Goal: Communication & Community: Answer question/provide support

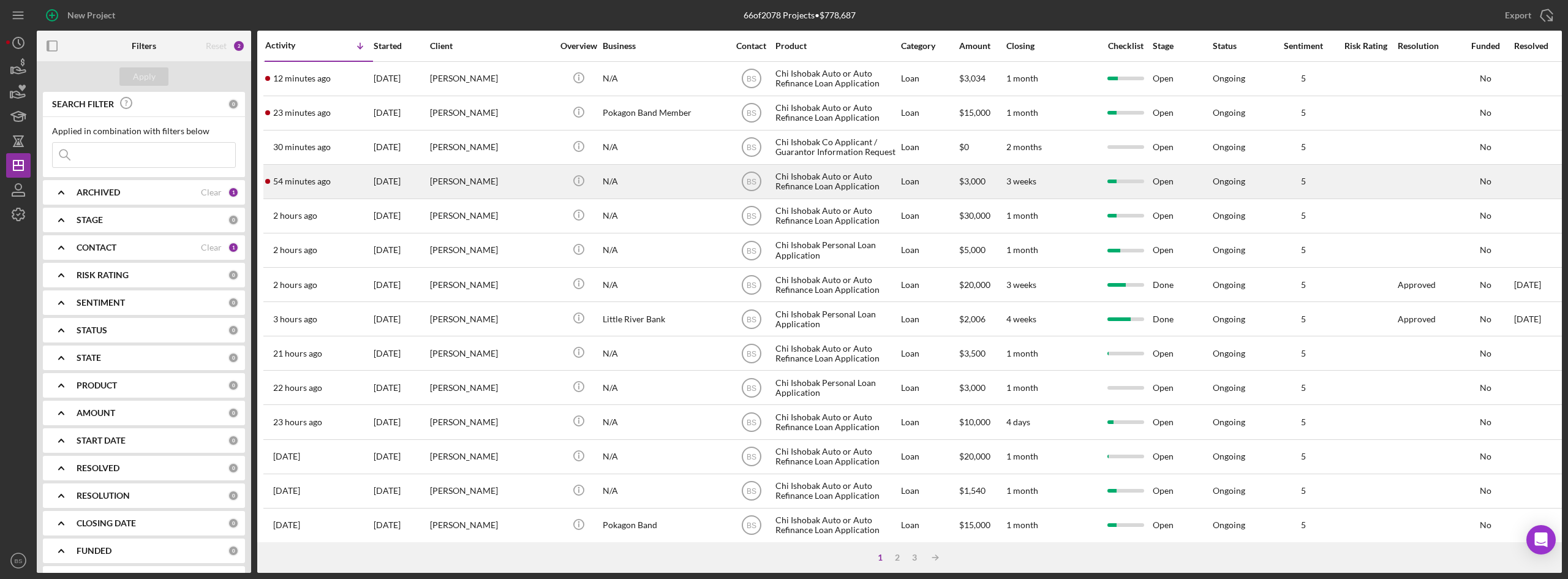
click at [512, 190] on div "[PERSON_NAME]" at bounding box center [491, 182] width 122 height 33
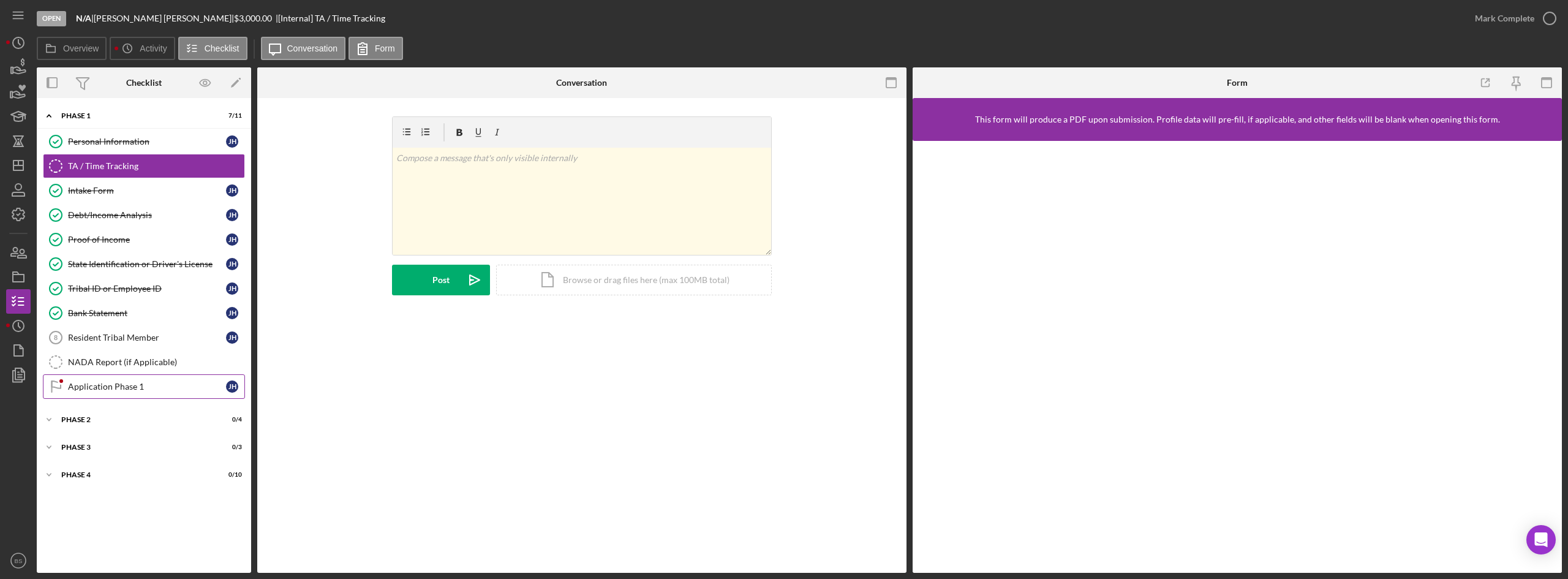
click at [137, 388] on div "Application Phase 1" at bounding box center [147, 387] width 158 height 10
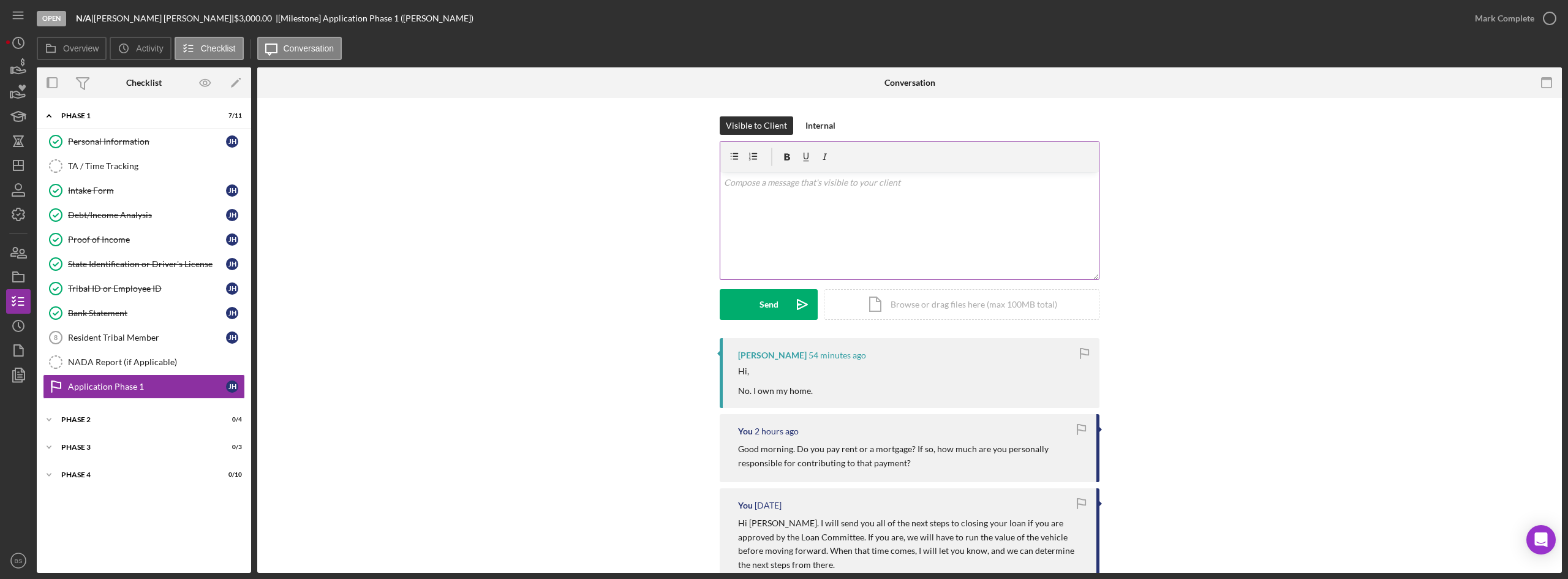
click at [835, 237] on div "v Color teal Color pink Remove color Add row above Add row below Add column bef…" at bounding box center [909, 225] width 378 height 107
click at [734, 195] on div "v Color teal Color pink Remove color Add row above Add row below Add column bef…" at bounding box center [909, 225] width 378 height 107
click at [736, 184] on p "Souns good, thank you kindly!" at bounding box center [910, 182] width 371 height 13
click at [742, 301] on button "Send Icon/icon-invite-send" at bounding box center [769, 305] width 98 height 31
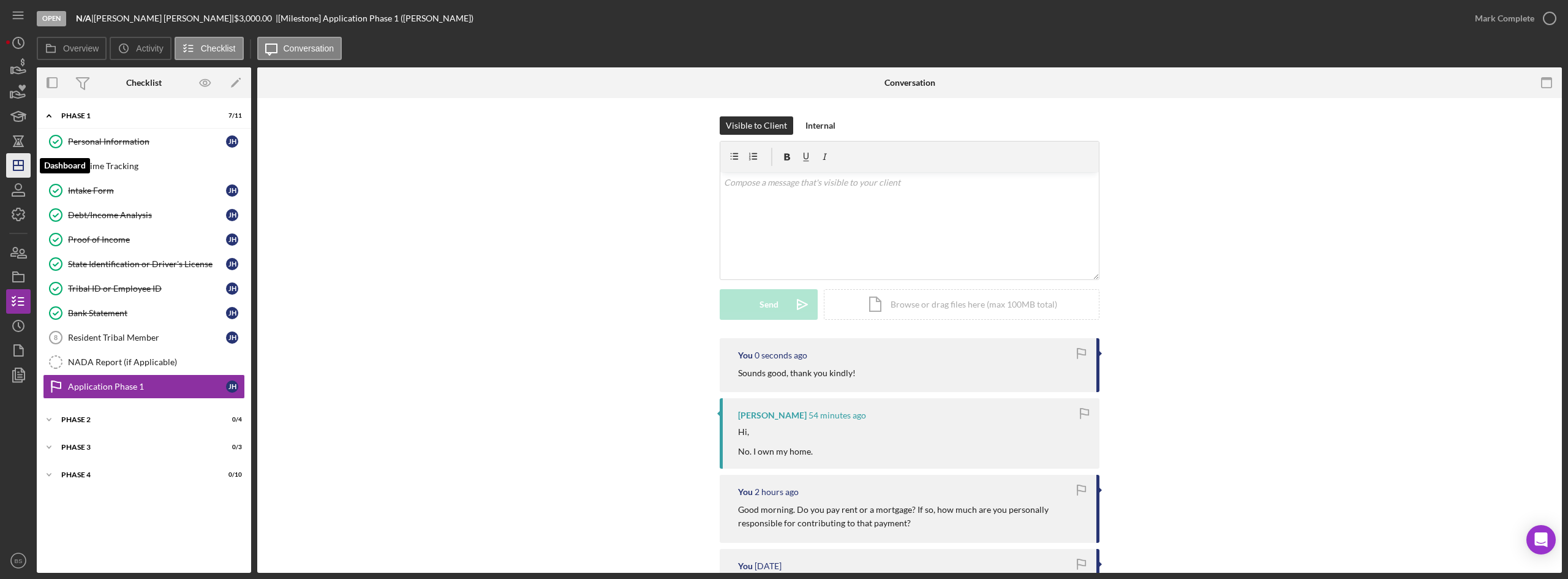
click at [9, 163] on icon "Icon/Dashboard" at bounding box center [18, 165] width 31 height 31
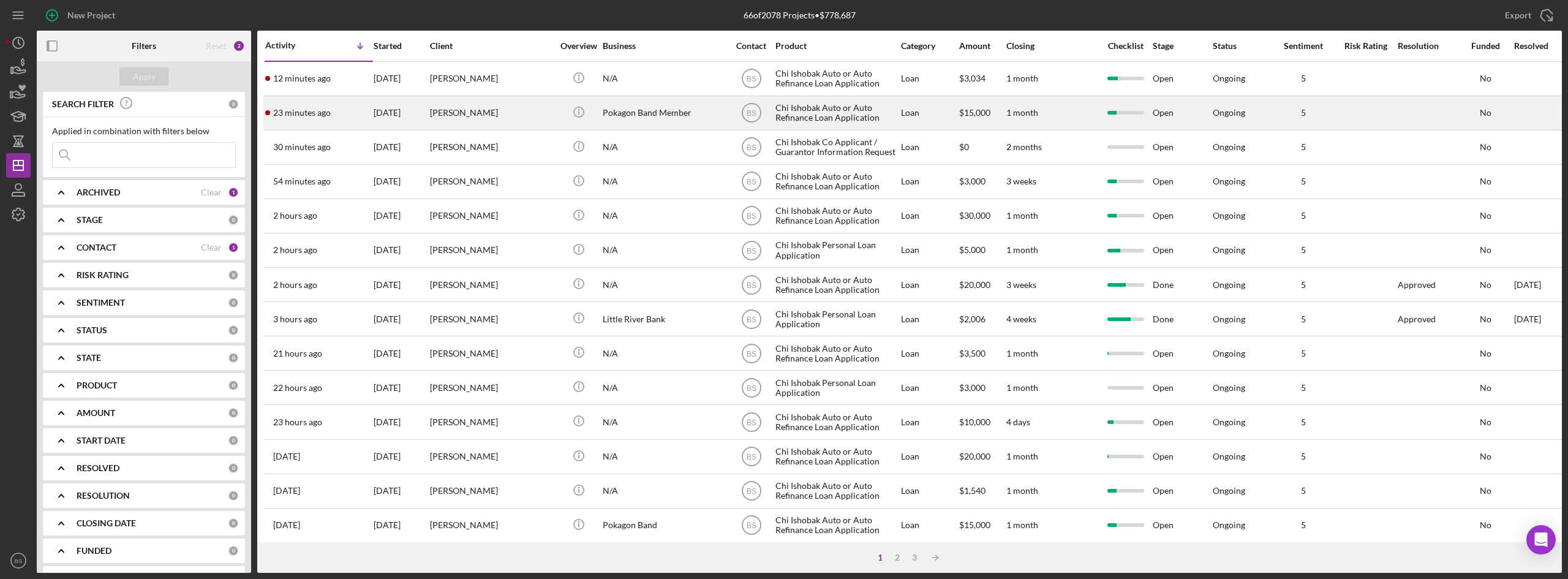
click at [451, 116] on div "[PERSON_NAME]" at bounding box center [491, 113] width 122 height 33
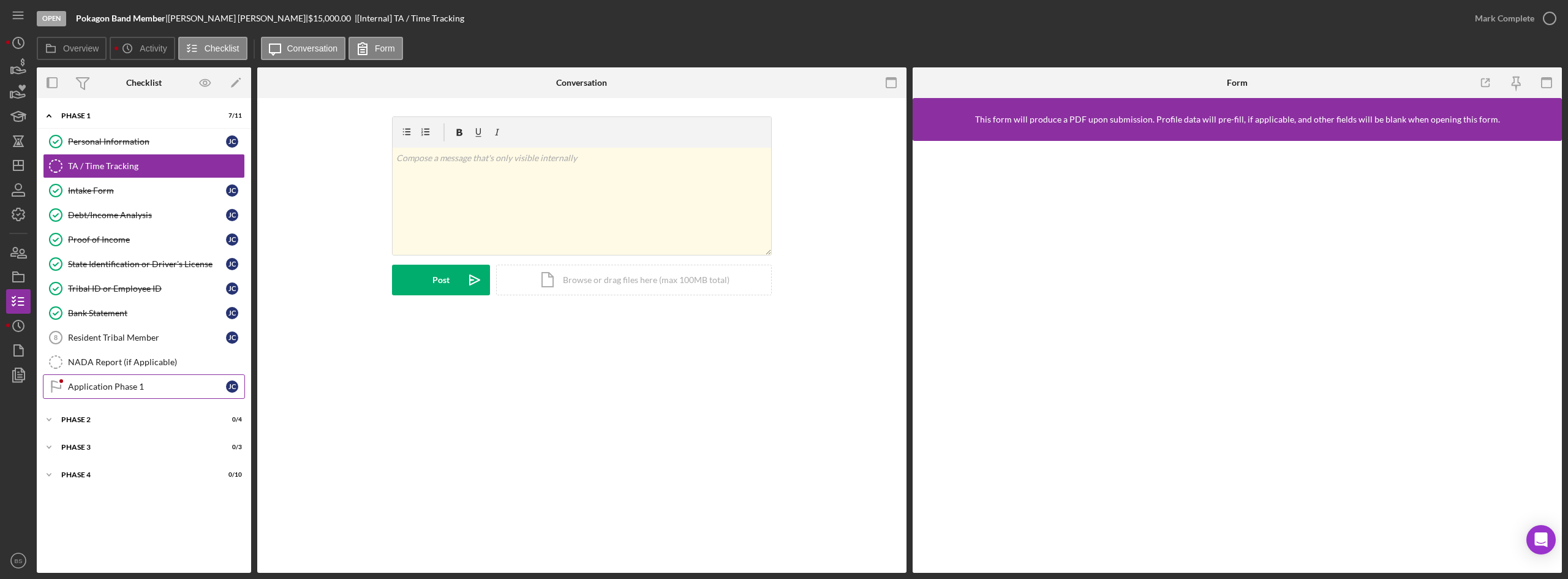
click at [134, 387] on div "Application Phase 1" at bounding box center [147, 387] width 158 height 10
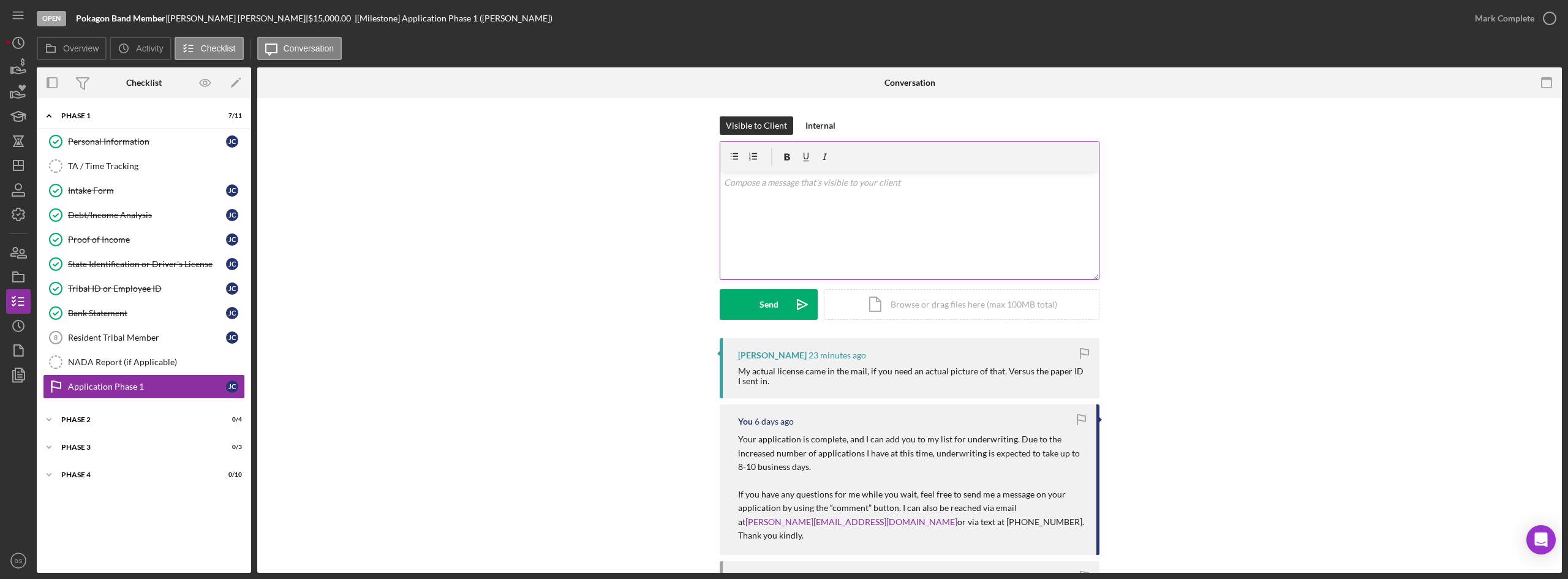
click at [882, 259] on div "v Color teal Color pink Remove color Add row above Add row below Add column bef…" at bounding box center [909, 225] width 378 height 107
click at [787, 308] on icon "Icon/icon-invite-send" at bounding box center [802, 305] width 31 height 31
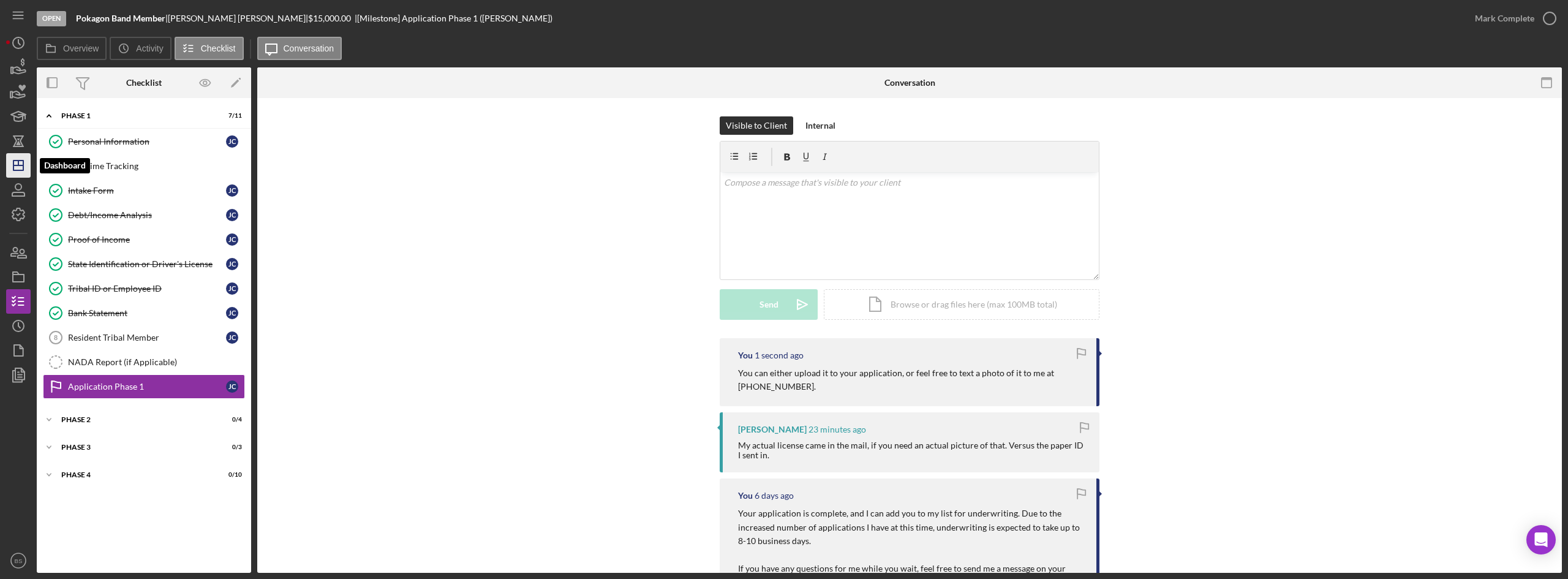
click at [6, 168] on icon "Icon/Dashboard" at bounding box center [18, 165] width 31 height 31
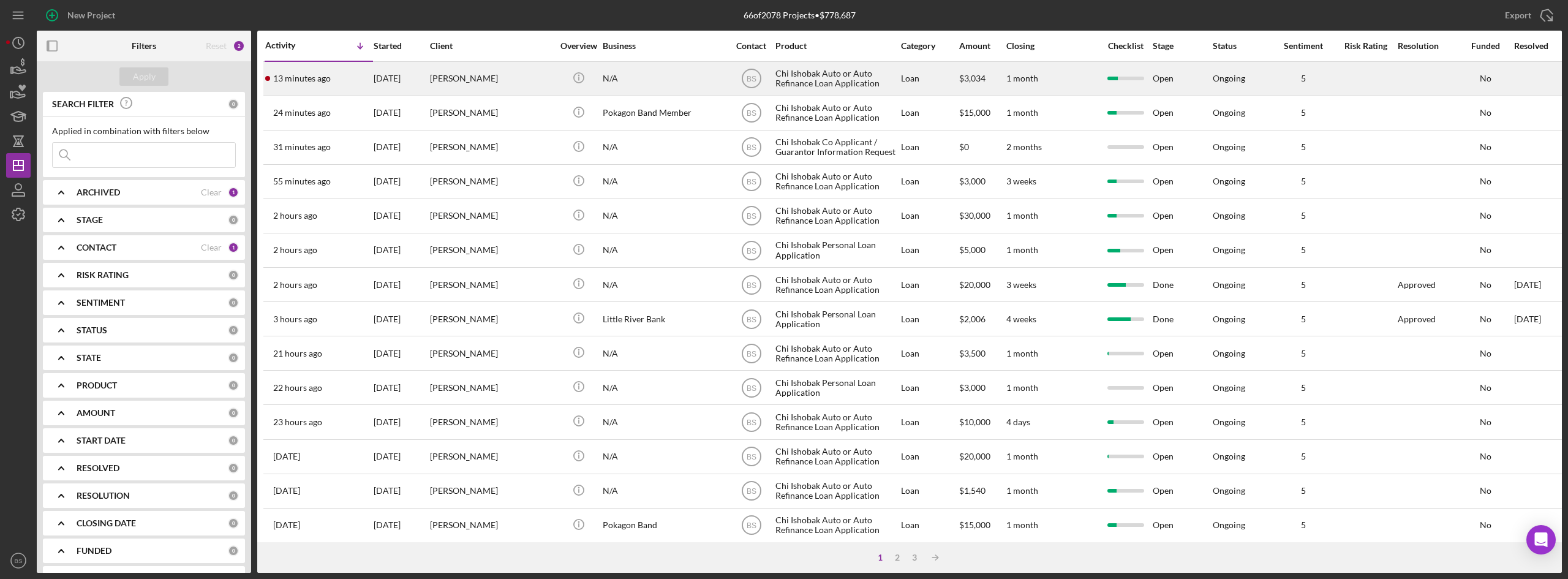
click at [343, 87] on div "13 minutes ago Brandon Carney" at bounding box center [319, 79] width 107 height 33
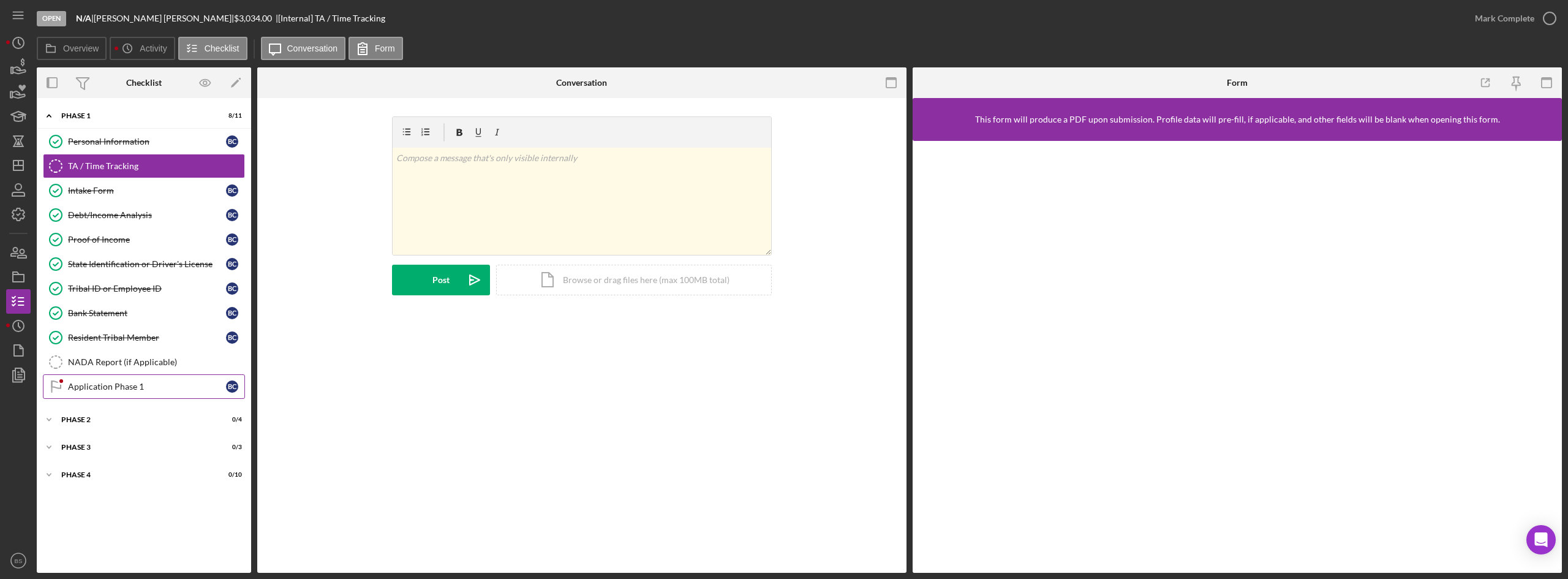
click at [157, 382] on div "Application Phase 1" at bounding box center [147, 387] width 158 height 10
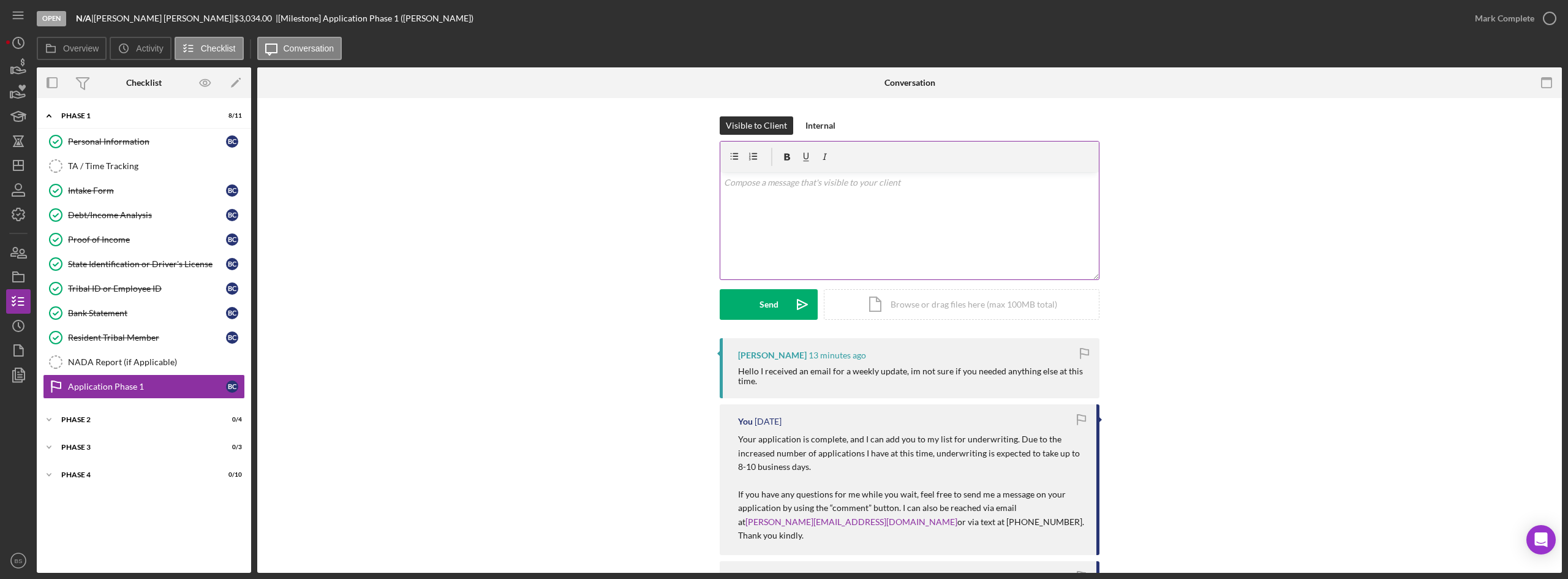
click at [982, 192] on div "v Color teal Color pink Remove color Add row above Add row below Add column bef…" at bounding box center [909, 225] width 378 height 107
click at [797, 187] on p "No. If we needed anything I would send you a message." at bounding box center [910, 182] width 371 height 13
click at [956, 185] on p "No. If we needed anything, I would send you a message." at bounding box center [910, 182] width 371 height 13
click at [734, 183] on p "No. If we needed anything, I would send you a message. Those are just automatic…" at bounding box center [910, 190] width 371 height 28
click at [724, 182] on p "No you are all set. If we needed anything, I would send you a message. Those ar…" at bounding box center [910, 190] width 371 height 28
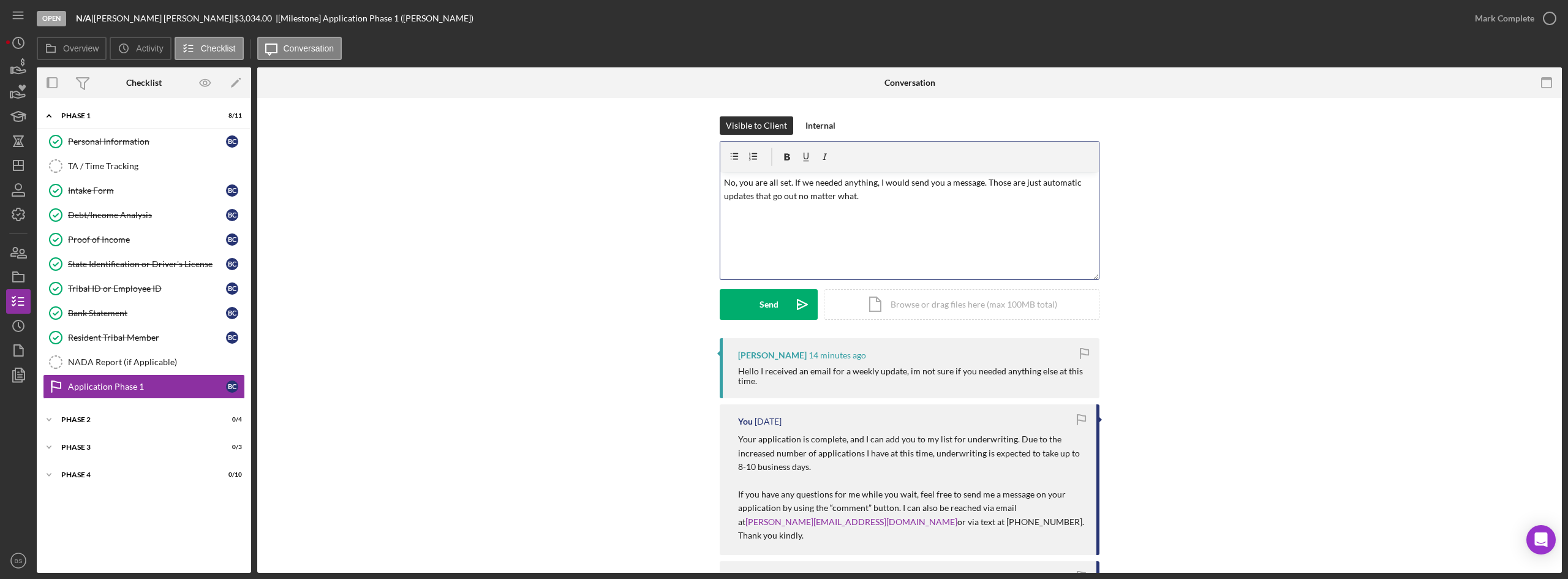
click at [933, 196] on p "No, you are all set. If we needed anything, I would send you a message. Those a…" at bounding box center [910, 190] width 371 height 28
drag, startPoint x: 880, startPoint y: 196, endPoint x: 984, endPoint y: 180, distance: 105.2
click at [984, 180] on p "No, you are all set. If we needed anything, I would send you a message. Those a…" at bounding box center [910, 190] width 371 height 28
click at [979, 184] on p "No, you are all set. If we needed anything, I would send you a message." at bounding box center [910, 182] width 371 height 13
click at [998, 184] on p "No, you are all set. If we needed anything, I would send you a message as well." at bounding box center [910, 182] width 371 height 13
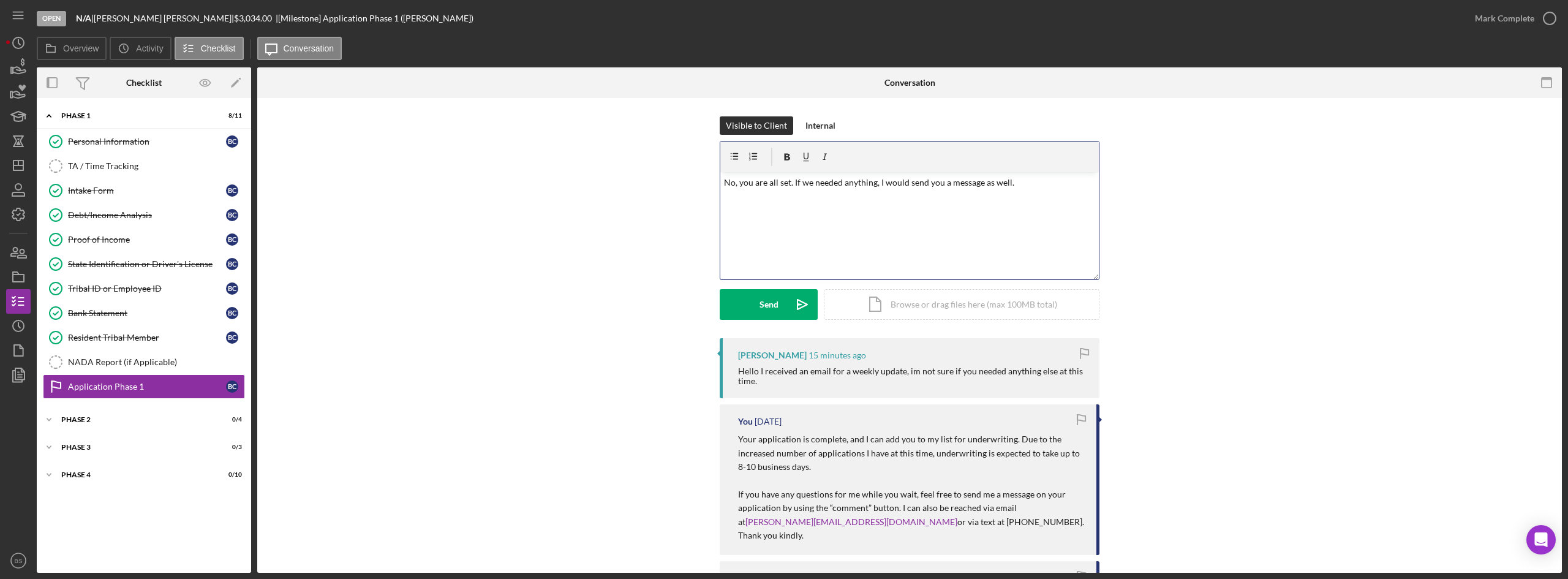
click at [981, 181] on p "No, you are all set. If we needed anything, I would send you a message as well." at bounding box center [910, 182] width 371 height 13
click at [983, 190] on p "No, you are all set. If we needed anything, I would send you a message separate…" at bounding box center [910, 190] width 371 height 28
click at [765, 301] on div "Send" at bounding box center [769, 305] width 19 height 31
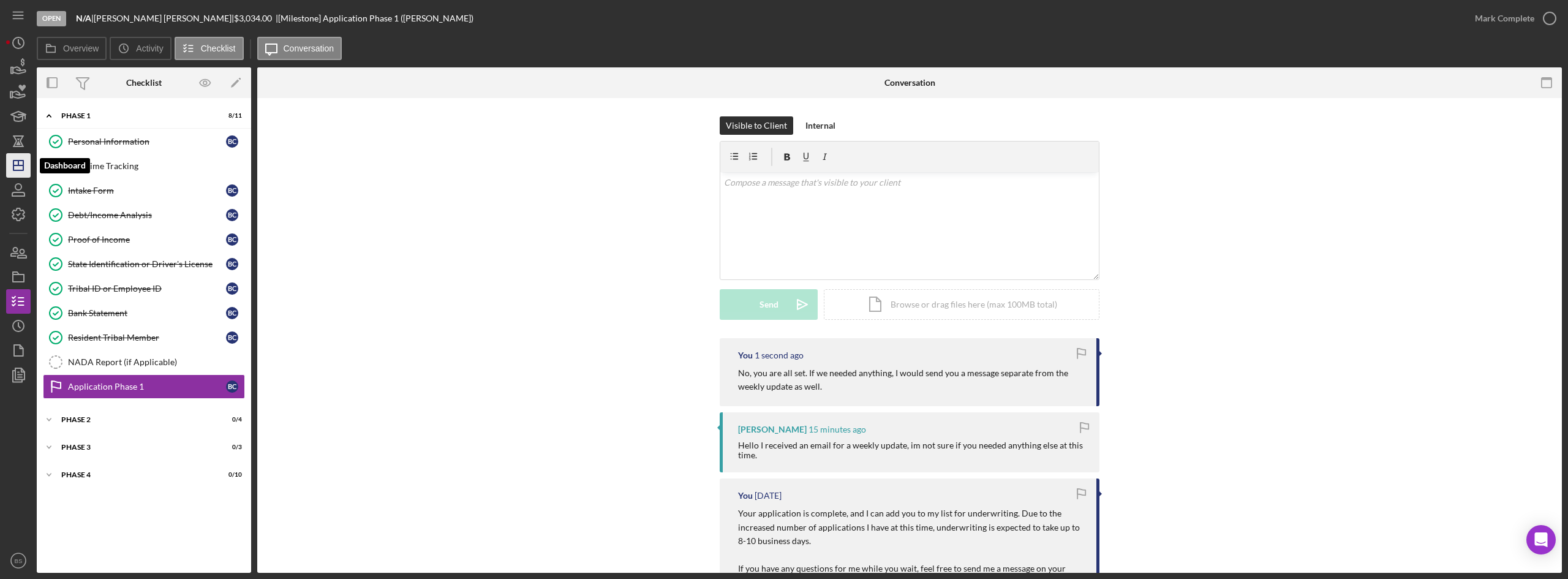
click at [23, 165] on polygon "button" at bounding box center [18, 166] width 10 height 10
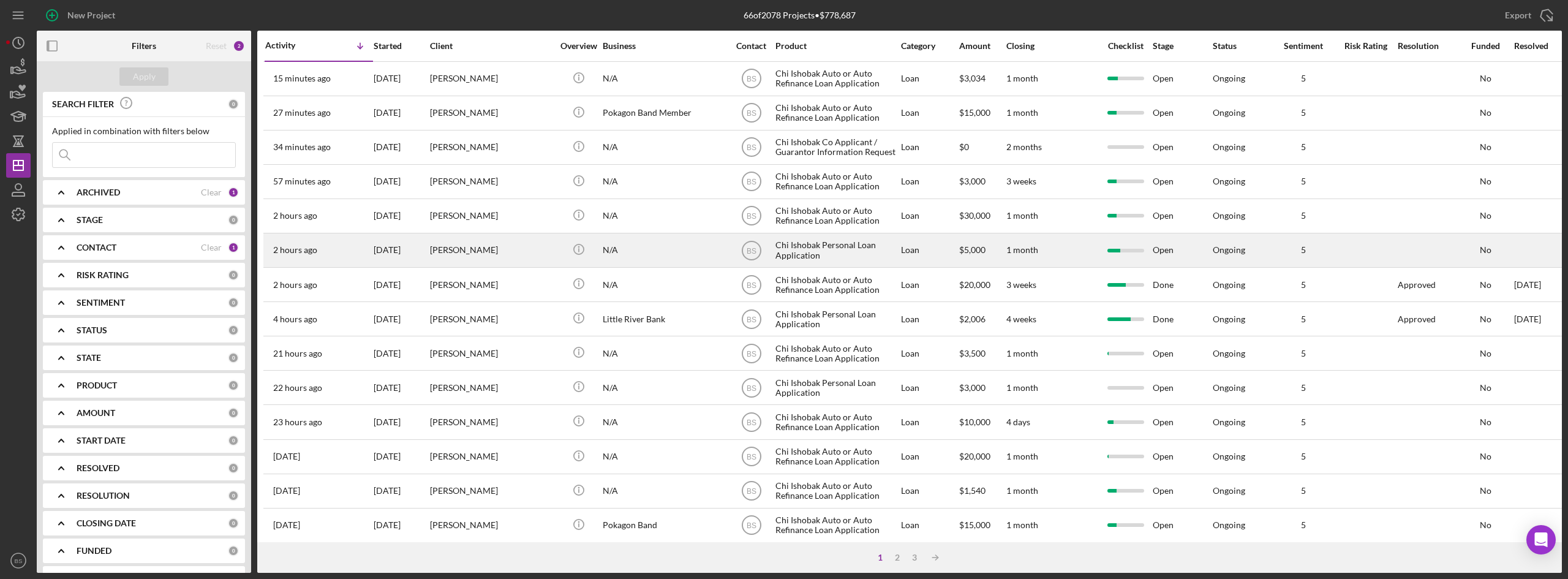
click at [356, 156] on div "34 minutes ago Megan Woodard" at bounding box center [319, 148] width 107 height 33
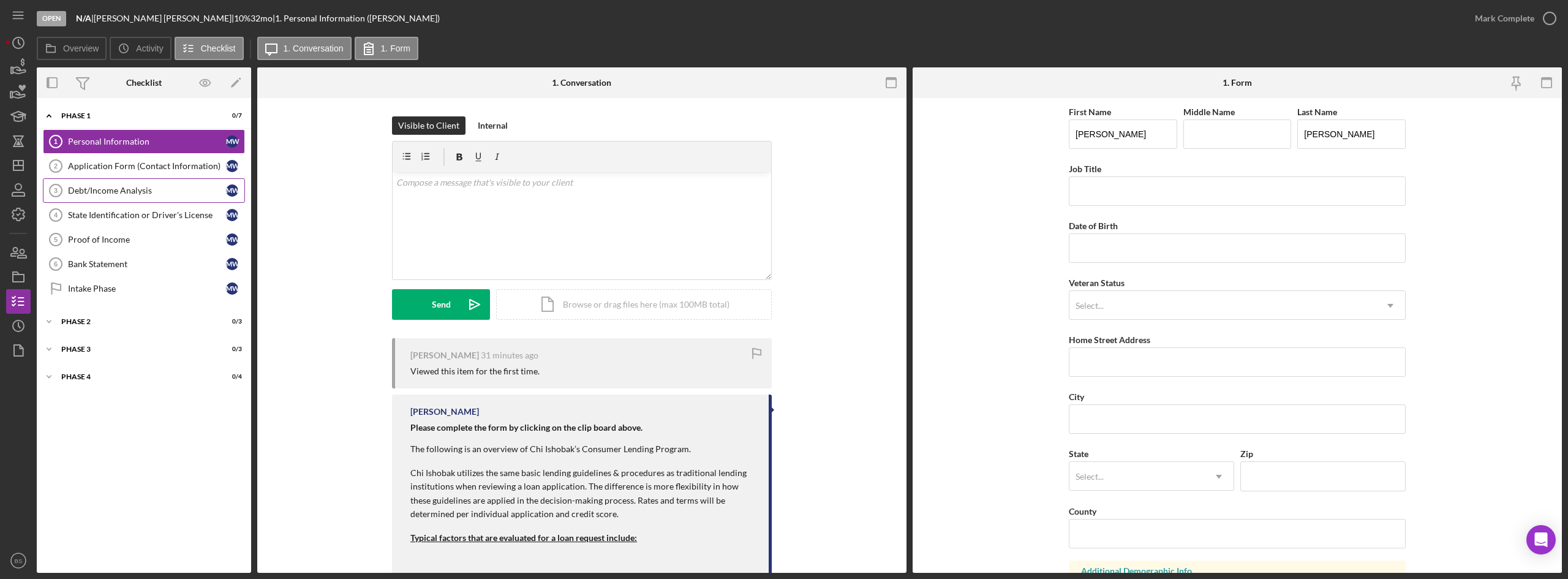
click at [161, 178] on link "Debt/Income Analysis 3 Debt/Income Analysis M W" at bounding box center [144, 190] width 202 height 24
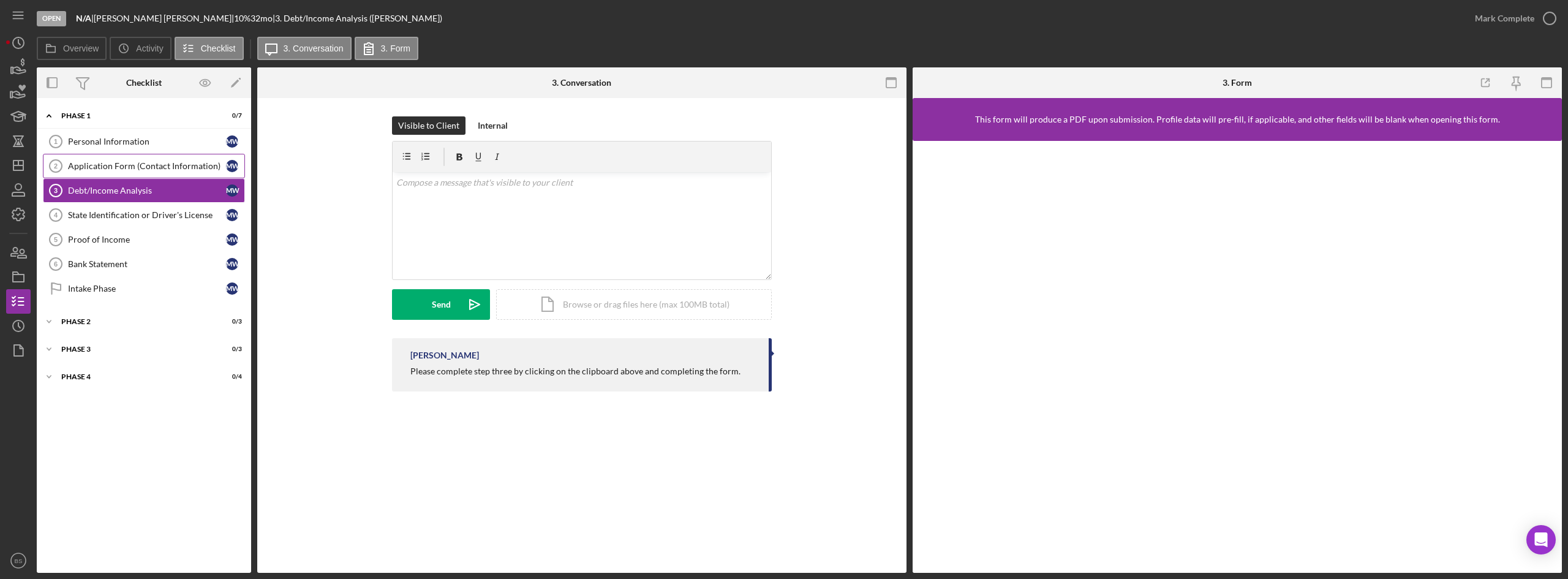
click at [166, 169] on div "Application Form (Contact Information)" at bounding box center [147, 166] width 158 height 10
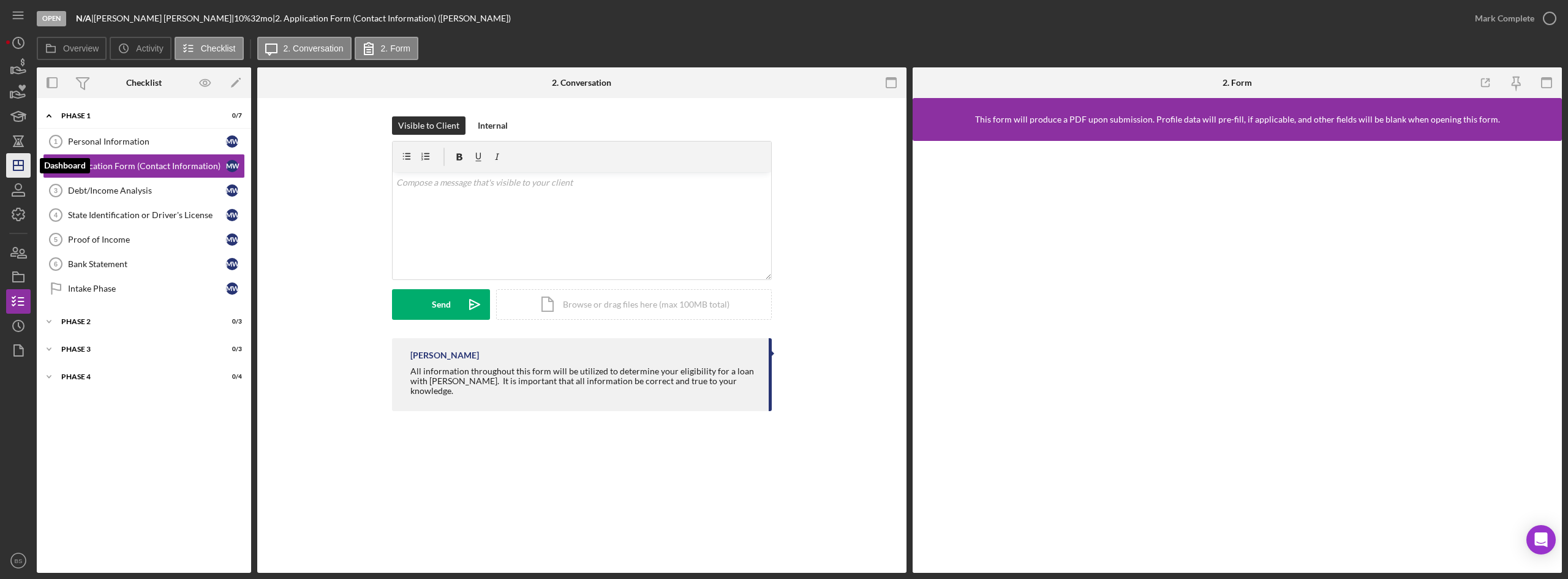
click at [23, 167] on polygon "button" at bounding box center [18, 166] width 10 height 10
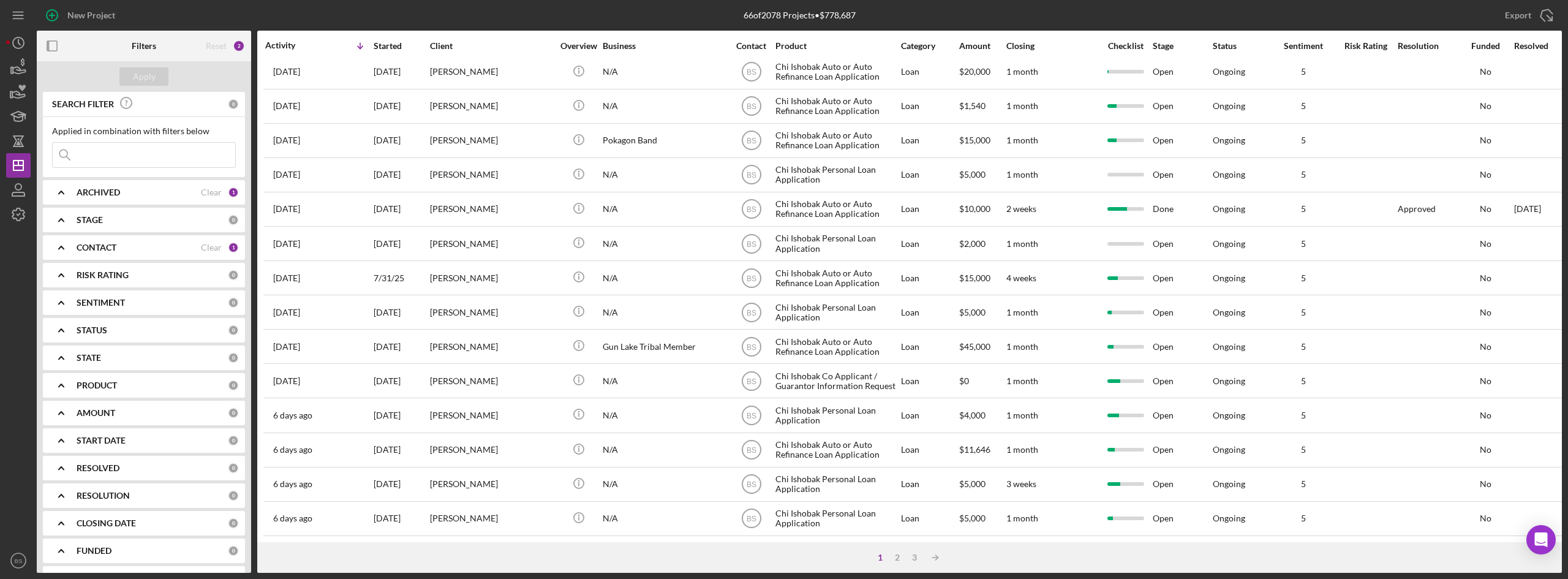
scroll to position [394, 0]
click at [898, 553] on div "2" at bounding box center [897, 558] width 17 height 10
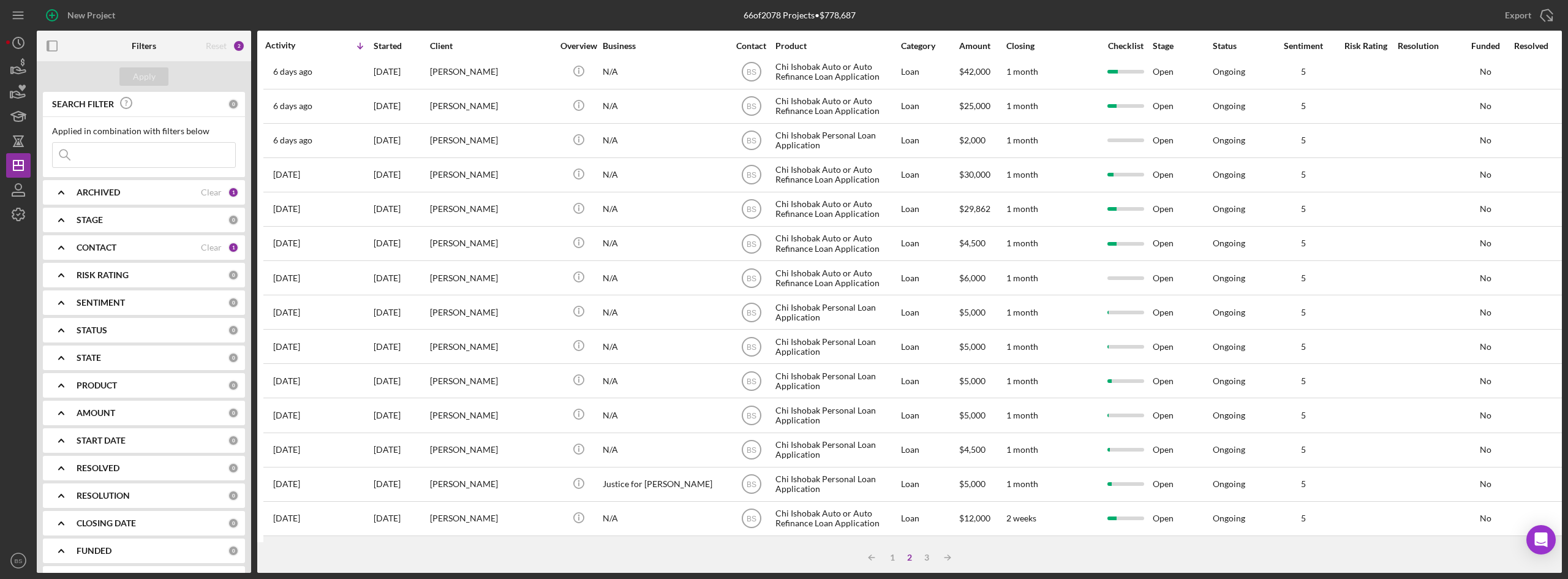
scroll to position [0, 0]
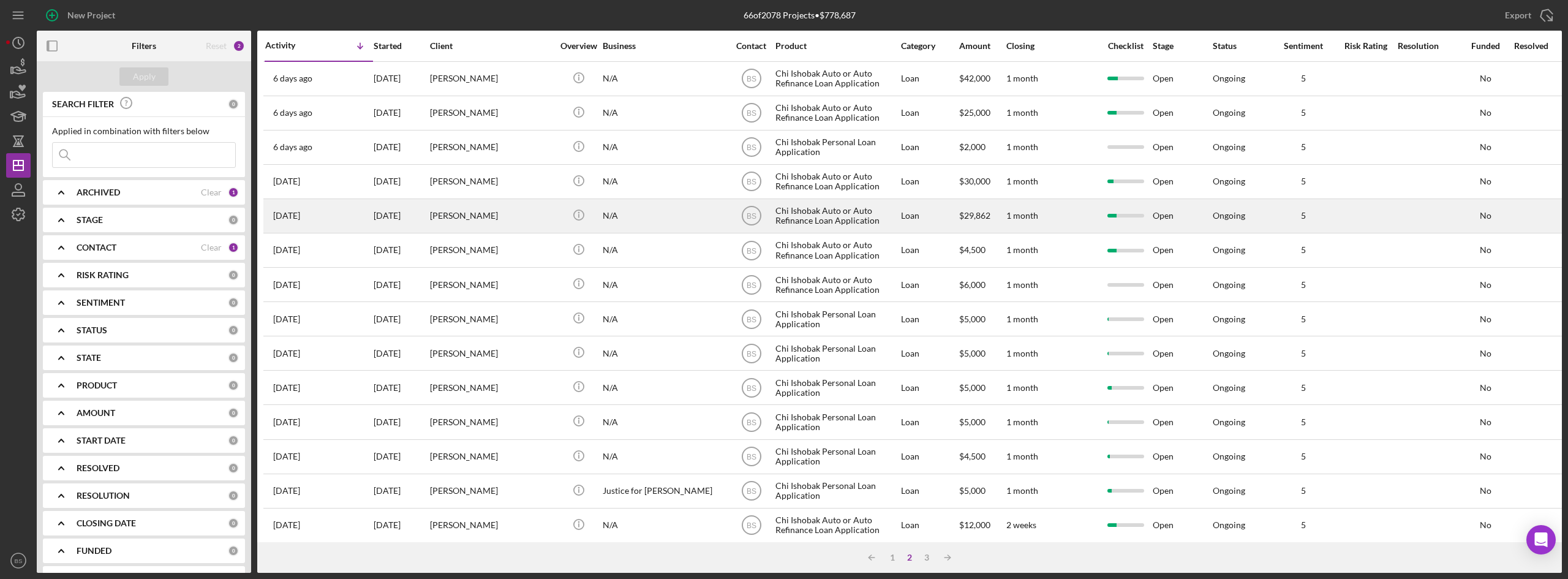
click at [473, 229] on div "Donald Sumners" at bounding box center [491, 216] width 122 height 33
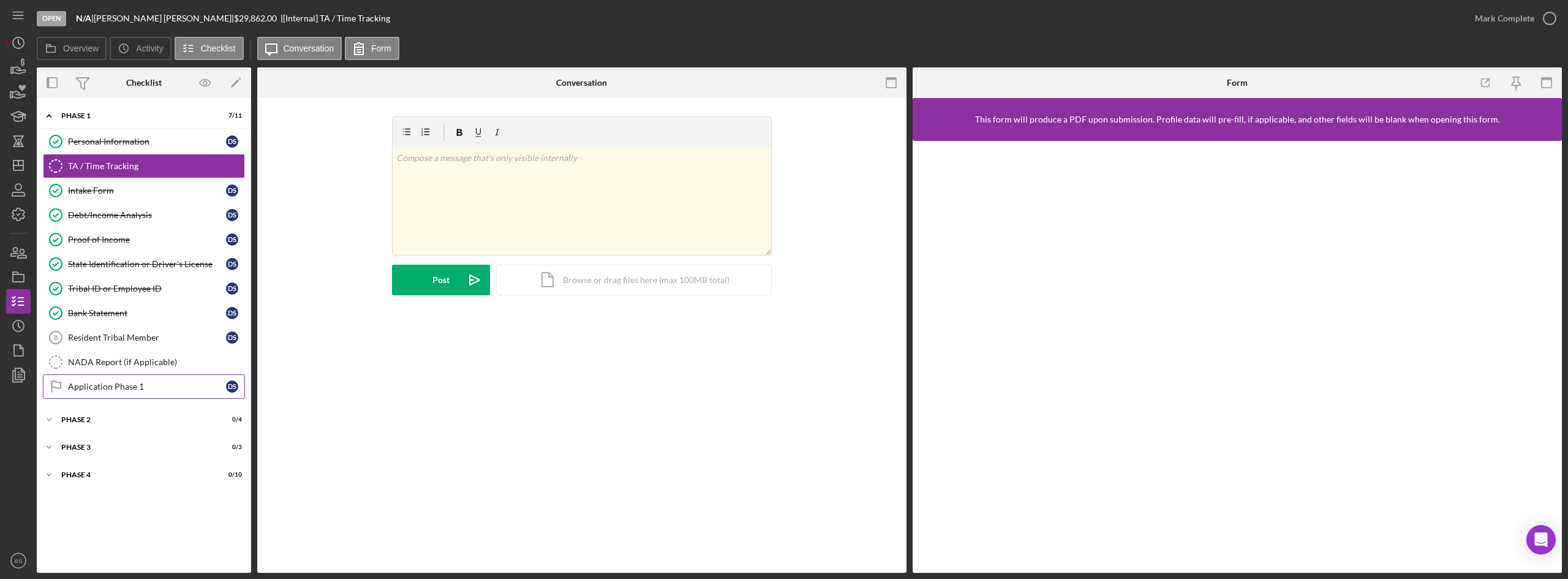
click at [115, 397] on link "Application Phase 1 Application Phase 1 D S" at bounding box center [144, 386] width 202 height 24
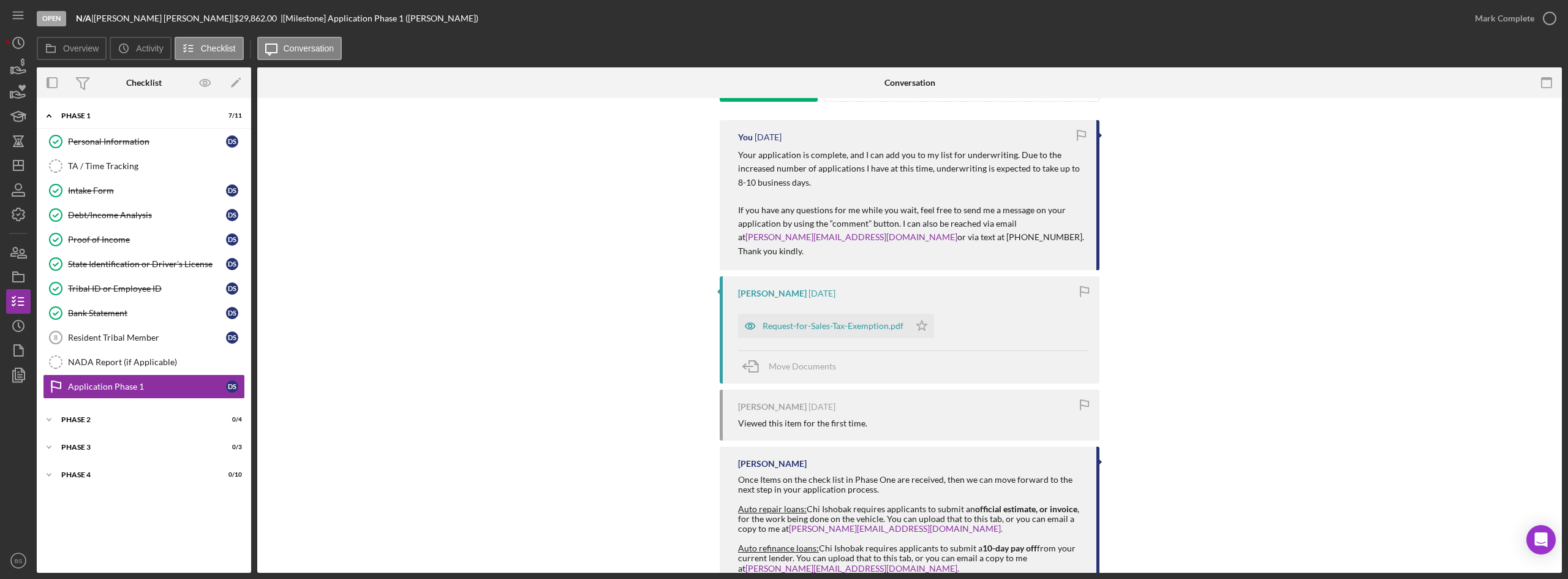
scroll to position [244, 0]
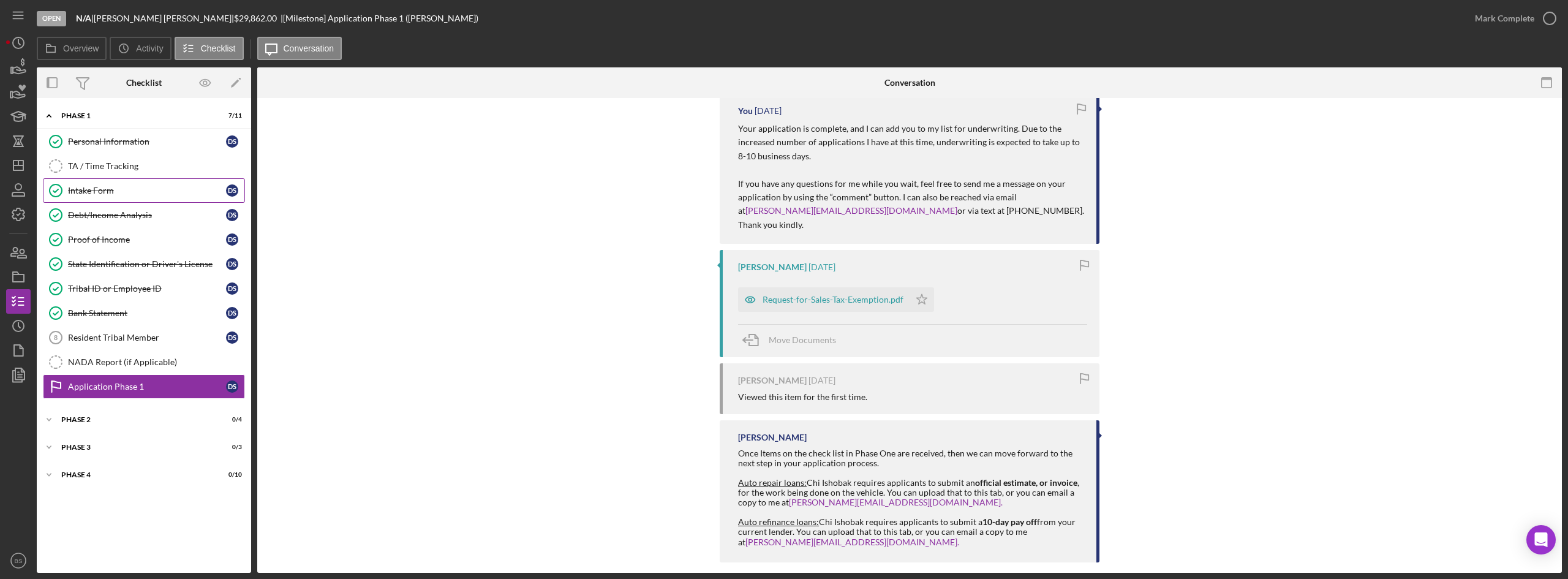
click at [149, 192] on div "Intake Form" at bounding box center [147, 191] width 158 height 10
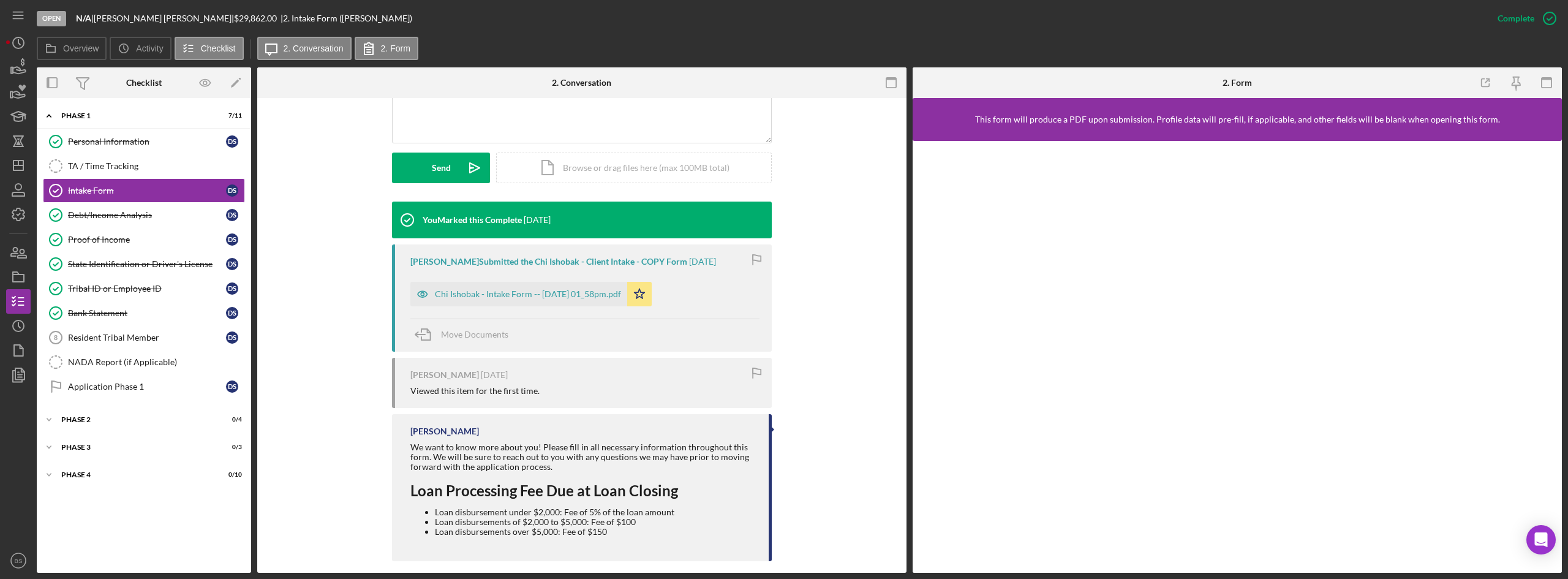
scroll to position [318, 0]
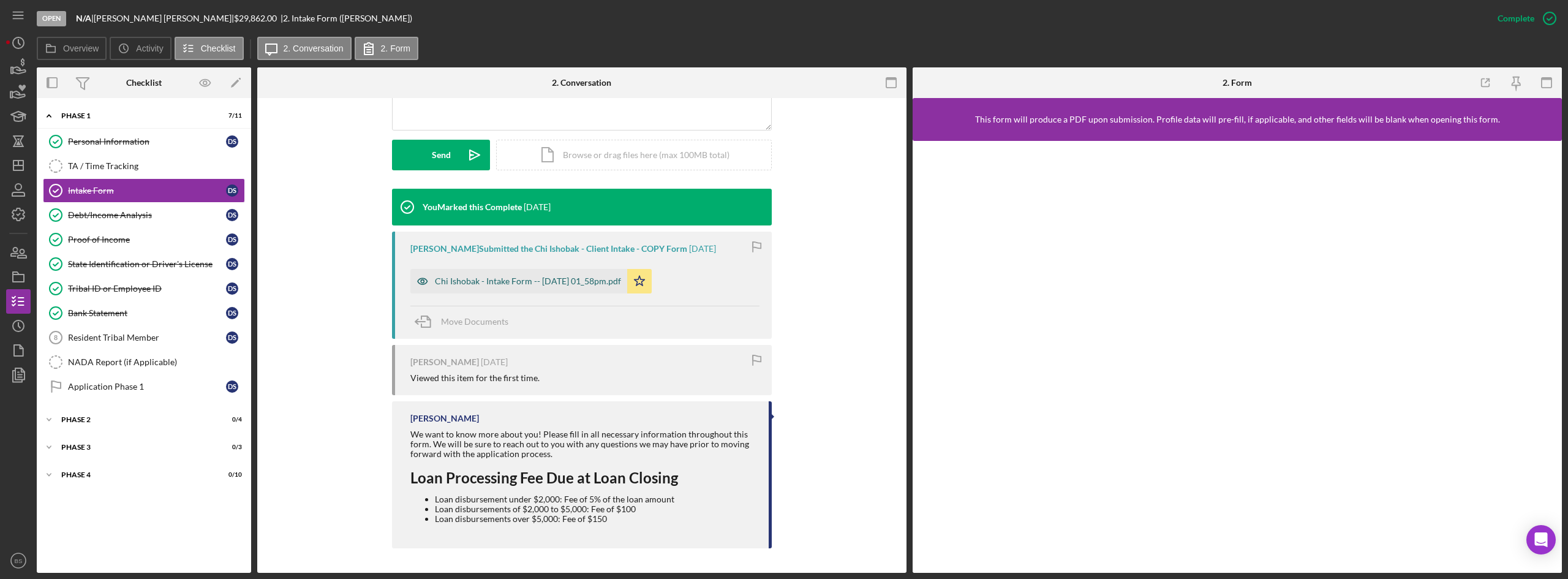
click at [590, 274] on div "Chi Ishobak - Intake Form -- 2025-08-05 01_58pm.pdf" at bounding box center [519, 281] width 217 height 24
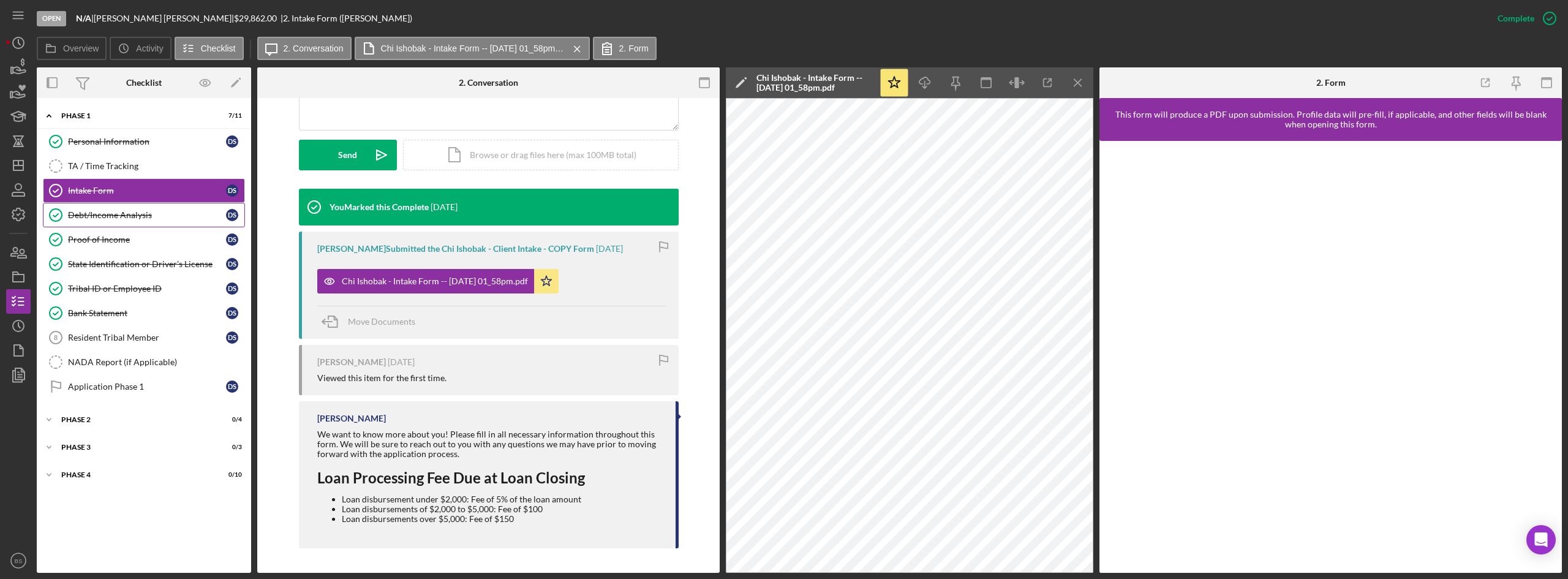
click at [166, 210] on div "Debt/Income Analysis" at bounding box center [147, 215] width 158 height 10
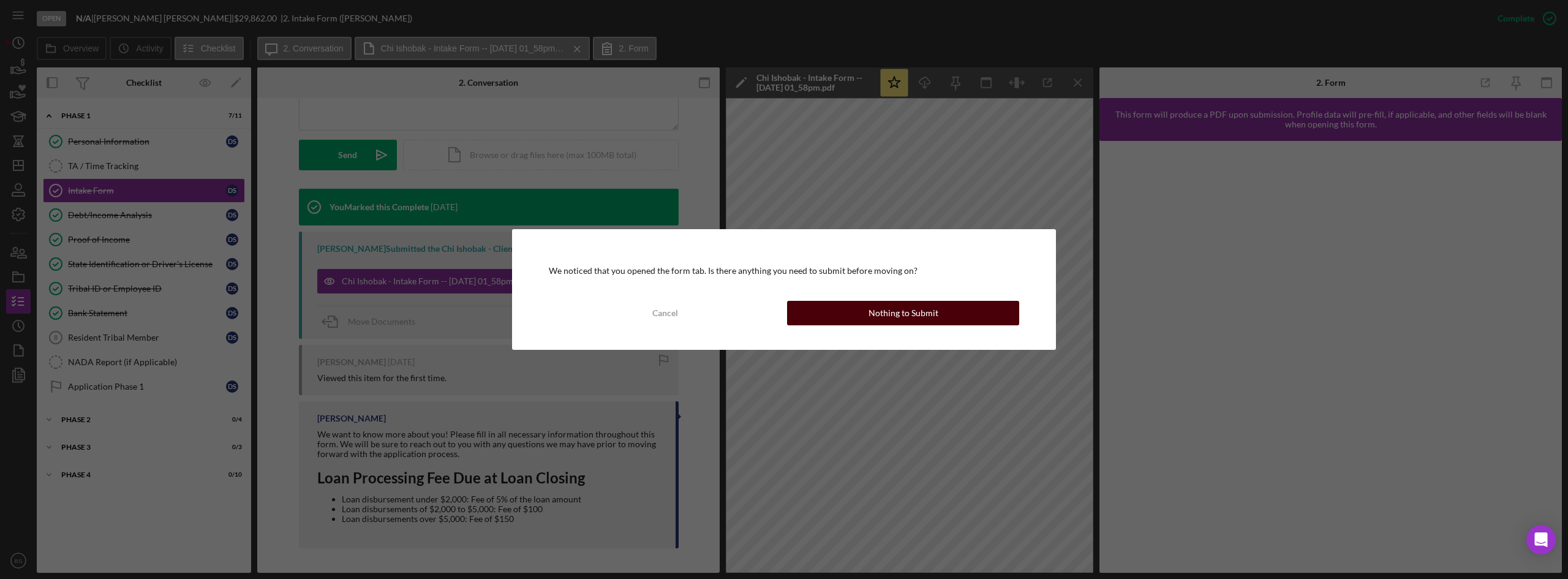
click at [822, 316] on button "Nothing to Submit" at bounding box center [903, 313] width 232 height 24
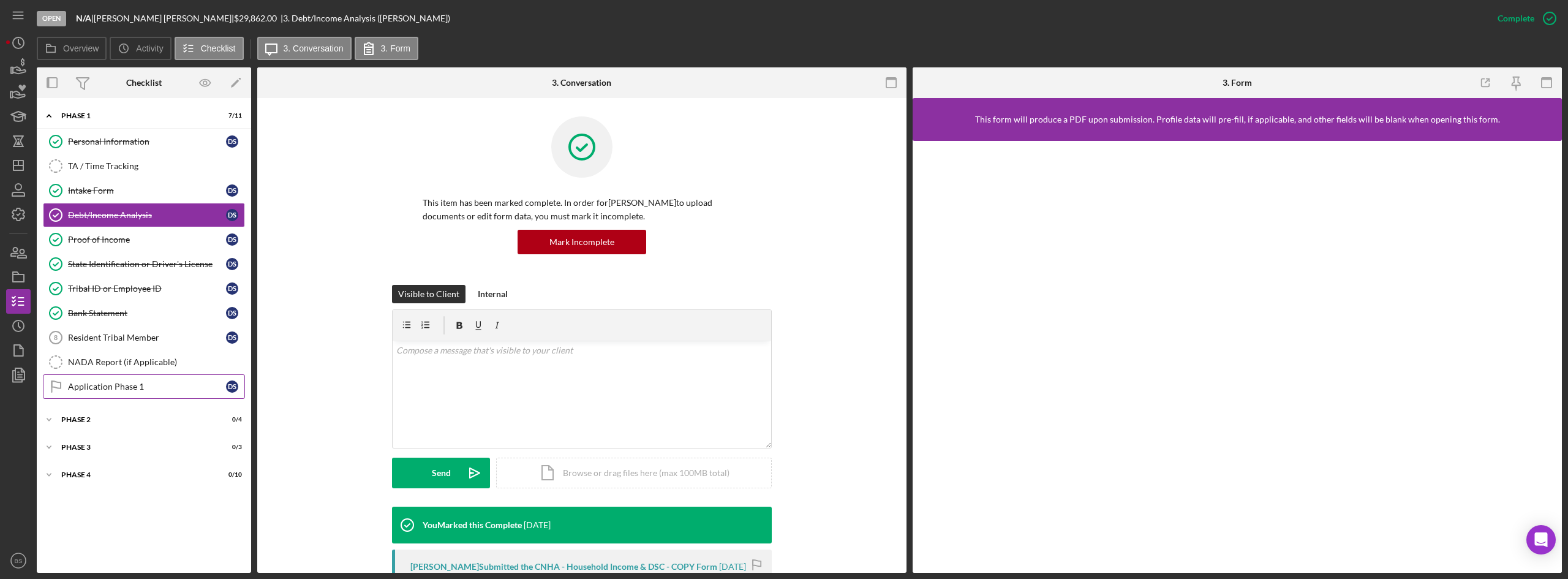
click at [158, 384] on div "Application Phase 1" at bounding box center [147, 387] width 158 height 10
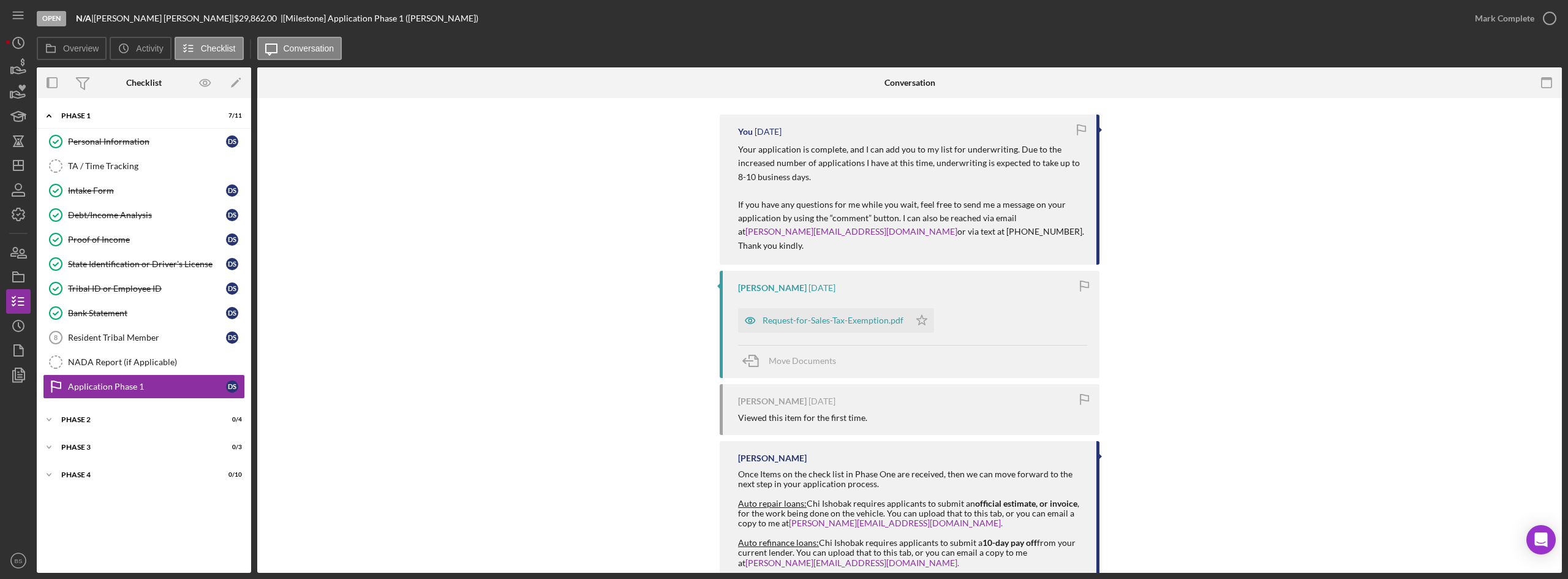
scroll to position [244, 0]
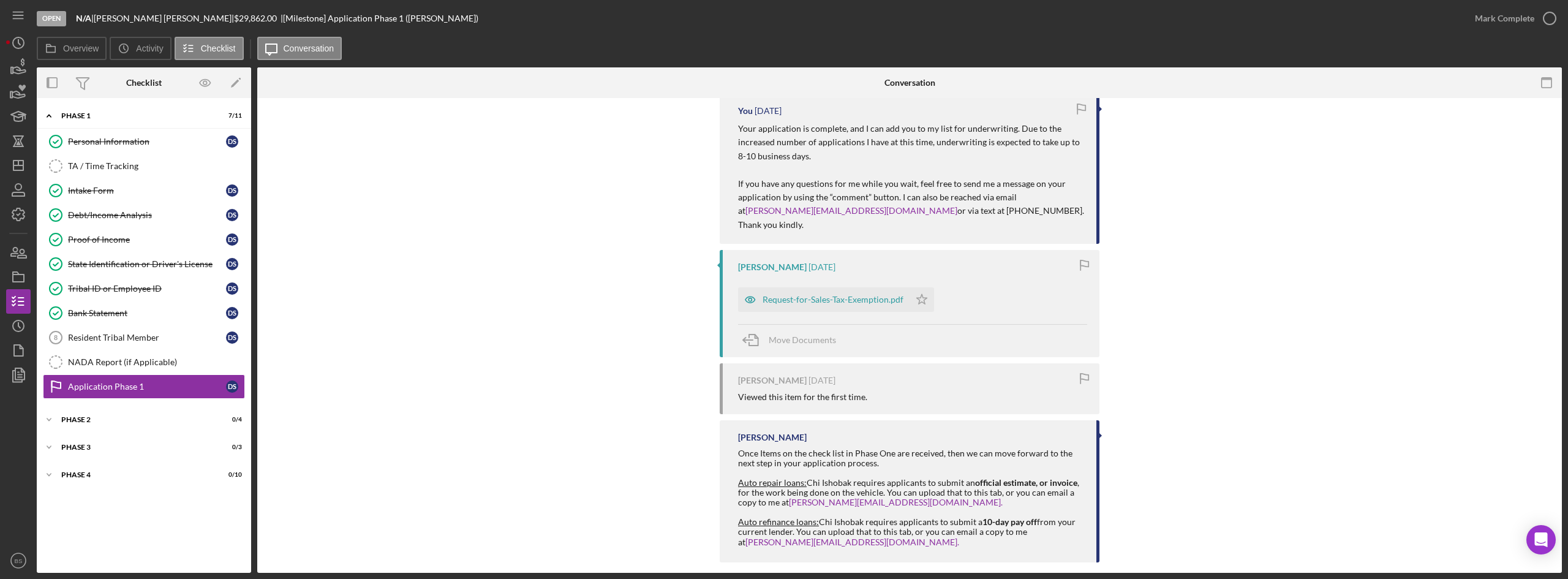
drag, startPoint x: 677, startPoint y: 401, endPoint x: 649, endPoint y: 397, distance: 28.3
click at [649, 397] on div "You 1 week ago Your application is complete, and I can add you to my list for u…" at bounding box center [909, 331] width 1267 height 475
click at [166, 308] on div "Bank Statement" at bounding box center [147, 313] width 158 height 10
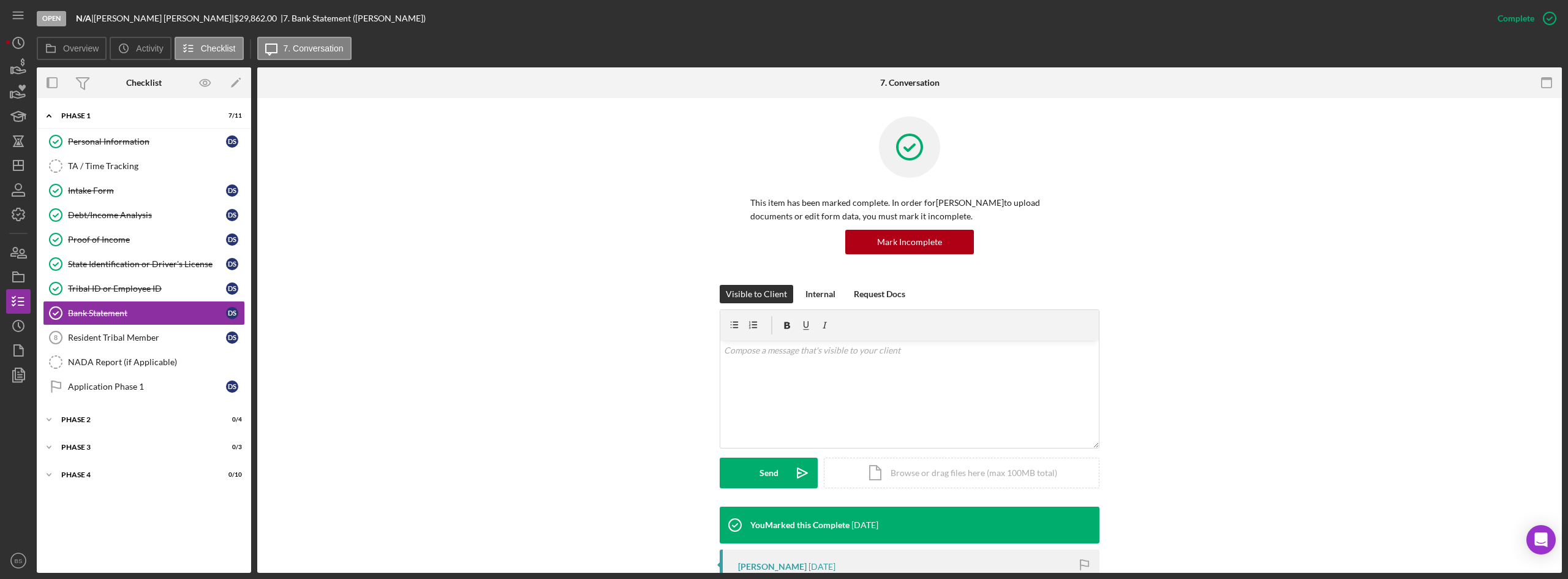
drag, startPoint x: 154, startPoint y: 397, endPoint x: 408, endPoint y: 382, distance: 254.4
click at [154, 397] on link "Application Phase 1 Application Phase 1 D S" at bounding box center [144, 386] width 202 height 24
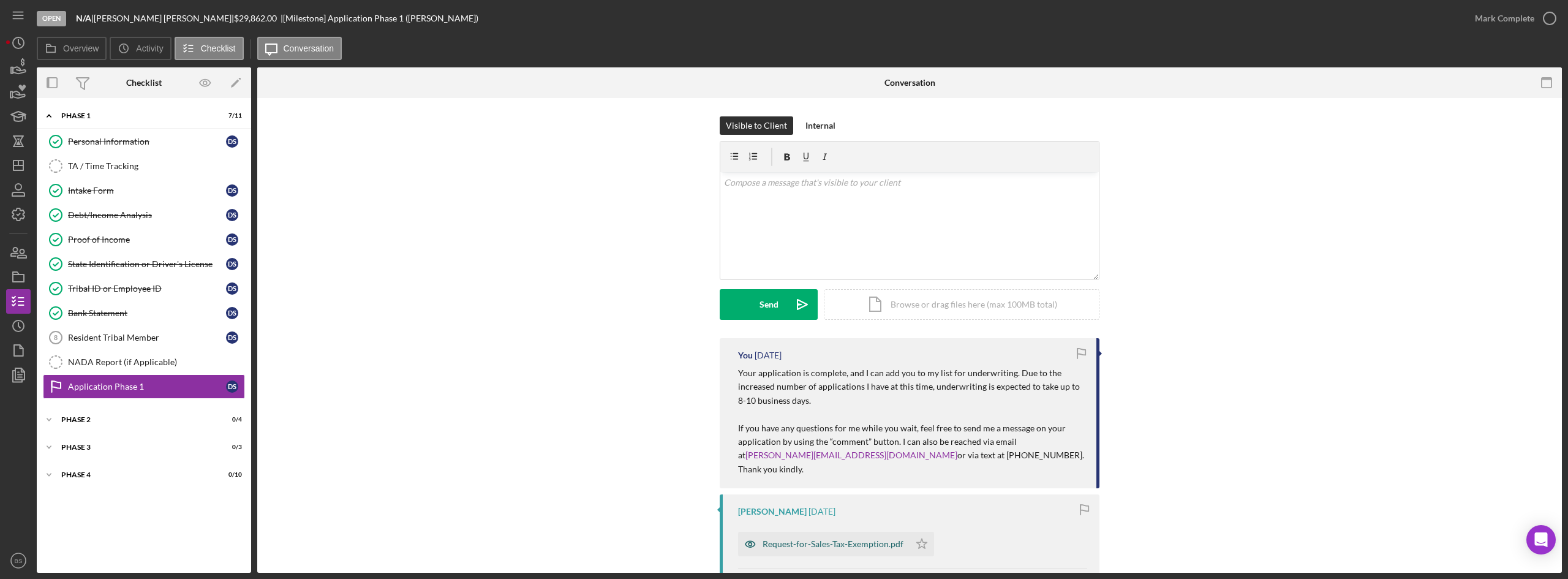
click at [794, 539] on div "Request-for-Sales-Tax-Exemption.pdf" at bounding box center [833, 544] width 141 height 10
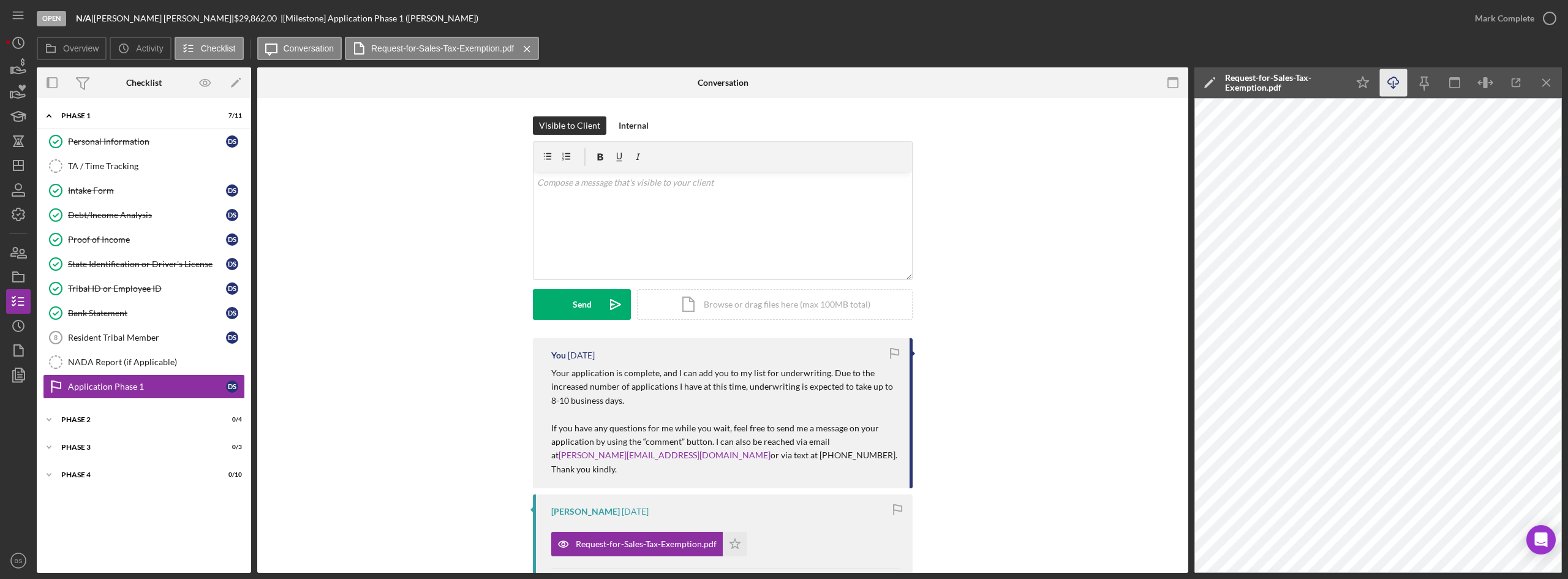
click at [1384, 83] on icon "Icon/Download" at bounding box center [1394, 83] width 28 height 28
click at [166, 212] on div "Debt/Income Analysis" at bounding box center [147, 215] width 158 height 10
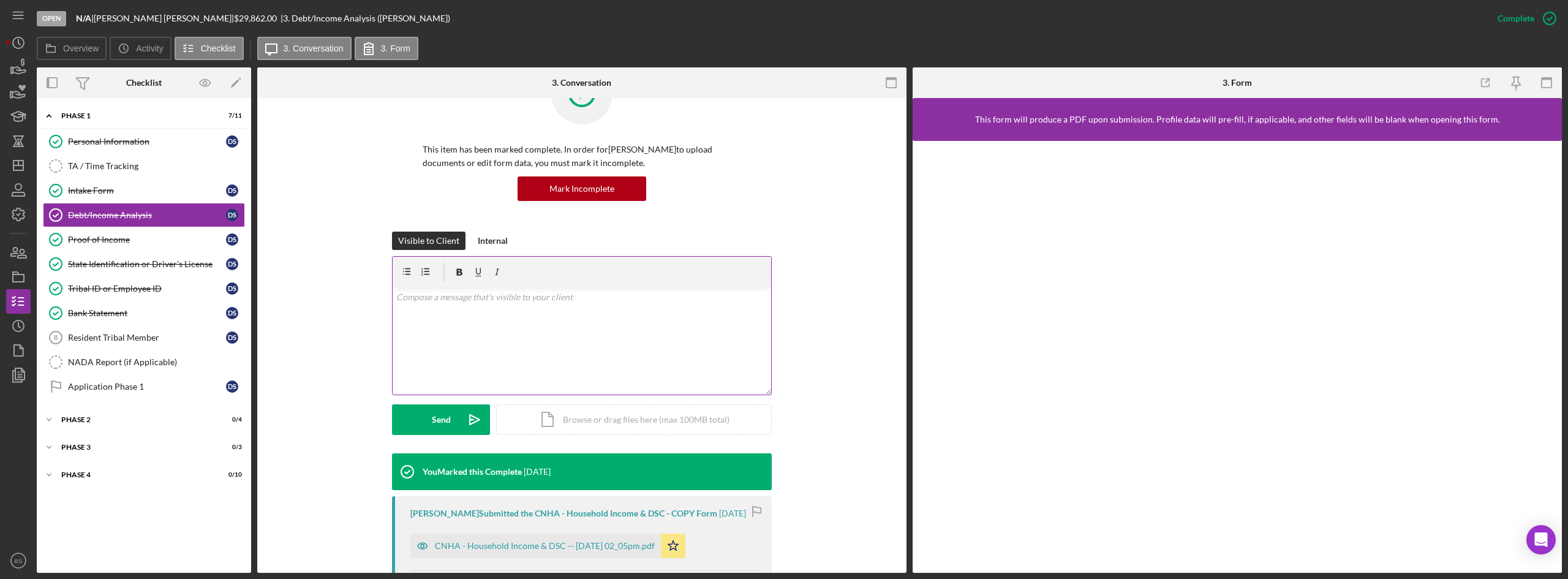
scroll to position [224, 0]
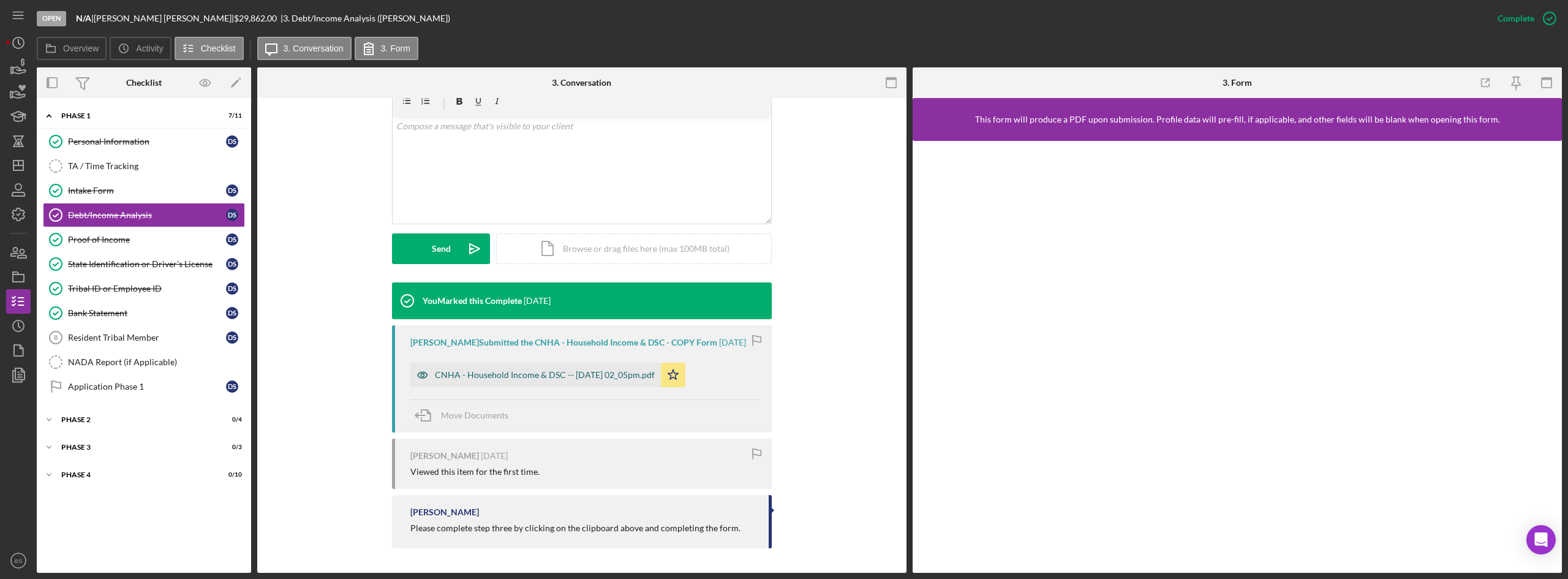
click at [562, 369] on div "CNHA - Household Income & DSC -- 2025-08-05 02_05pm.pdf" at bounding box center [535, 375] width 250 height 24
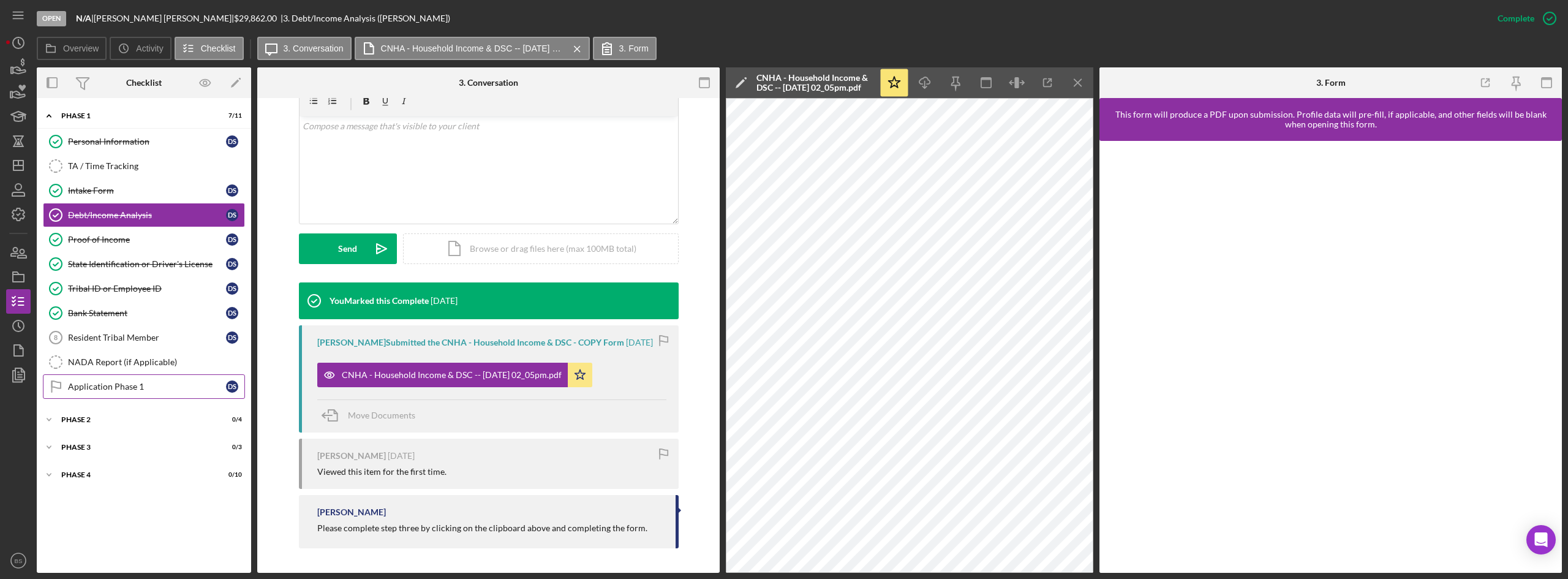
click at [198, 382] on div "Application Phase 1" at bounding box center [147, 387] width 158 height 10
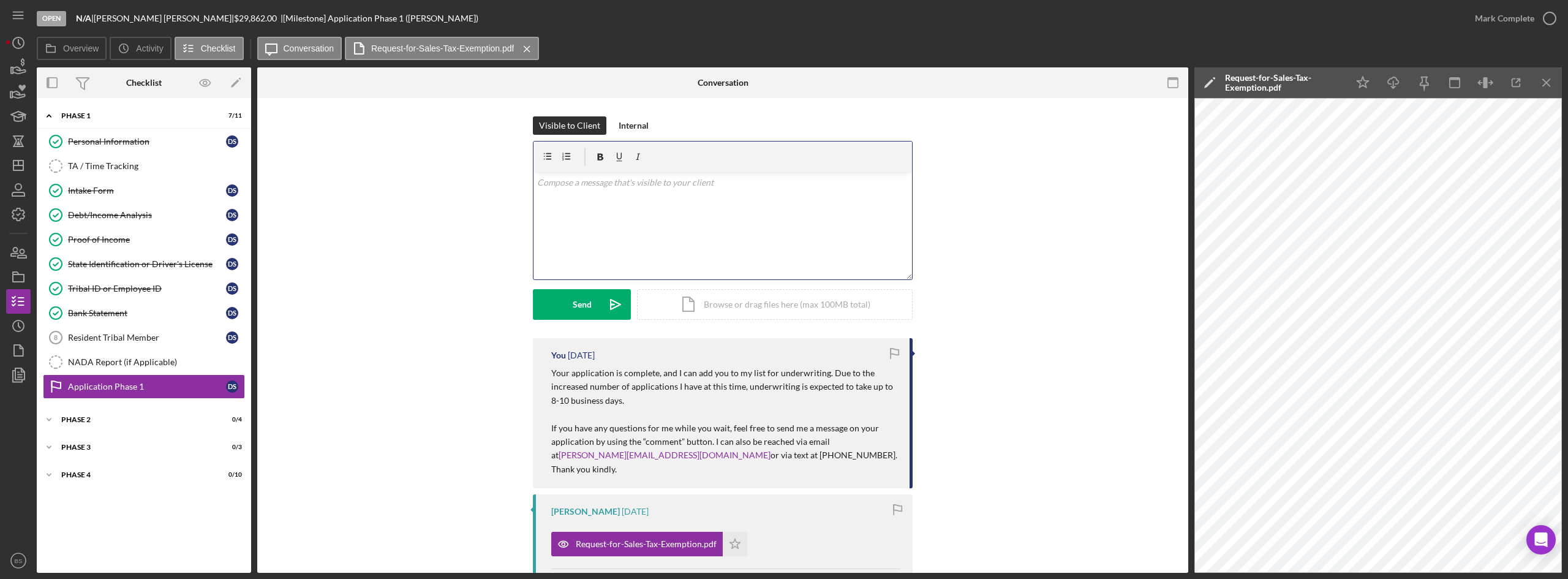
drag, startPoint x: 753, startPoint y: 225, endPoint x: 745, endPoint y: 224, distance: 8.1
click at [753, 225] on div "v Color teal Color pink Remove color Add row above Add row below Add column bef…" at bounding box center [722, 225] width 378 height 107
click at [775, 187] on p "Hi Donald. Do you pay rent or a mortgage? If so, how much are yo personally res…" at bounding box center [723, 190] width 371 height 28
click at [885, 185] on p "Hi Donald. Do you pay rent or a mortgage? If so, how much are you personally re…" at bounding box center [723, 190] width 371 height 28
drag, startPoint x: 826, startPoint y: 41, endPoint x: 693, endPoint y: 212, distance: 216.6
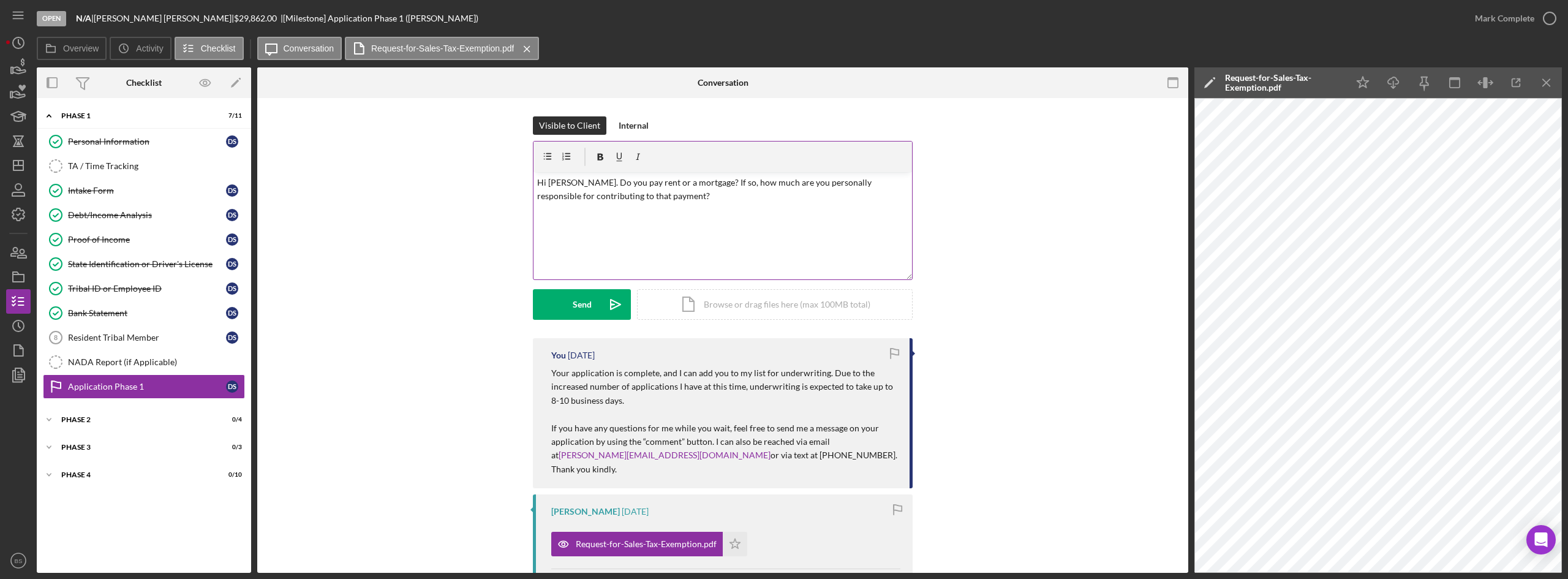
click at [693, 212] on div "v Color teal Color pink Remove color Add row above Add row below Add column bef…" at bounding box center [722, 225] width 378 height 107
drag, startPoint x: 741, startPoint y: 131, endPoint x: 1067, endPoint y: 239, distance: 343.4
click at [1067, 239] on div "Visible to Client Internal v Color teal Color pink Remove color Add row above A…" at bounding box center [722, 227] width 894 height 222
drag, startPoint x: 969, startPoint y: 194, endPoint x: 920, endPoint y: 238, distance: 65.9
click at [920, 238] on div "Visible to Client Internal v Color teal Color pink Remove color Add row above A…" at bounding box center [722, 227] width 894 height 222
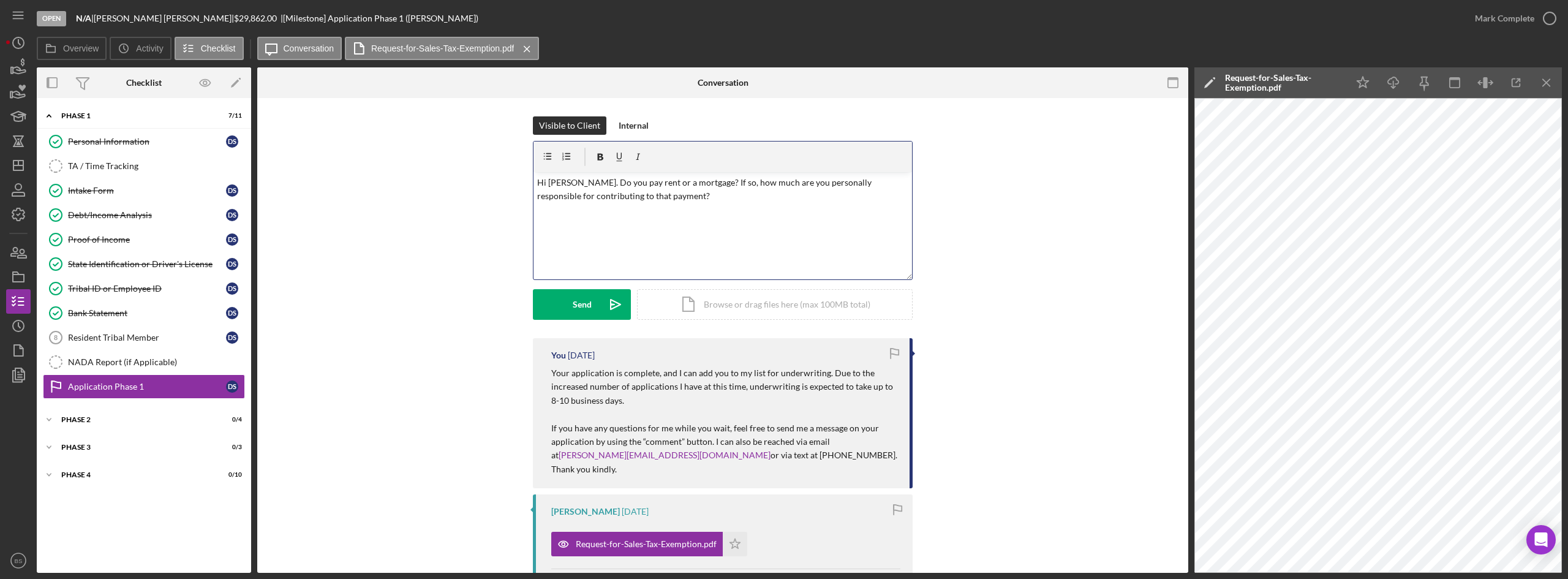
click at [835, 220] on div "v Color teal Color pink Remove color Add row above Add row below Add column bef…" at bounding box center [722, 225] width 378 height 107
click at [609, 301] on icon "Icon/icon-invite-send" at bounding box center [616, 305] width 31 height 31
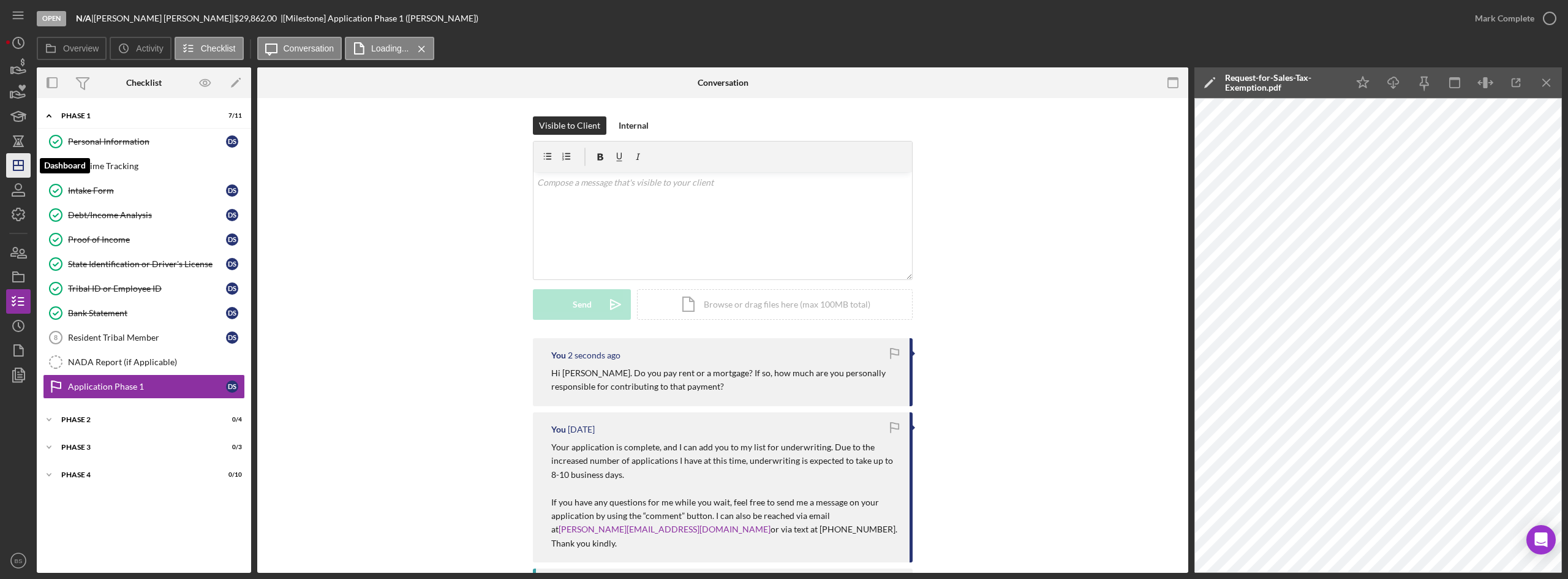
click at [19, 174] on icon "Icon/Dashboard" at bounding box center [18, 165] width 31 height 31
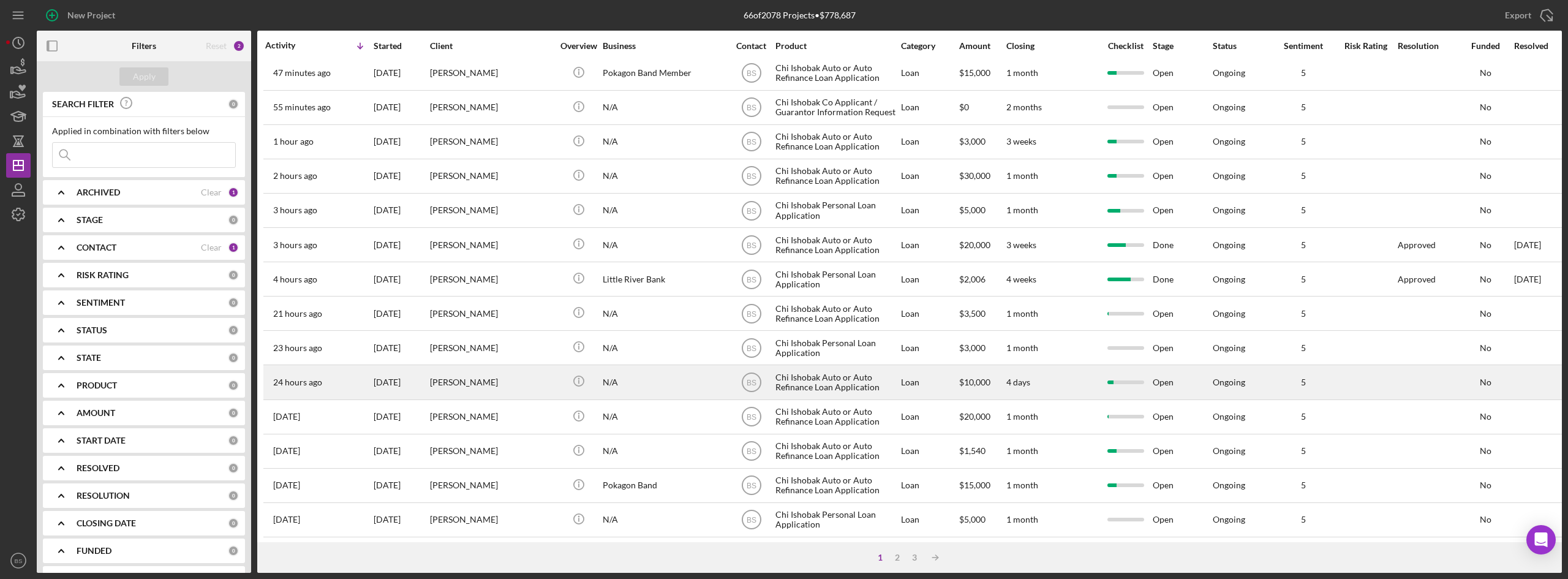
scroll to position [62, 0]
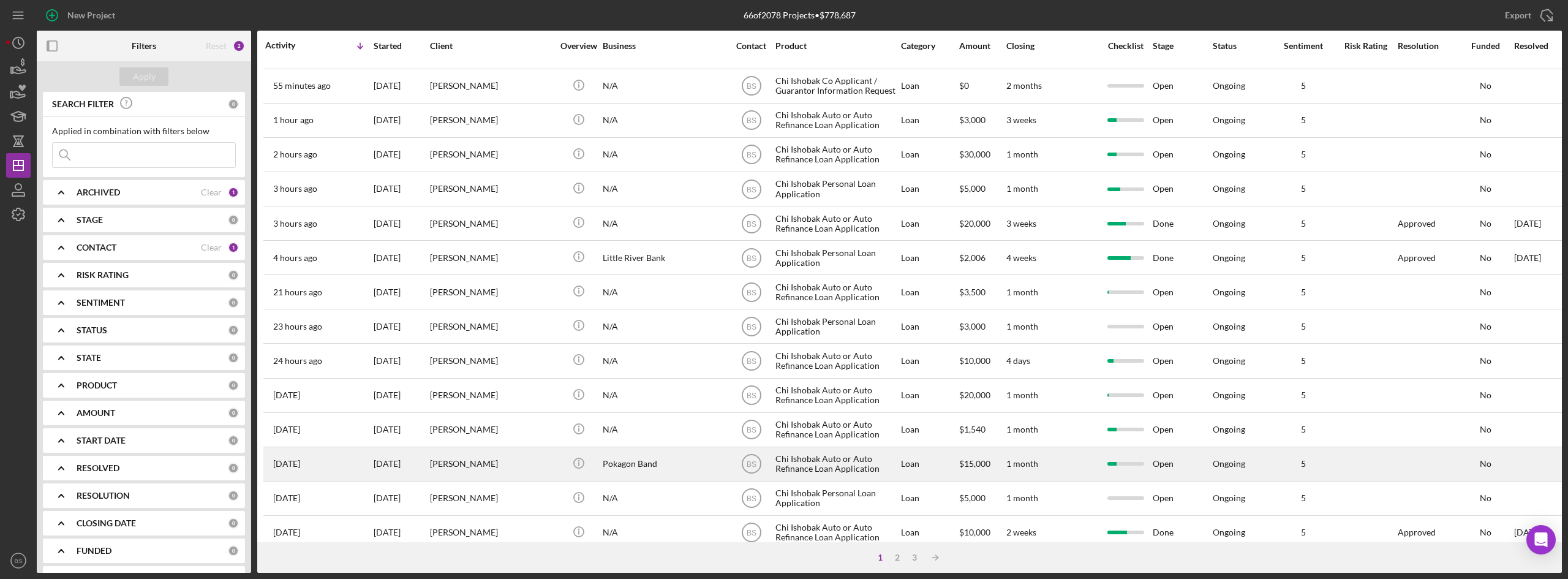
click at [473, 468] on div "[PERSON_NAME]" at bounding box center [491, 464] width 122 height 33
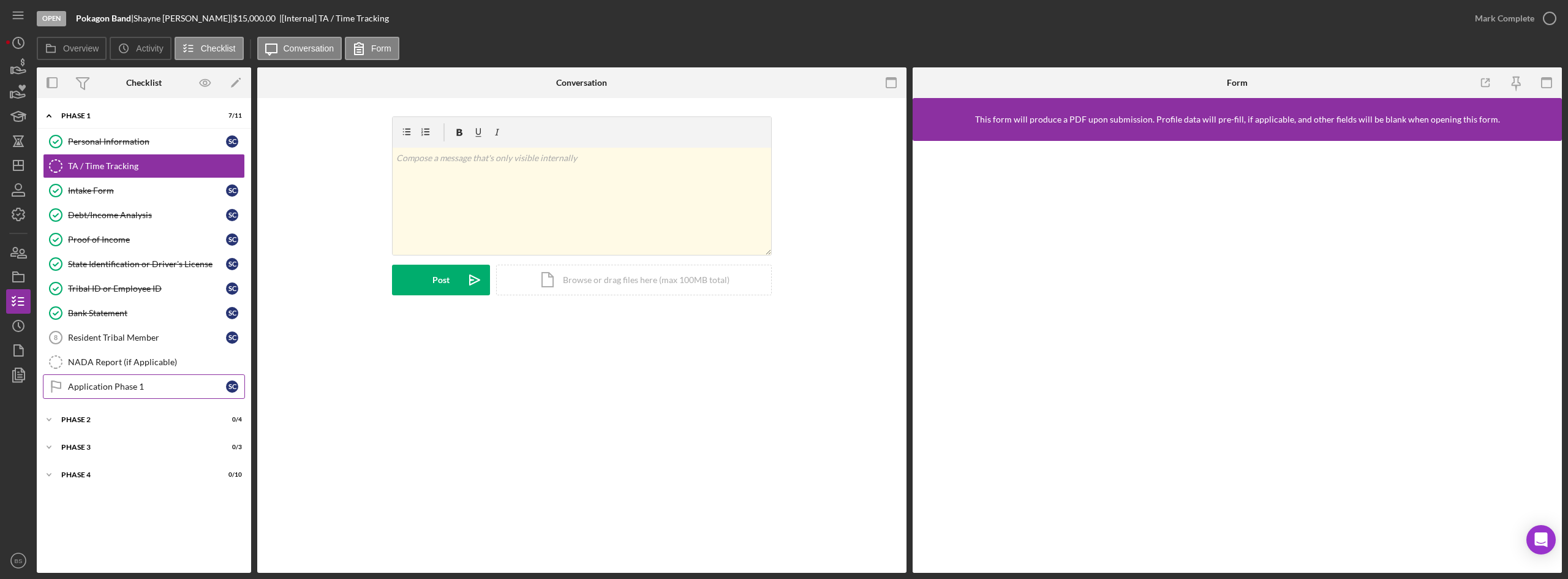
click at [179, 382] on div "Application Phase 1" at bounding box center [147, 387] width 158 height 10
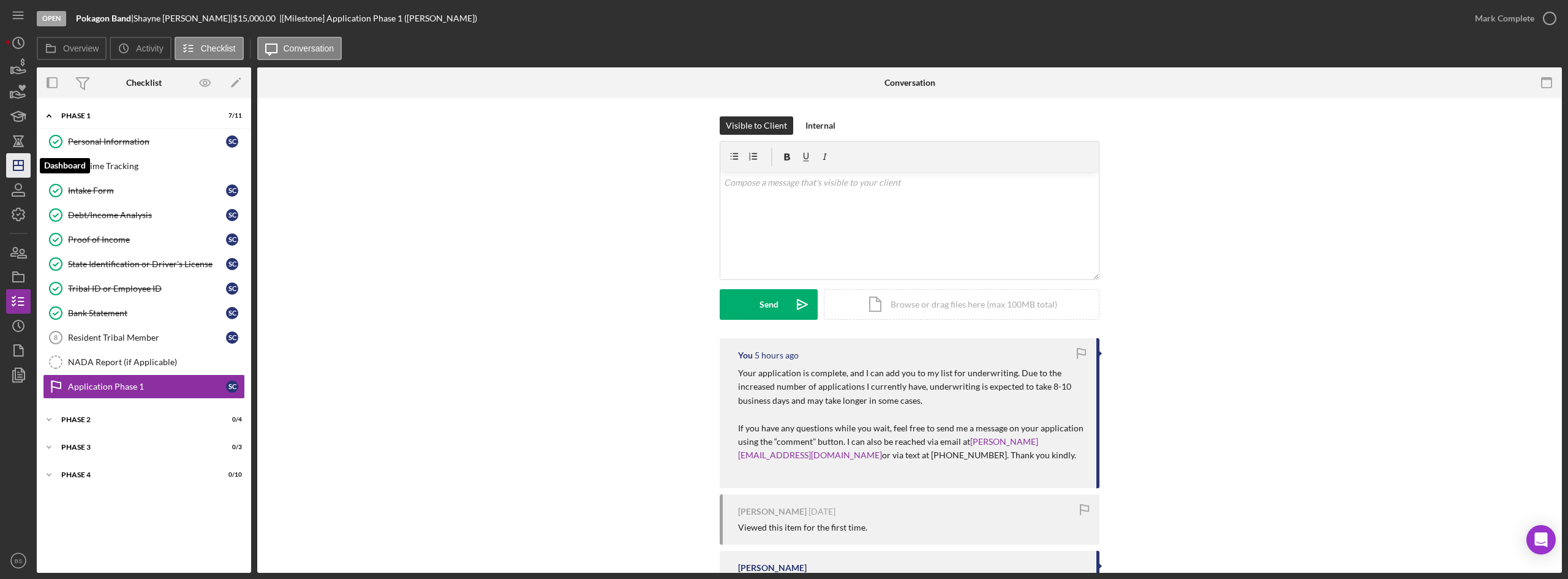
click at [16, 156] on icon "Icon/Dashboard" at bounding box center [18, 165] width 31 height 31
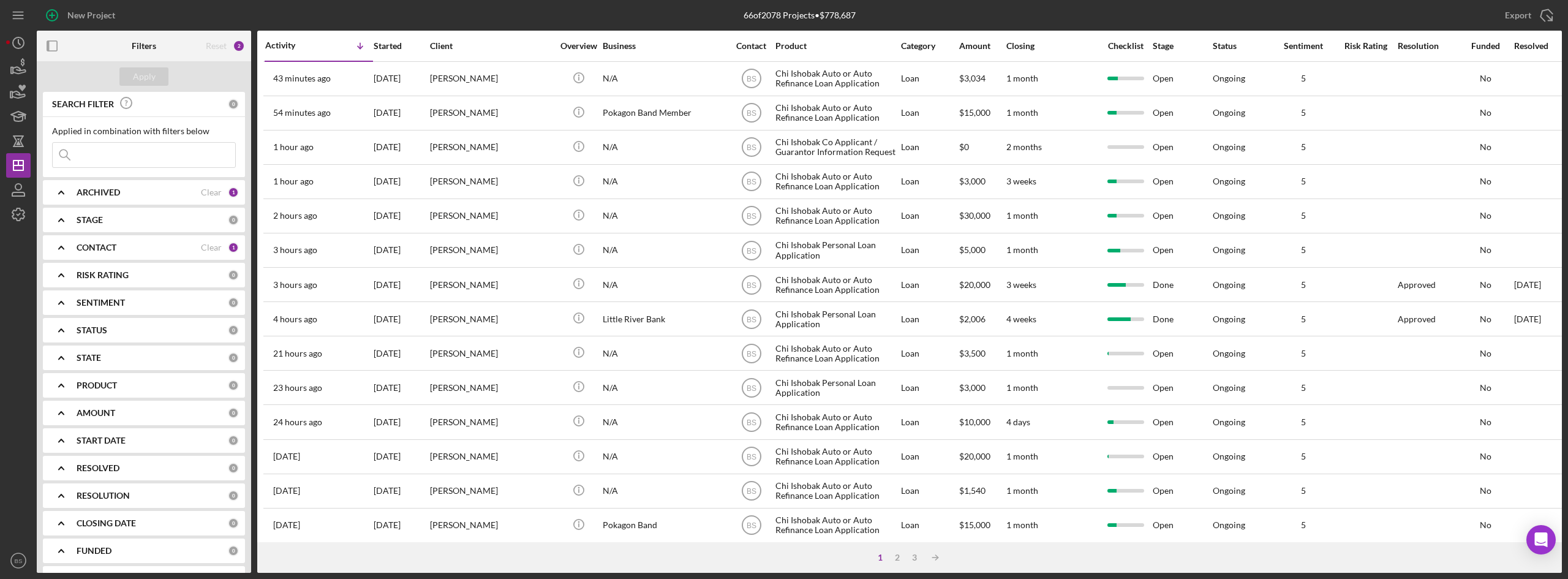
drag, startPoint x: 462, startPoint y: 260, endPoint x: 425, endPoint y: 550, distance: 292.4
click at [425, 550] on div "1 2 3 Icon/Table Sort Arrow" at bounding box center [909, 558] width 1304 height 31
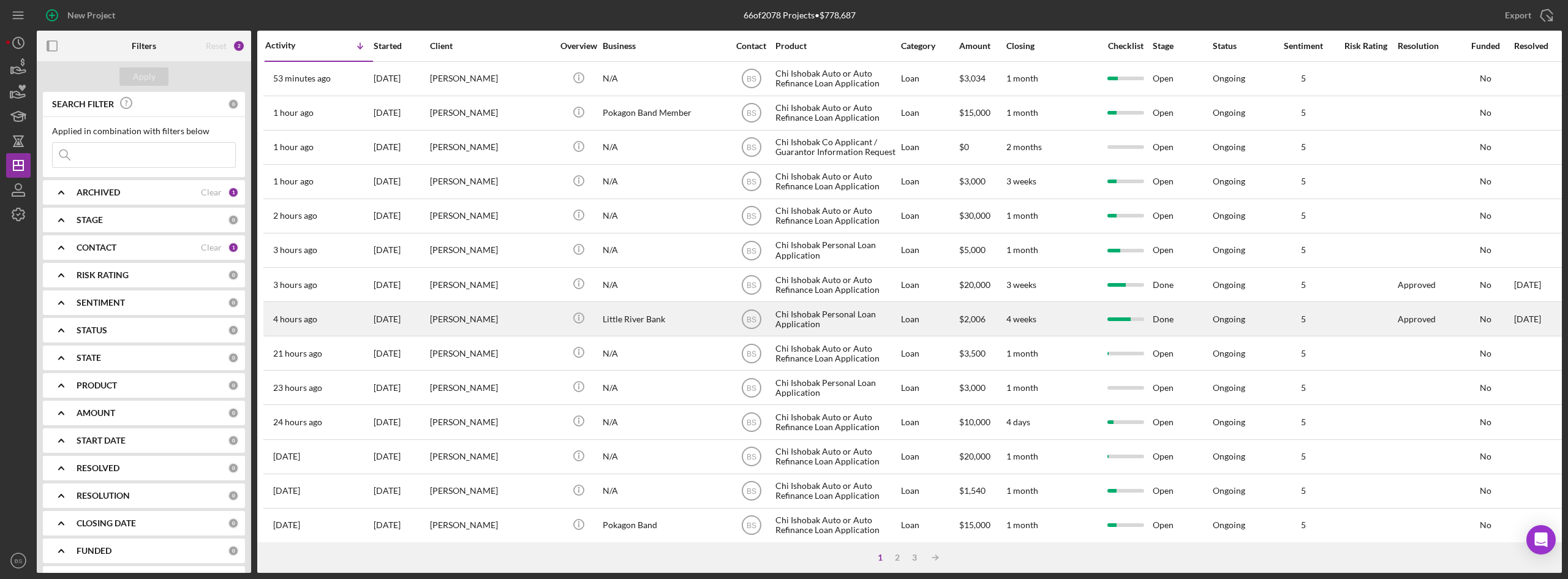
click at [488, 304] on div "[PERSON_NAME]" at bounding box center [491, 319] width 122 height 33
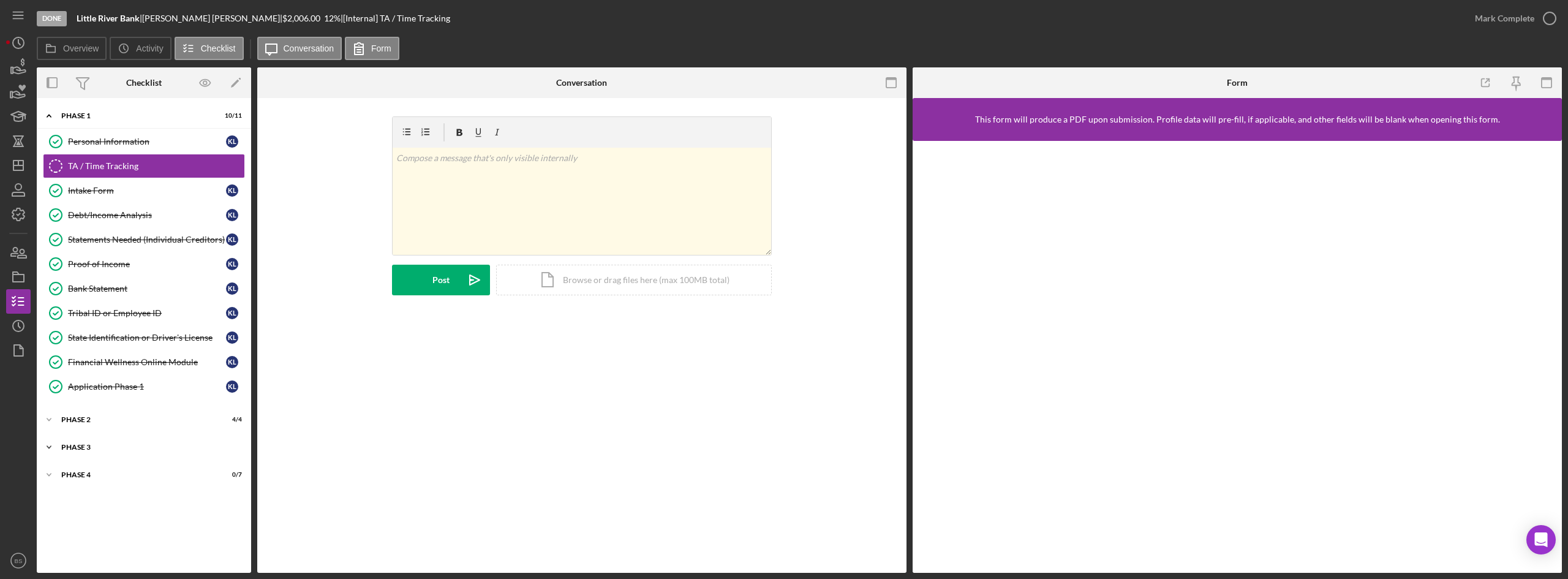
click at [127, 456] on div "Icon/Expander Phase 3 2 / 3" at bounding box center [144, 447] width 215 height 24
click at [122, 512] on link "Decision Decision K L" at bounding box center [144, 522] width 202 height 24
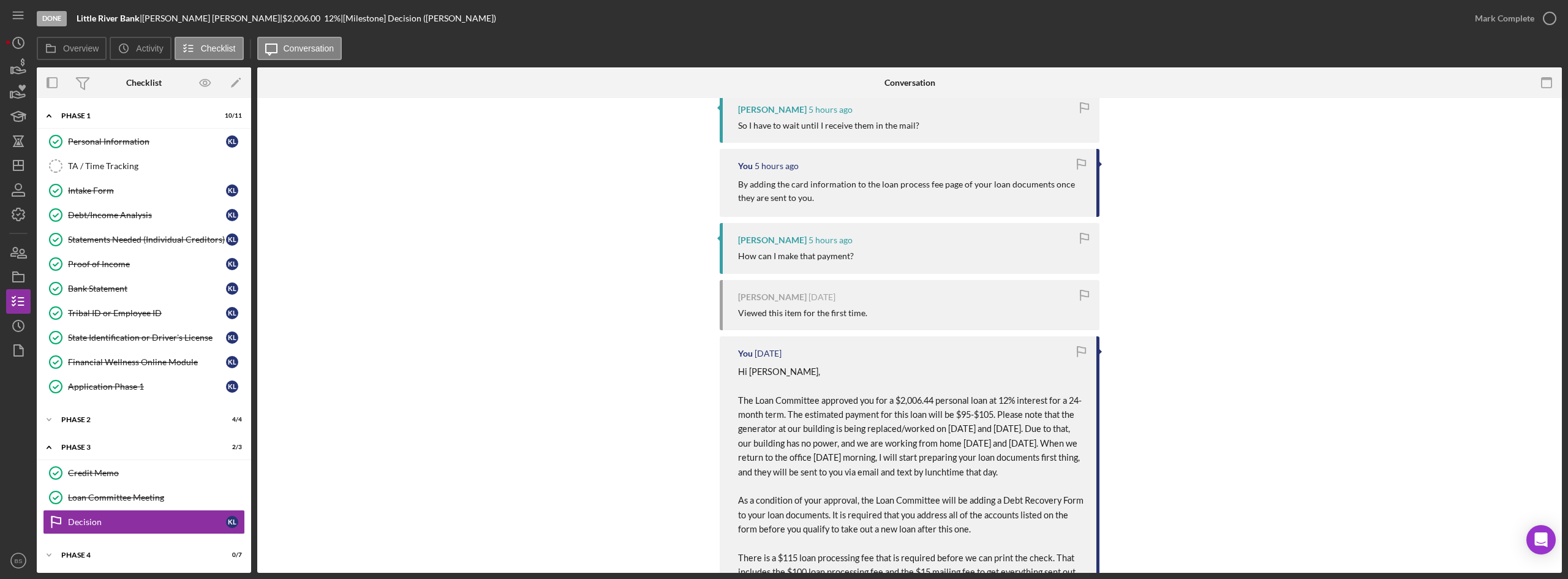
scroll to position [1037, 0]
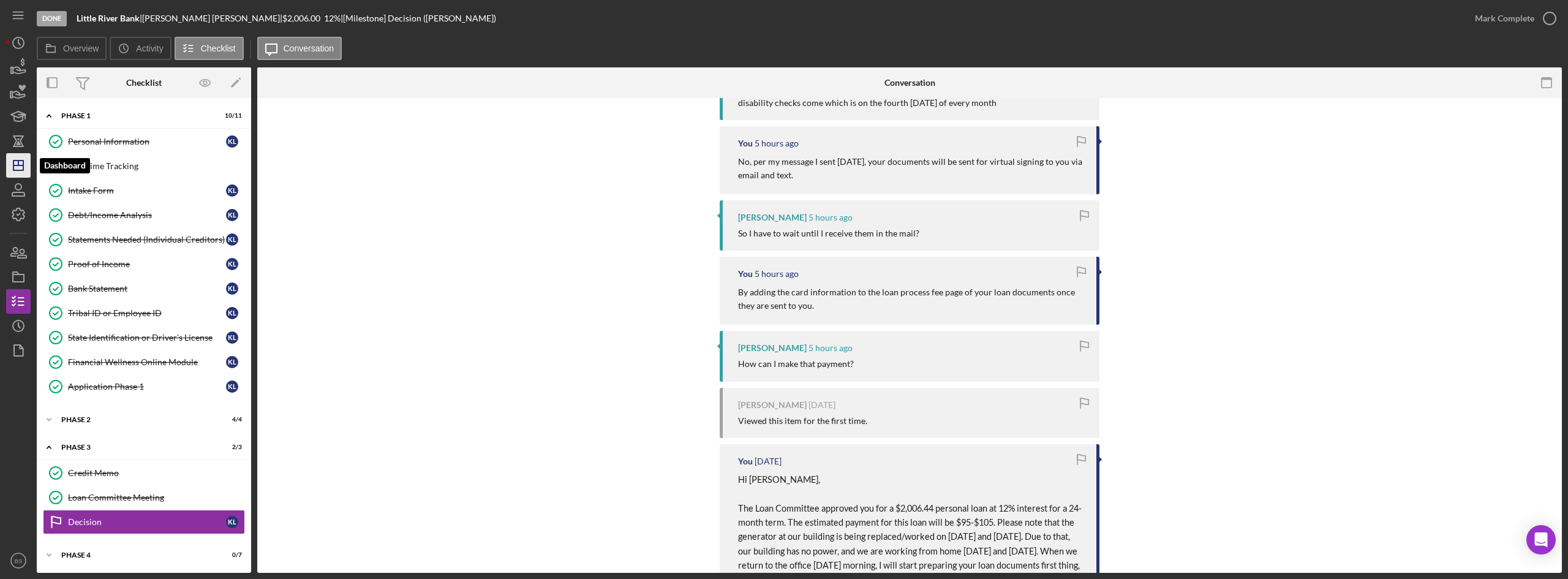
click at [14, 169] on icon "Icon/Dashboard" at bounding box center [18, 165] width 31 height 31
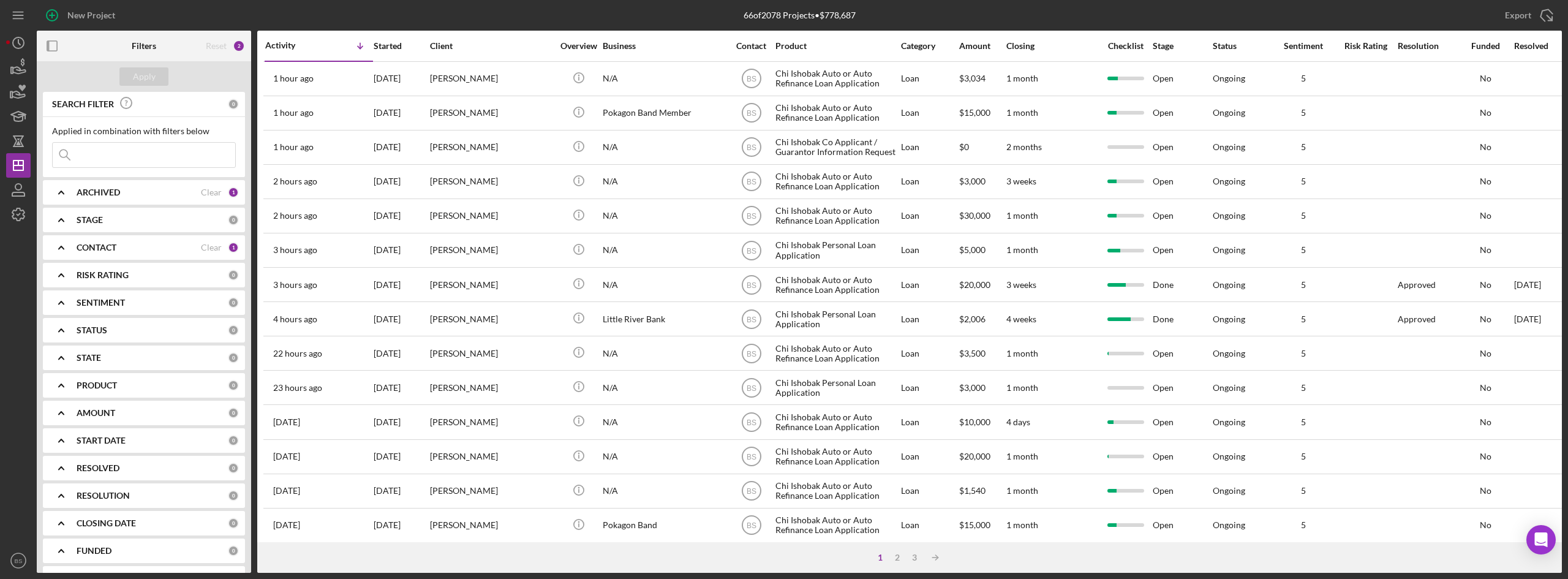
click at [1099, 13] on div "Export Icon/Export" at bounding box center [1308, 15] width 508 height 31
click at [911, 553] on div "3" at bounding box center [914, 558] width 17 height 10
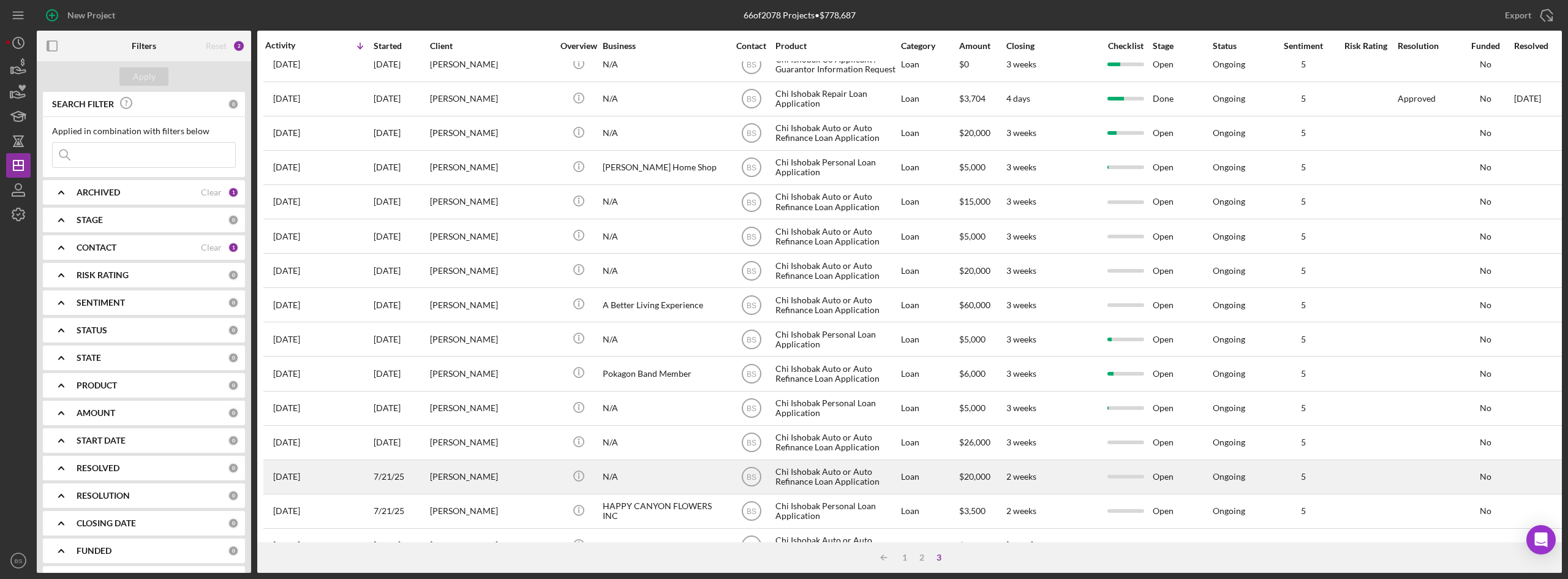
scroll to position [85, 0]
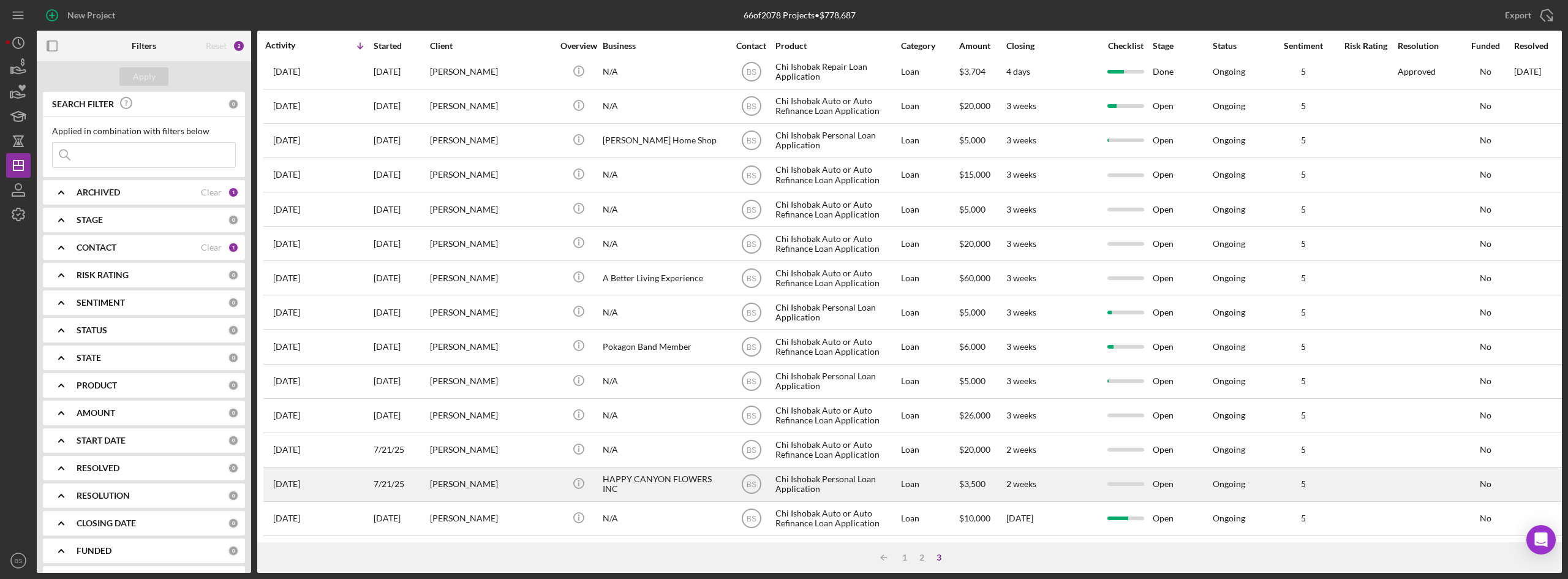
click at [472, 482] on div "ALEX JOHNSON" at bounding box center [491, 485] width 122 height 33
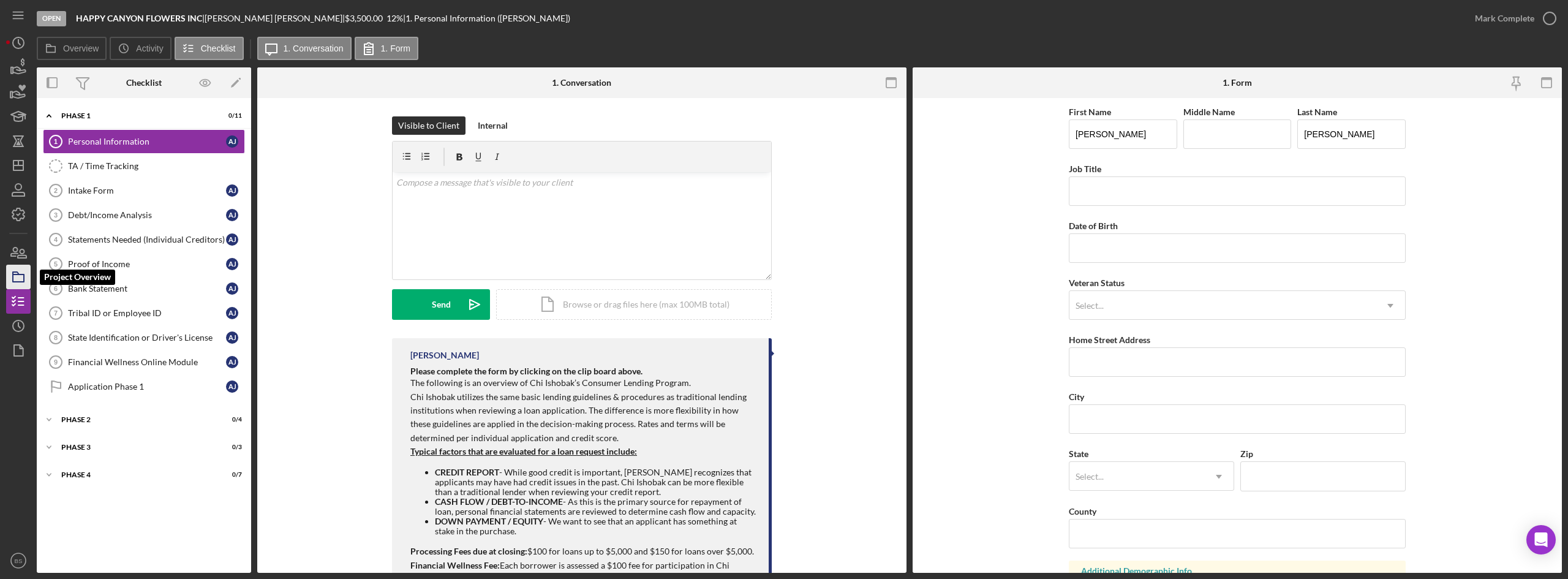
click at [22, 280] on icon "button" at bounding box center [18, 277] width 31 height 31
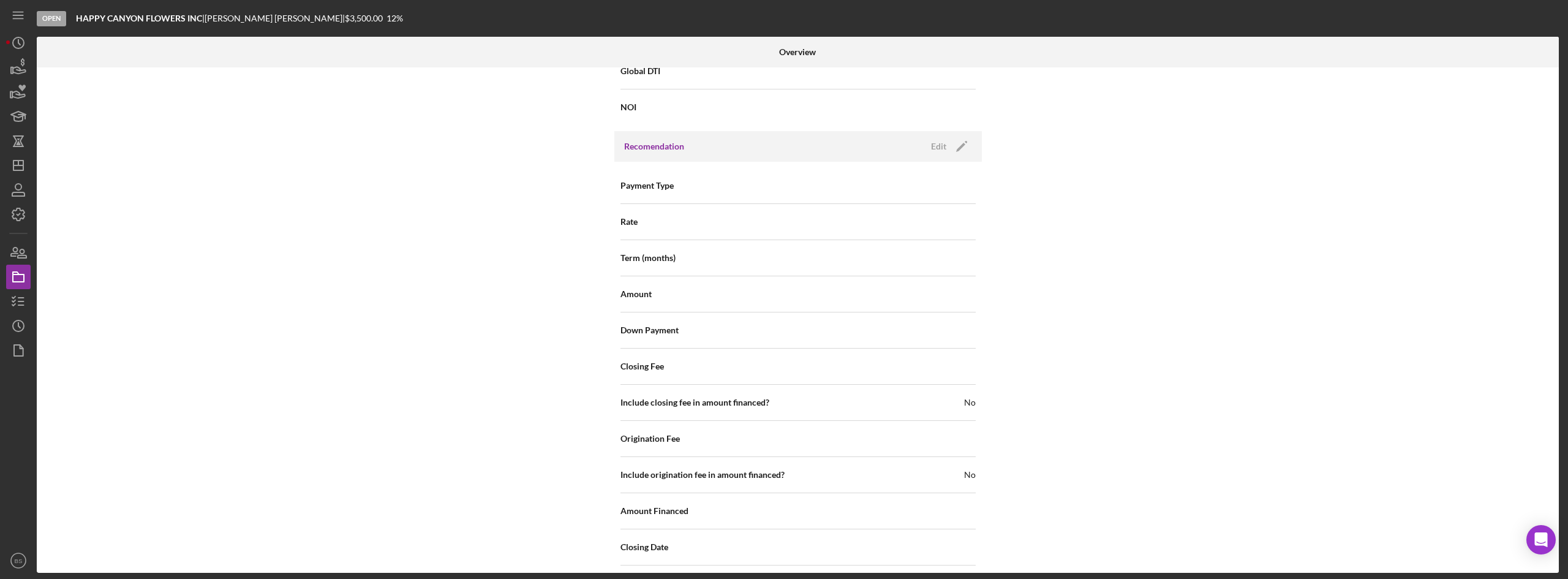
scroll to position [1317, 0]
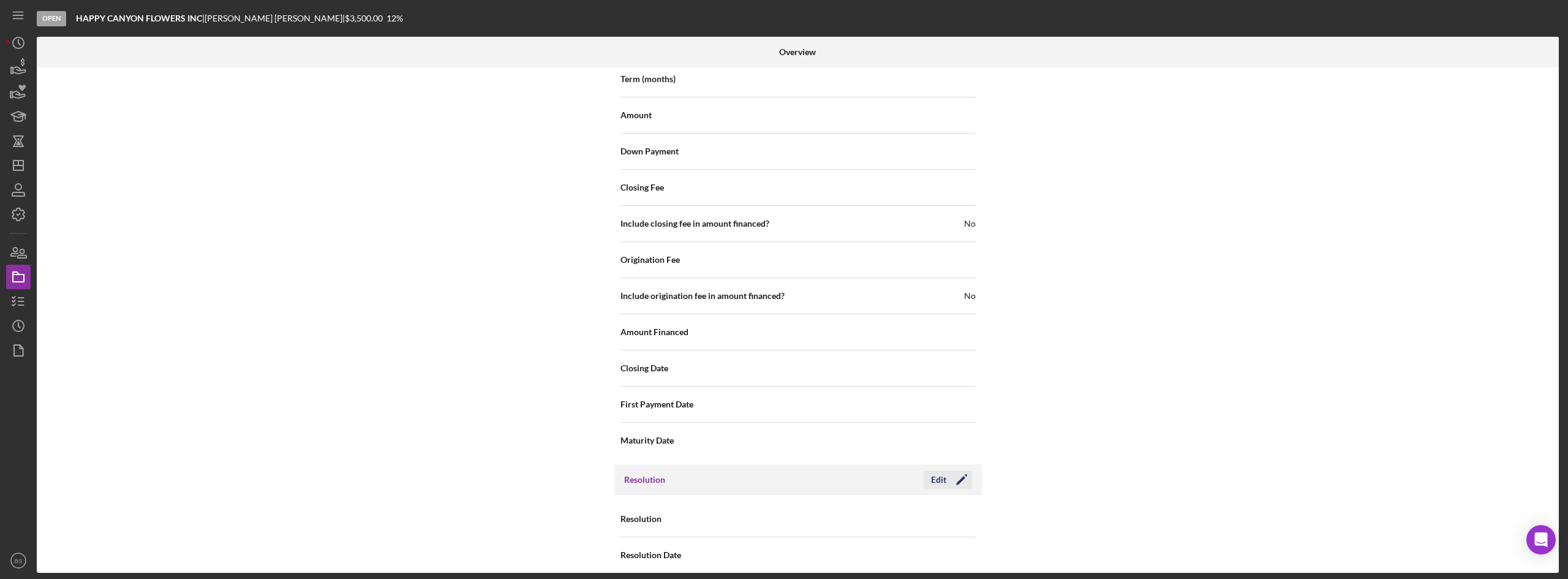
click at [956, 473] on icon "Icon/Edit" at bounding box center [961, 480] width 31 height 31
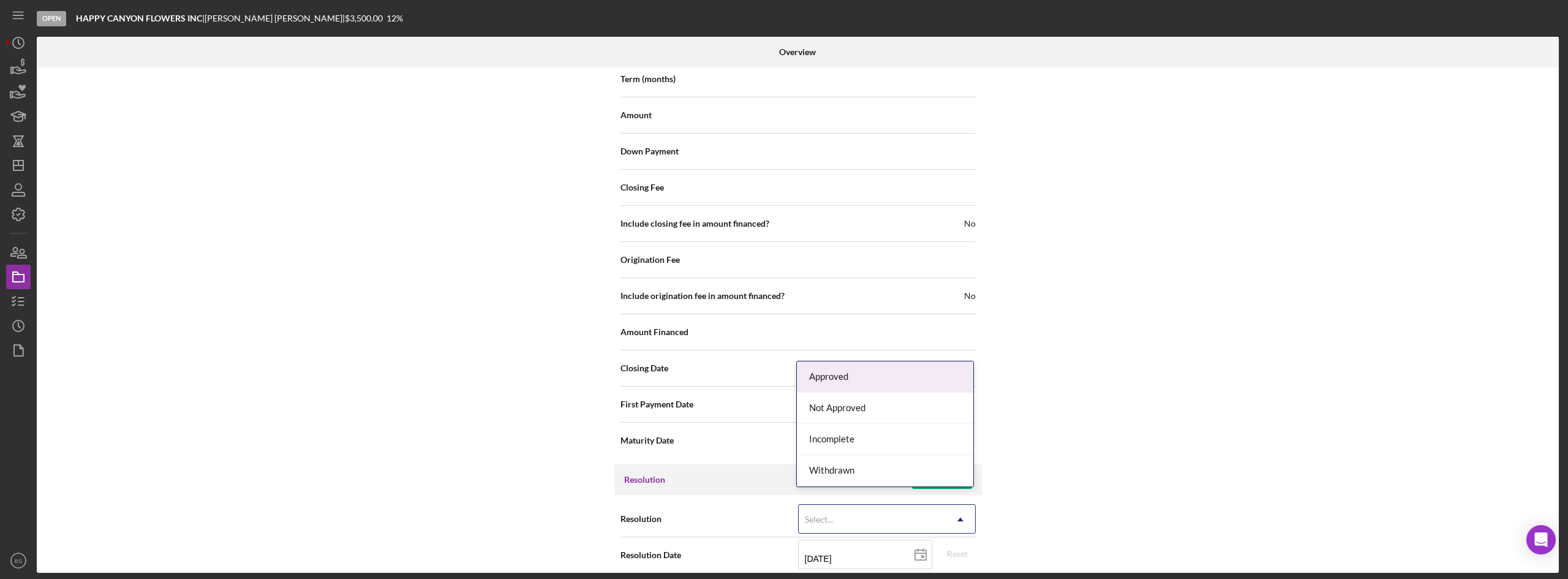
click at [813, 515] on div "Select..." at bounding box center [819, 520] width 28 height 10
click at [838, 479] on div "Withdrawn" at bounding box center [885, 471] width 176 height 31
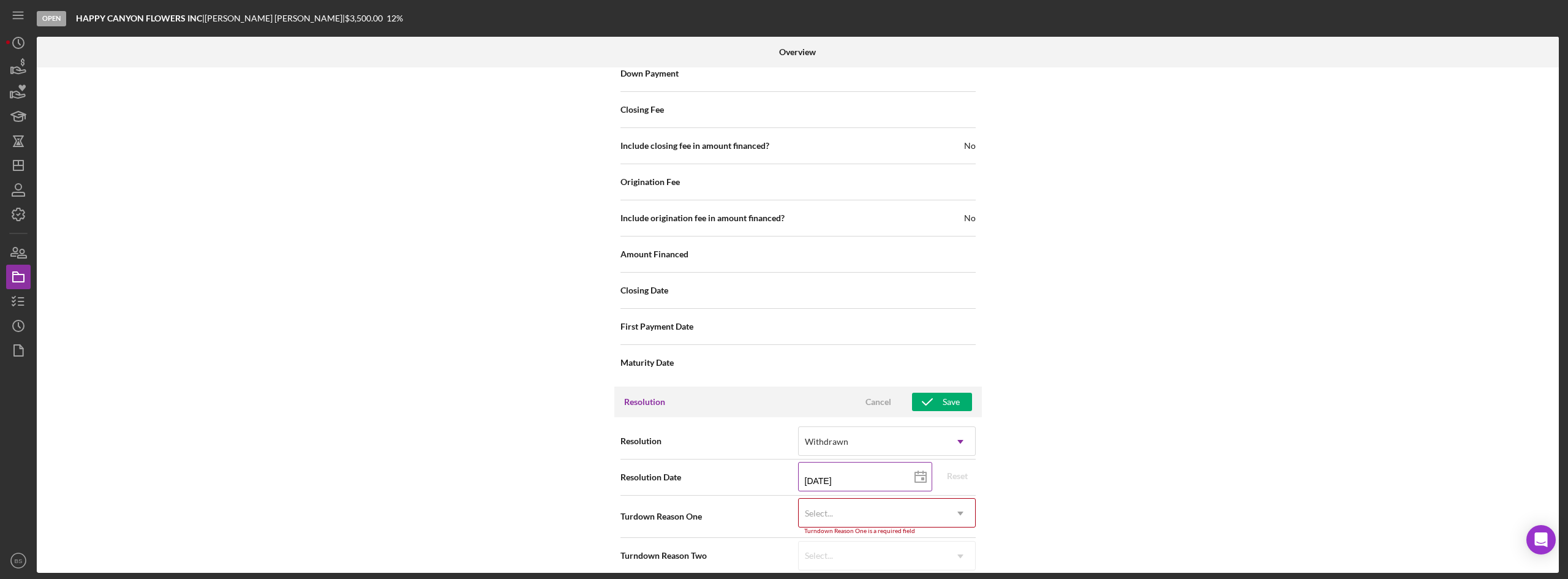
scroll to position [1395, 0]
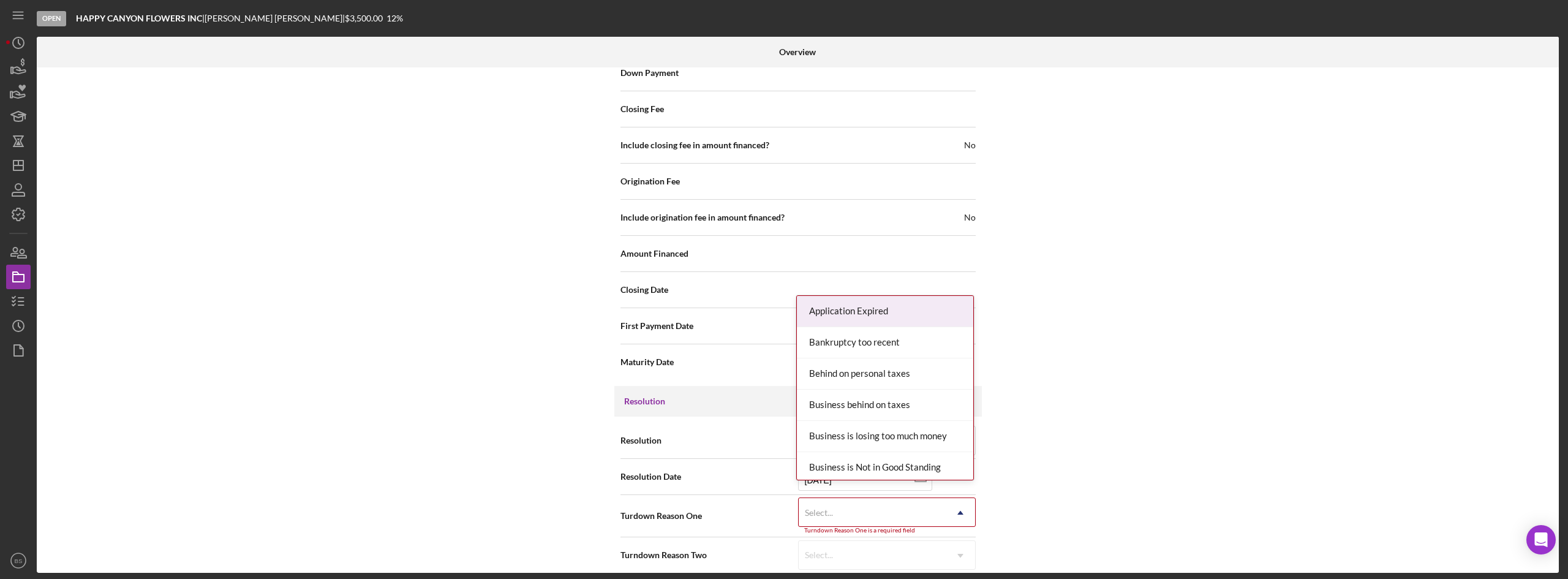
click at [833, 500] on div "Select..." at bounding box center [872, 513] width 147 height 28
click at [872, 320] on div "Application Expired" at bounding box center [885, 311] width 176 height 31
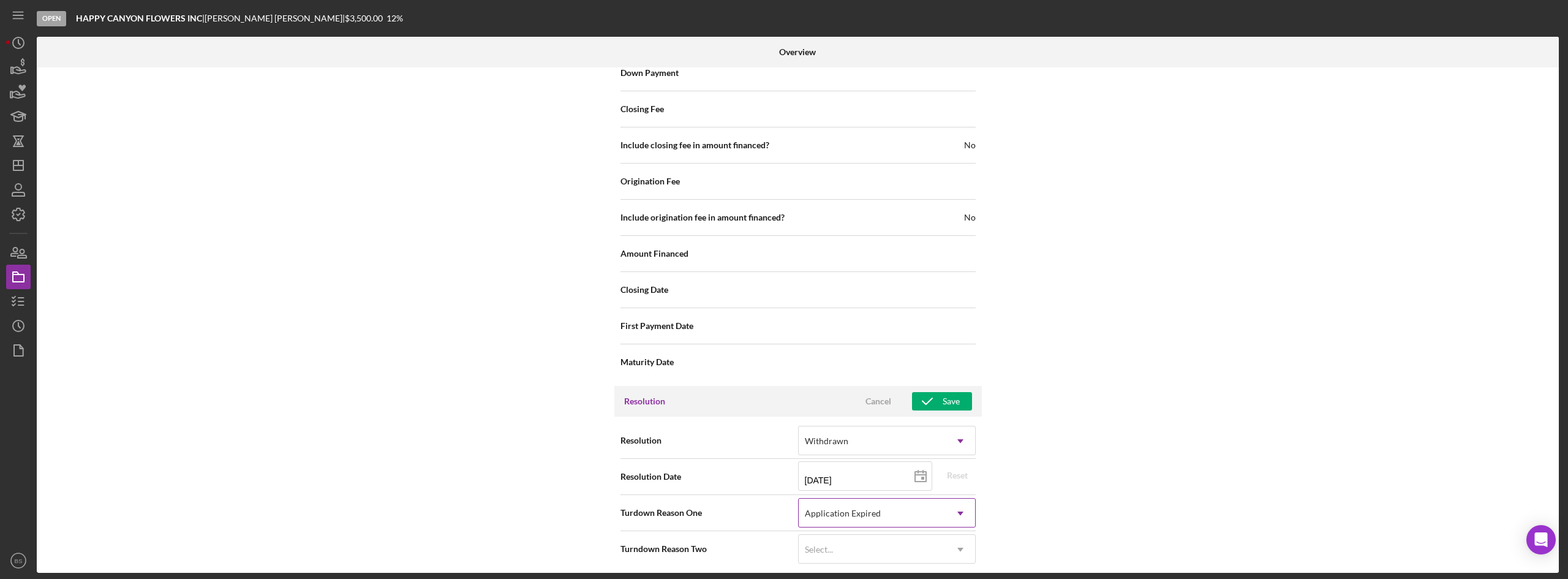
scroll to position [1389, 0]
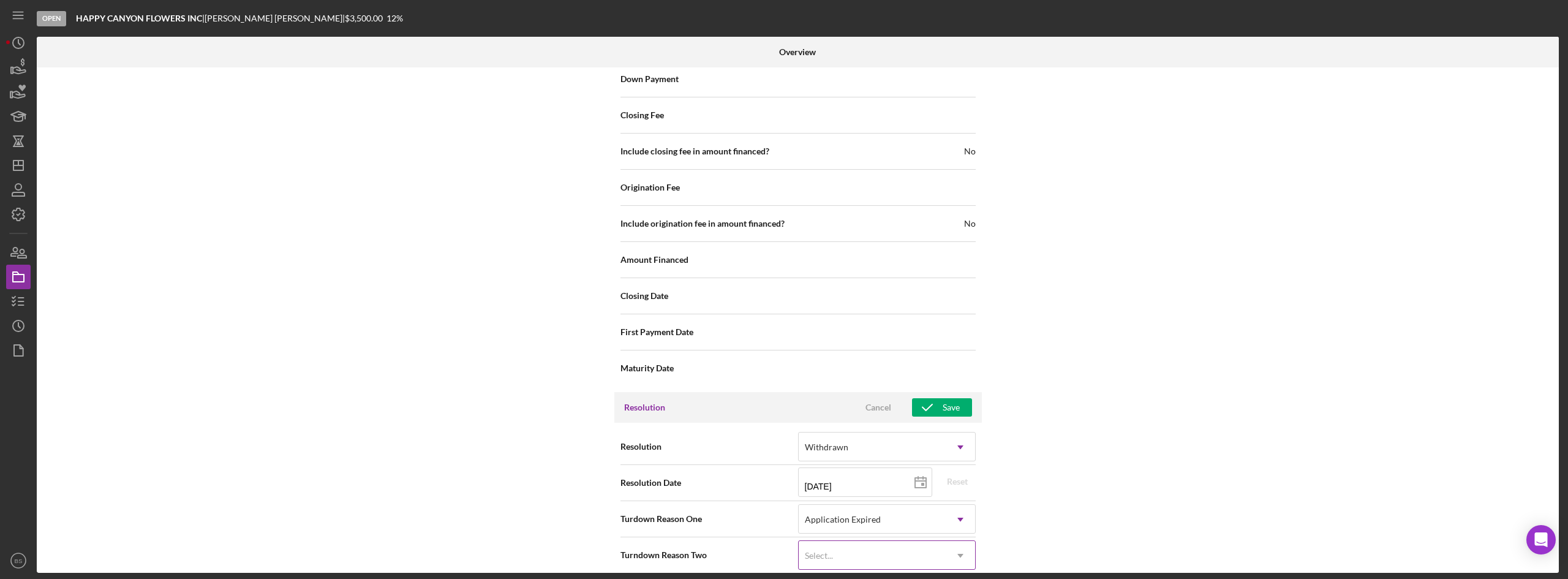
click at [845, 542] on div "Select..." at bounding box center [872, 556] width 147 height 28
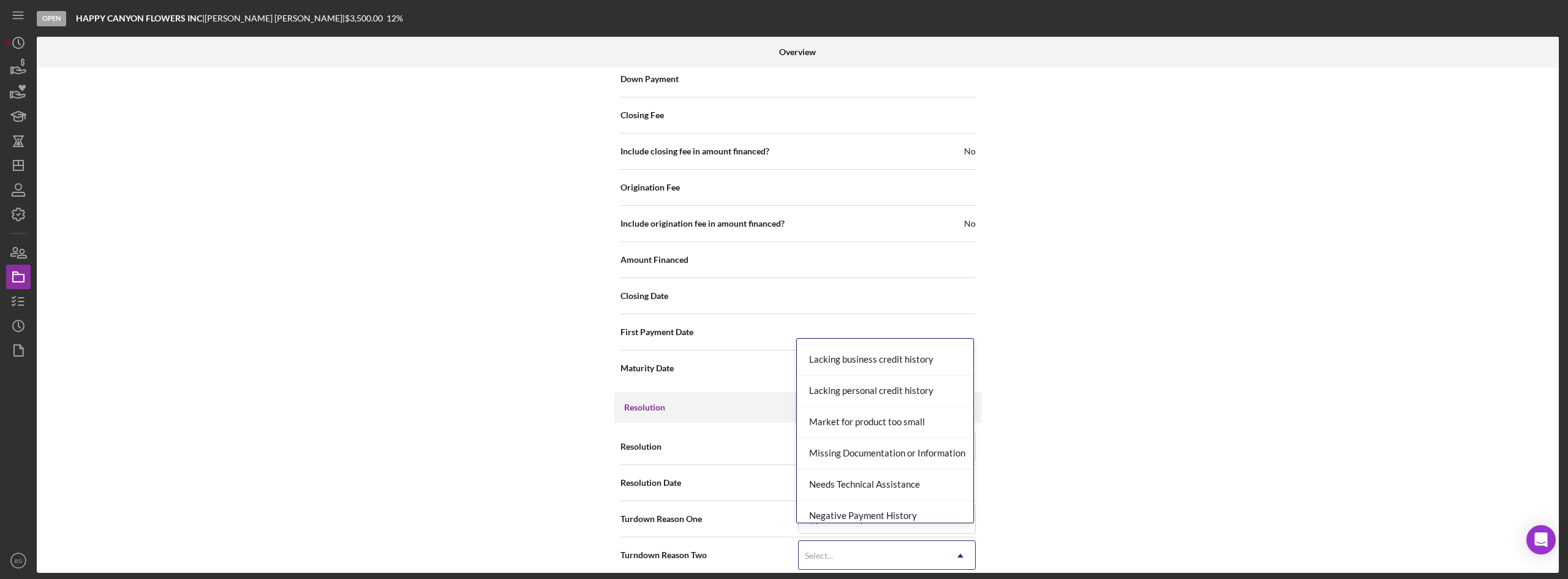
scroll to position [735, 0]
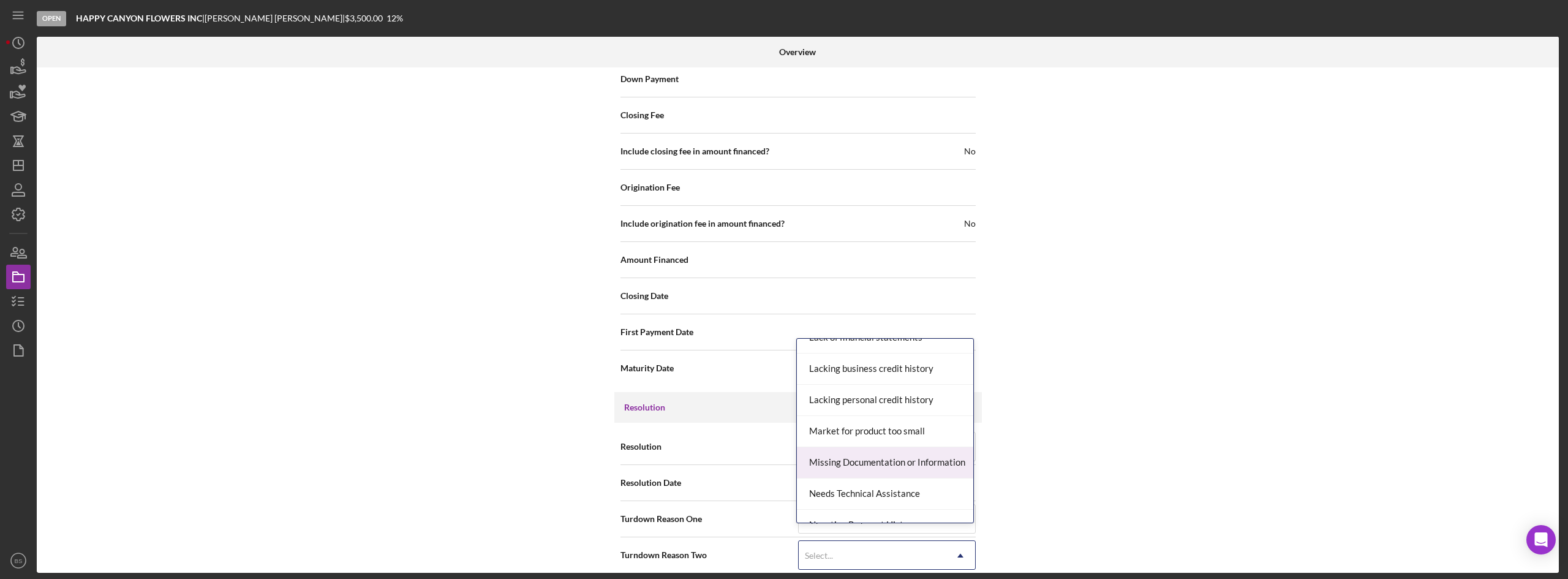
click at [836, 464] on div "Missing Documentation or Information" at bounding box center [885, 463] width 176 height 31
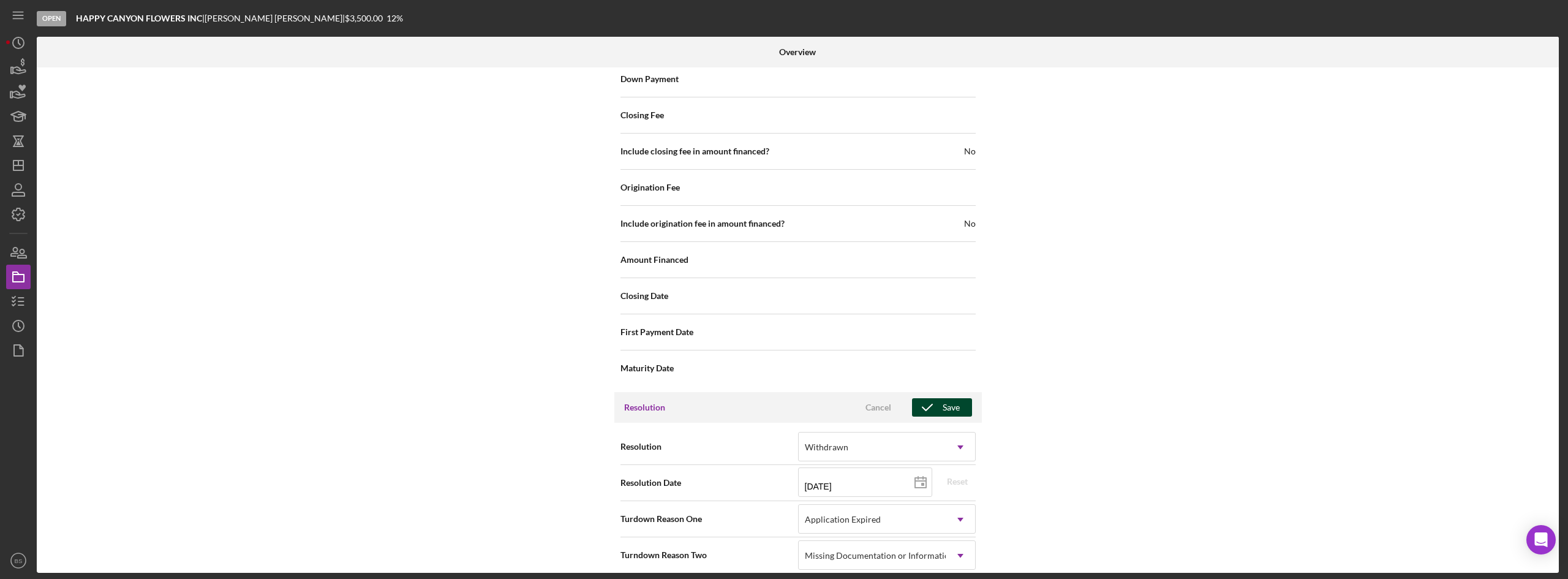
click at [954, 398] on div "Save" at bounding box center [951, 407] width 17 height 18
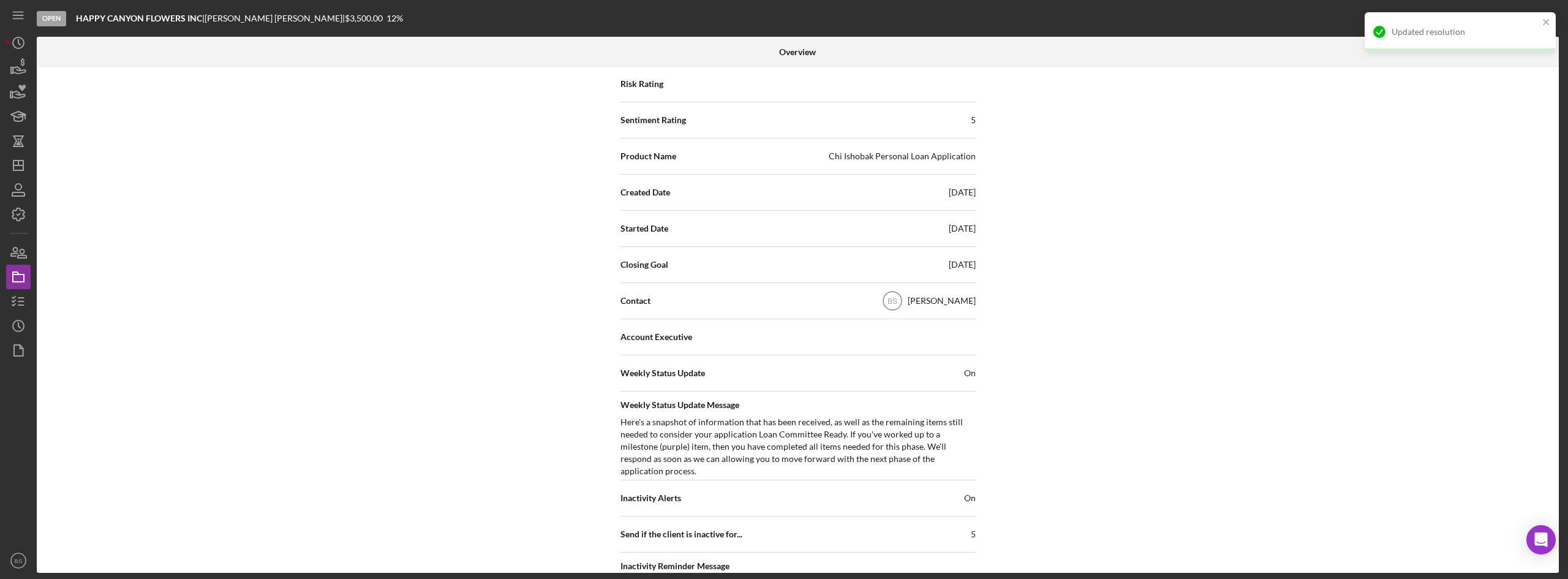
scroll to position [0, 0]
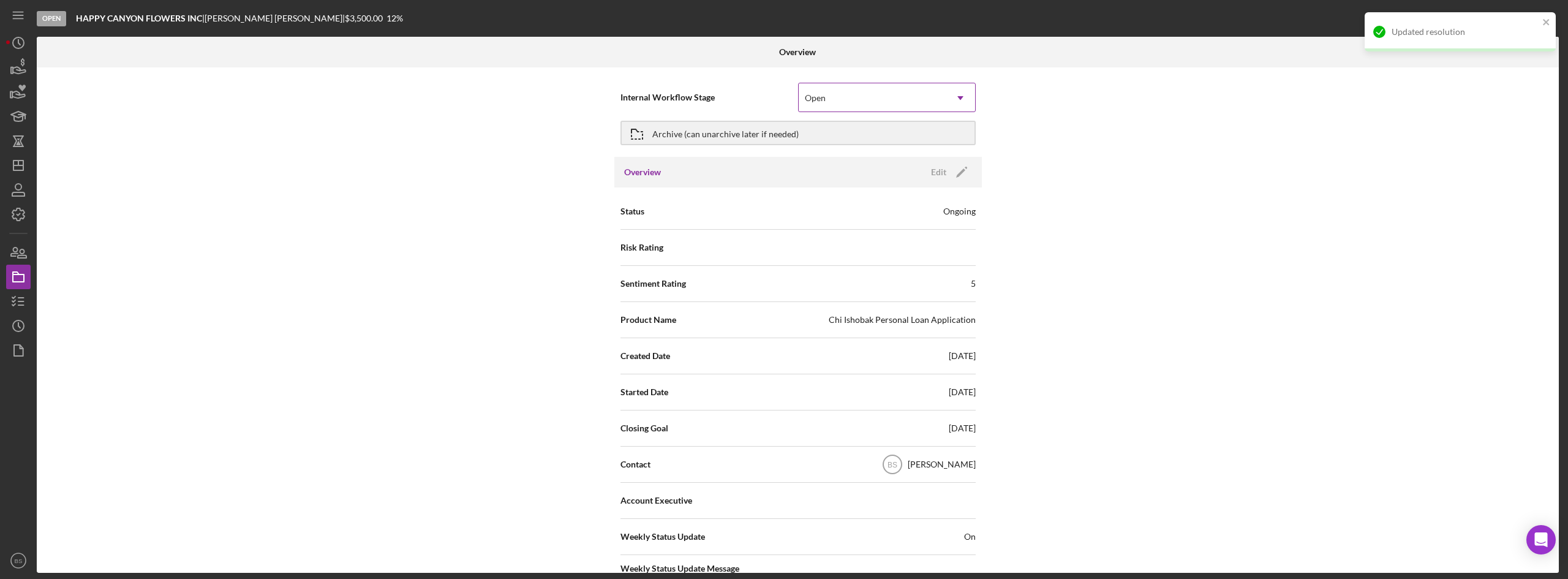
click at [871, 104] on div "Open" at bounding box center [872, 98] width 147 height 28
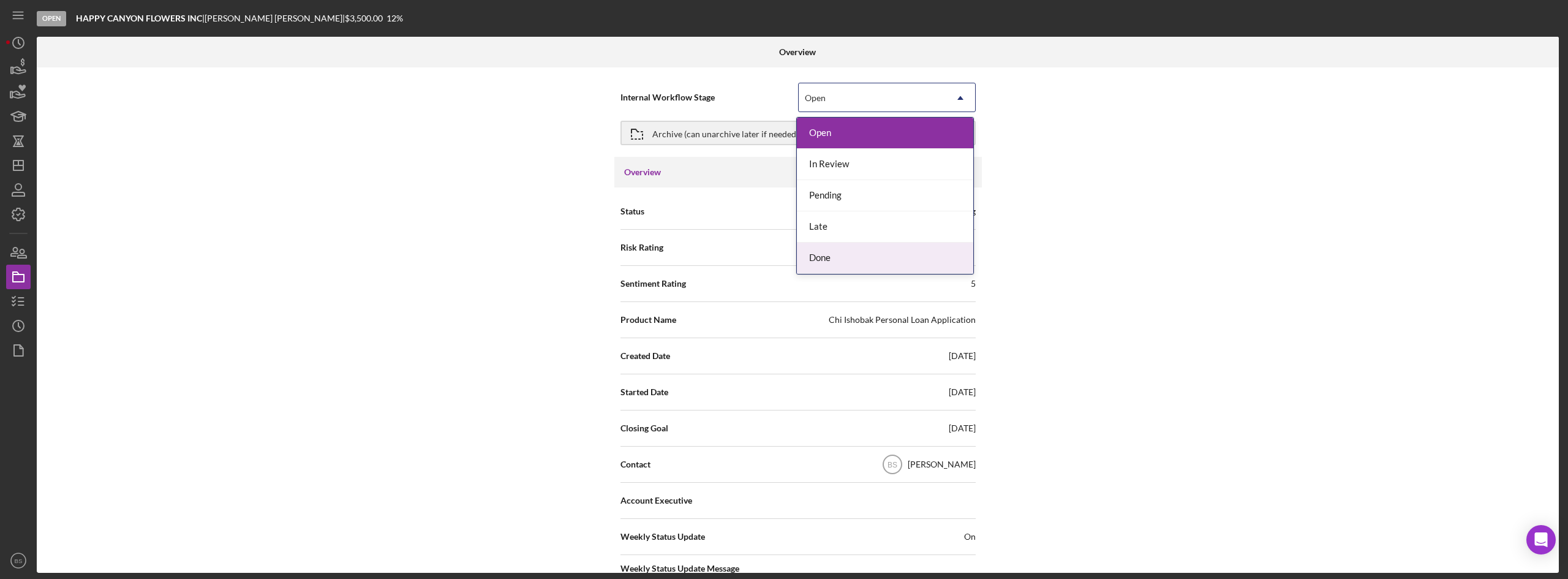
click at [870, 247] on div "Done" at bounding box center [885, 259] width 176 height 31
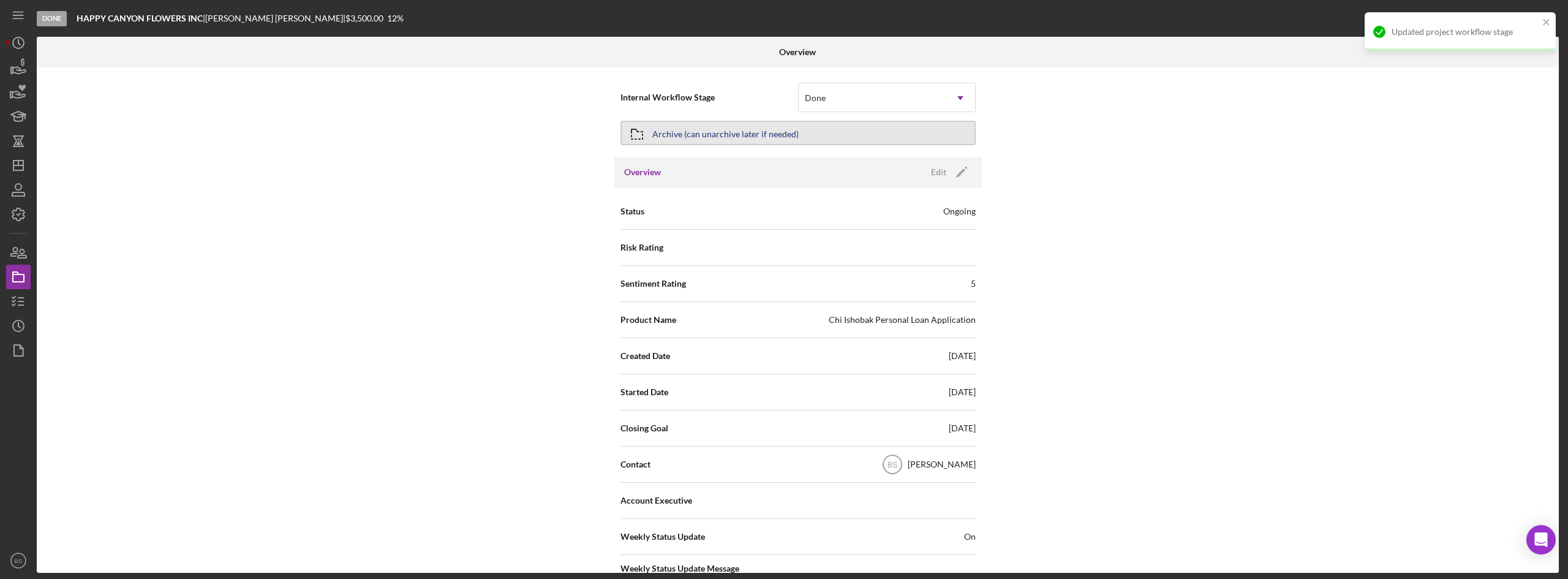
click at [842, 131] on button "Archive (can unarchive later if needed)" at bounding box center [798, 133] width 355 height 24
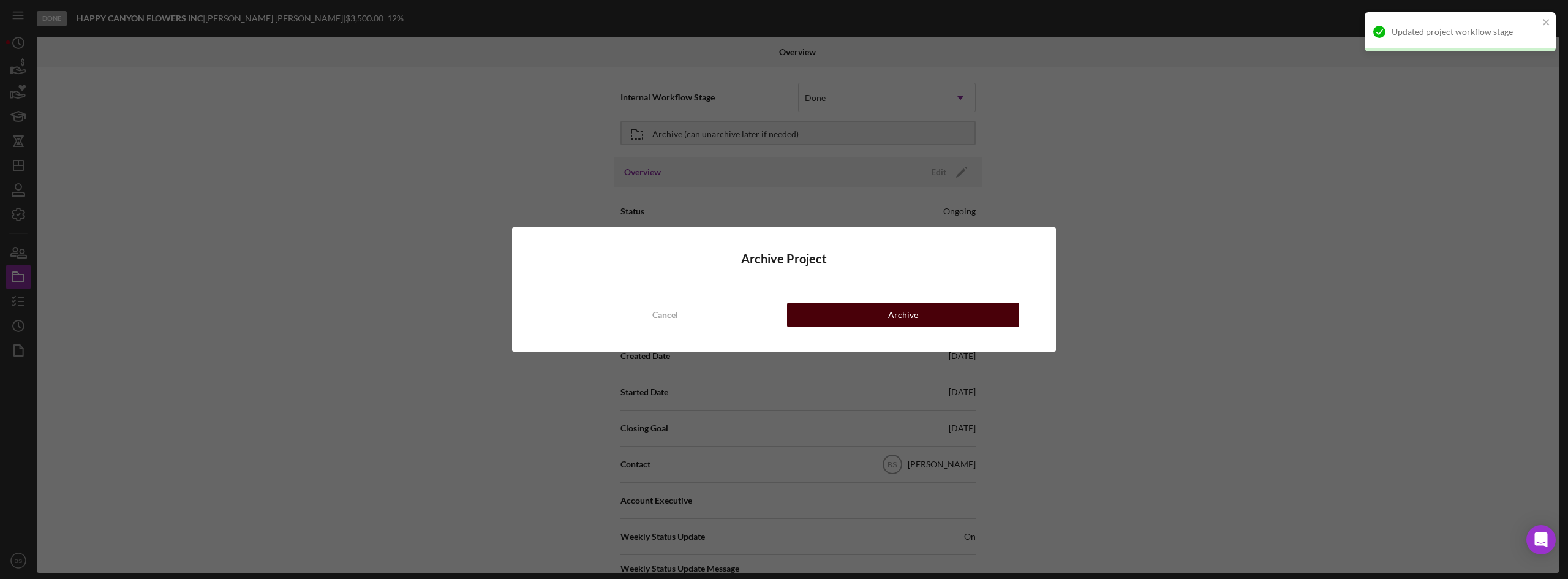
click at [856, 316] on button "Archive" at bounding box center [903, 315] width 232 height 24
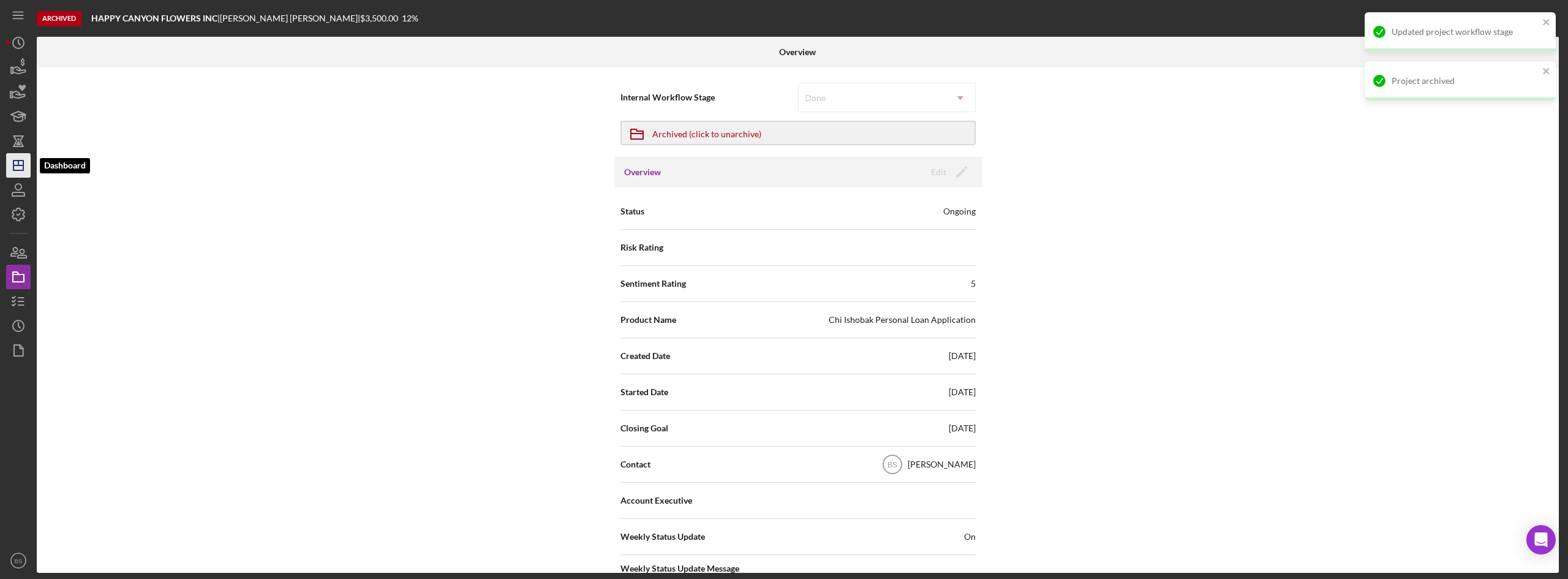
click at [22, 163] on icon "Icon/Dashboard" at bounding box center [18, 165] width 31 height 31
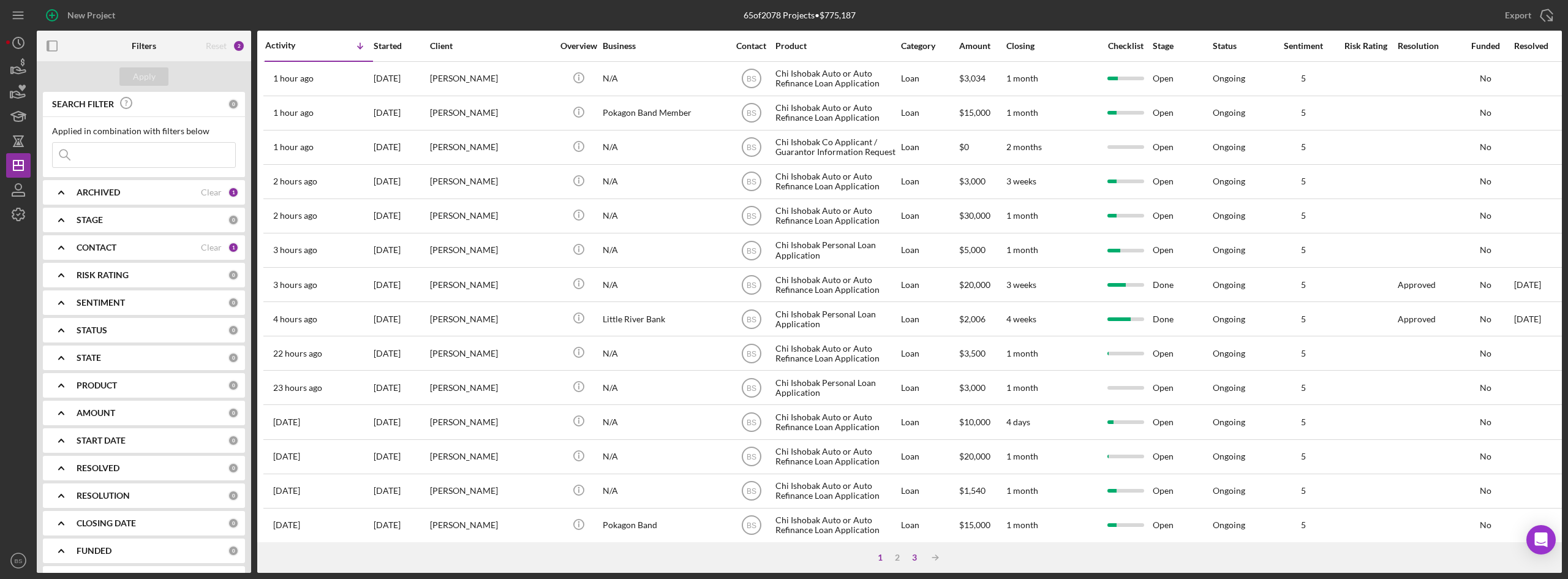
click at [914, 559] on div "3" at bounding box center [914, 558] width 17 height 10
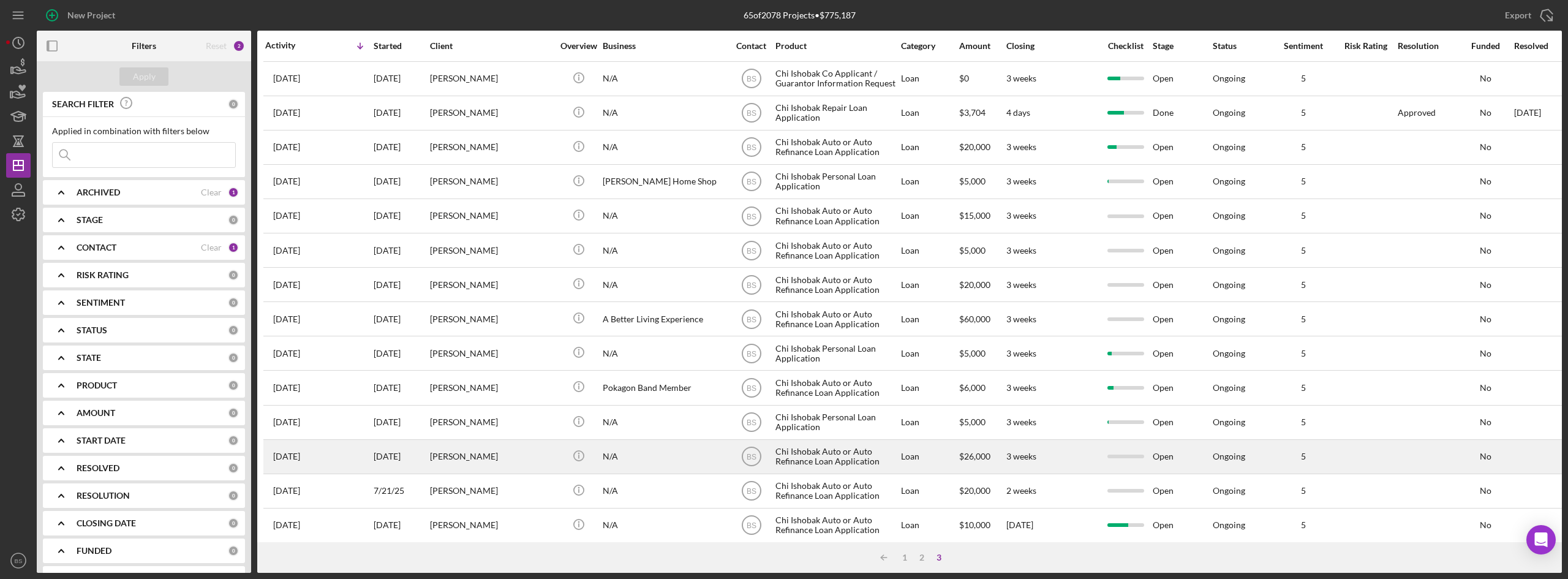
scroll to position [50, 0]
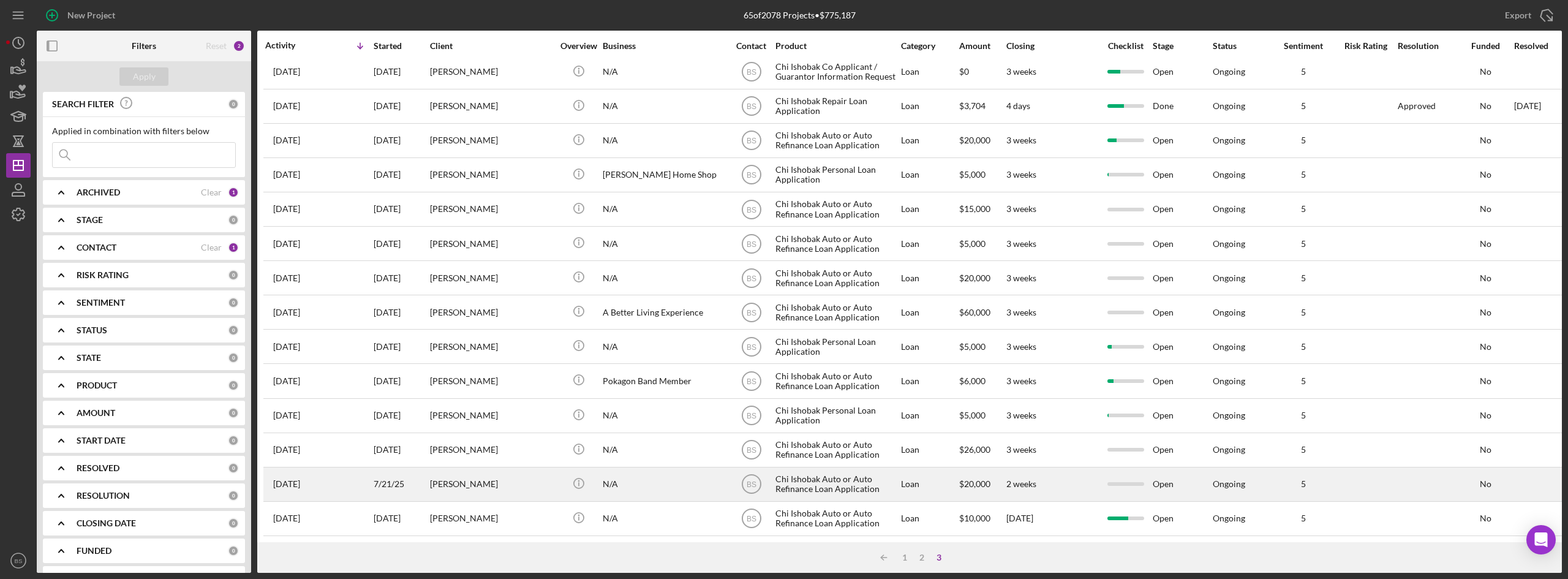
click at [498, 468] on div "Jesse Ennis" at bounding box center [491, 485] width 122 height 33
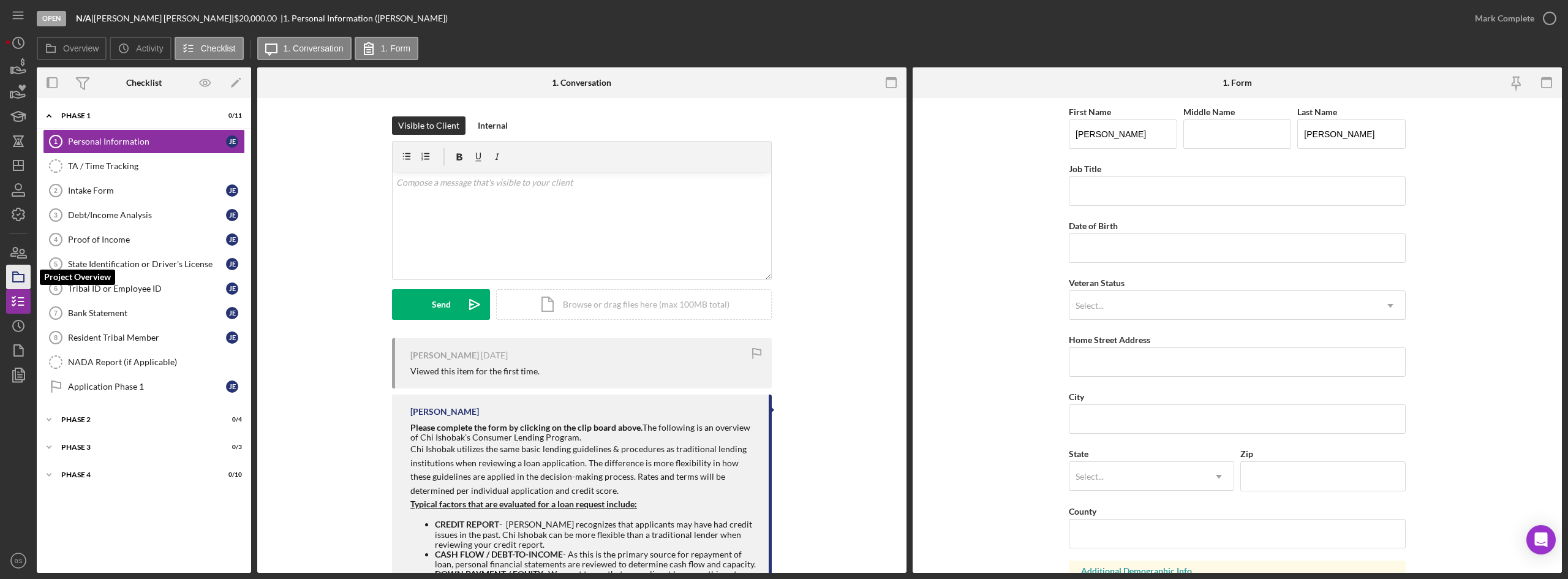
click at [11, 286] on icon "button" at bounding box center [18, 277] width 31 height 31
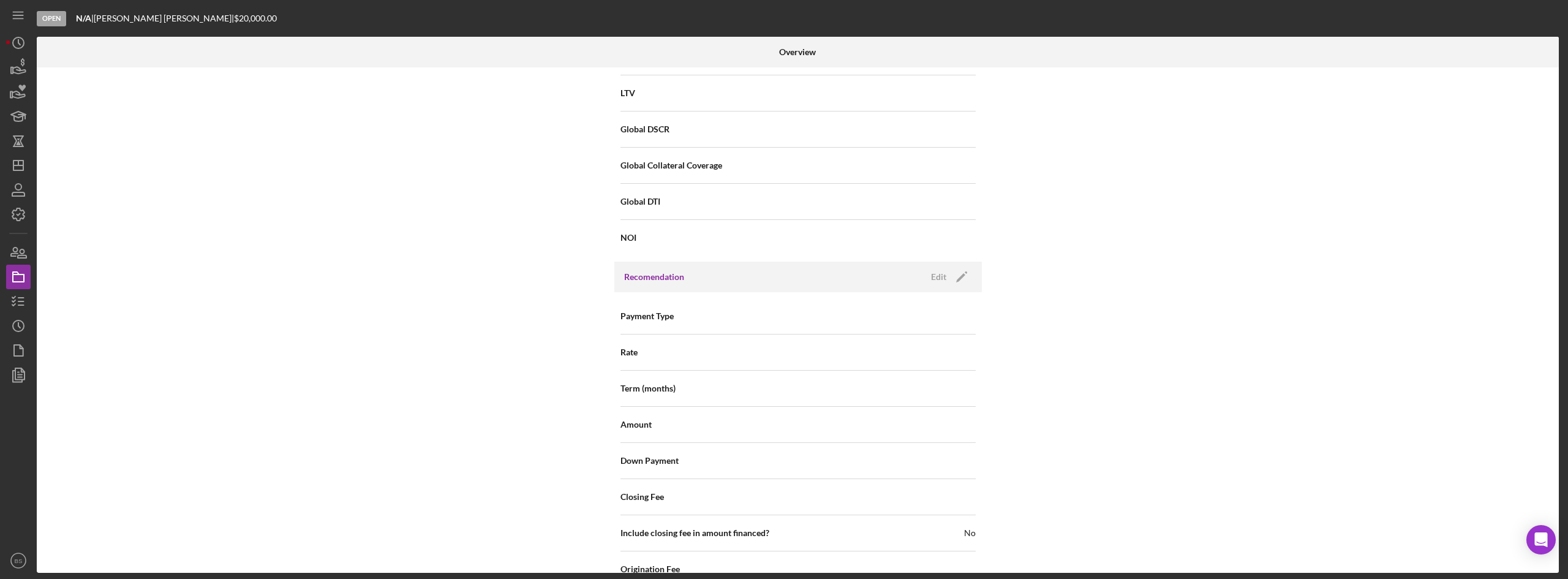
scroll to position [1317, 0]
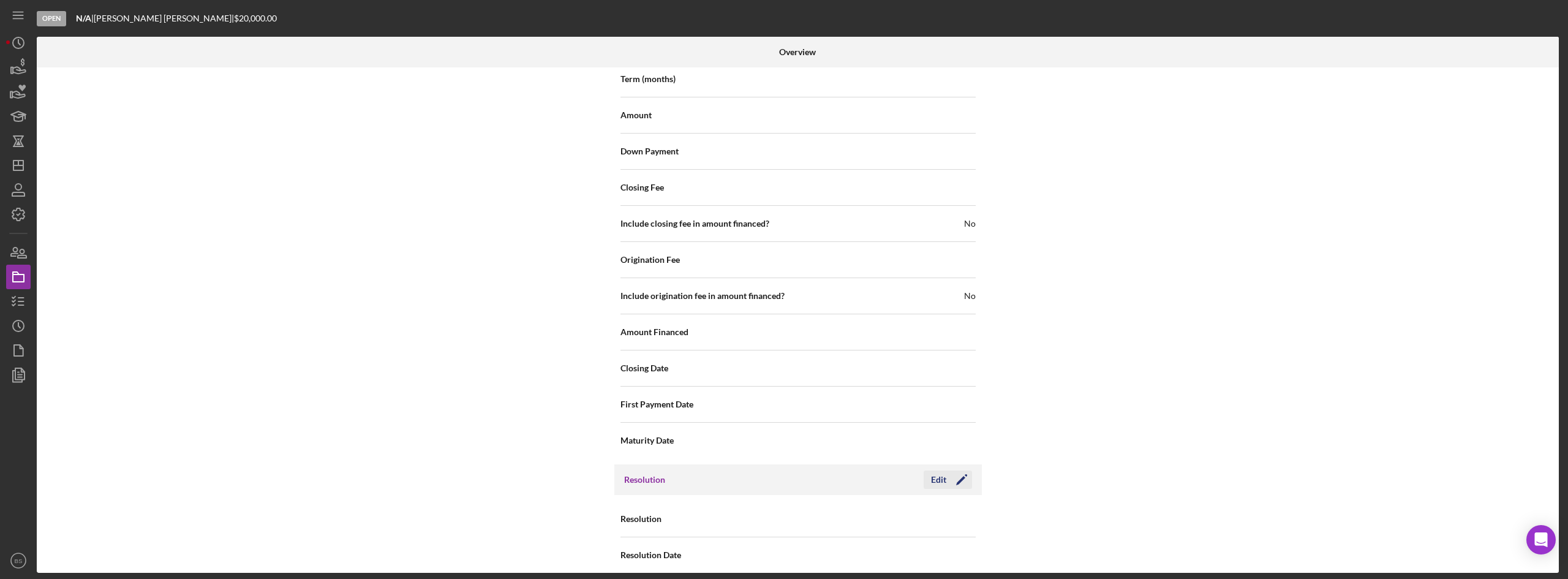
click at [936, 471] on div "Edit" at bounding box center [939, 480] width 15 height 18
click at [896, 506] on div "Select..." at bounding box center [872, 519] width 147 height 28
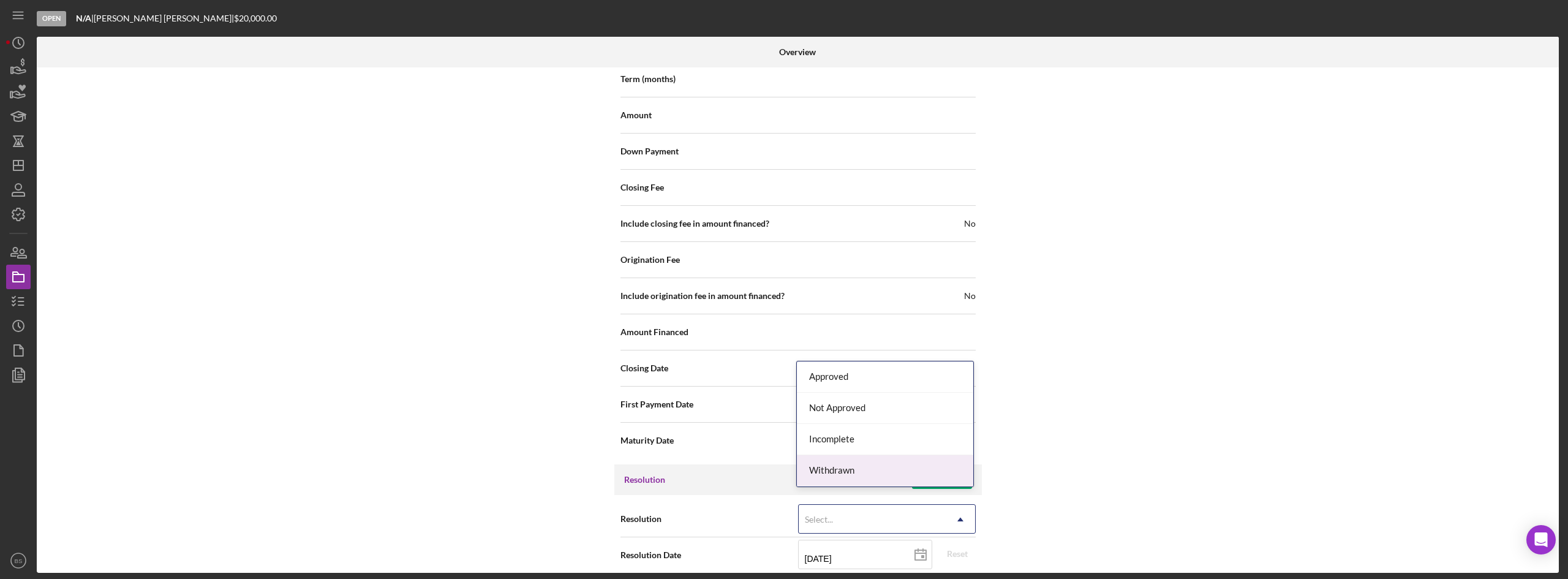
click at [884, 484] on div "Withdrawn" at bounding box center [885, 471] width 176 height 31
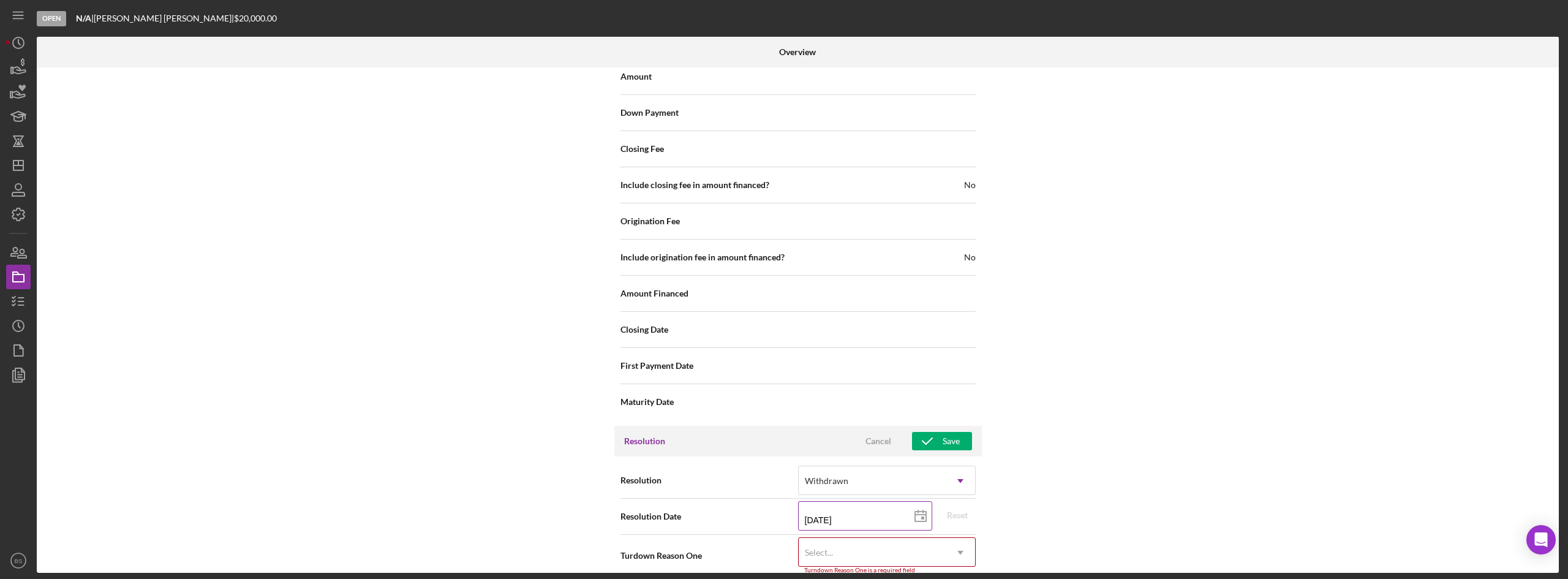
scroll to position [1395, 0]
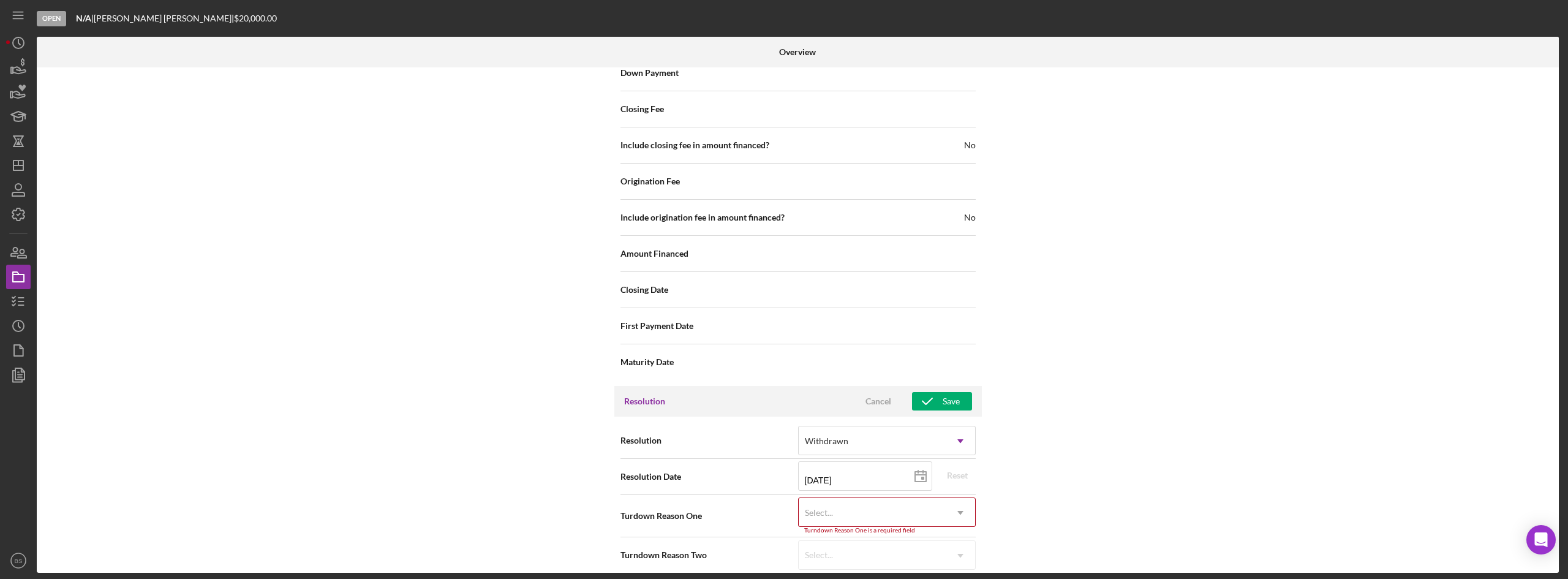
click at [877, 499] on div "Select..." at bounding box center [872, 513] width 147 height 28
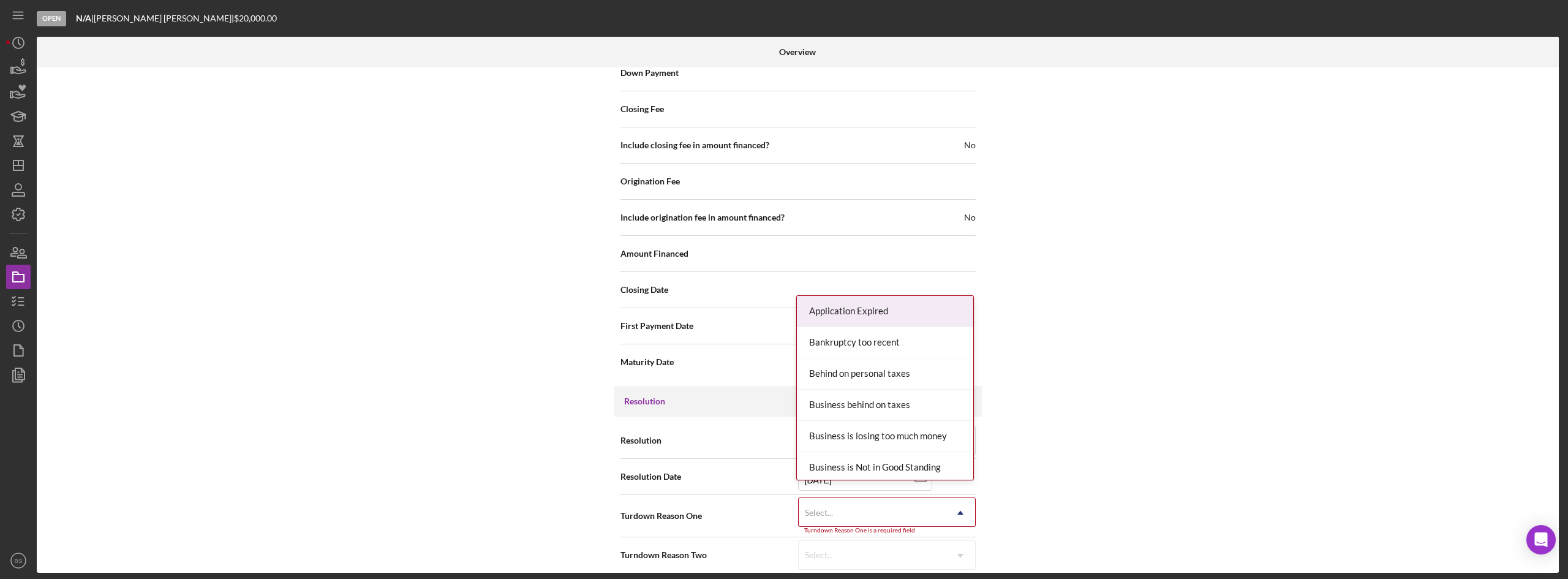
click at [882, 315] on div "Application Expired" at bounding box center [885, 311] width 176 height 31
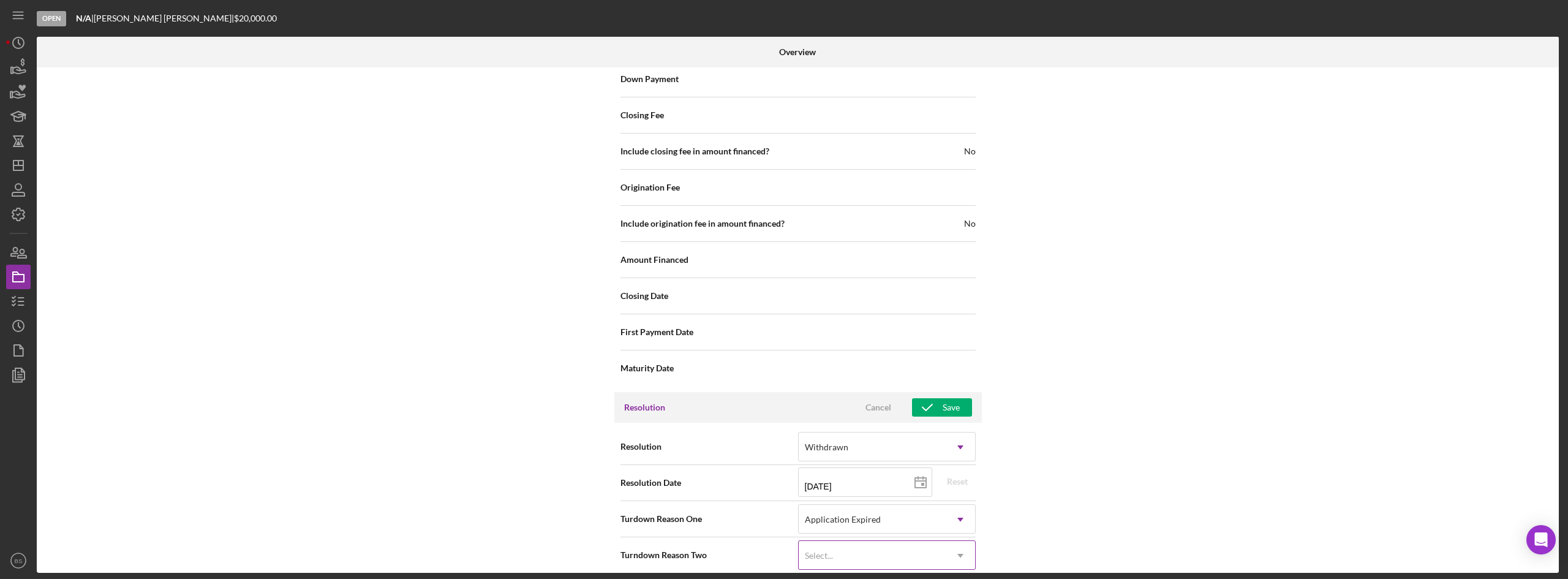
click at [851, 542] on div "Select..." at bounding box center [872, 556] width 147 height 28
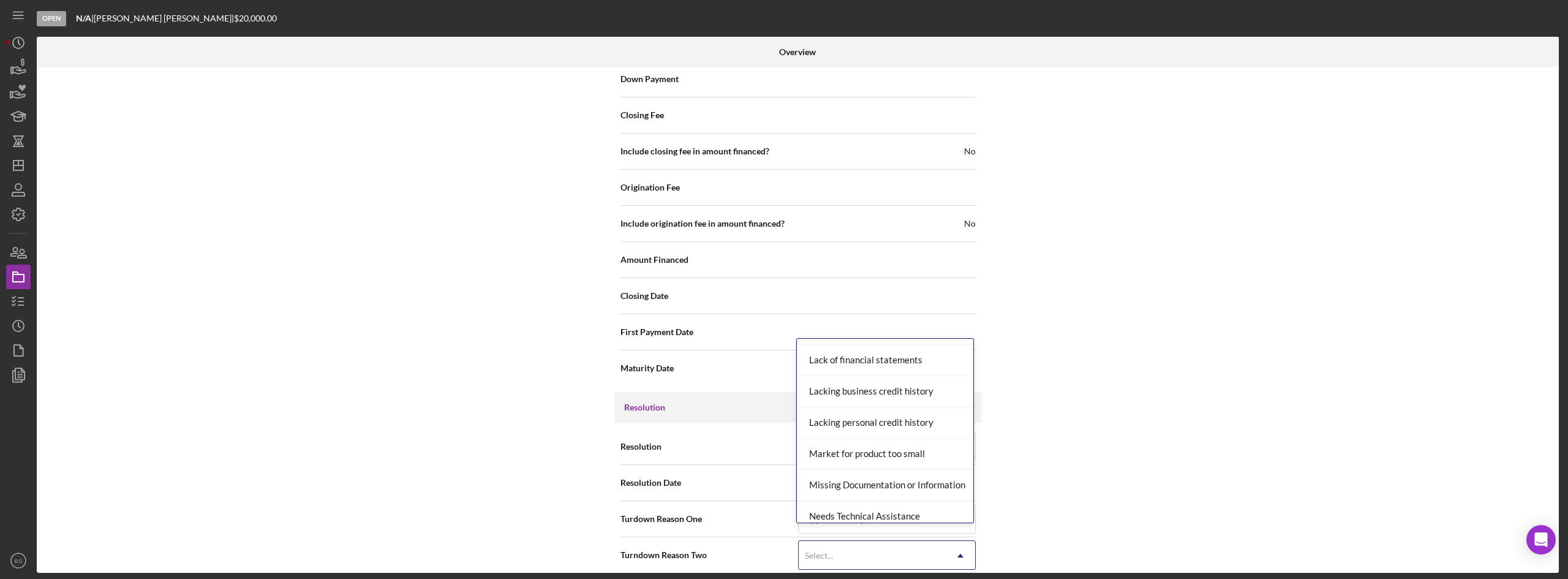
scroll to position [797, 0]
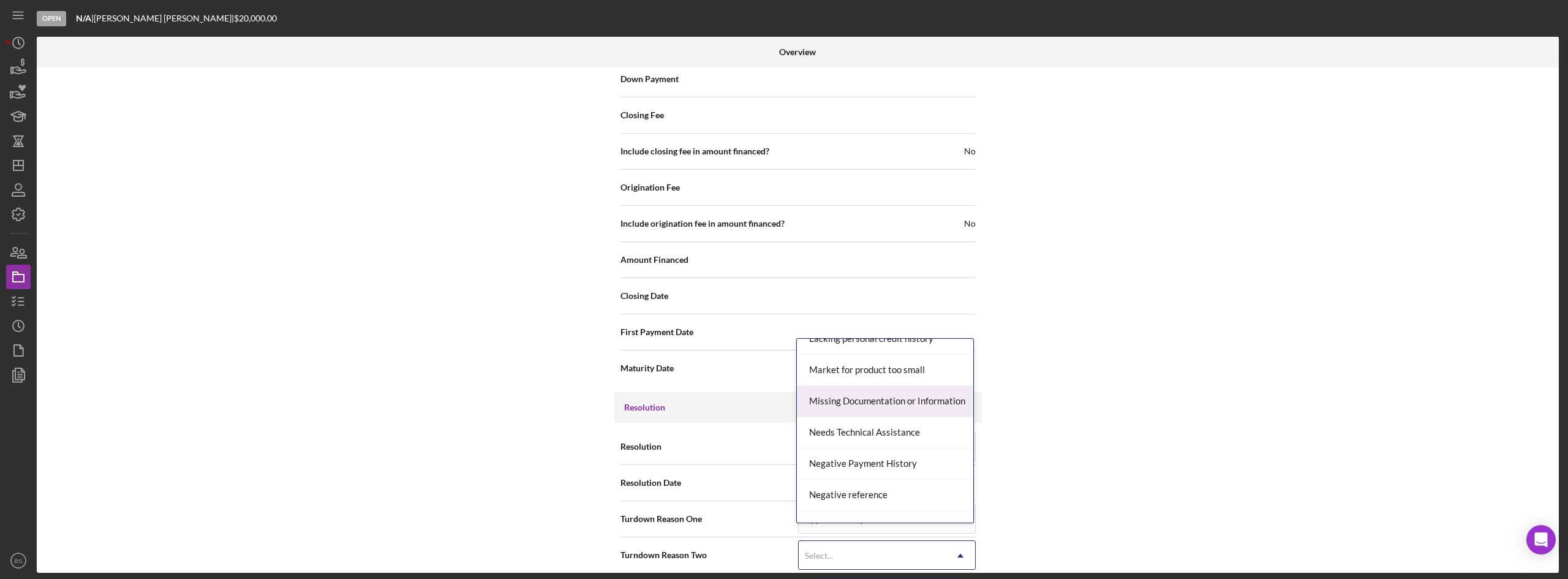
click at [862, 401] on div "Missing Documentation or Information" at bounding box center [885, 402] width 176 height 31
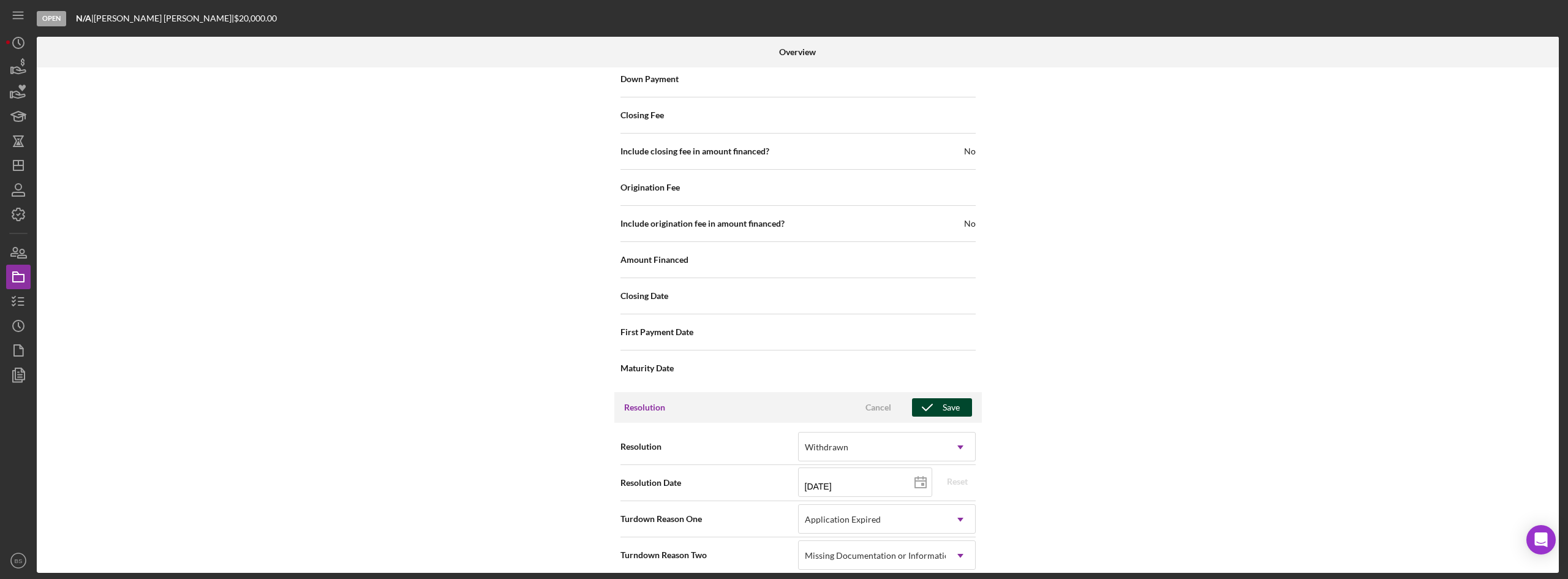
click at [932, 402] on icon "button" at bounding box center [927, 408] width 31 height 31
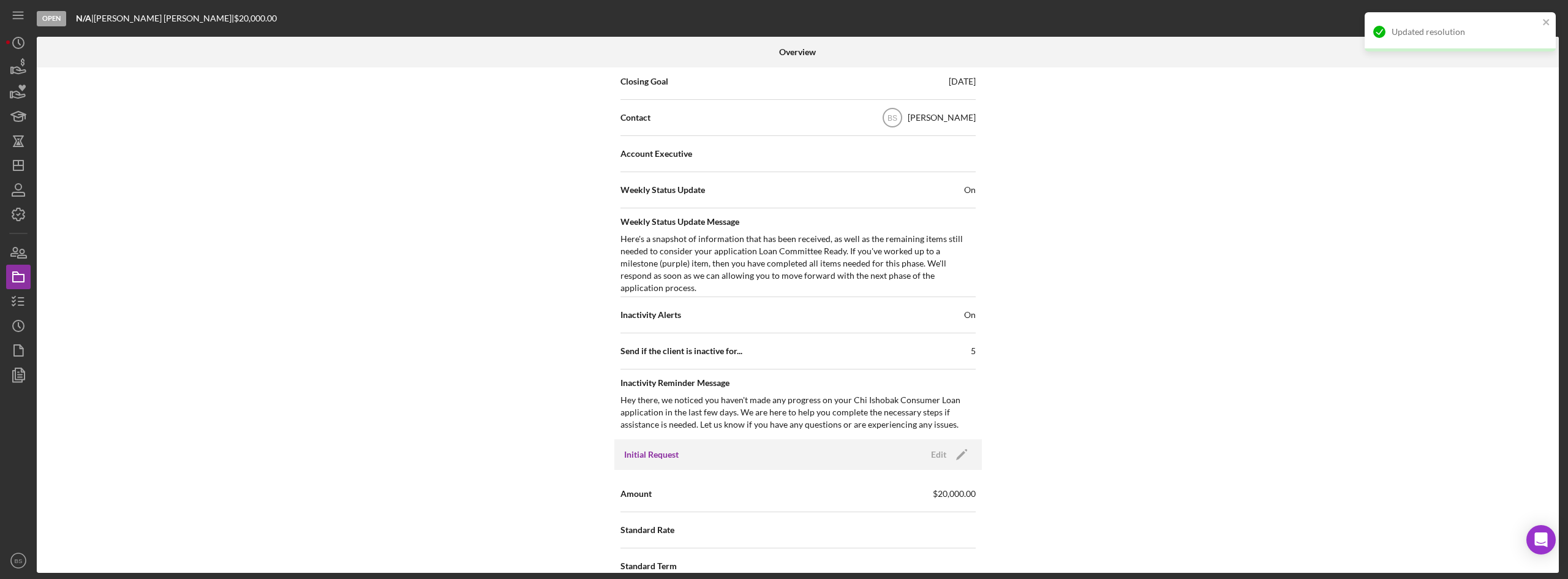
scroll to position [0, 0]
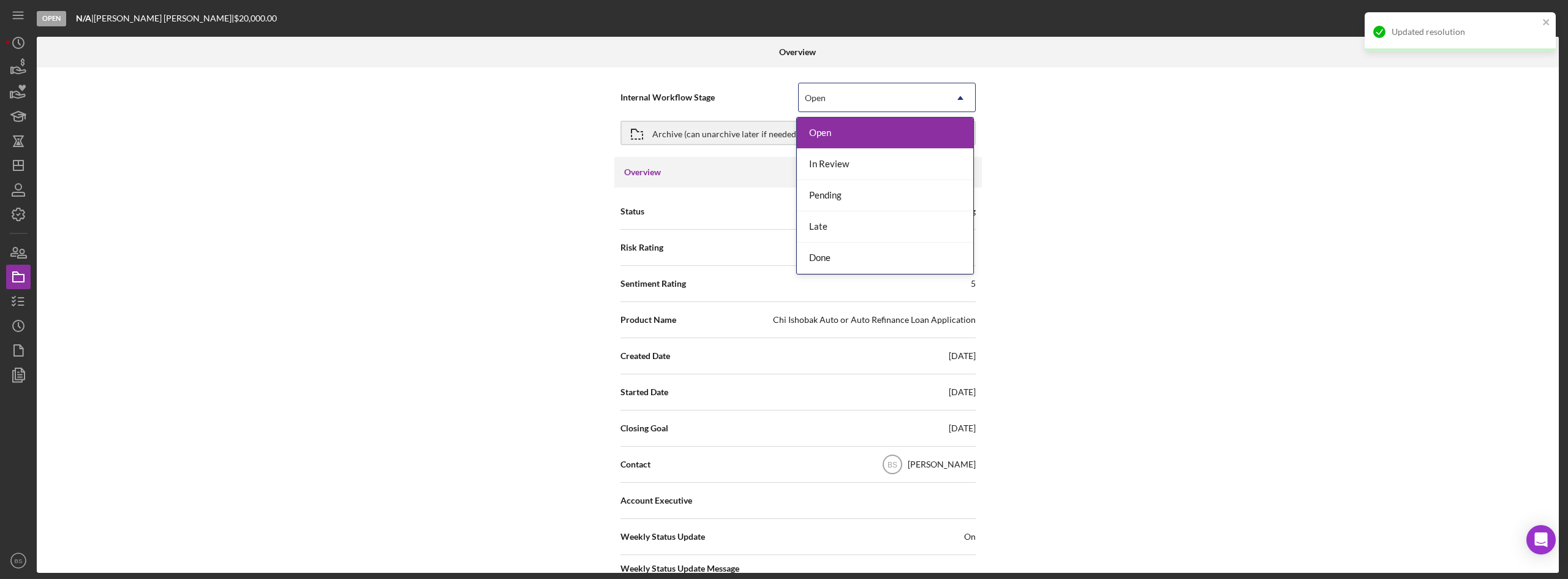
click at [870, 101] on div "Open" at bounding box center [872, 98] width 147 height 28
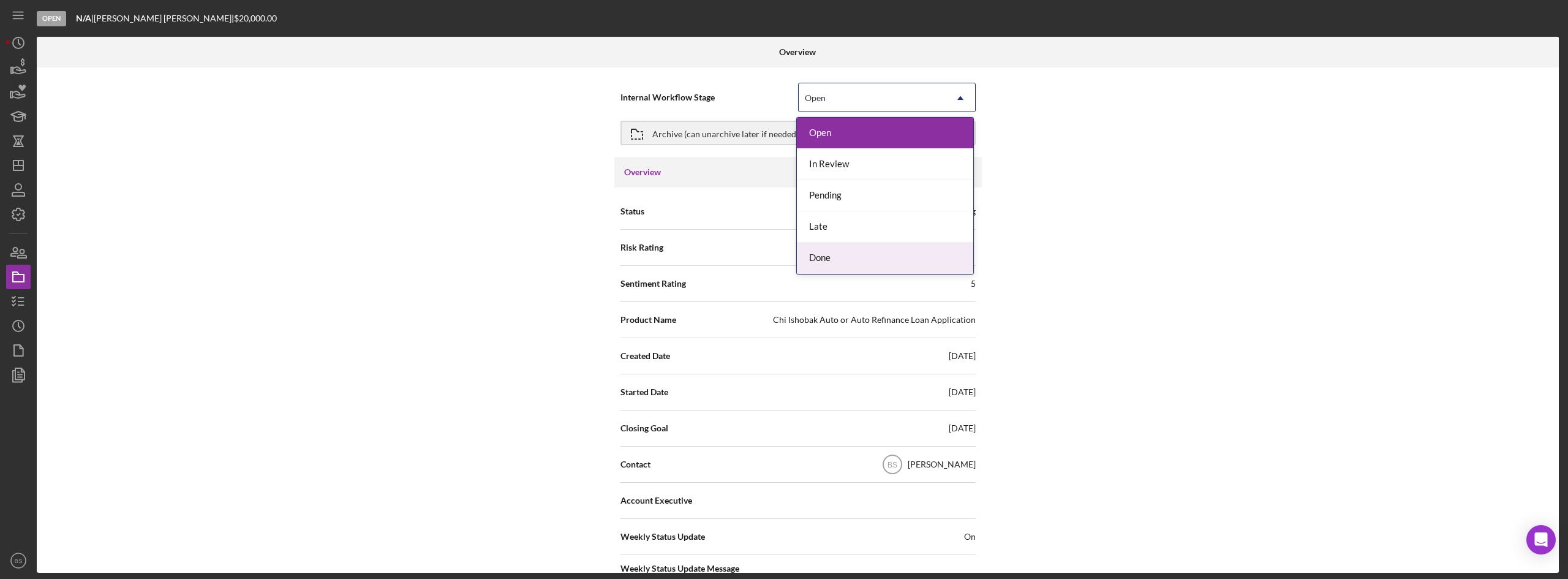
click at [855, 267] on div "Done" at bounding box center [885, 259] width 176 height 31
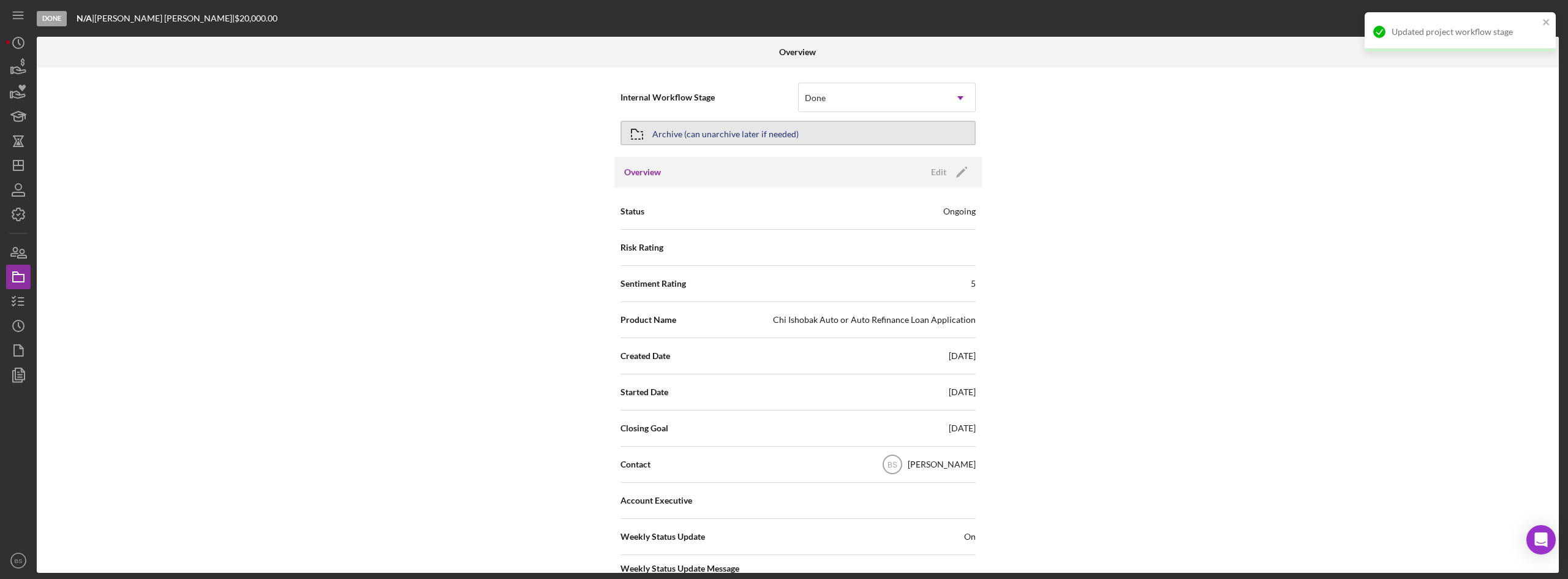
click at [846, 141] on button "Archive (can unarchive later if needed)" at bounding box center [798, 133] width 355 height 24
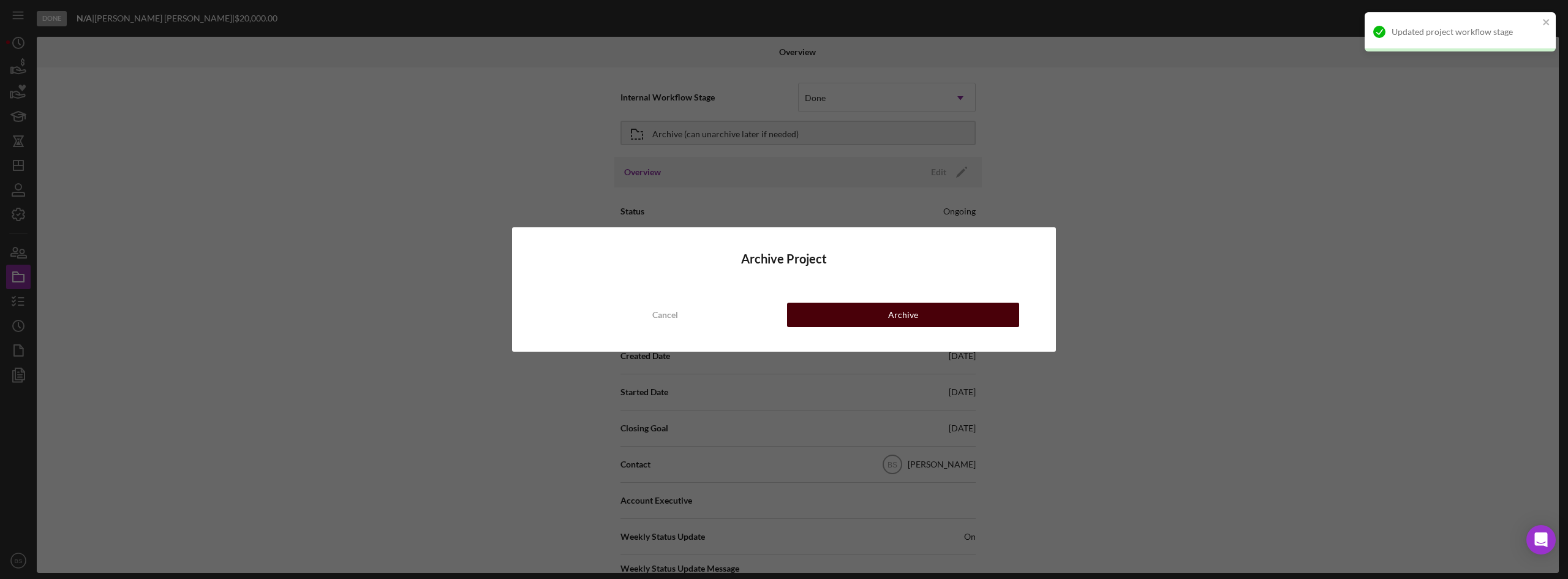
click at [853, 311] on button "Archive" at bounding box center [903, 315] width 232 height 24
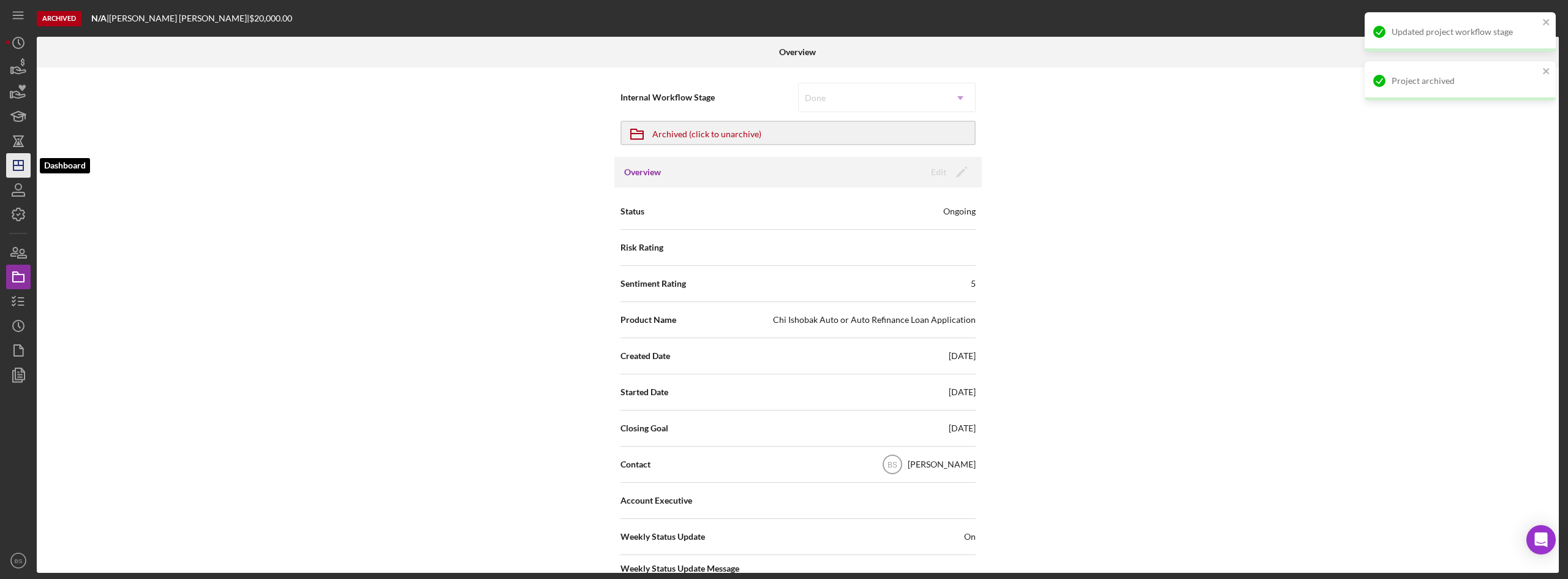
click at [18, 165] on line "button" at bounding box center [18, 163] width 0 height 5
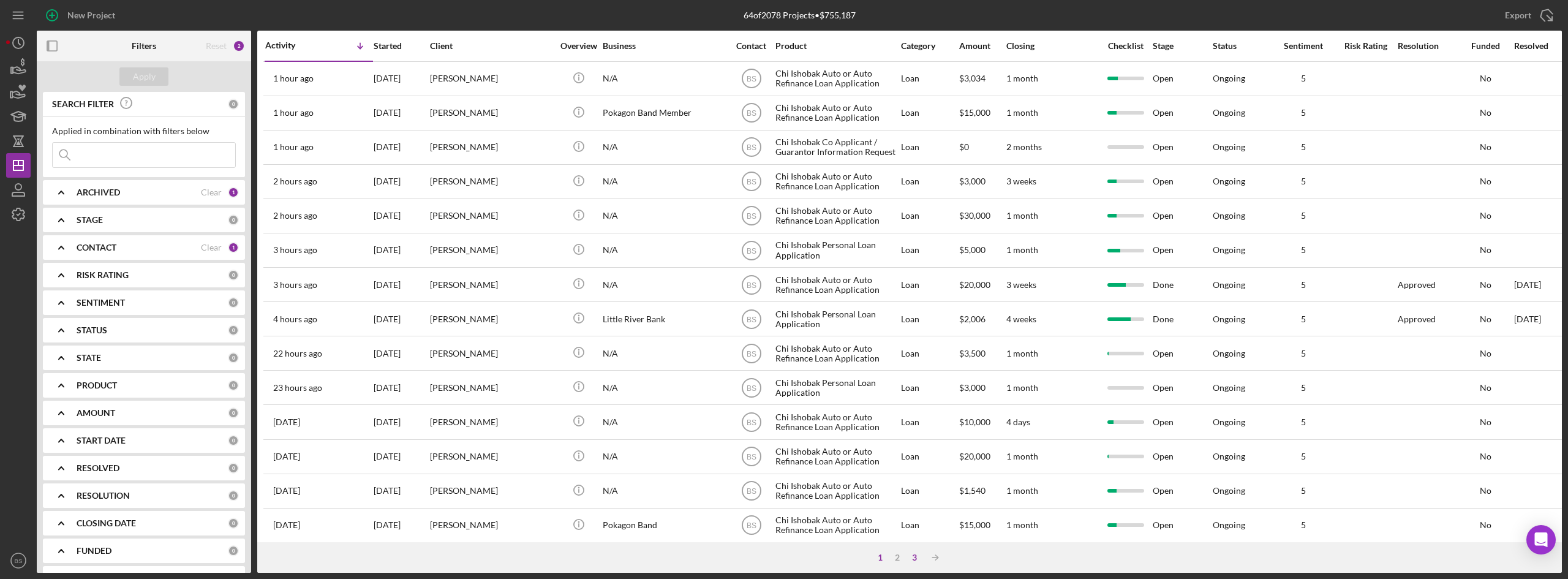
click at [919, 555] on div "3" at bounding box center [914, 558] width 17 height 10
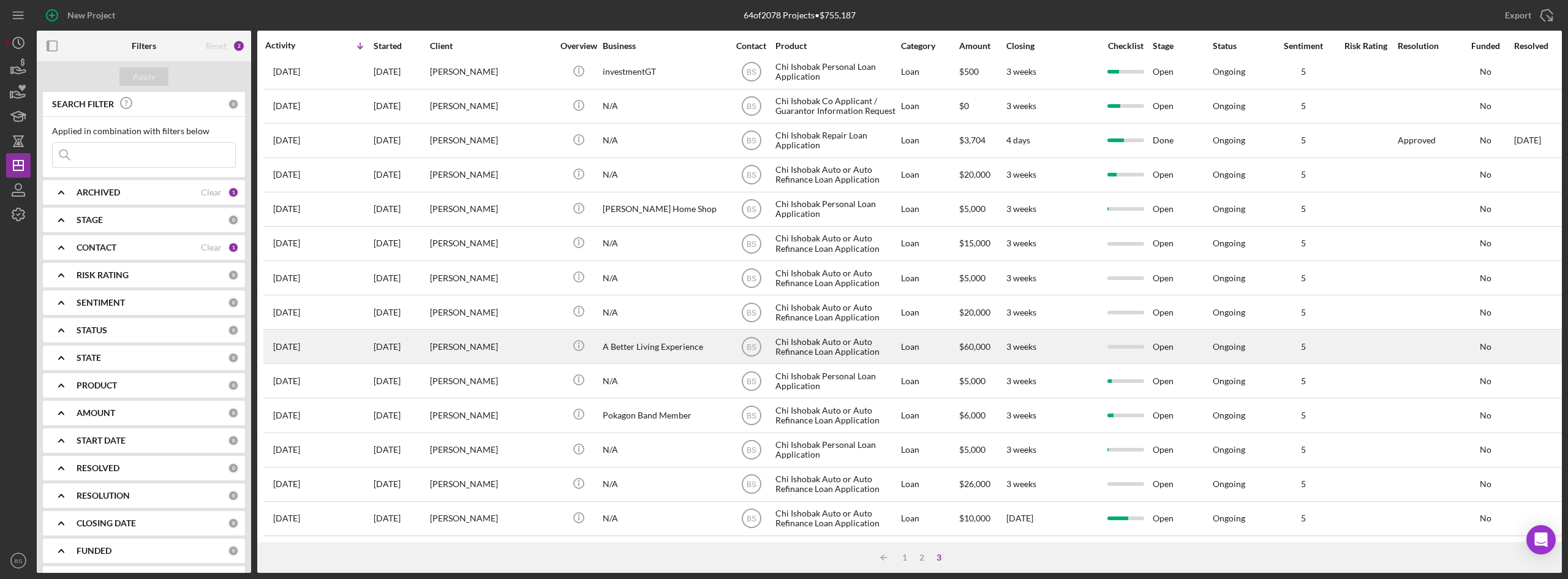
scroll to position [16, 0]
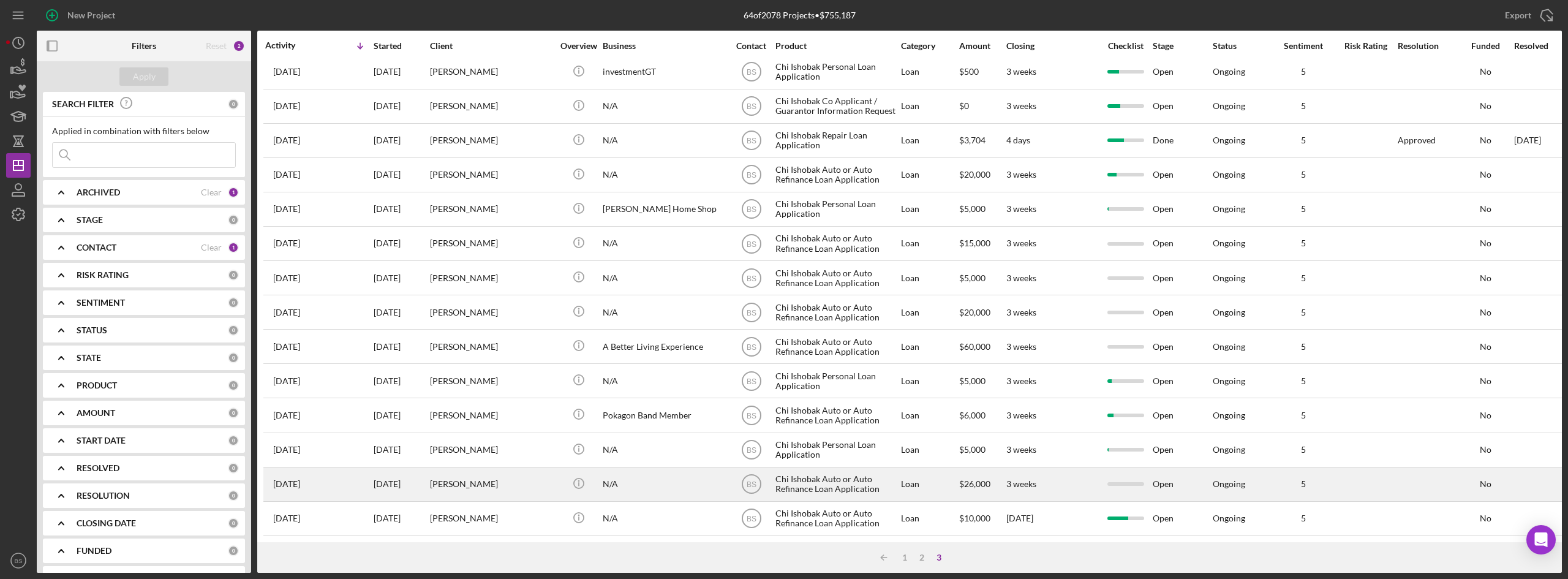
click at [490, 484] on div "Cessilye Lawson" at bounding box center [491, 485] width 122 height 33
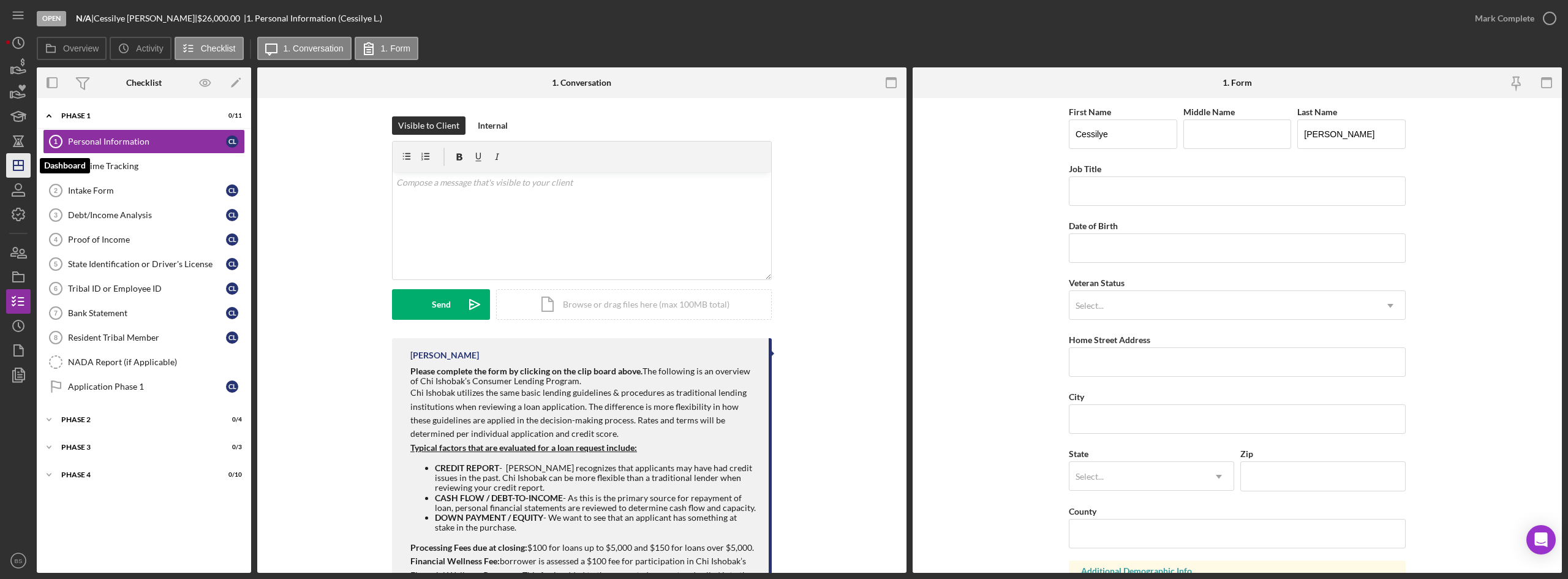
click at [21, 166] on line "button" at bounding box center [18, 166] width 10 height 0
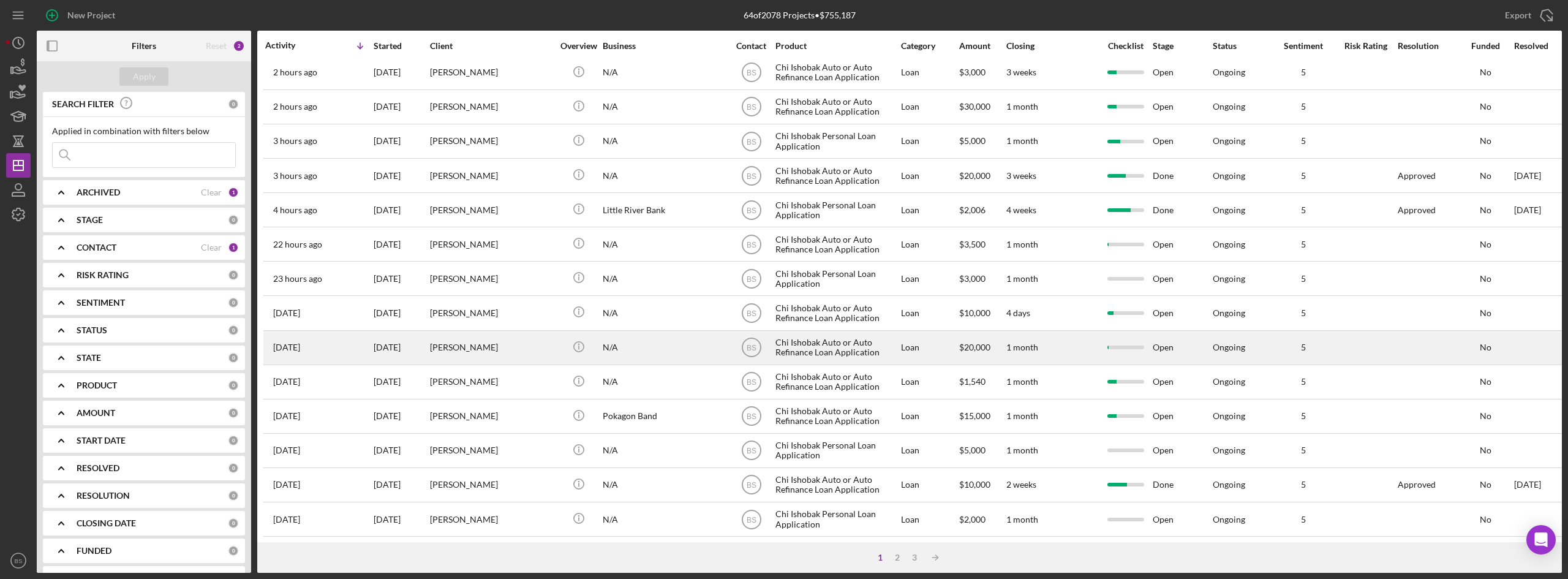
scroll to position [394, 0]
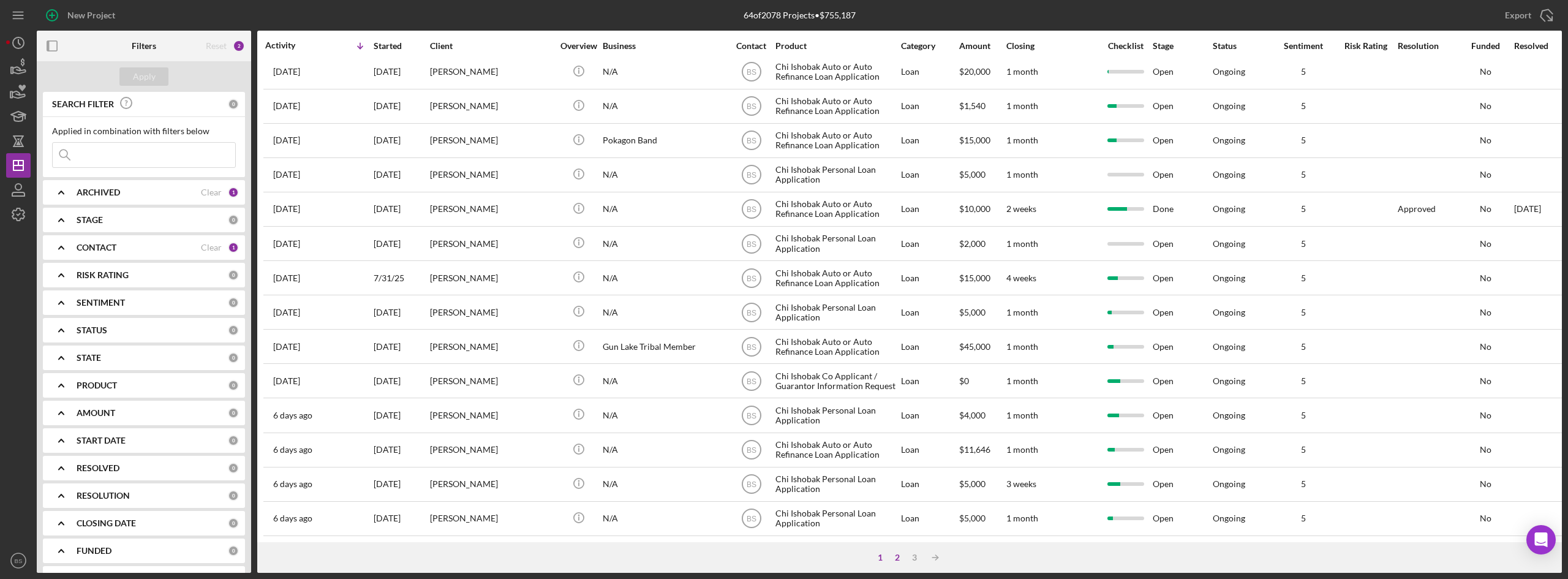
click at [899, 554] on div "2" at bounding box center [897, 558] width 17 height 10
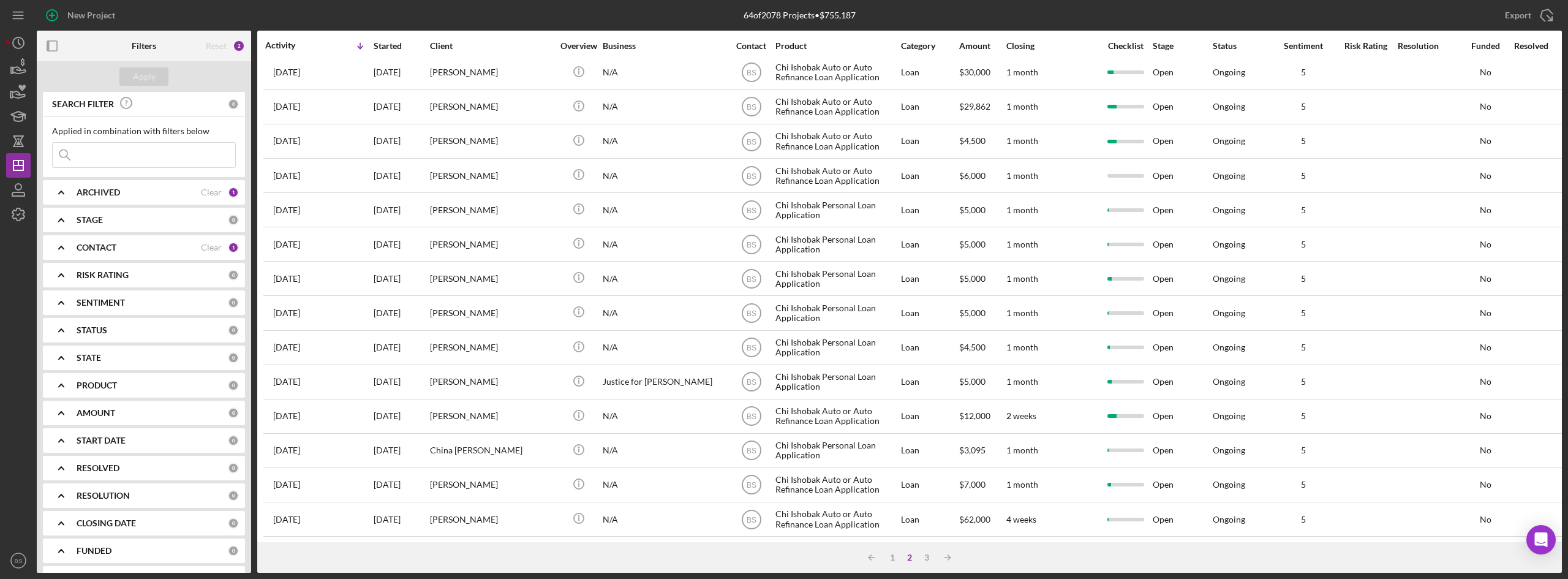
scroll to position [88, 0]
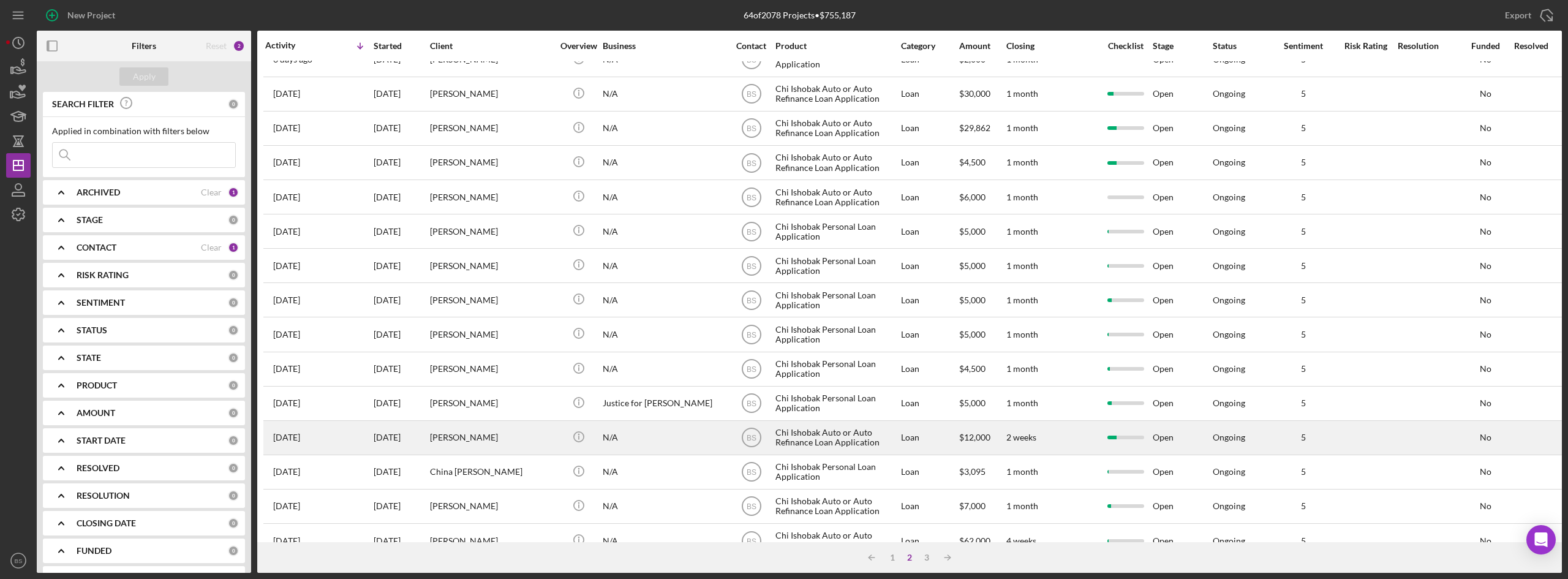
click at [516, 429] on div "Kimberly White" at bounding box center [491, 438] width 122 height 33
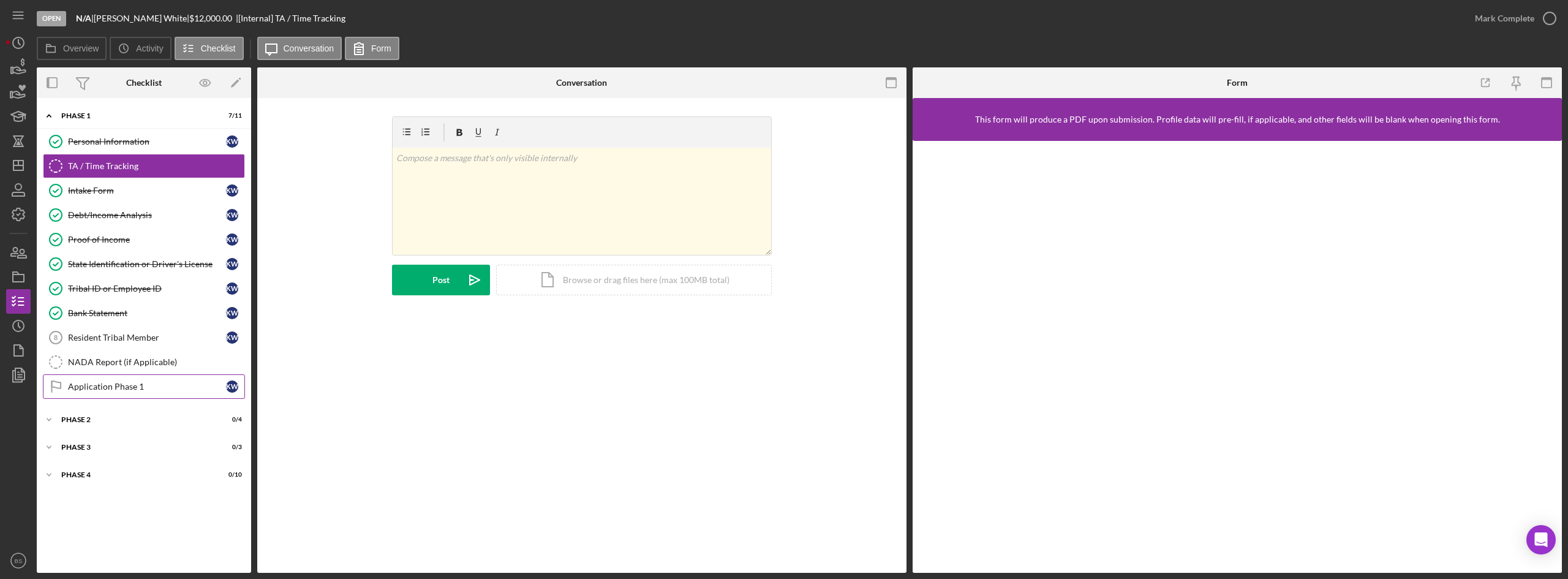
click at [98, 387] on div "Application Phase 1" at bounding box center [147, 387] width 158 height 10
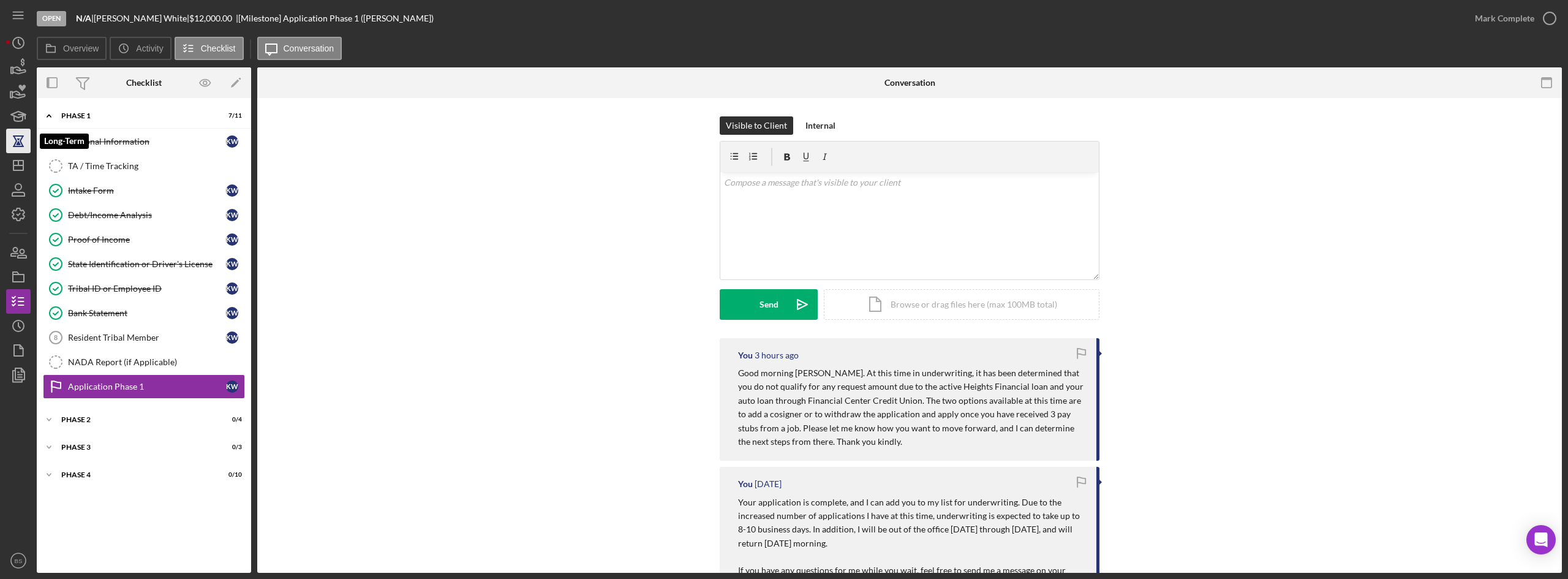
click at [19, 151] on icon "button" at bounding box center [18, 141] width 31 height 31
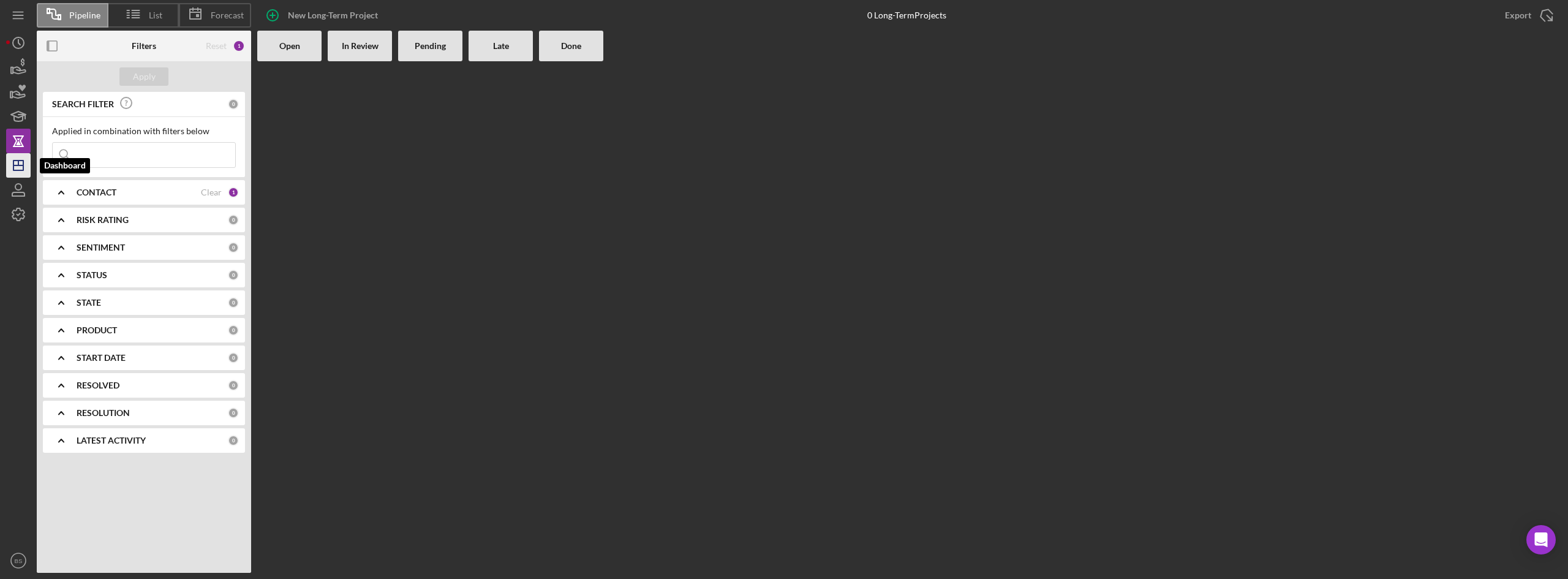
click at [18, 176] on icon "Icon/Dashboard" at bounding box center [18, 165] width 31 height 31
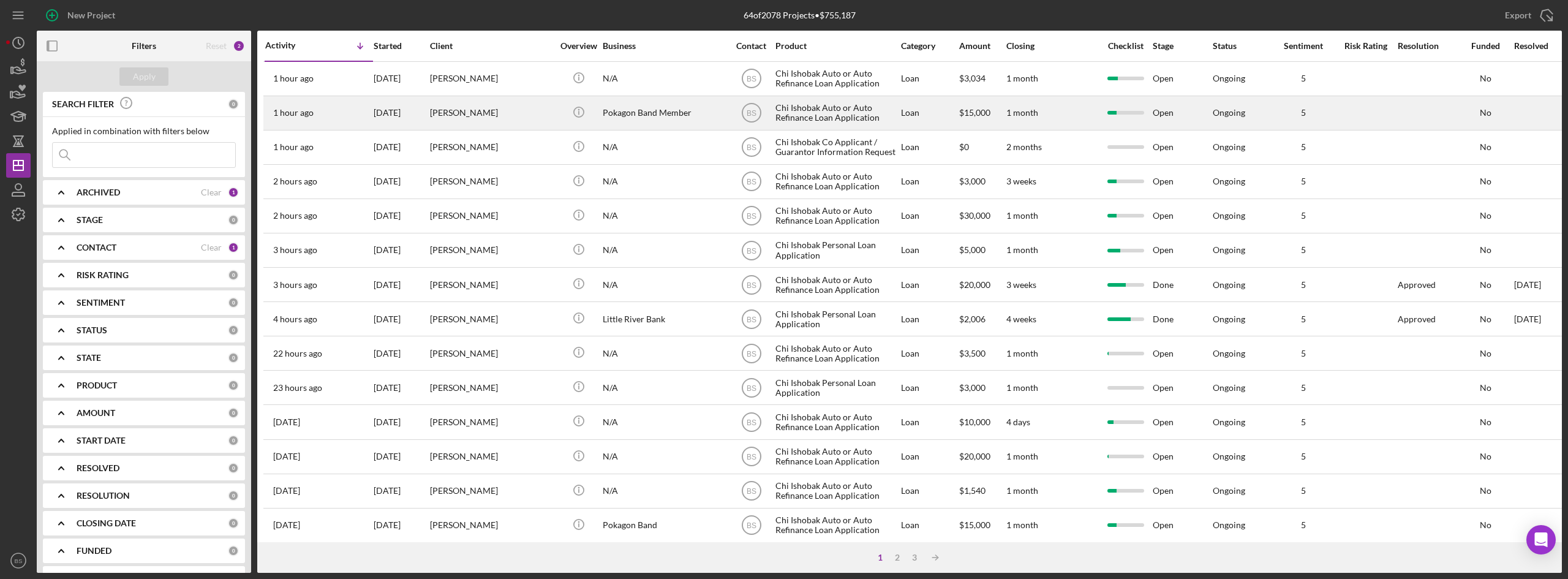
click at [424, 111] on div "[DATE]" at bounding box center [401, 113] width 55 height 33
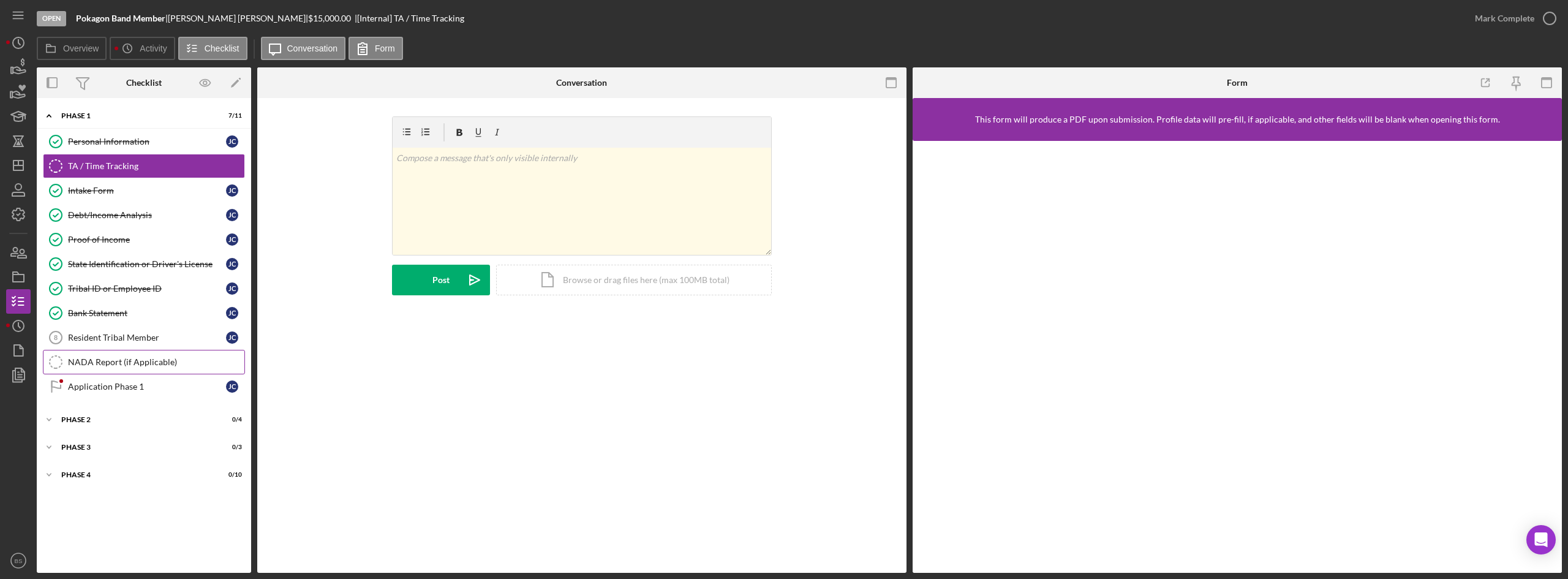
drag, startPoint x: 115, startPoint y: 381, endPoint x: 73, endPoint y: 357, distance: 48.4
click at [115, 382] on div "Application Phase 1" at bounding box center [147, 387] width 158 height 10
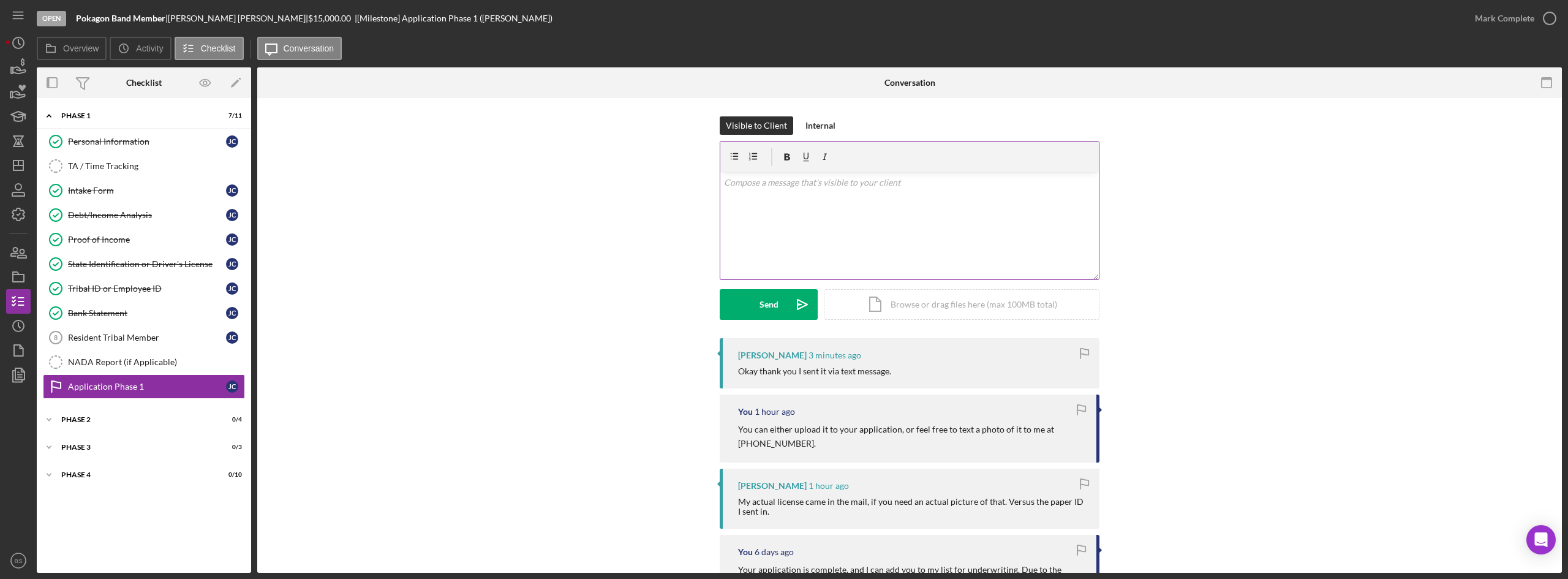
click at [859, 224] on div "v Color teal Color pink Remove color Add row above Add row below Add column bef…" at bounding box center [909, 225] width 378 height 107
click at [850, 207] on div "v Color teal Color pink Remove color Add row above Add row below Add column bef…" at bounding box center [909, 225] width 378 height 107
click at [23, 155] on icon "Icon/Dashboard" at bounding box center [18, 165] width 31 height 31
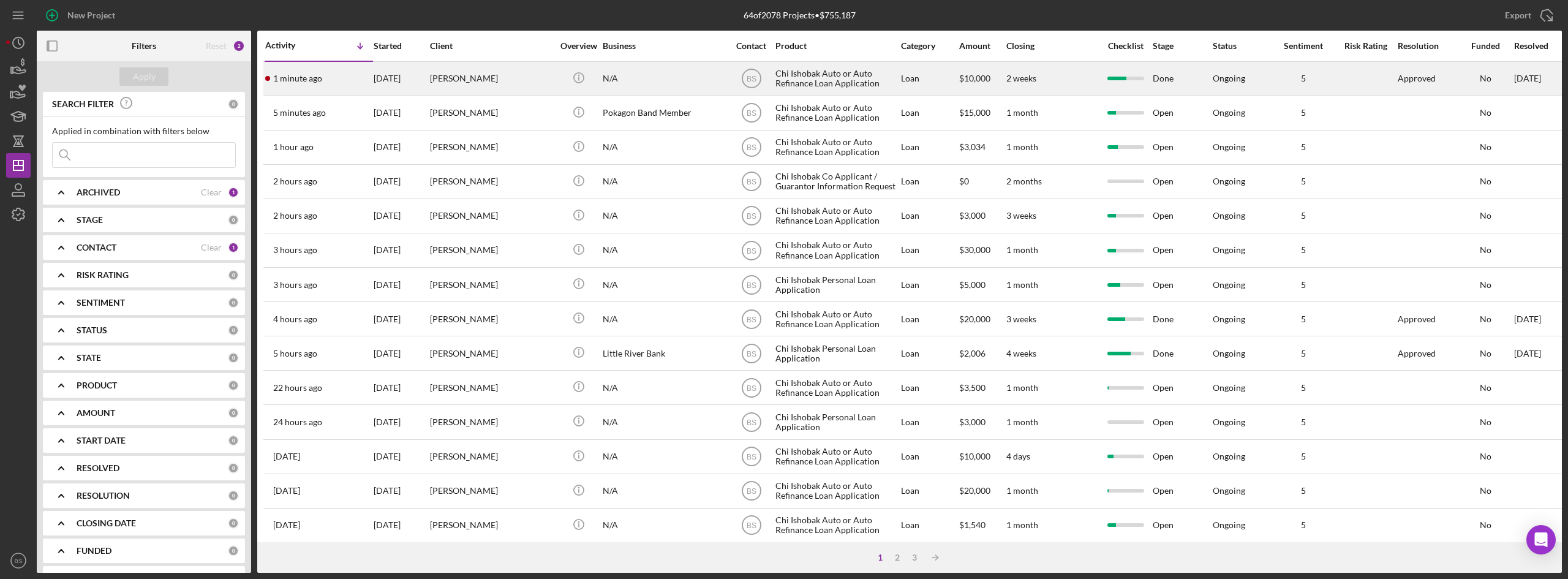
click at [397, 78] on div "[DATE]" at bounding box center [401, 79] width 55 height 33
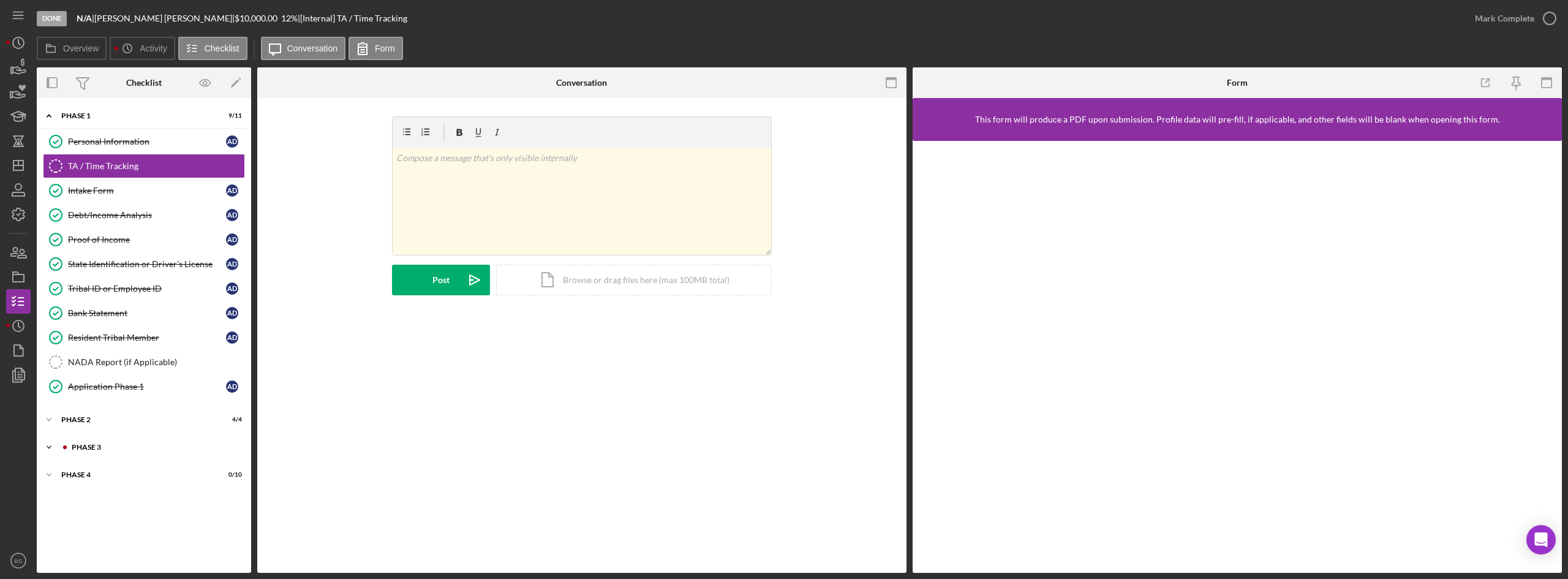
click at [107, 453] on div "Icon/Expander Phase 3 2 / 3" at bounding box center [144, 447] width 215 height 24
click at [92, 524] on div "Decision" at bounding box center [147, 522] width 158 height 10
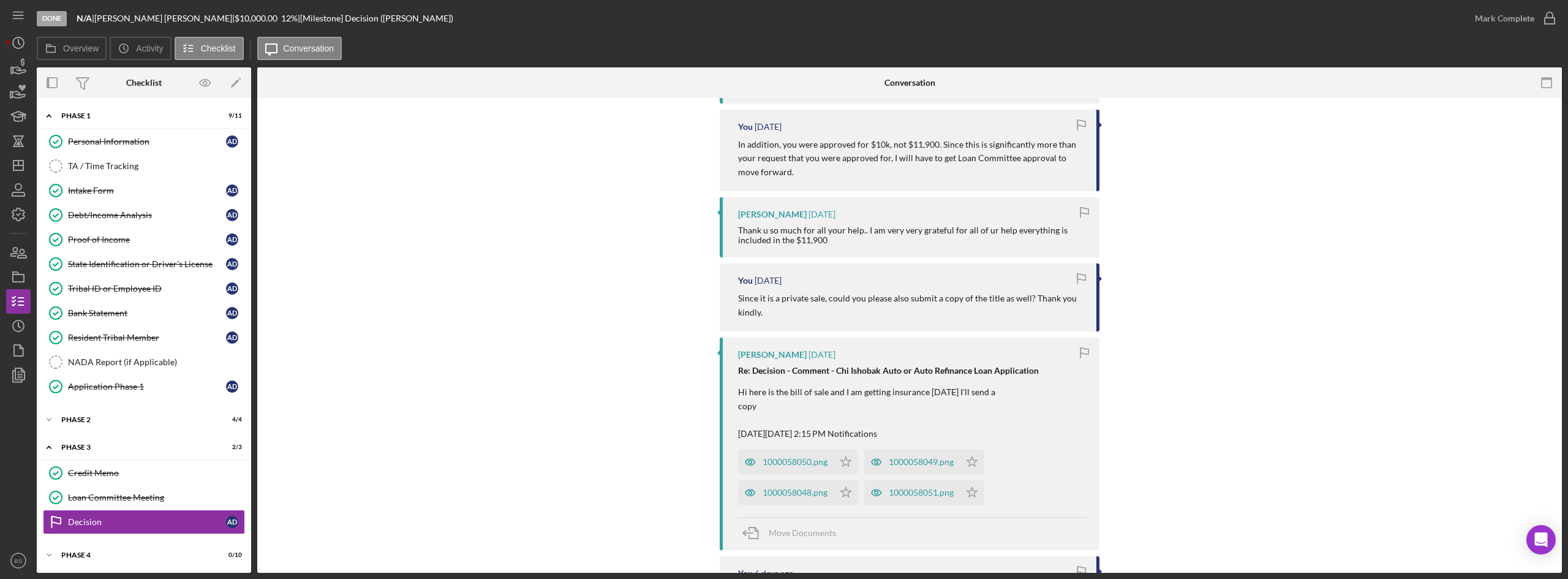
scroll to position [429, 0]
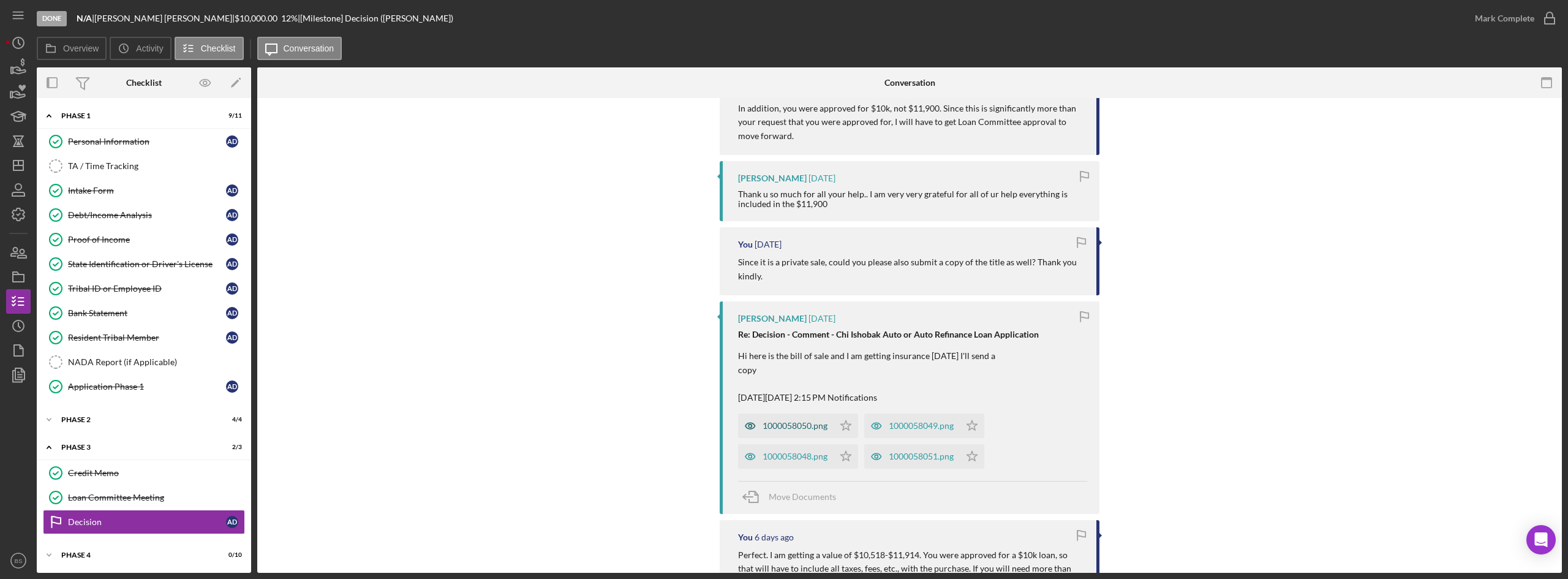
click at [792, 415] on div "1000058050.png" at bounding box center [786, 426] width 95 height 24
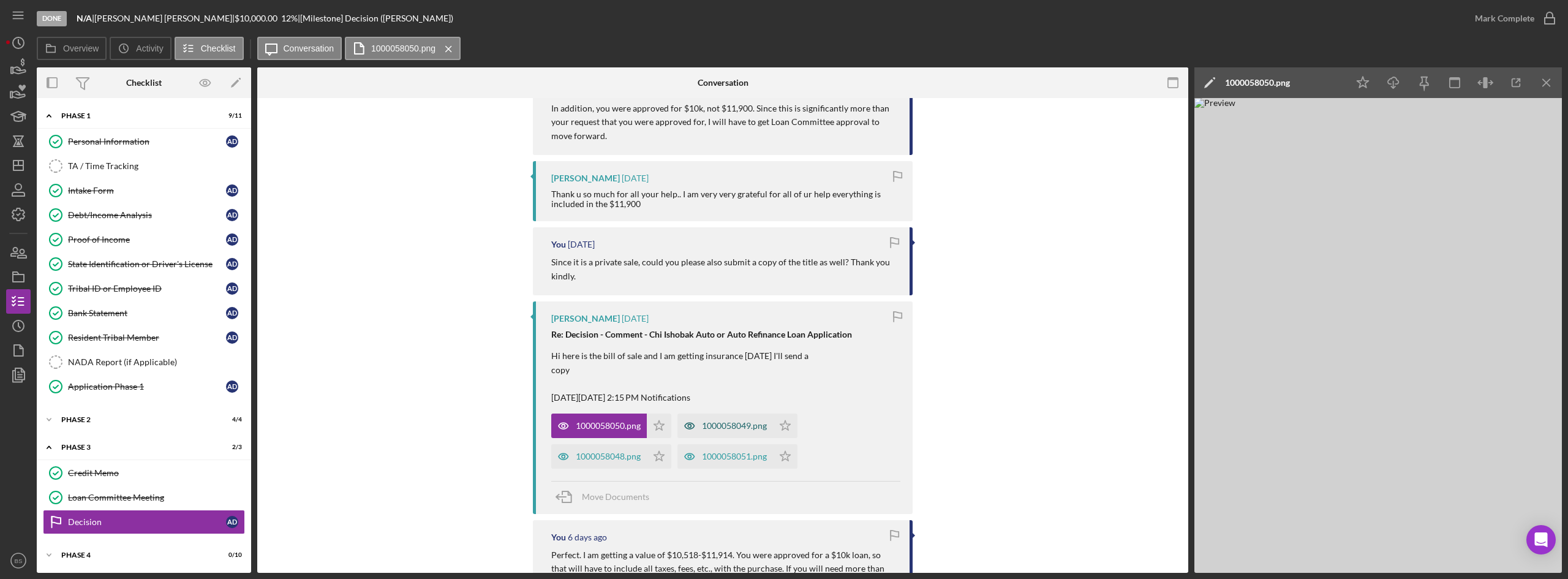
click at [740, 426] on div "1000058049.png" at bounding box center [734, 426] width 65 height 10
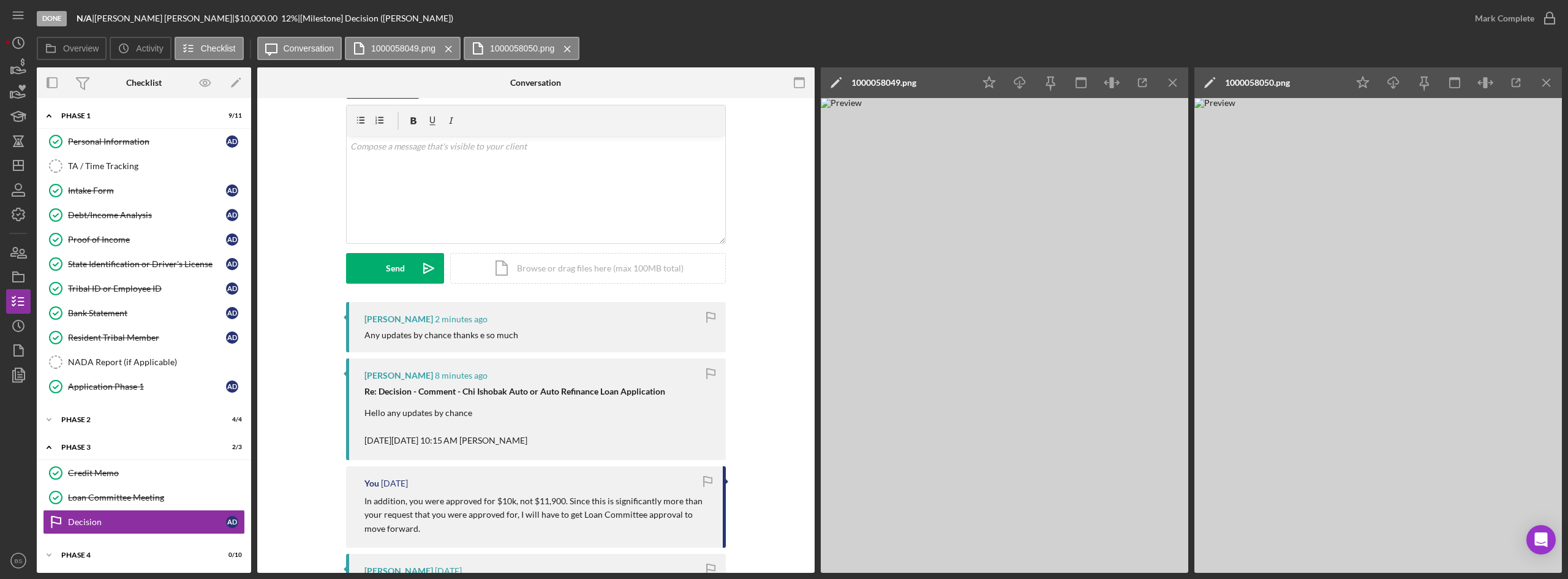
scroll to position [0, 0]
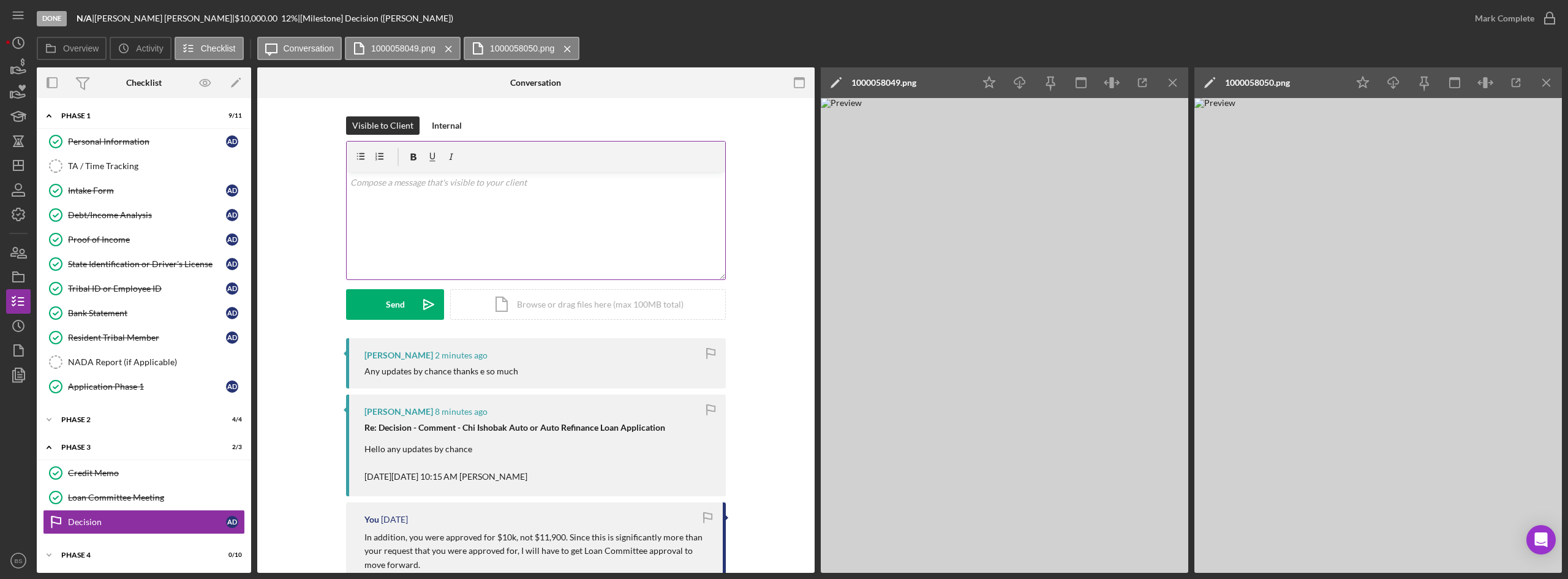
click at [474, 215] on div "v Color teal Color pink Remove color Add row above Add row below Add column bef…" at bounding box center [535, 225] width 378 height 107
click at [526, 187] on p "Not yet. I am bringing the increase request to loan committee in about 10 minut…" at bounding box center [536, 190] width 371 height 28
click at [520, 181] on p "Not yet. I am bringing the increase request to loan committee in about 10 minut…" at bounding box center [536, 190] width 371 height 28
click at [521, 183] on p "Not yet. I am bringing the increase request to loan committee in about 10 minut…" at bounding box center [536, 190] width 371 height 28
click at [356, 308] on button "Send Icon/icon-invite-send" at bounding box center [395, 305] width 98 height 31
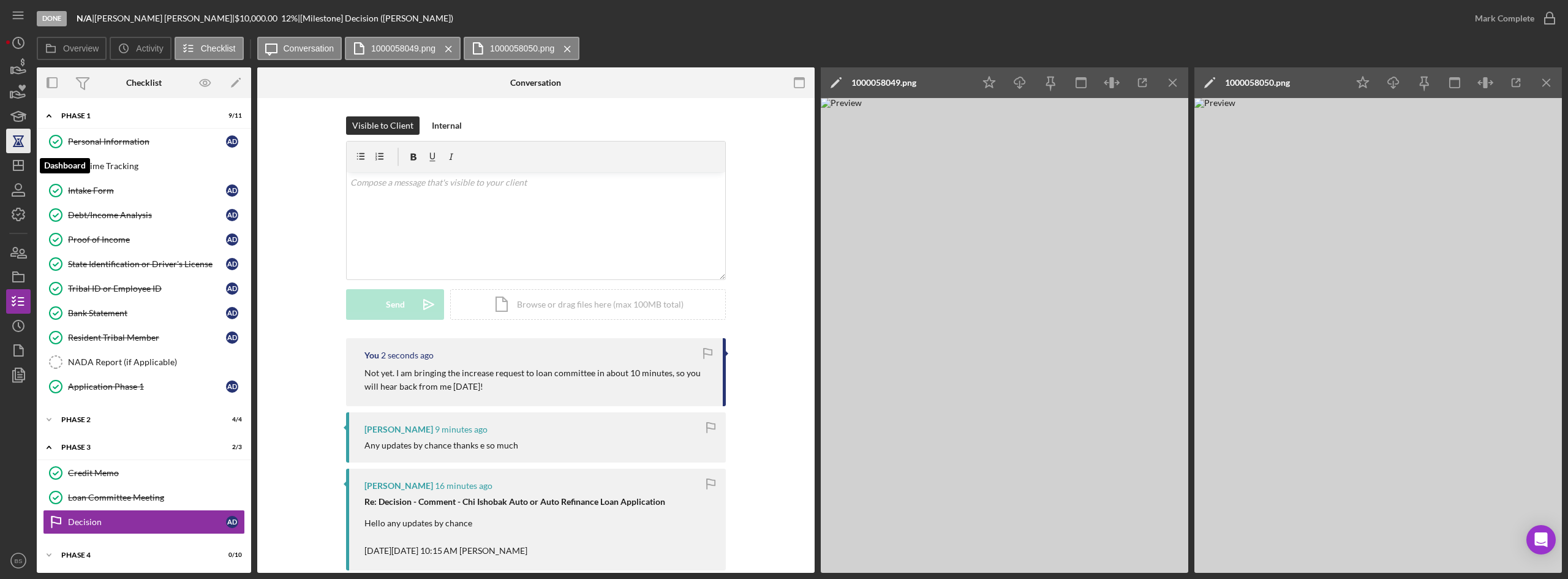
drag, startPoint x: 8, startPoint y: 160, endPoint x: 9, endPoint y: 141, distance: 19.0
click at [9, 160] on icon "Icon/Dashboard" at bounding box center [18, 165] width 31 height 31
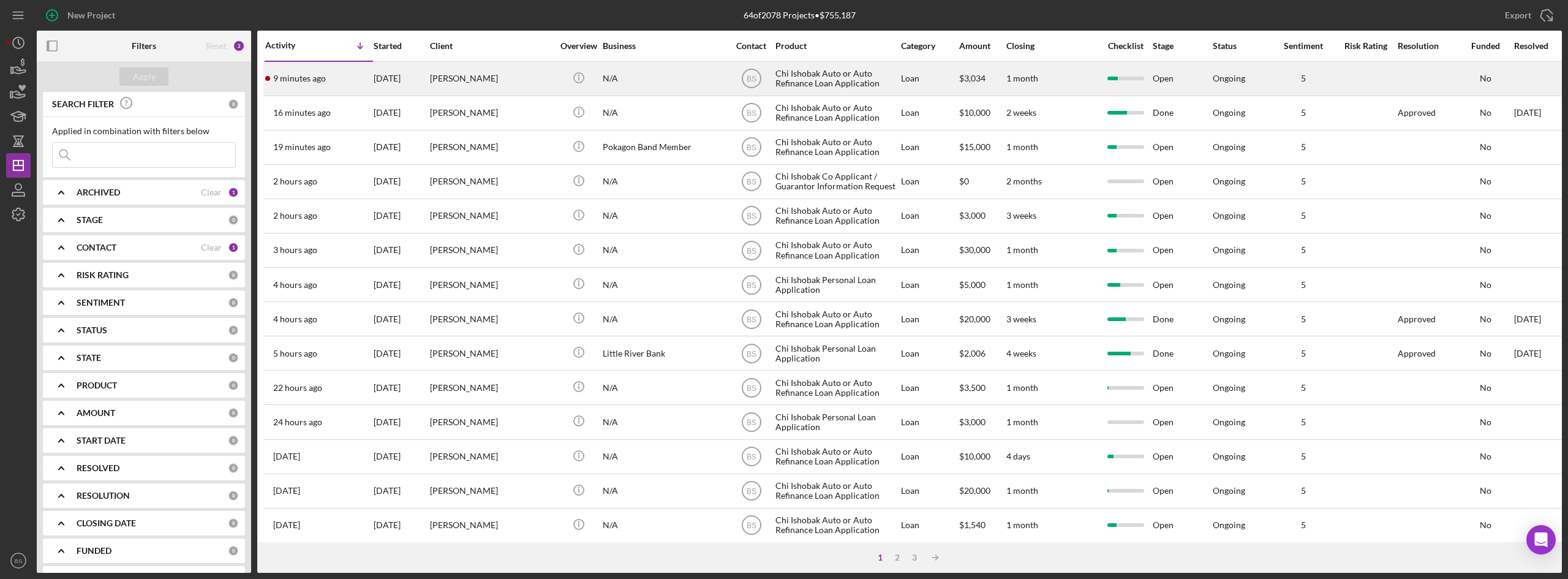
click at [280, 89] on div "9 minutes ago Brandon Carney" at bounding box center [319, 79] width 107 height 33
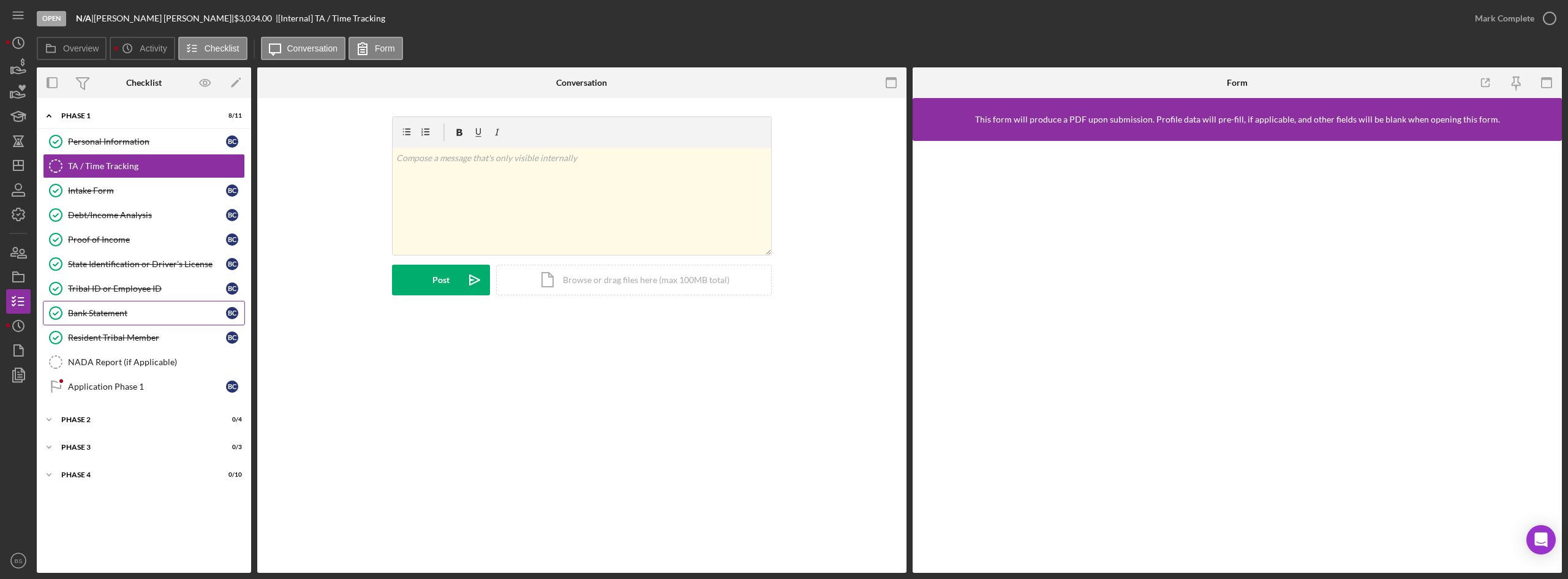
drag, startPoint x: 157, startPoint y: 388, endPoint x: 110, endPoint y: 308, distance: 92.8
click at [157, 388] on div "Application Phase 1" at bounding box center [147, 387] width 158 height 10
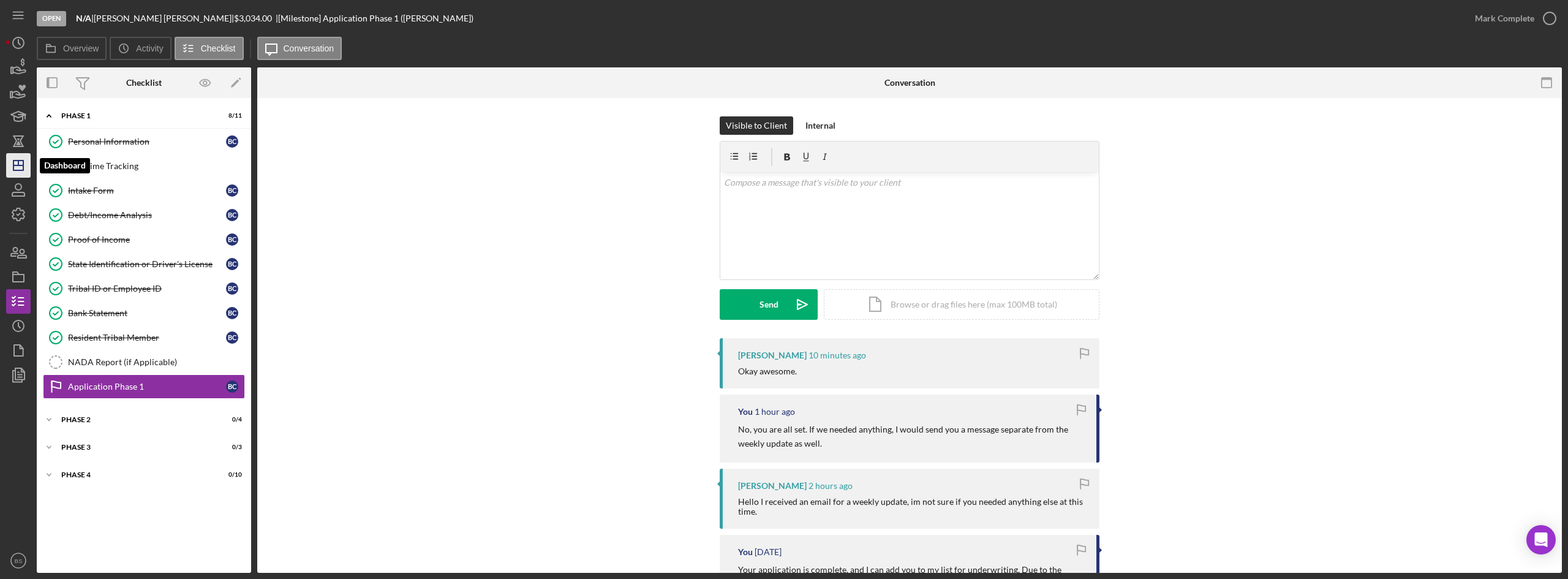
click at [26, 167] on icon "Icon/Dashboard" at bounding box center [18, 165] width 31 height 31
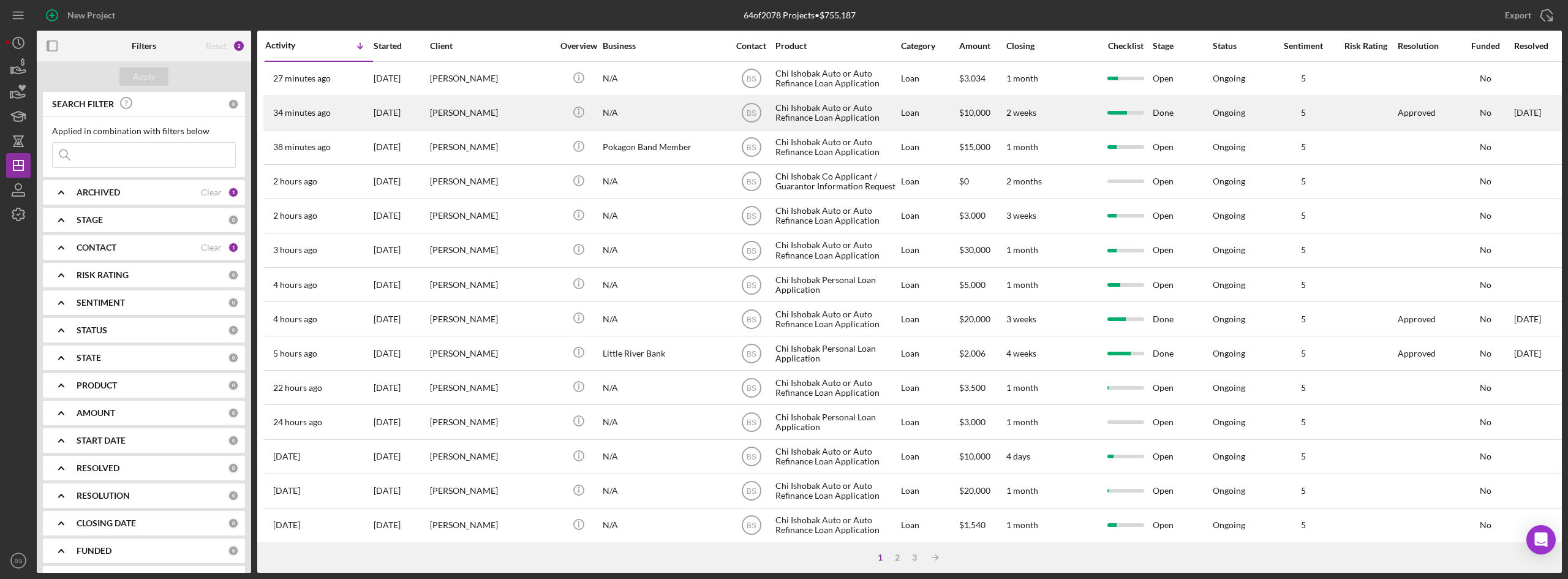
click at [474, 120] on div "[PERSON_NAME]" at bounding box center [491, 113] width 122 height 33
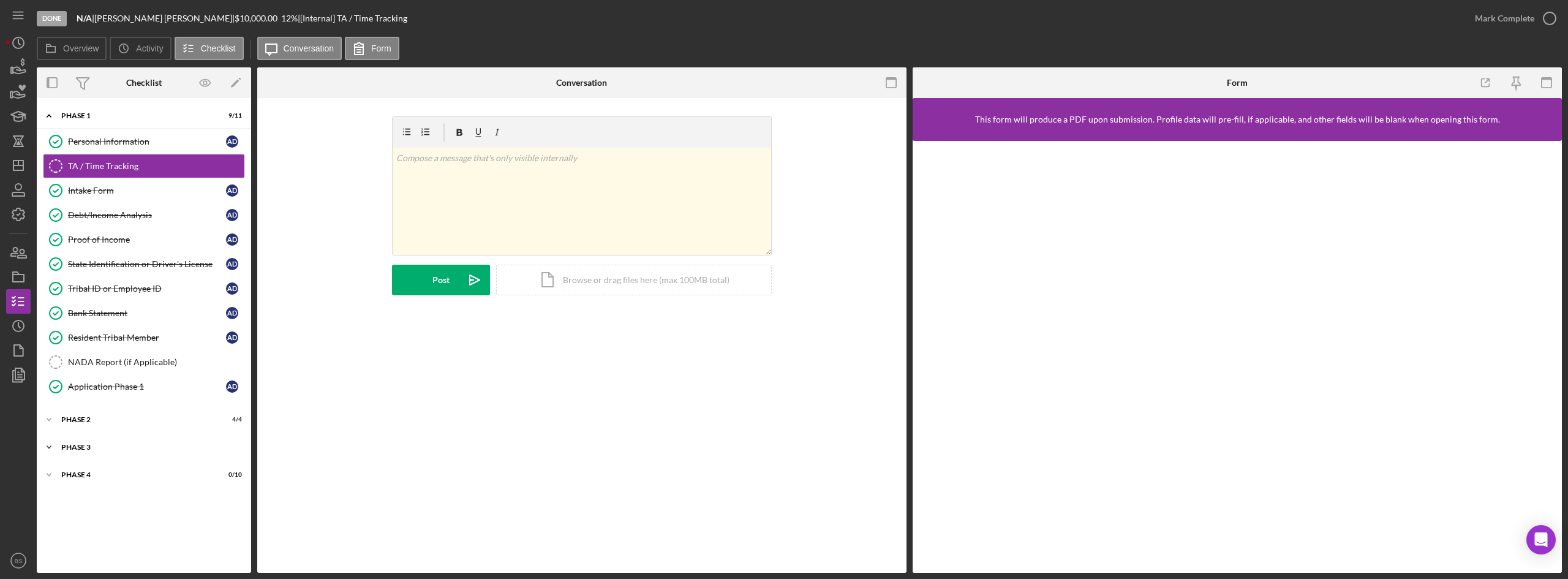
click at [169, 444] on div "Phase 3" at bounding box center [149, 448] width 174 height 8
click at [162, 519] on div "Decision" at bounding box center [147, 522] width 158 height 10
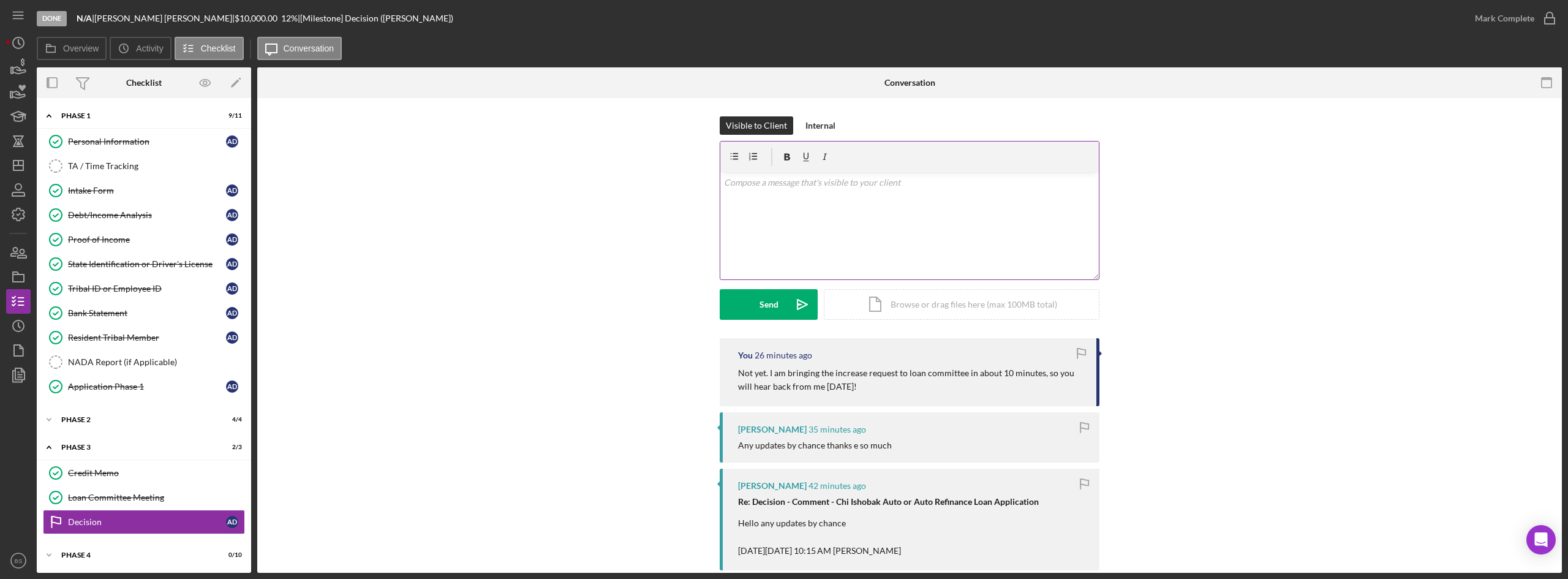
click at [818, 231] on div "v Color teal Color pink Remove color Add row above Add row below Add column bef…" at bounding box center [909, 225] width 378 height 107
click at [1021, 176] on p "Hey Alexis. I am not finished with the committee, but they did decide to" at bounding box center [910, 182] width 371 height 13
drag, startPoint x: 1015, startPoint y: 182, endPoint x: 919, endPoint y: 194, distance: 96.7
click at [919, 194] on div "v Color teal Color pink Remove color Add row above Add row below Add column bef…" at bounding box center [909, 225] width 378 height 107
click at [733, 193] on p "Hey Alexis. I am not finished with the committee, but they decided yes on your …" at bounding box center [910, 190] width 371 height 28
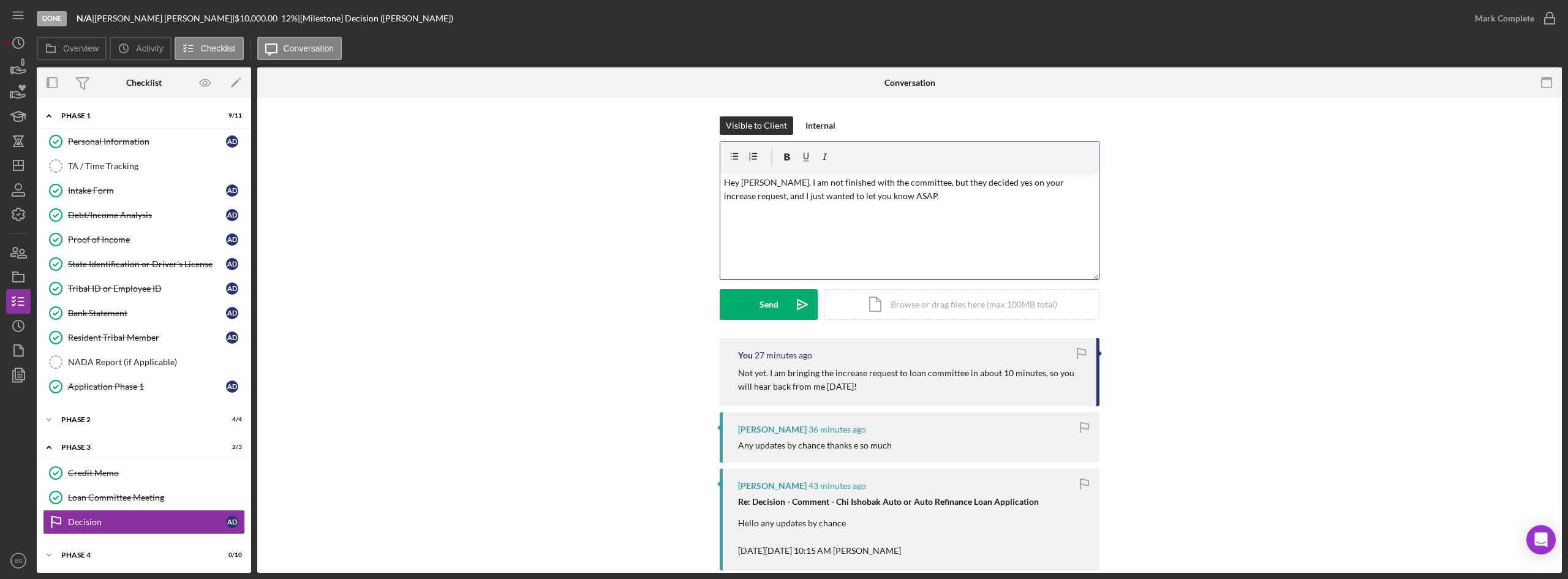
click at [895, 190] on p "Hey Alexis. I am not finished with the committee, but they decided yes on your …" at bounding box center [910, 190] width 371 height 28
click at [916, 202] on p "Hey Alexis. I am not finished with the committee, but they decided yes on your …" at bounding box center [910, 196] width 371 height 41
click at [1036, 207] on p "Hey Alexis. I am not finished with the committee, but they decided yes on your …" at bounding box center [910, 196] width 371 height 41
drag, startPoint x: 903, startPoint y: 181, endPoint x: 861, endPoint y: 187, distance: 42.4
click at [861, 187] on p "Hey Alexis. I am not finished with the committee, but they decided yes on your …" at bounding box center [910, 196] width 371 height 41
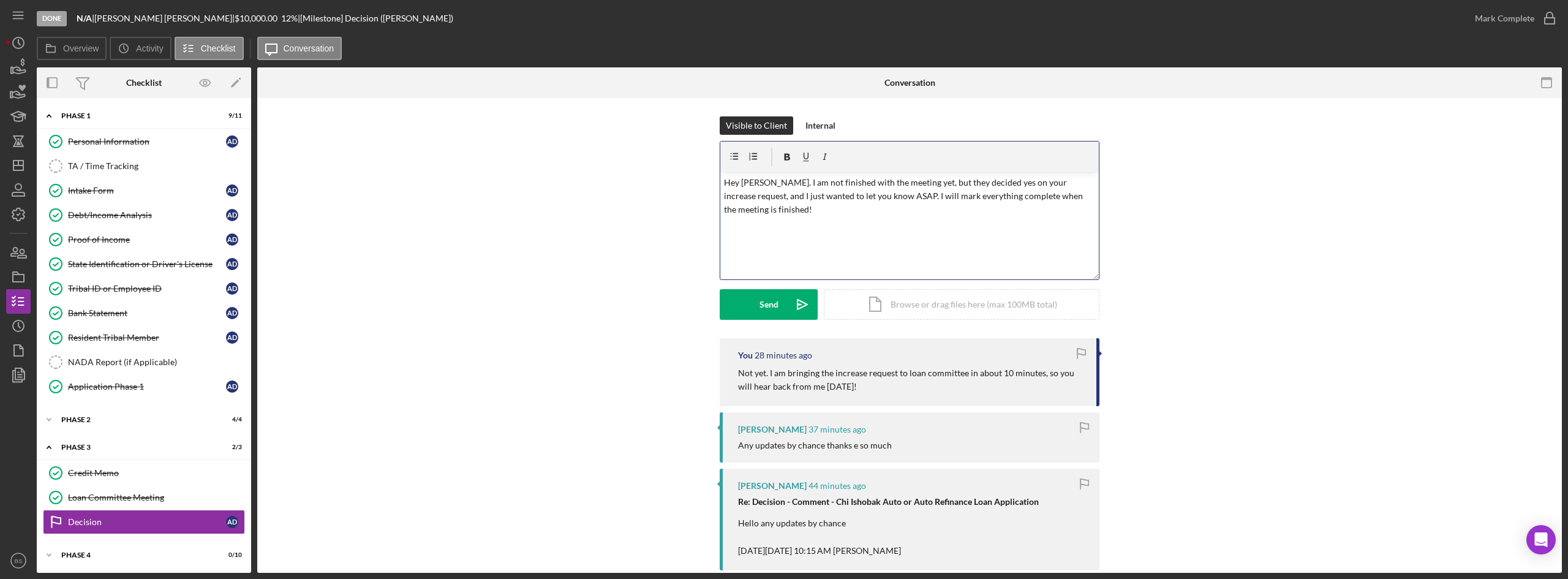
click at [944, 192] on p "Hey Alexis. I am not finished with the meeting yet, but they decided yes on you…" at bounding box center [910, 196] width 371 height 41
click at [957, 176] on p "Hey Alexis. I am not finished with the meeting yet, but they decided yes on you…" at bounding box center [910, 196] width 371 height 41
click at [787, 304] on icon "Icon/icon-invite-send" at bounding box center [802, 305] width 31 height 31
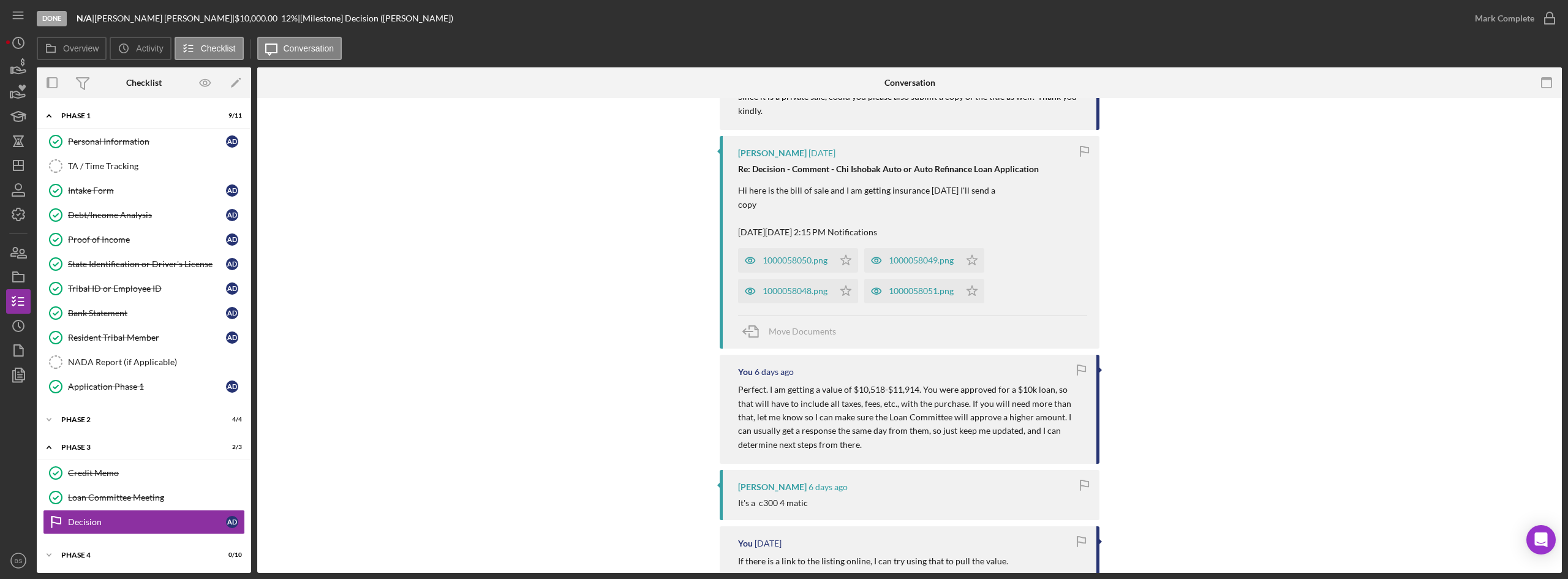
scroll to position [735, 0]
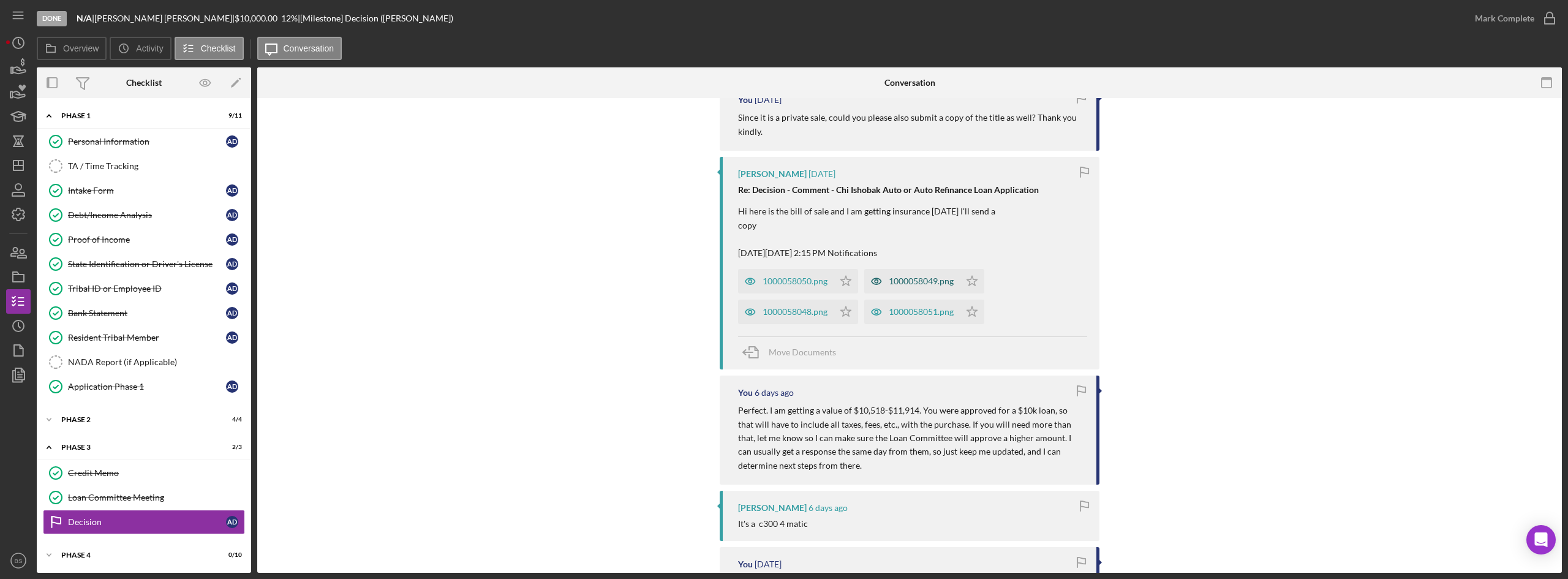
click at [927, 287] on div "1000058049.png" at bounding box center [912, 281] width 95 height 24
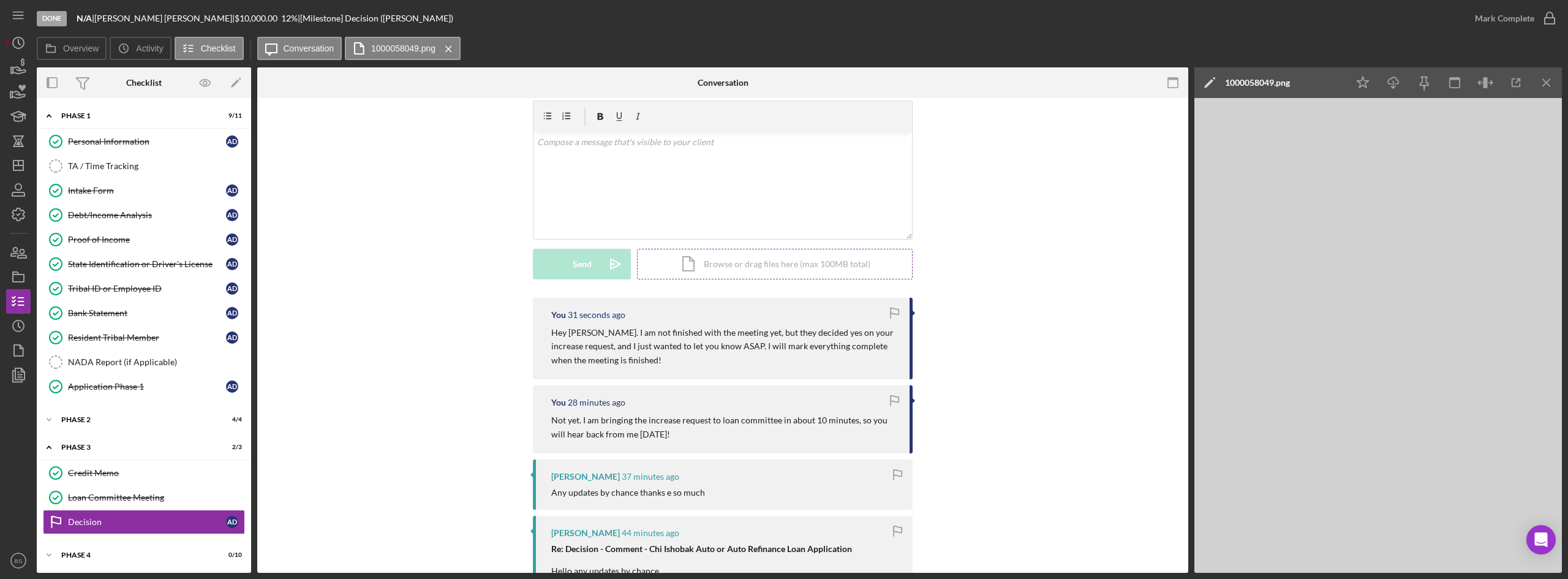
scroll to position [0, 0]
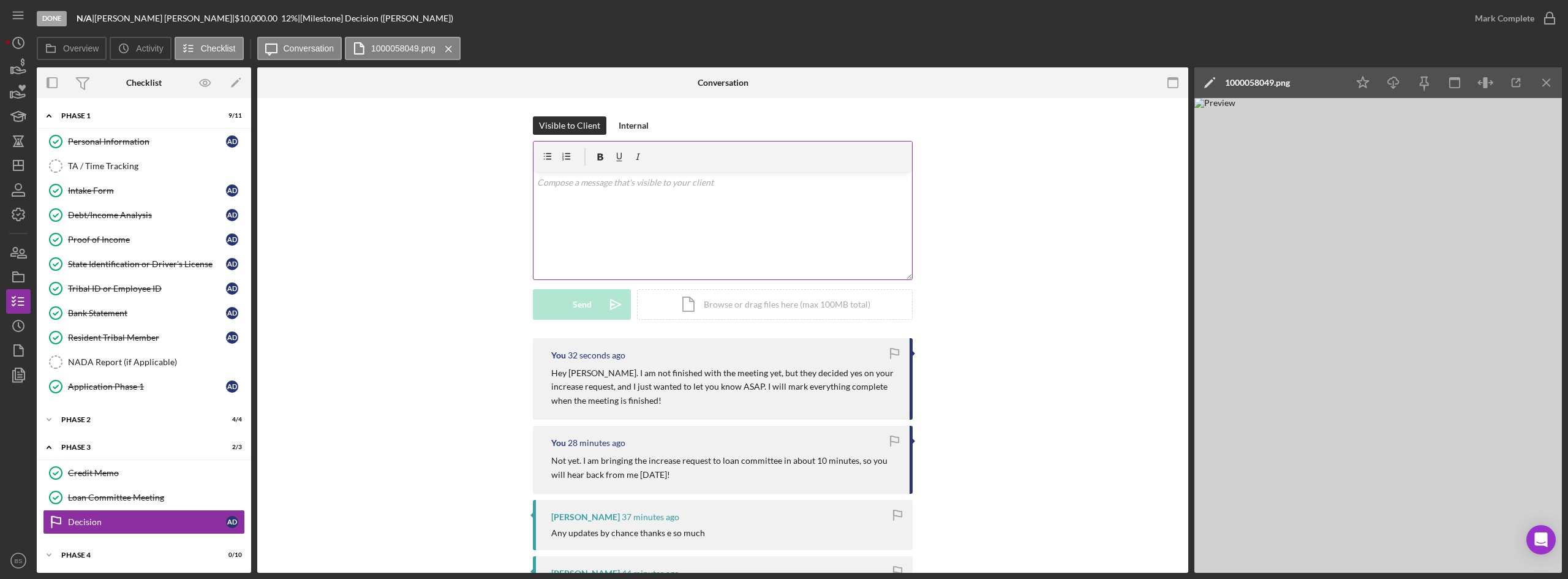
click at [752, 242] on div "v Color teal Color pink Remove color Add row above Add row below Add column bef…" at bounding box center [722, 225] width 378 height 107
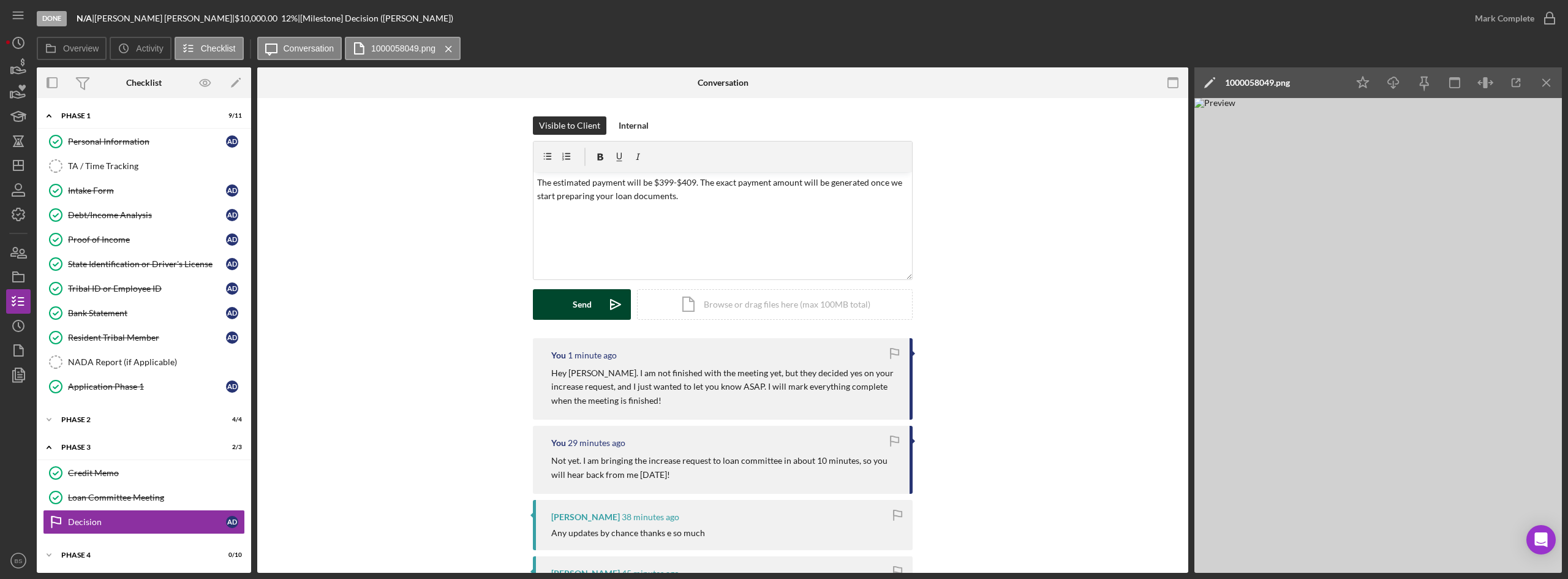
click at [606, 313] on icon "Icon/icon-invite-send" at bounding box center [616, 305] width 31 height 31
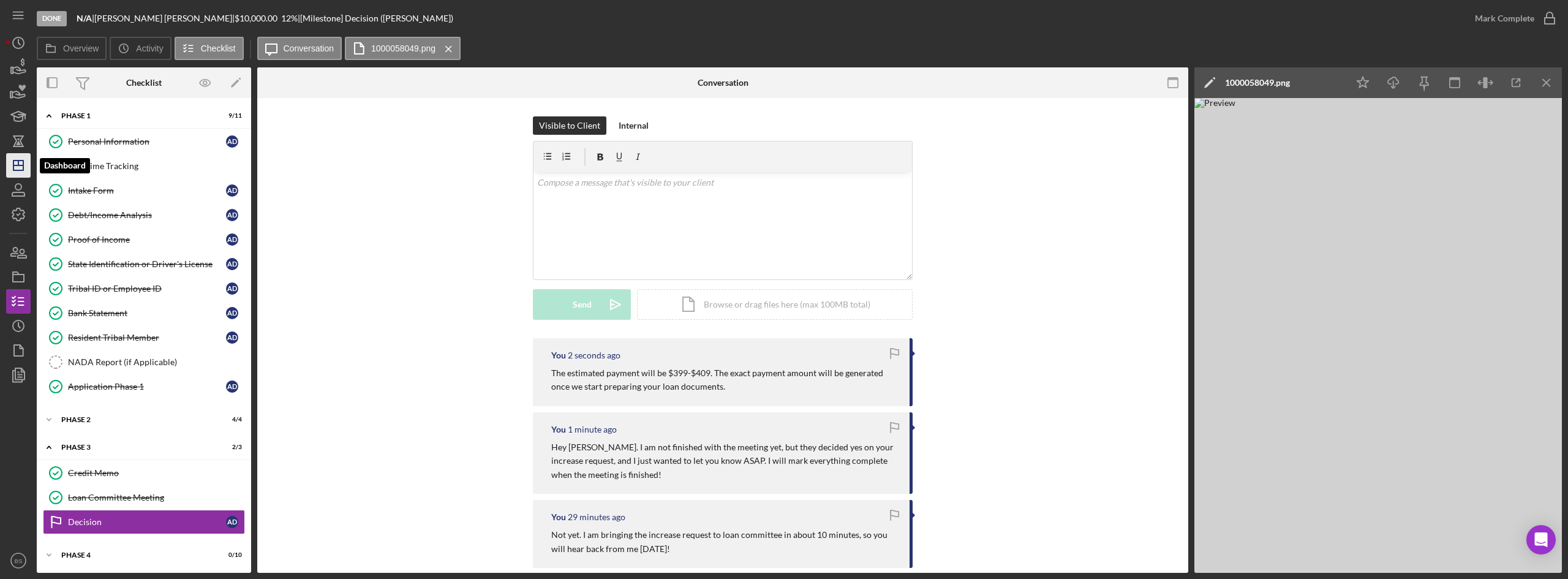
click at [9, 171] on icon "Icon/Dashboard" at bounding box center [18, 165] width 31 height 31
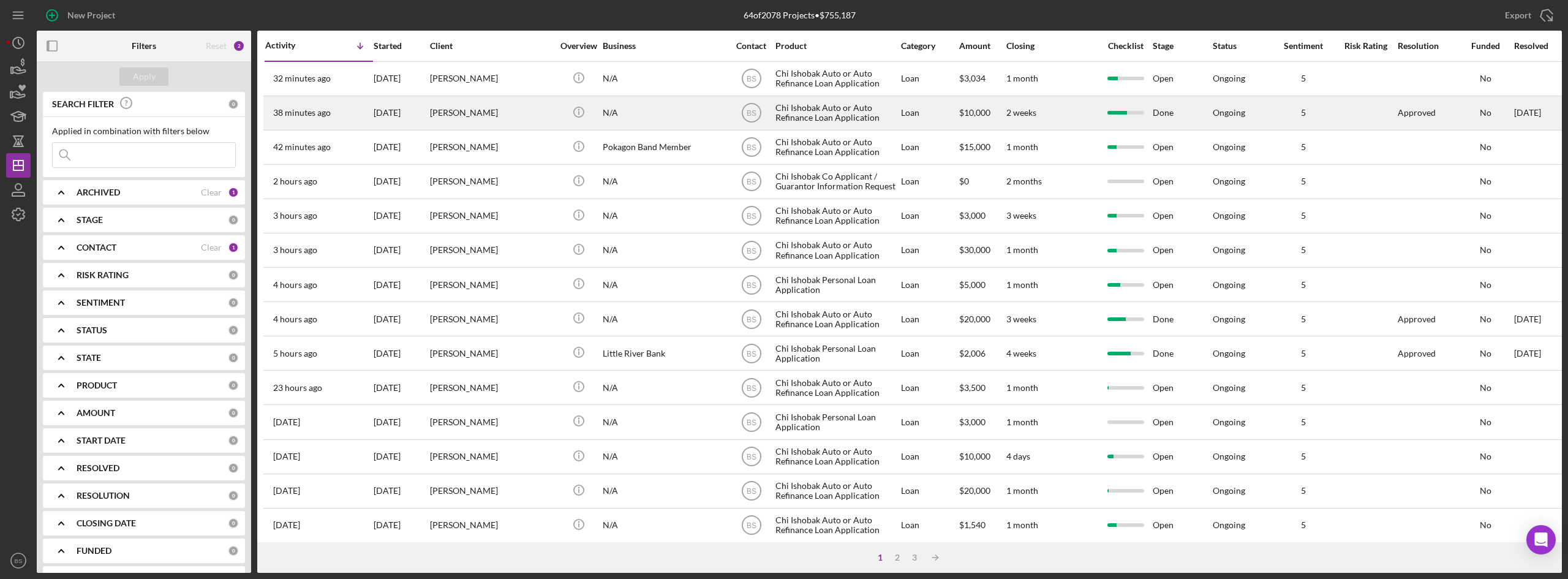
click at [299, 111] on time "38 minutes ago" at bounding box center [302, 113] width 58 height 10
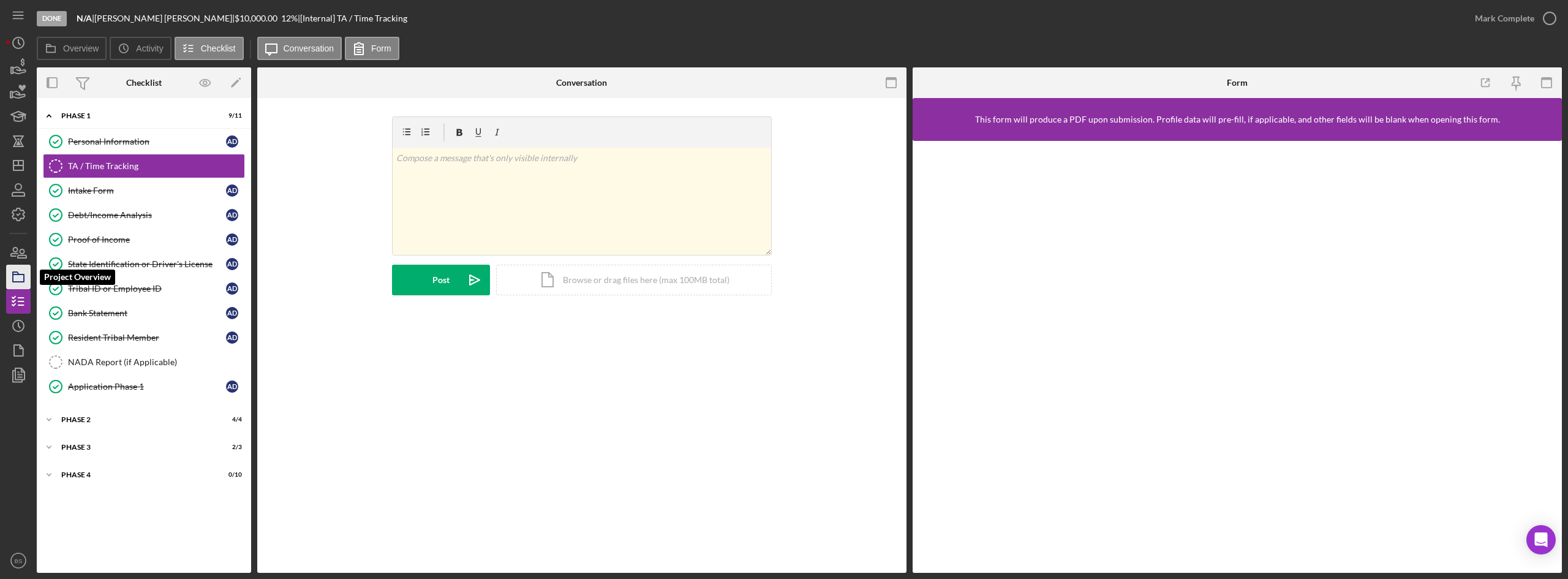
click at [27, 281] on icon "button" at bounding box center [18, 277] width 31 height 31
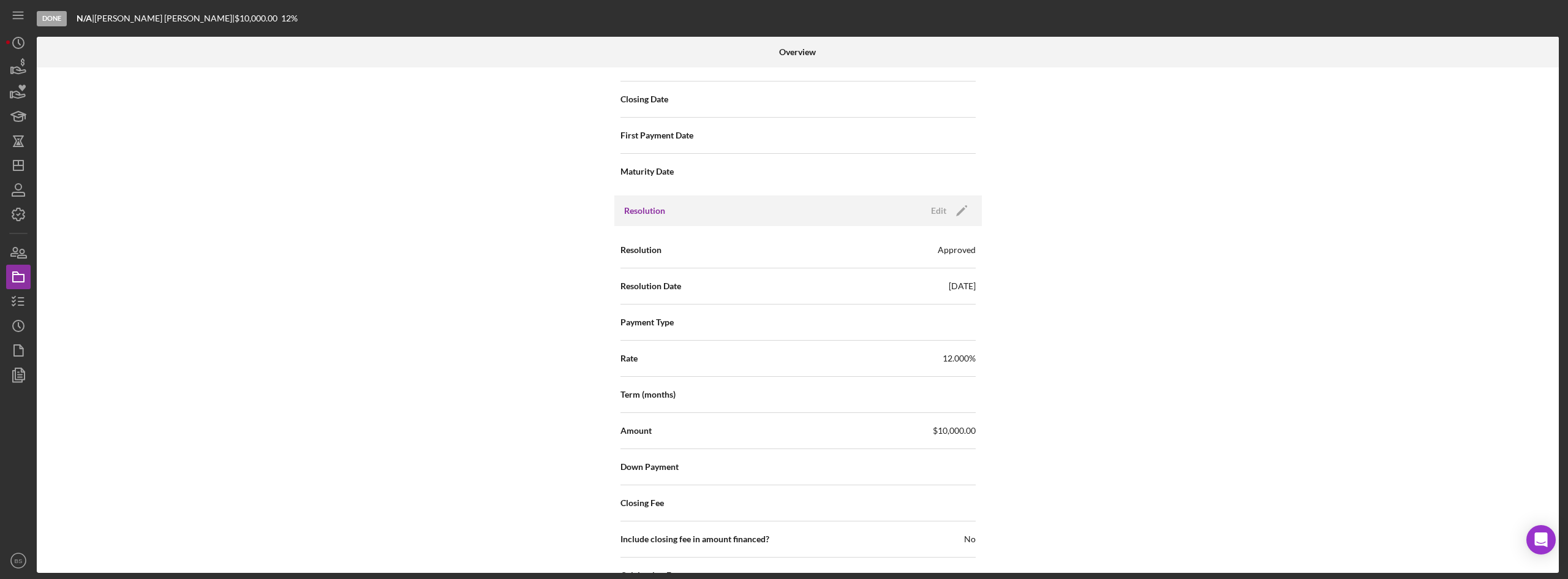
scroll to position [1594, 0]
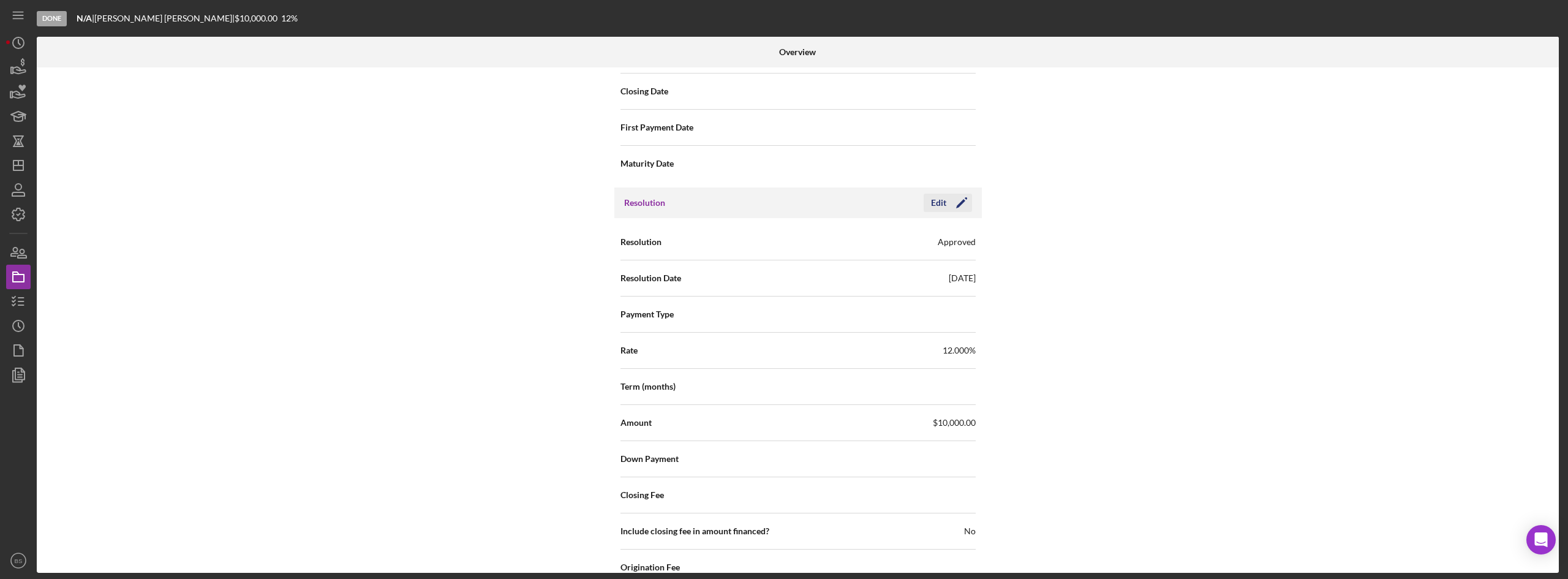
click at [949, 195] on icon "Icon/Edit" at bounding box center [961, 203] width 31 height 31
click at [813, 409] on input "$10,000" at bounding box center [887, 422] width 178 height 30
type input "$1,000"
type input "$11,000"
type input "$1,100"
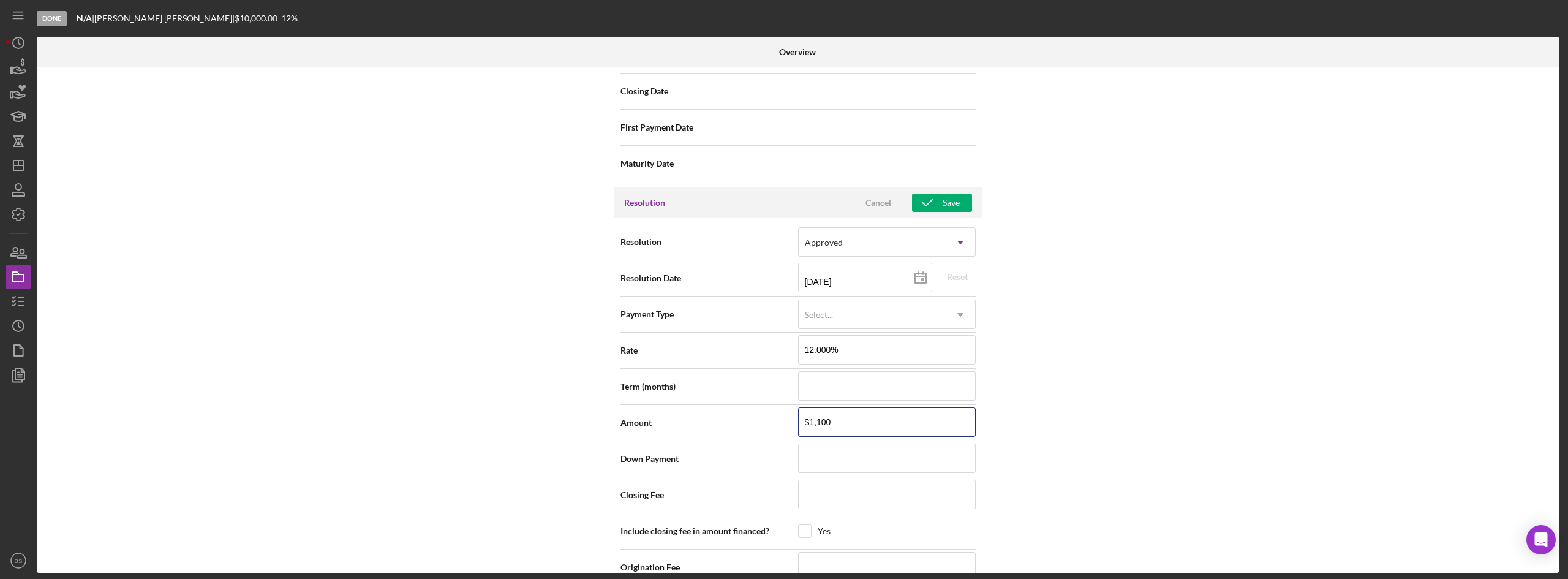
type input "$11,900"
click at [954, 193] on div "Save" at bounding box center [951, 202] width 17 height 18
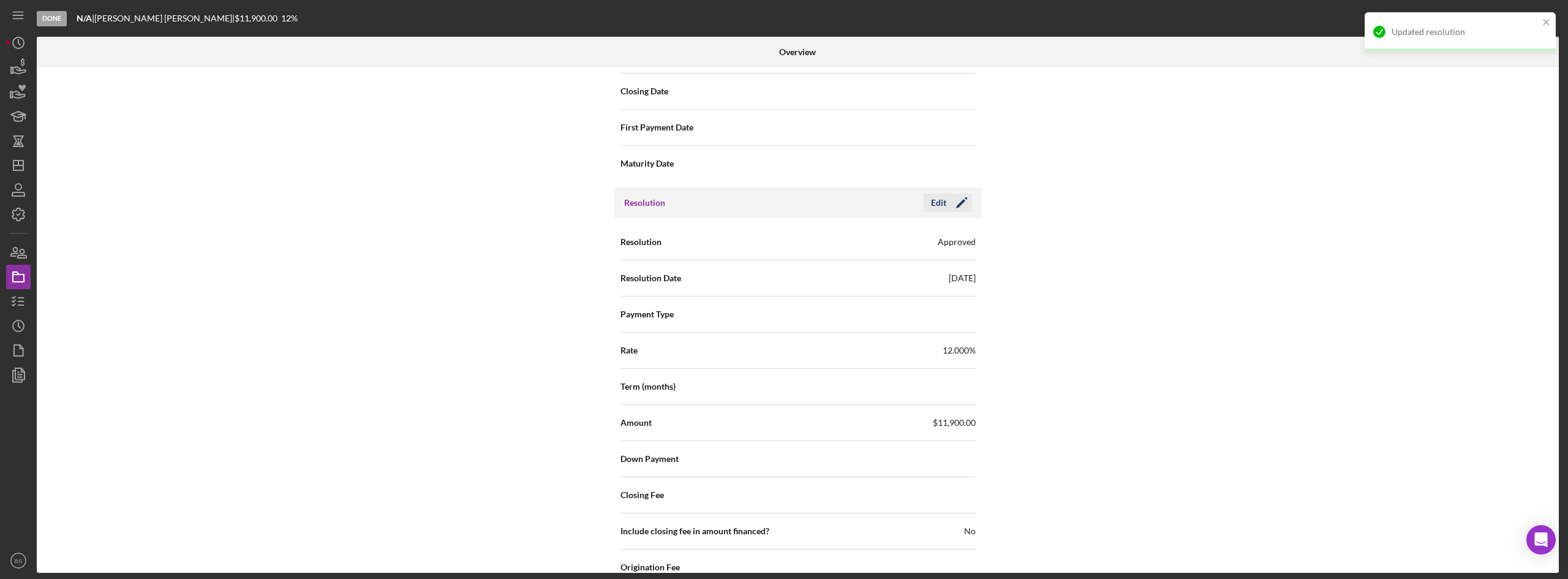
click at [954, 188] on icon "Icon/Edit" at bounding box center [961, 203] width 31 height 31
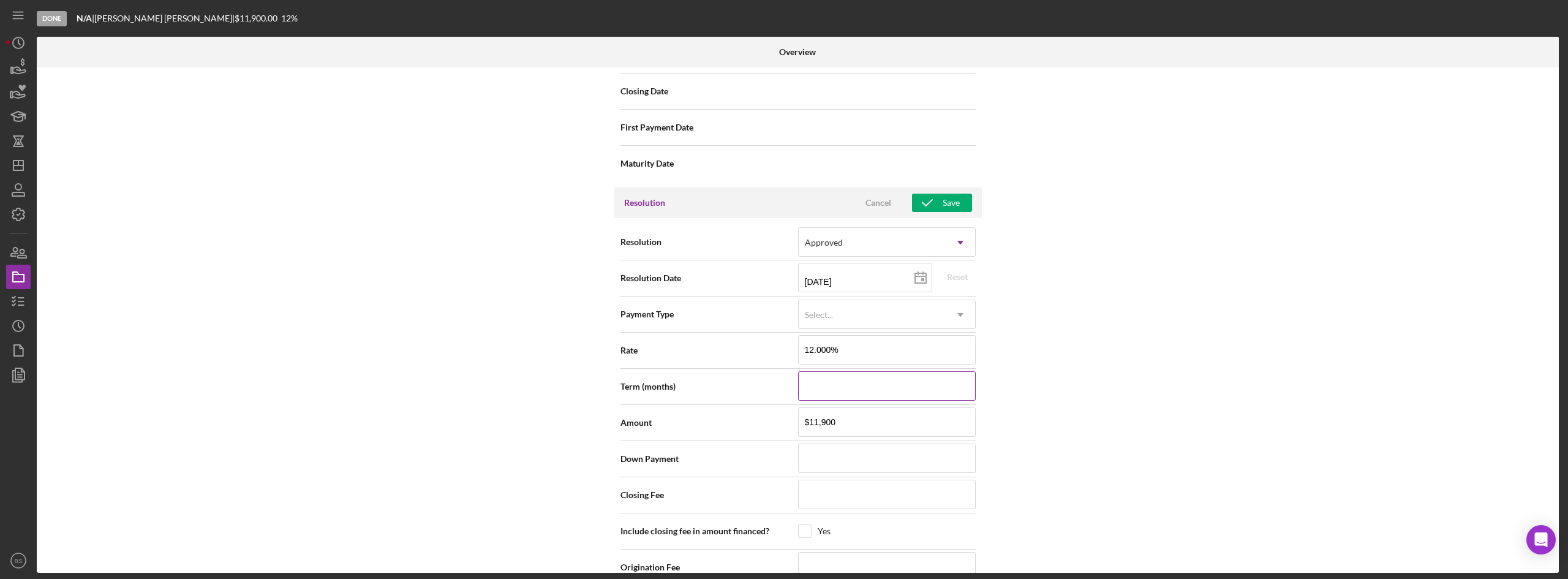
click at [882, 371] on input at bounding box center [887, 386] width 178 height 30
type input "3"
type input "36"
click at [952, 193] on div "Save" at bounding box center [951, 202] width 17 height 18
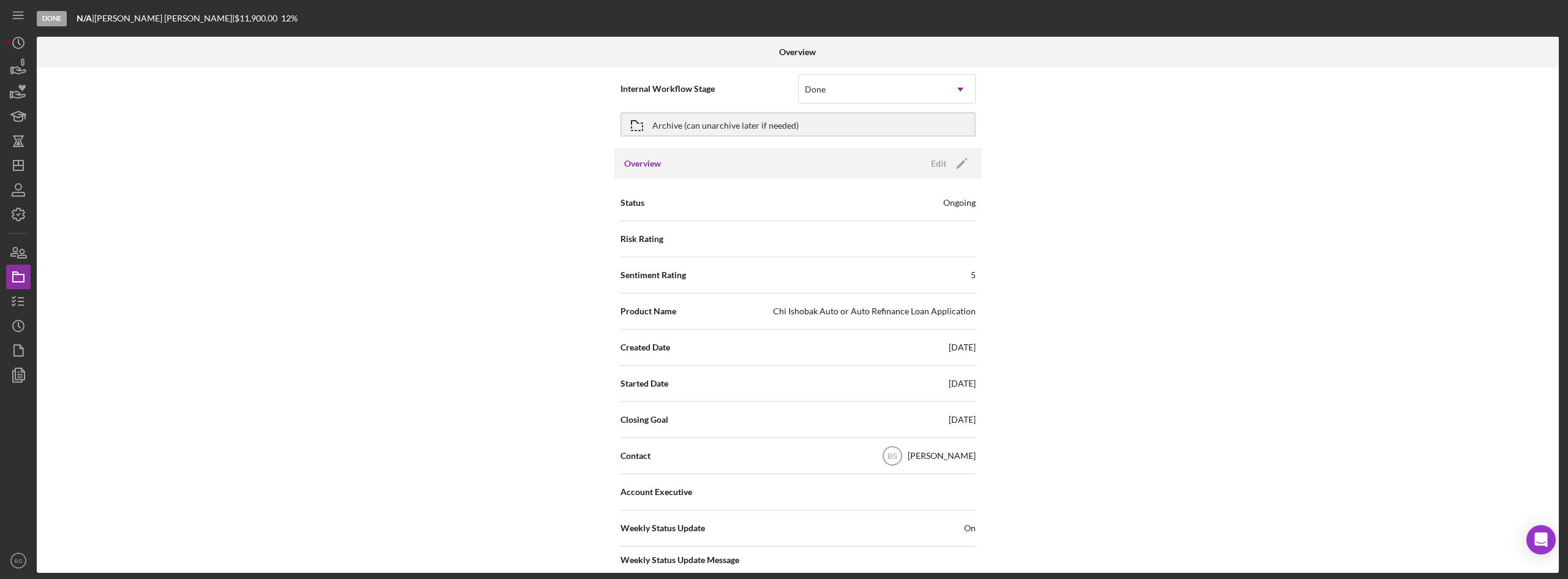
scroll to position [0, 0]
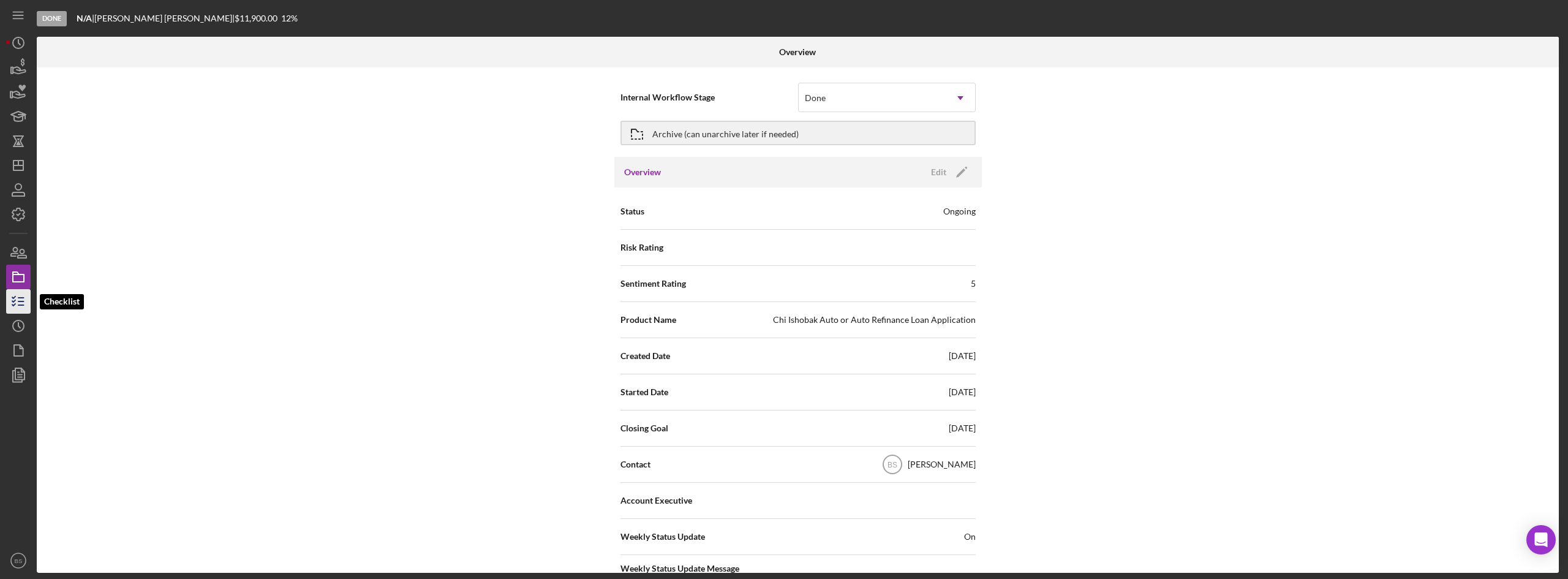
click at [19, 292] on icon "button" at bounding box center [18, 301] width 31 height 31
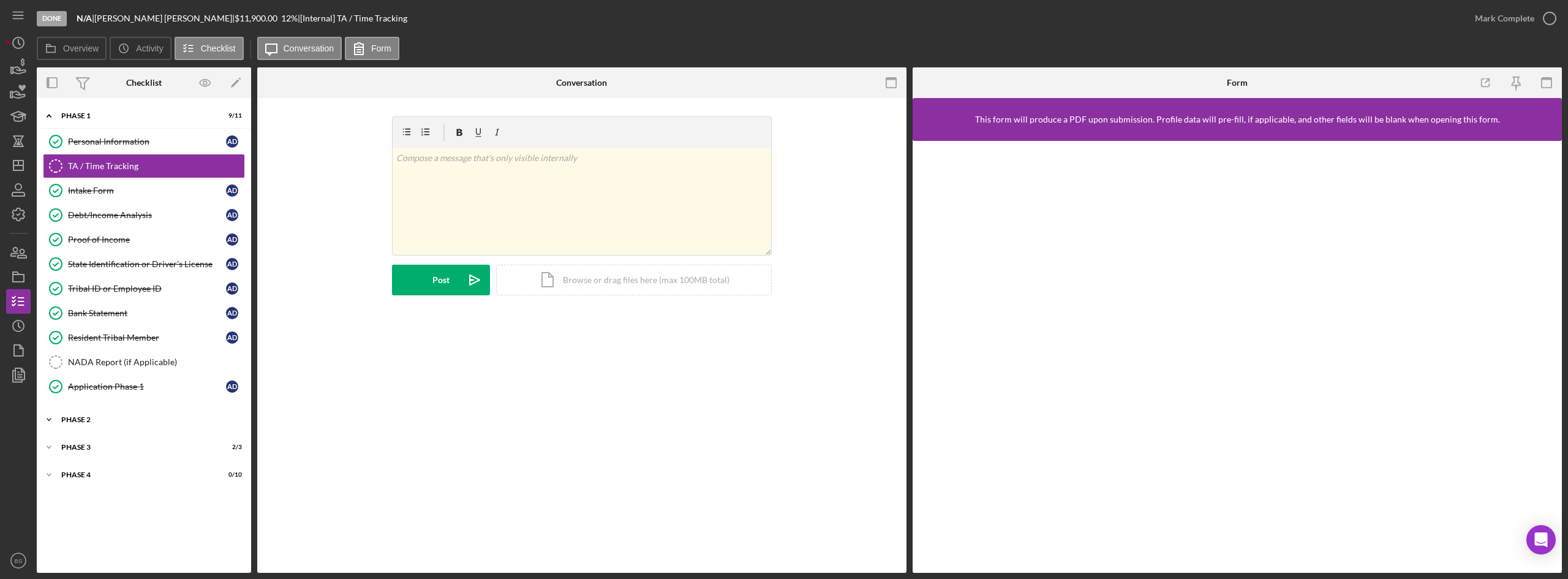
click at [110, 411] on div "Icon/Expander Phase 2 4 / 4" at bounding box center [144, 419] width 215 height 24
click at [117, 548] on div "Icon/Expander Phase 3 2 / 3" at bounding box center [144, 552] width 215 height 24
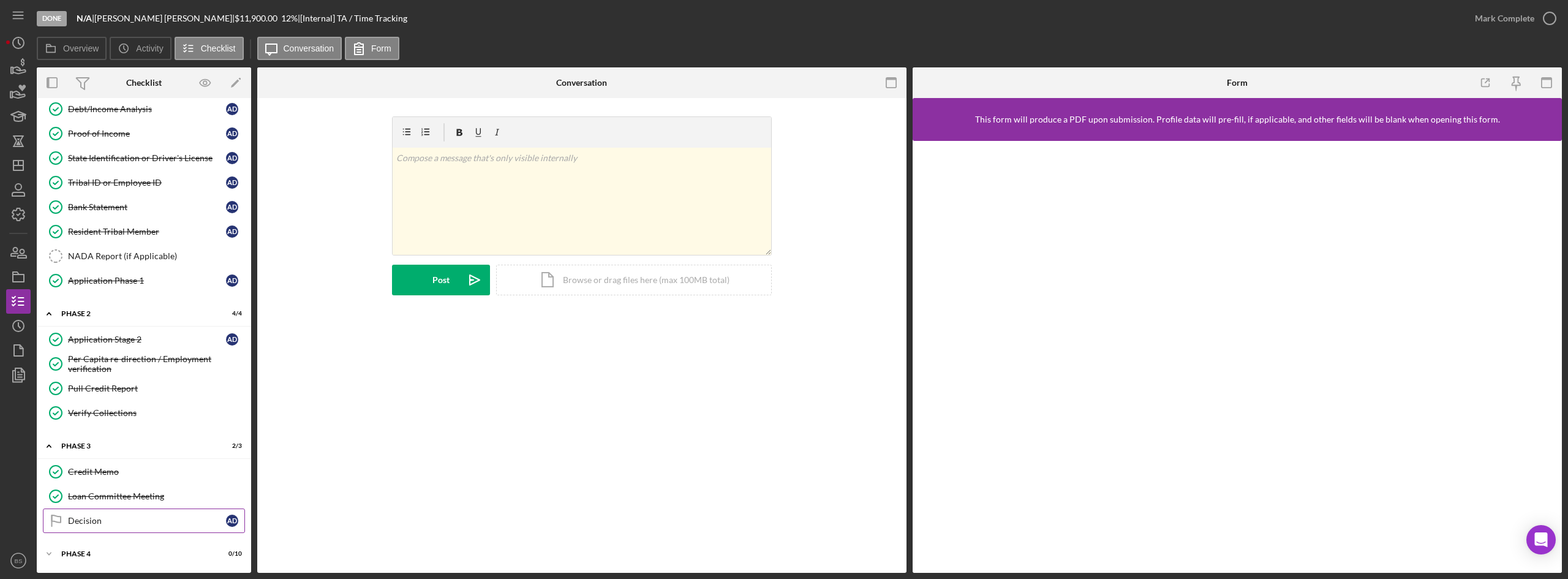
click at [123, 523] on div "Decision" at bounding box center [147, 521] width 158 height 10
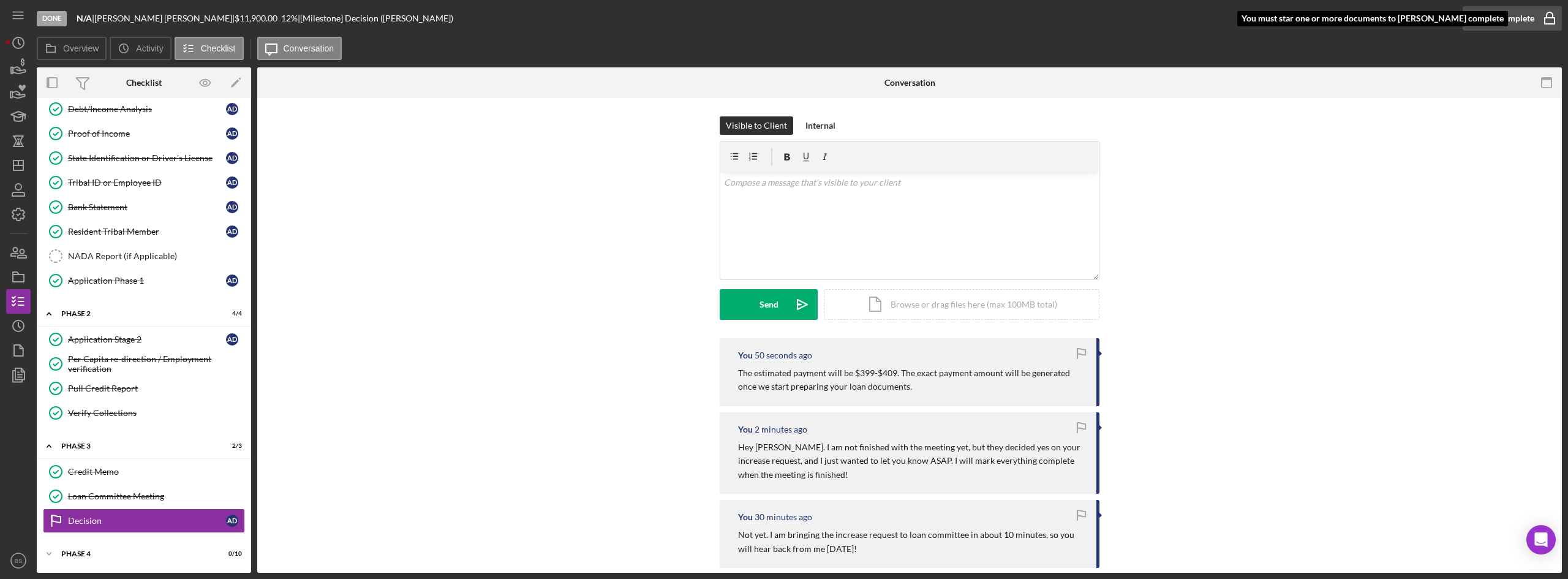
click at [1508, 25] on div "Mark Complete" at bounding box center [1504, 18] width 60 height 24
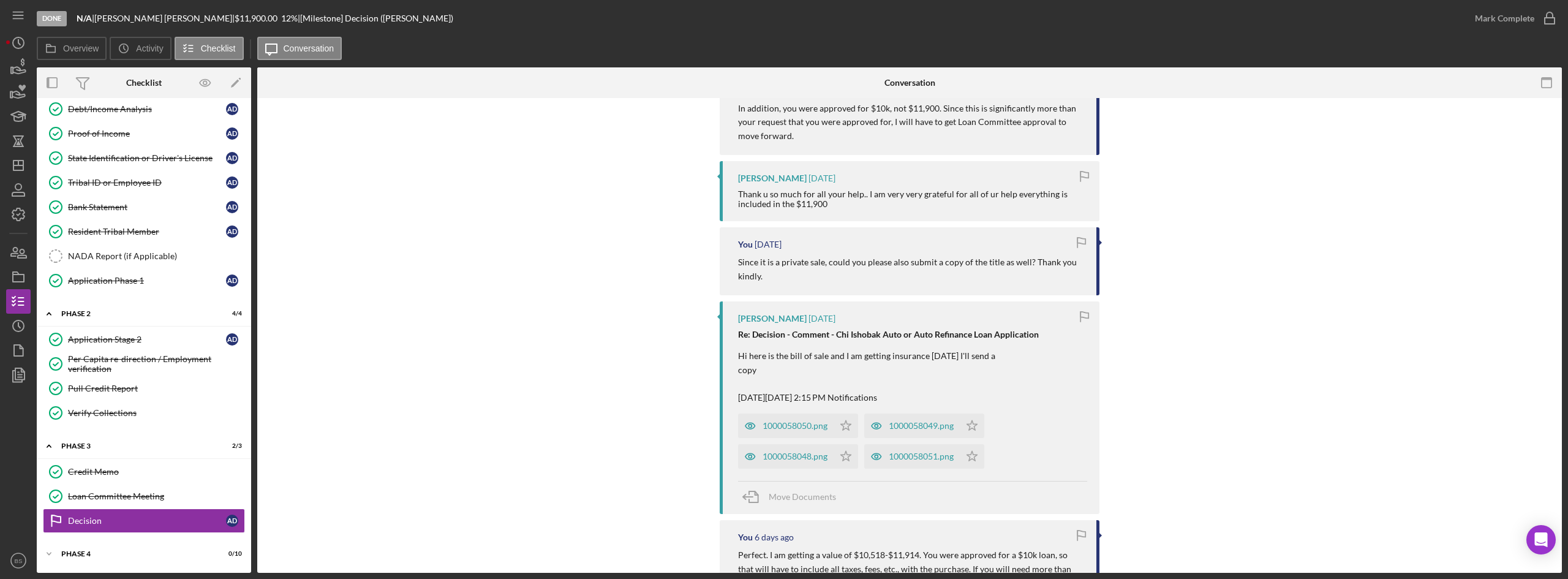
scroll to position [735, 0]
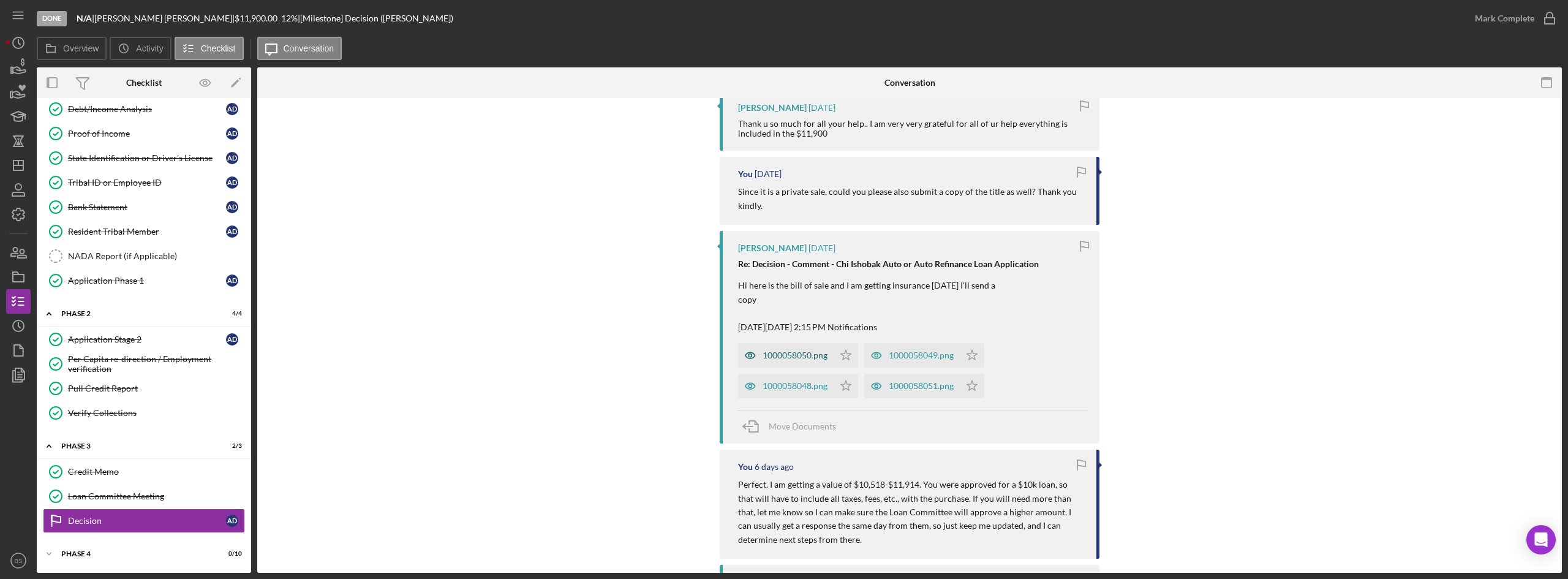
click at [807, 361] on div "1000058050.png" at bounding box center [786, 355] width 95 height 24
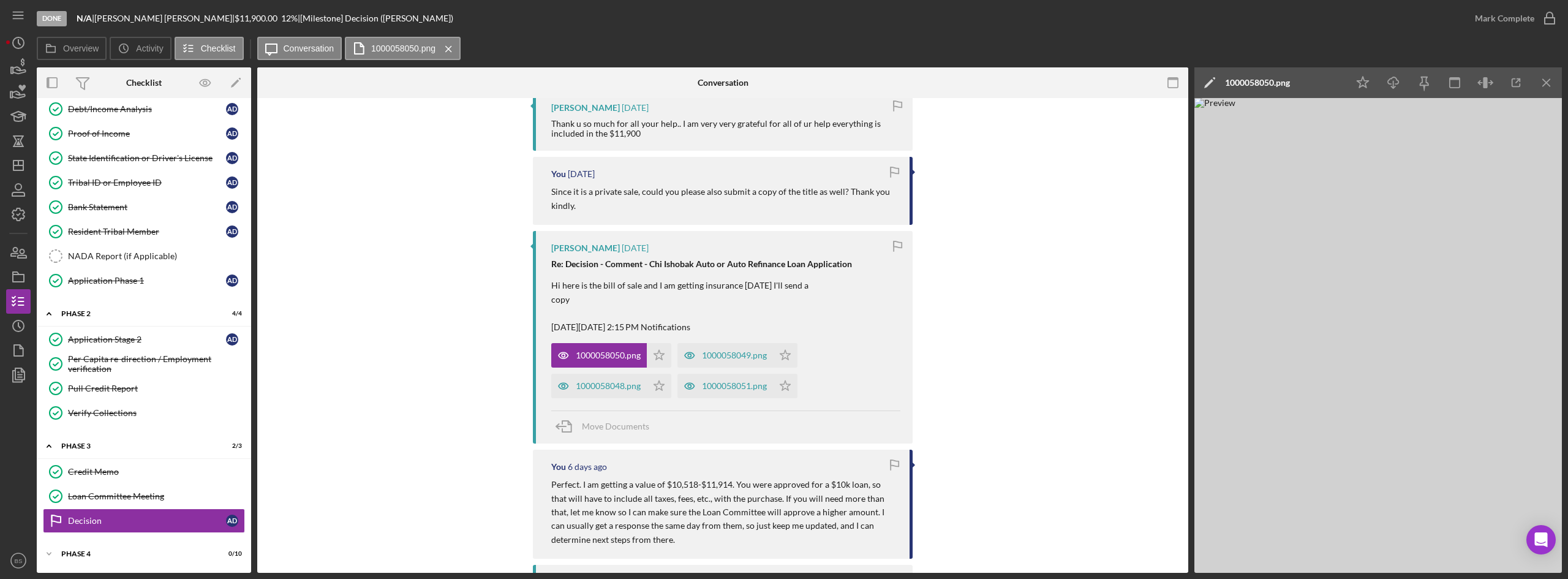
drag, startPoint x: 807, startPoint y: 361, endPoint x: 887, endPoint y: 414, distance: 96.0
click at [887, 414] on div "Move Documents" at bounding box center [725, 427] width 349 height 33
click at [1251, 78] on div "1000058050.png" at bounding box center [1257, 83] width 65 height 10
click at [1254, 80] on label "1000058050.png" at bounding box center [1332, 77] width 257 height 13
click at [1254, 80] on input "Doorlag, Alexis (N/A) Decision 20250815" at bounding box center [1328, 82] width 263 height 24
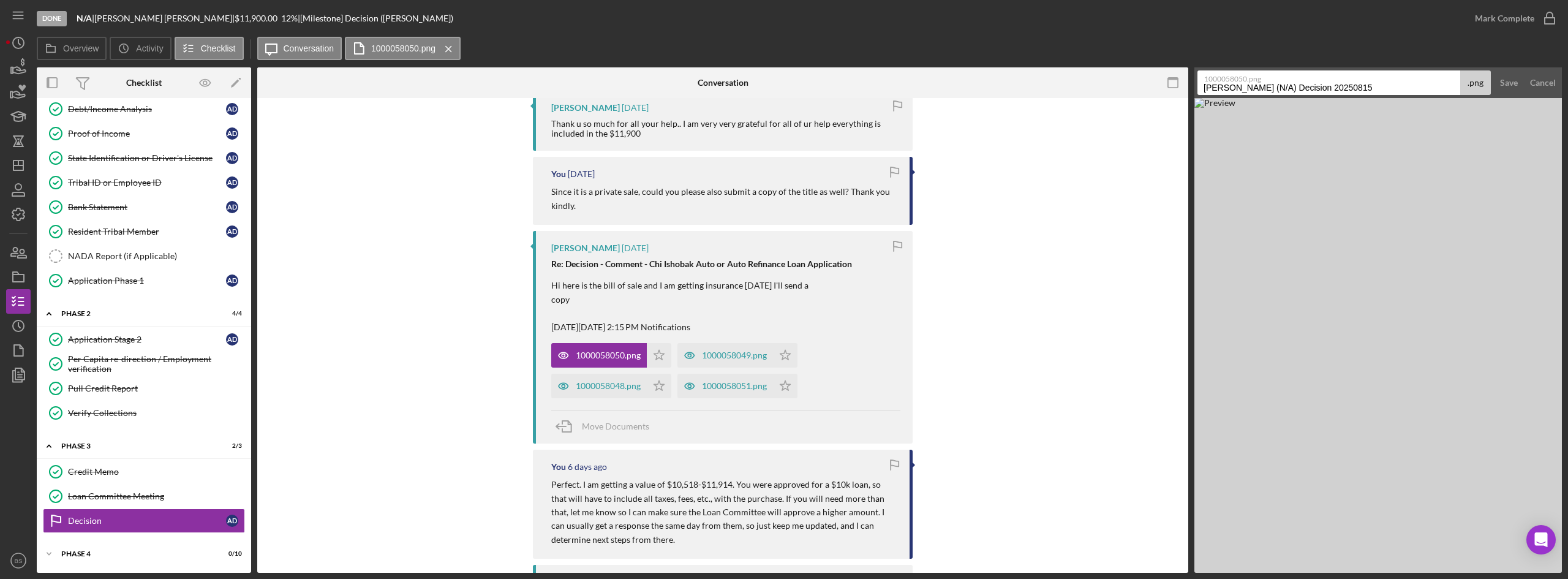
click at [1255, 82] on label "1000058050.png" at bounding box center [1332, 77] width 257 height 13
click at [1255, 82] on input "Doorlag, Alexis (N/A) Decision 20250815" at bounding box center [1328, 82] width 263 height 24
click at [1256, 85] on input "Doorlag, Alexis (N/A) Decision 20250815" at bounding box center [1328, 82] width 263 height 24
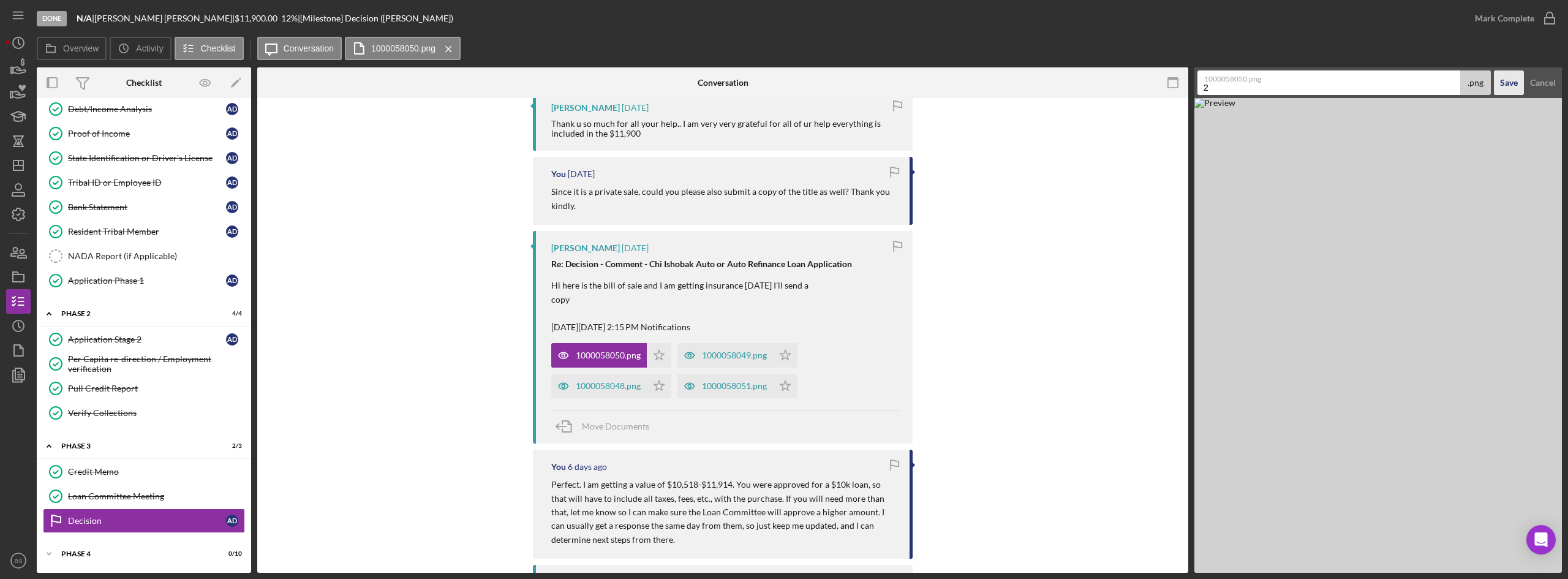
type input "2"
click at [1500, 84] on div "Save" at bounding box center [1508, 82] width 18 height 24
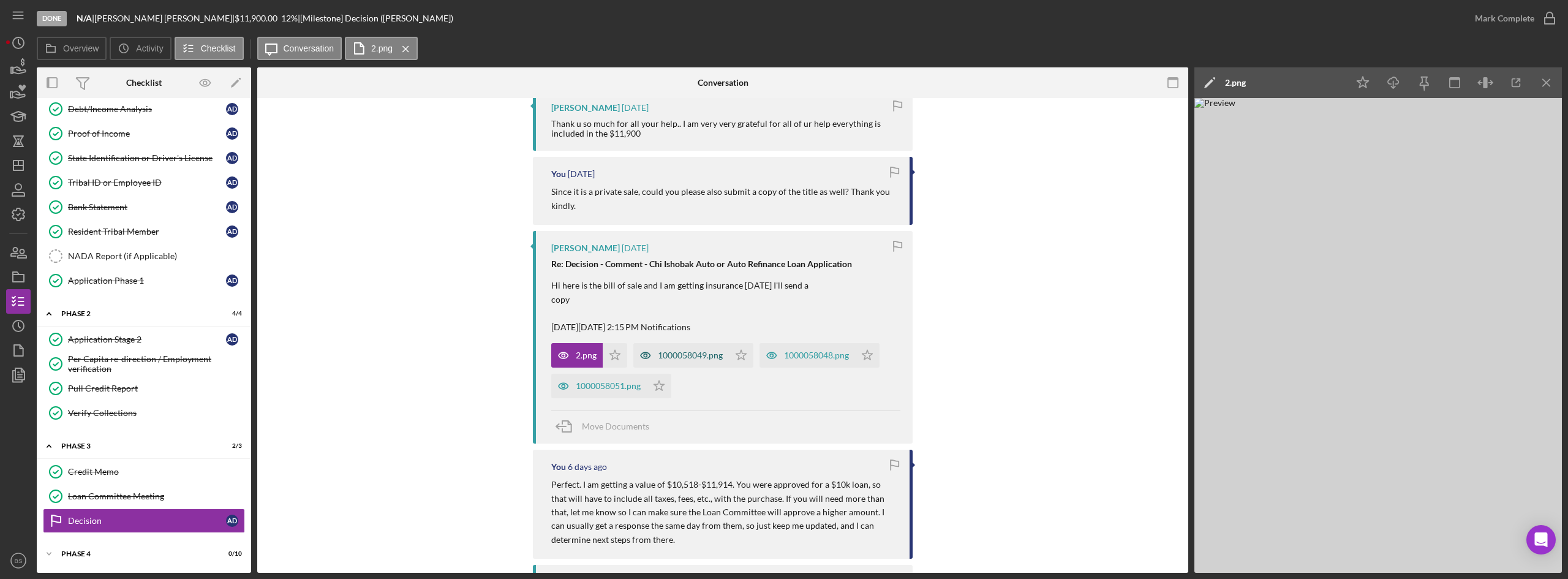
click at [668, 362] on div "1000058049.png" at bounding box center [681, 355] width 95 height 24
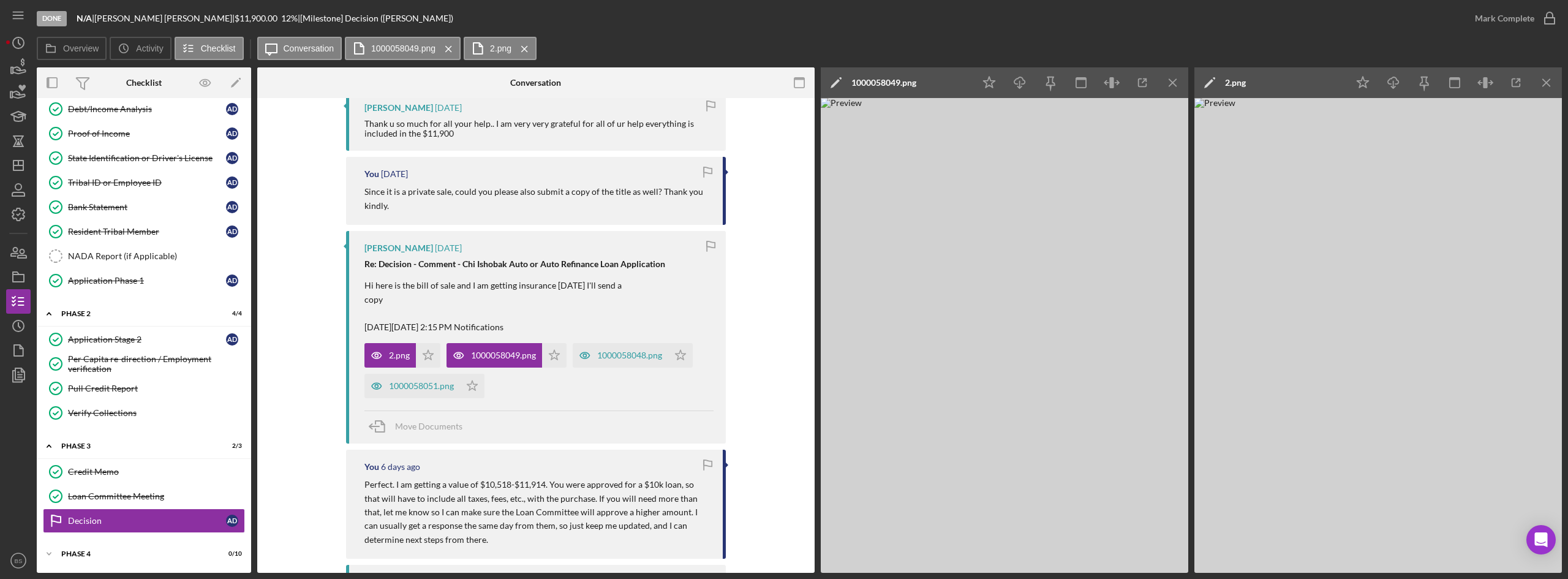
click at [886, 97] on div "1000058049.png" at bounding box center [883, 82] width 65 height 31
click at [888, 88] on input "Doorlag, Alexis (N/A) Decision 20250815" at bounding box center [955, 82] width 263 height 24
click at [888, 89] on input "Doorlag, Alexis (N/A) Decision 20250815" at bounding box center [955, 82] width 263 height 24
type input "1"
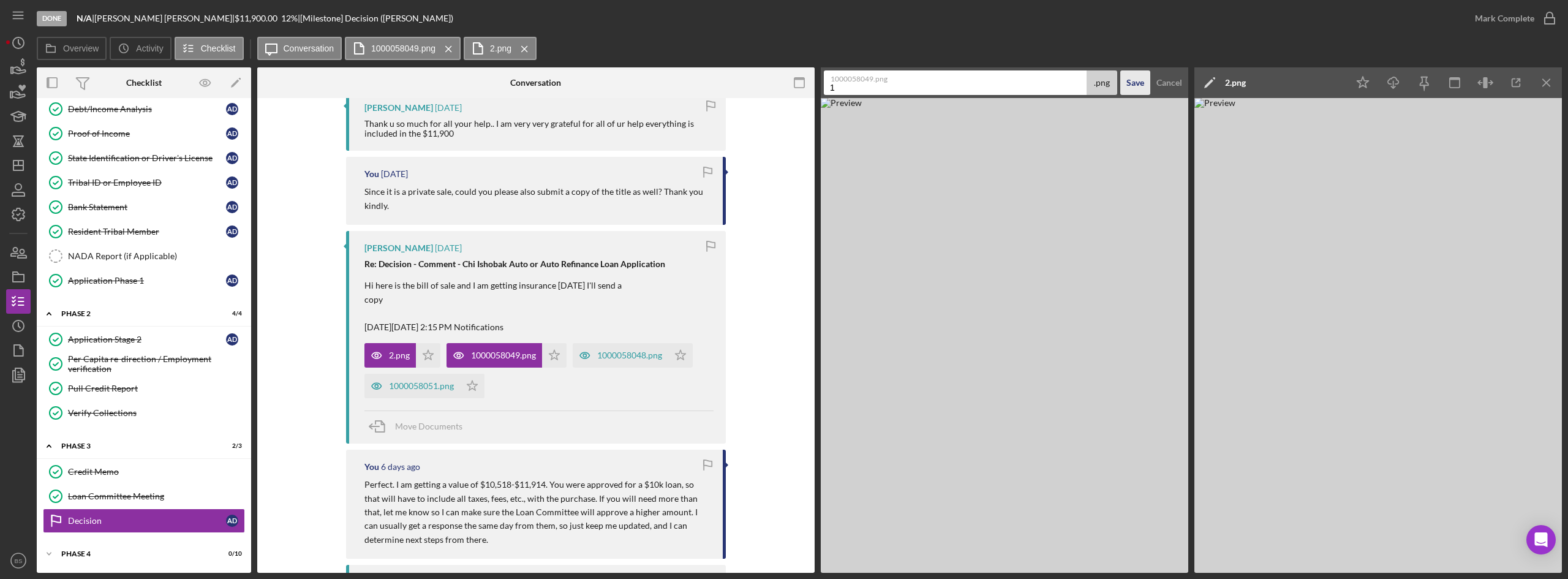
click at [1141, 77] on div "Save" at bounding box center [1135, 82] width 18 height 24
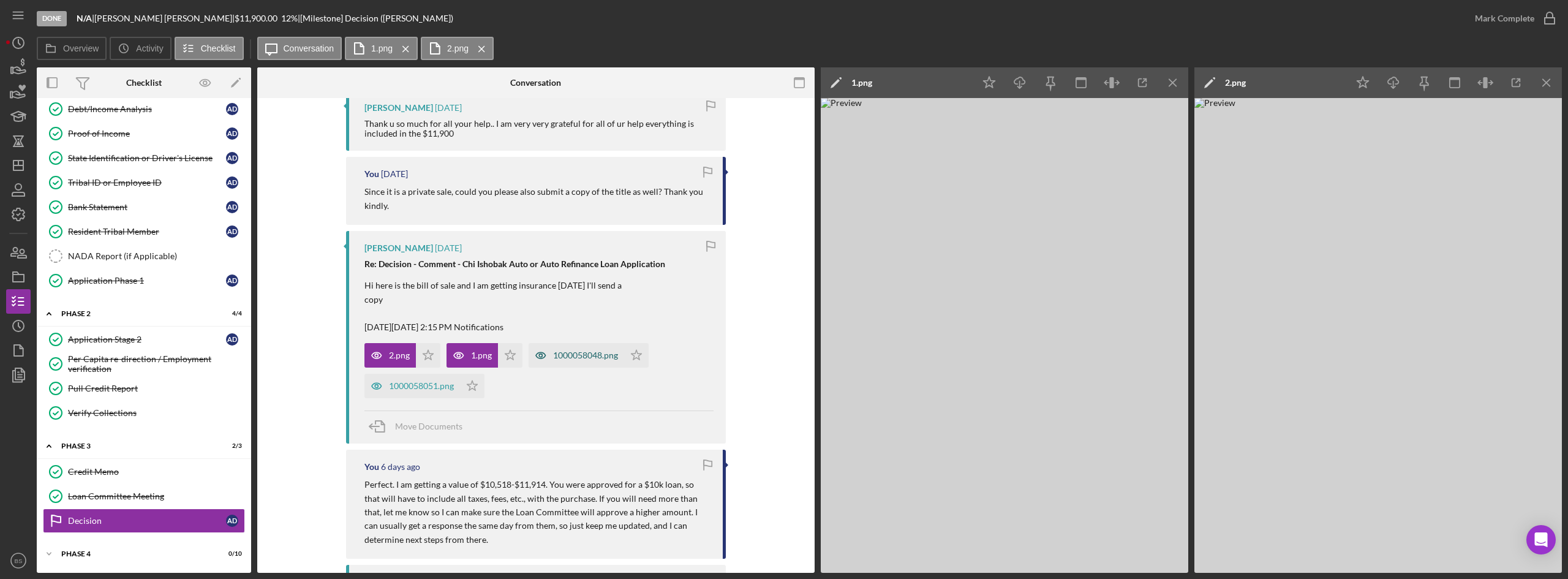
click at [564, 355] on div "1000058048.png" at bounding box center [585, 355] width 65 height 10
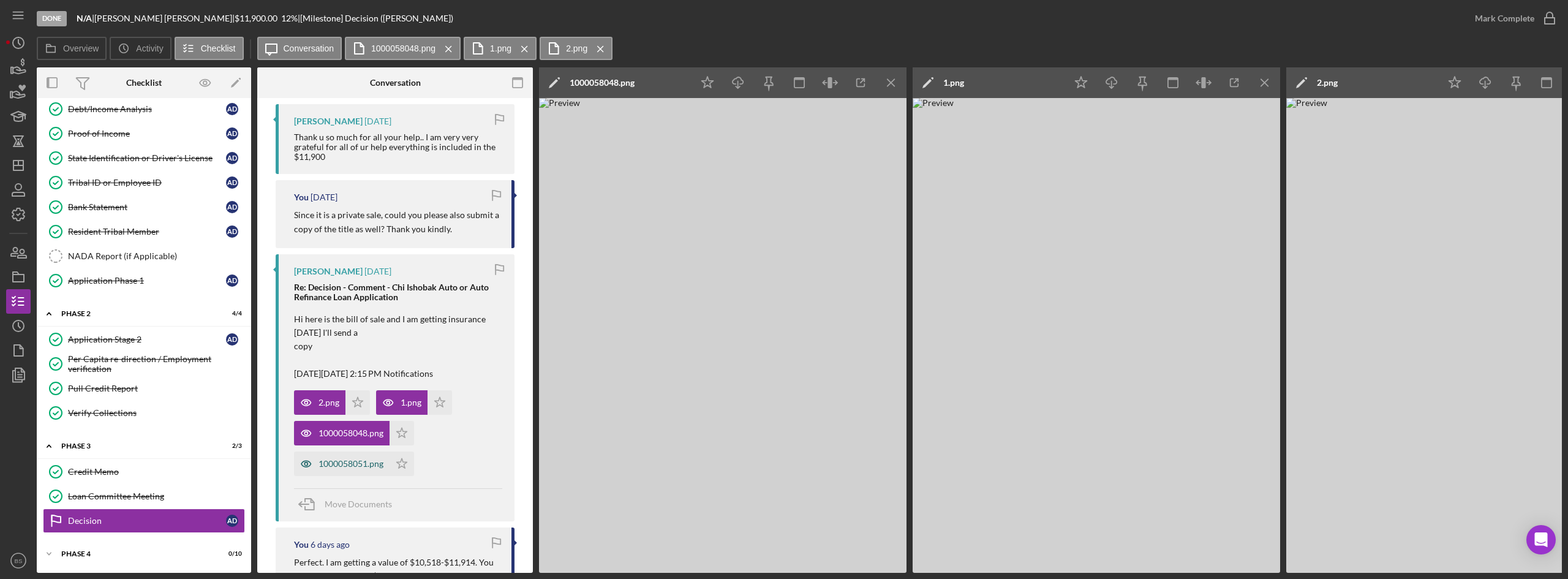
click at [363, 455] on div "1000058051.png" at bounding box center [342, 463] width 95 height 24
click at [621, 77] on div "1000058051.png" at bounding box center [602, 82] width 65 height 31
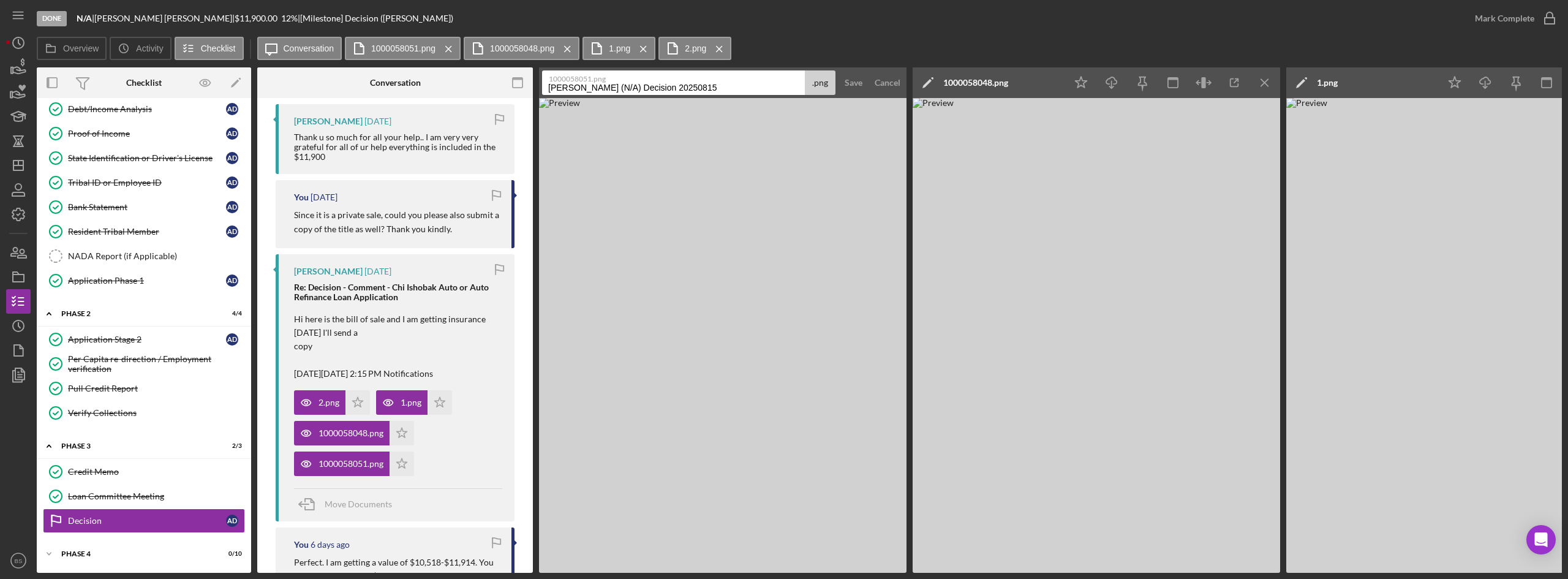
click at [624, 86] on input "Doorlag, Alexis (N/A) Decision 20250815" at bounding box center [673, 82] width 263 height 24
click at [625, 87] on input "Doorlag, Alexis (N/A) Decision 20250815" at bounding box center [673, 82] width 263 height 24
click at [626, 87] on input "Doorlag, Alexis (N/A) Decision 20250815" at bounding box center [673, 82] width 263 height 24
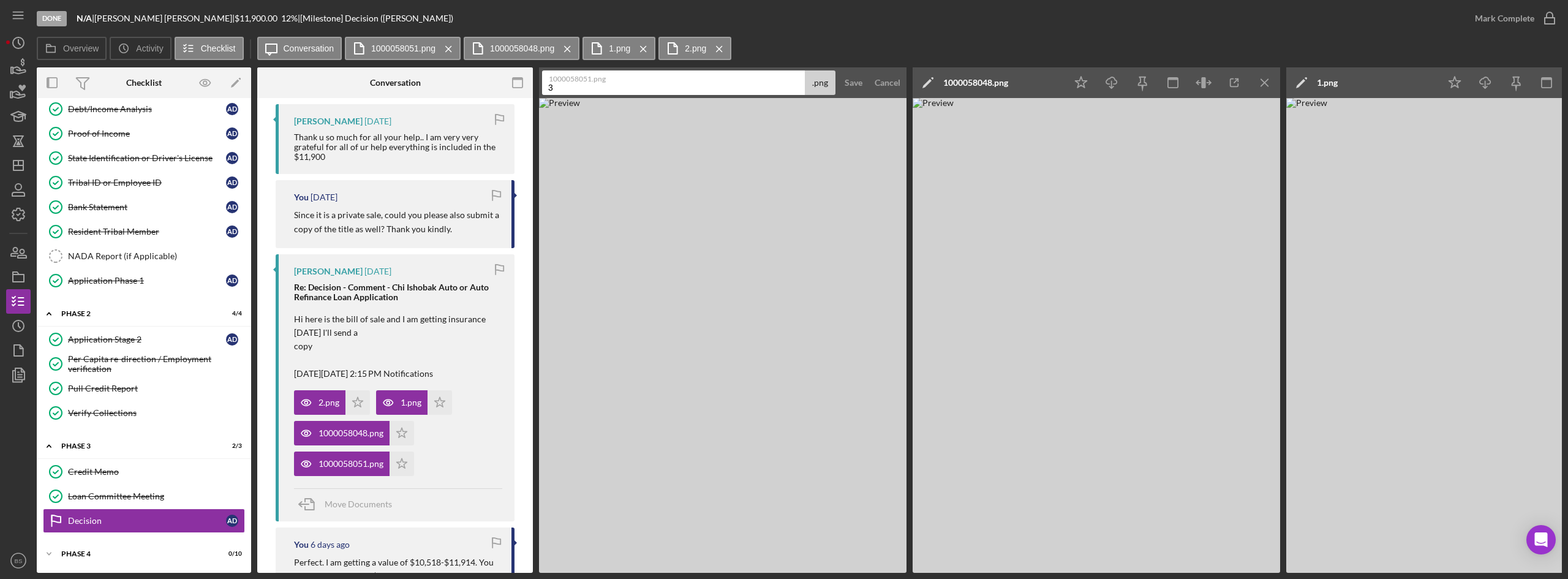
type input "3"
click at [824, 78] on div ".png" at bounding box center [820, 82] width 31 height 24
click at [848, 75] on div "Save" at bounding box center [853, 82] width 18 height 24
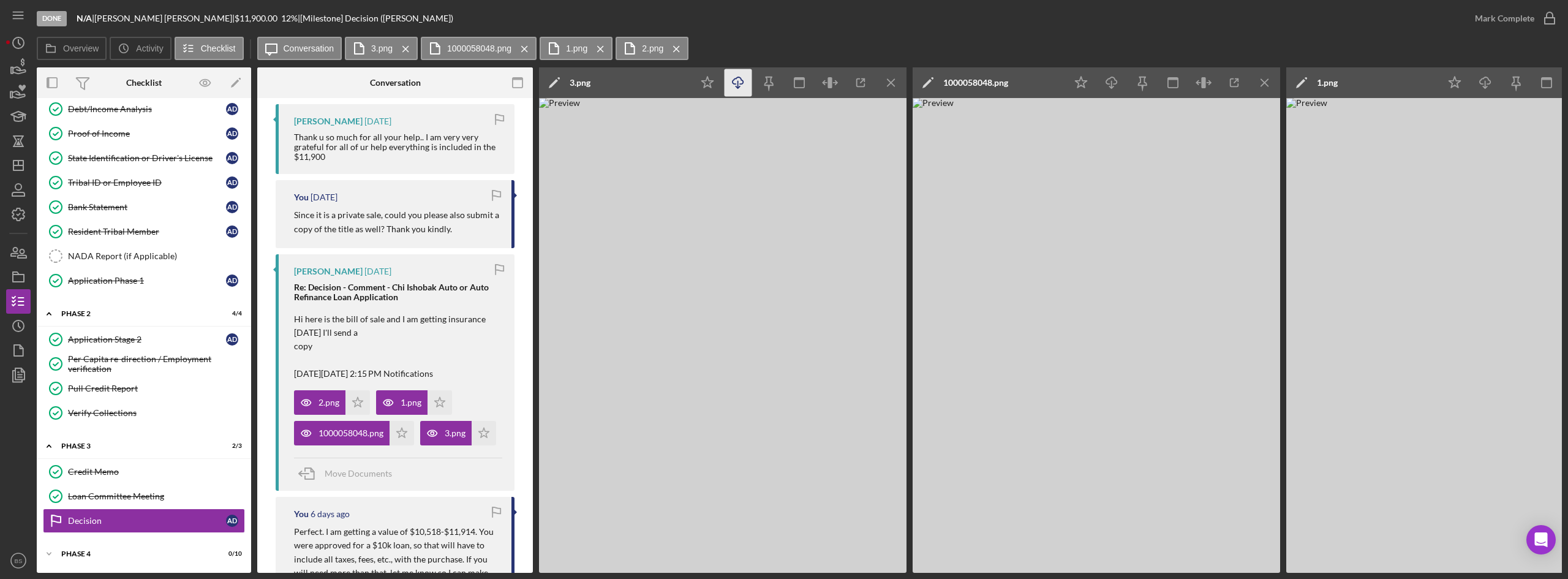
click at [735, 79] on icon "Icon/Download" at bounding box center [739, 83] width 28 height 28
click at [880, 86] on icon "Icon/Menu Close" at bounding box center [892, 83] width 28 height 28
click at [880, 87] on icon "Icon/Menu Close" at bounding box center [892, 83] width 28 height 28
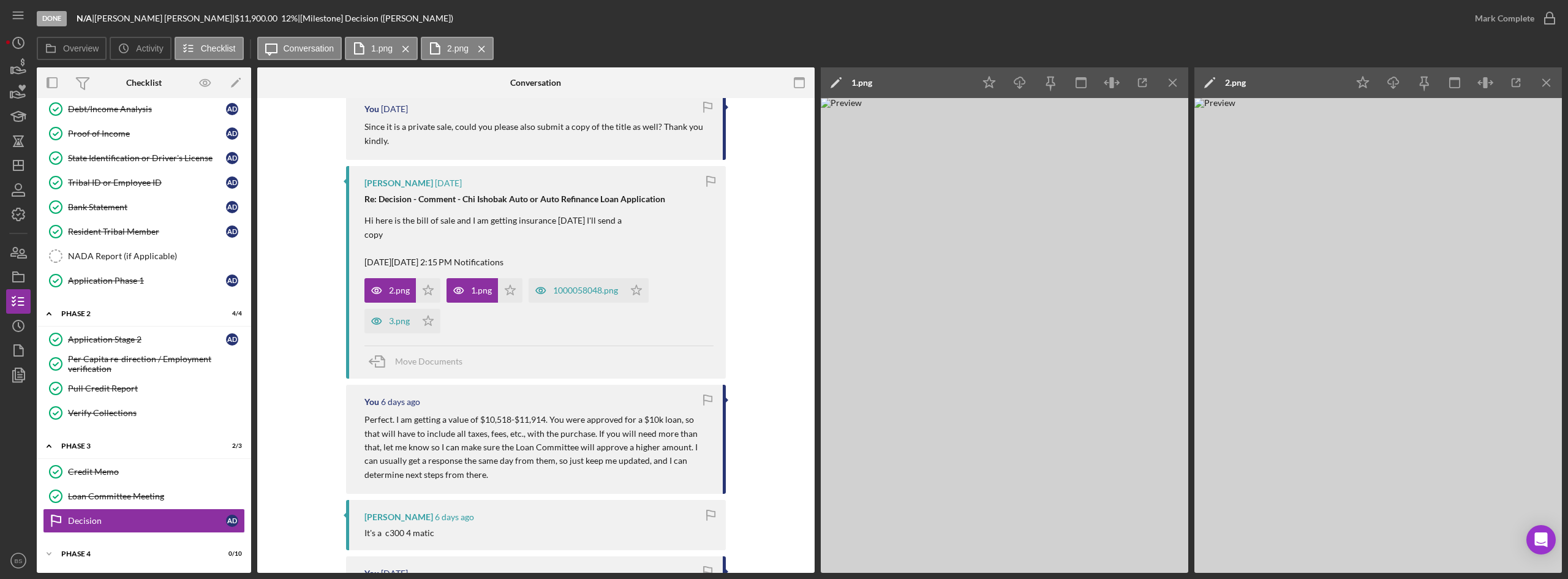
scroll to position [735, 0]
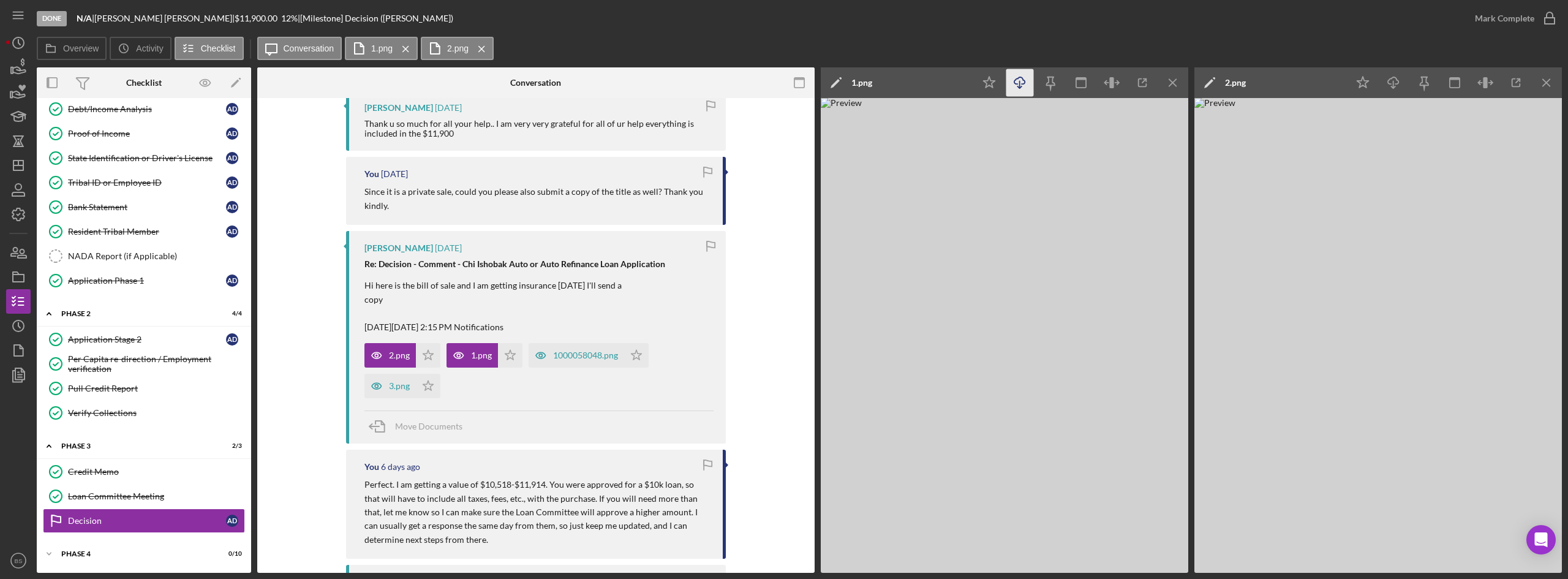
click at [1027, 93] on icon "Icon/Download" at bounding box center [1020, 83] width 28 height 28
click at [1177, 77] on icon "Icon/Menu Close" at bounding box center [1173, 83] width 28 height 28
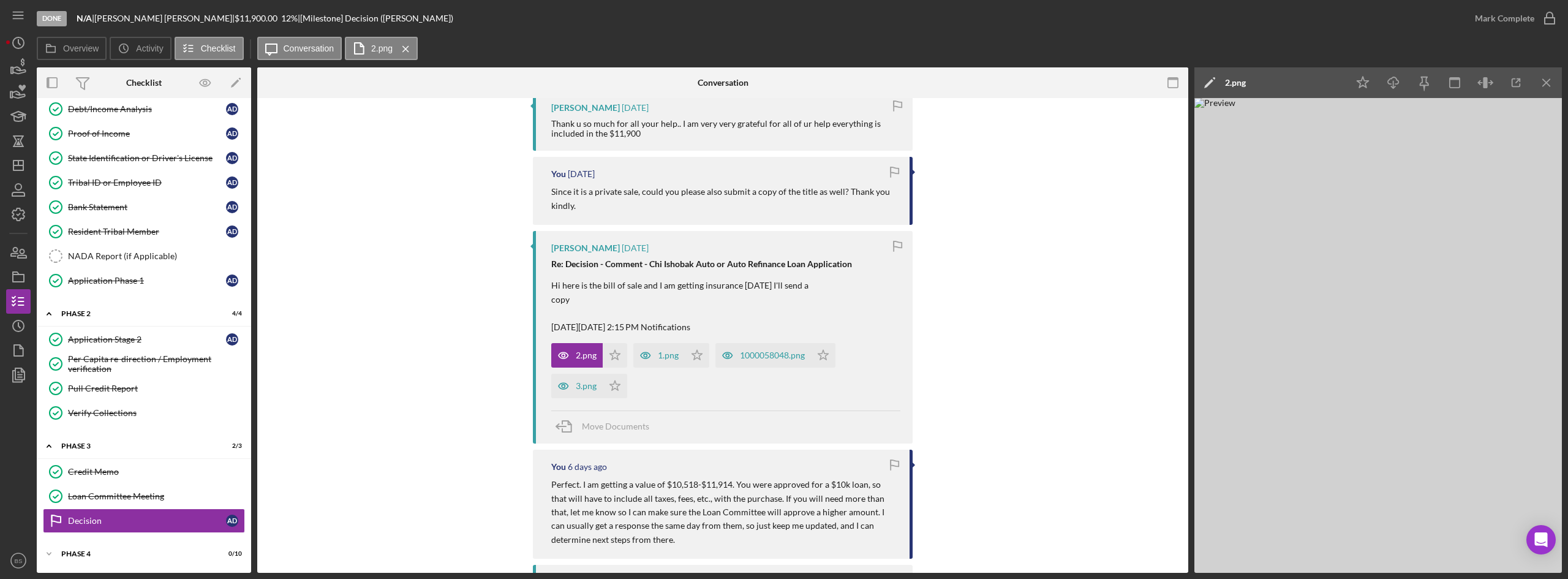
click at [1238, 124] on img at bounding box center [1378, 335] width 368 height 475
click at [1384, 84] on icon "Icon/Download" at bounding box center [1394, 83] width 28 height 28
click at [775, 302] on p "Hi here is the bill of sale and I am getting insurance today I'll send a copy O…" at bounding box center [701, 306] width 301 height 55
click at [621, 350] on polygon "button" at bounding box center [615, 355] width 11 height 10
click at [1538, 11] on icon "button" at bounding box center [1549, 18] width 31 height 31
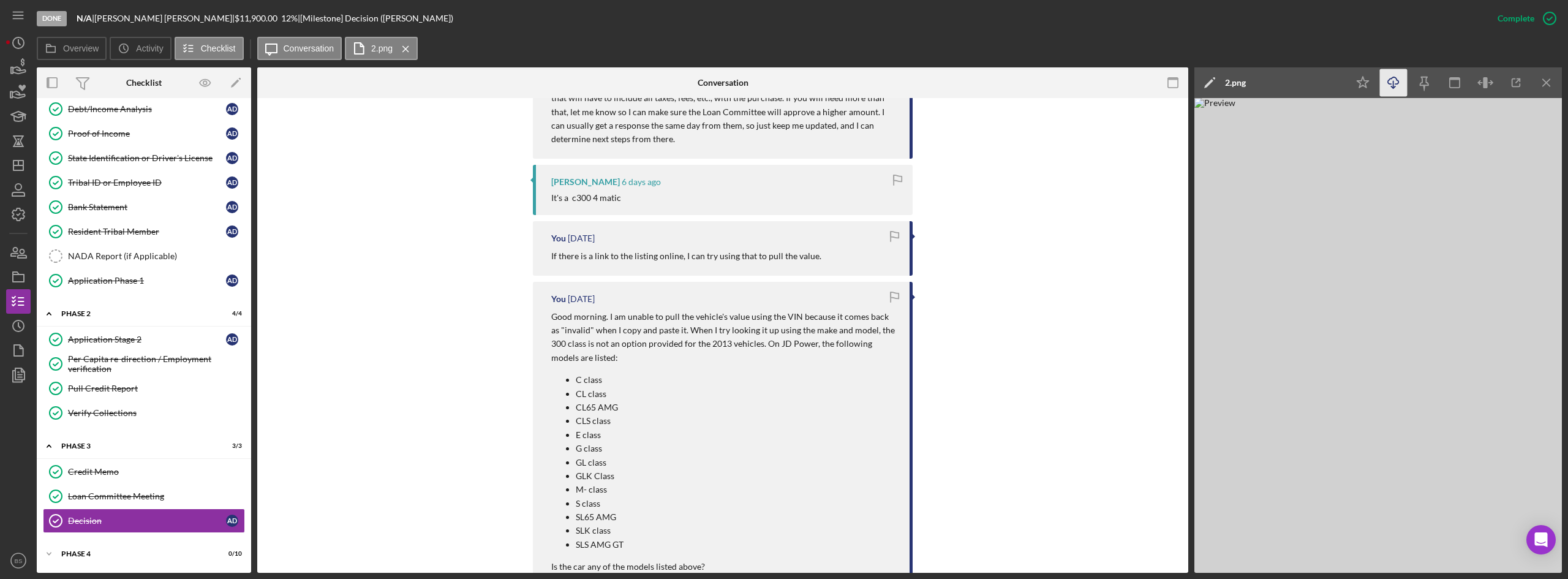
scroll to position [1376, 0]
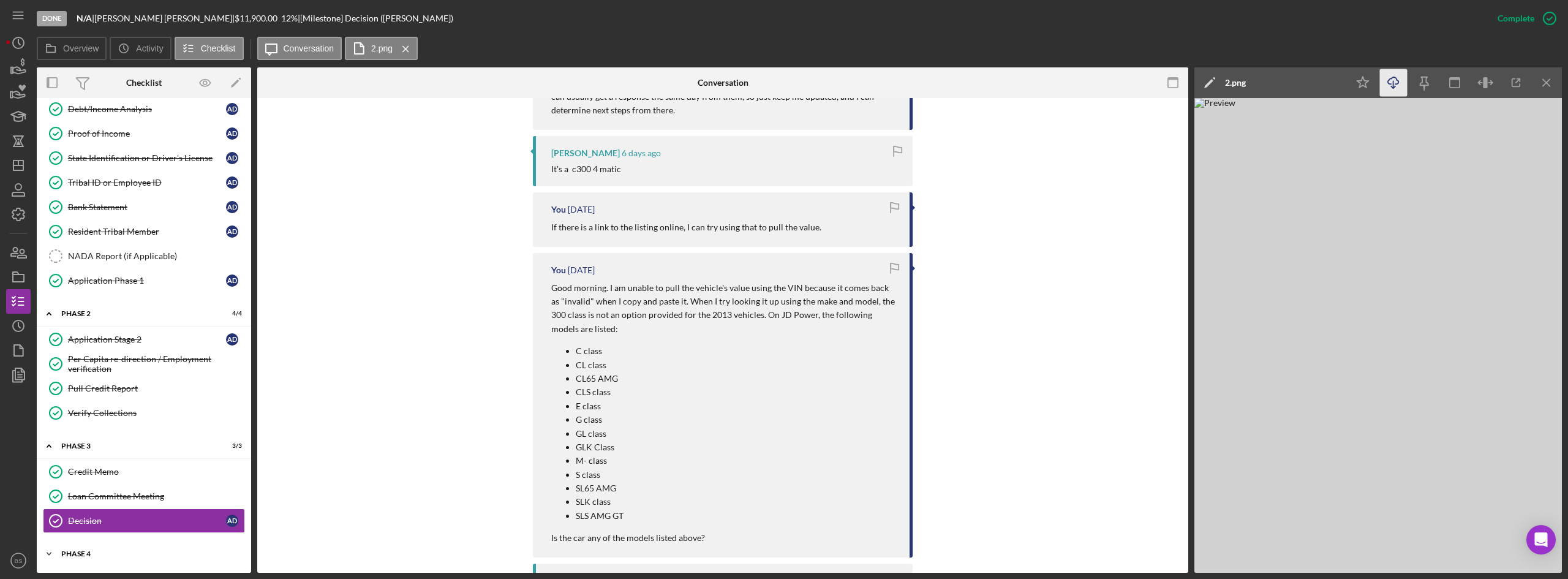
click at [125, 550] on div "Icon/Expander Phase 4 0 / 10" at bounding box center [144, 554] width 215 height 24
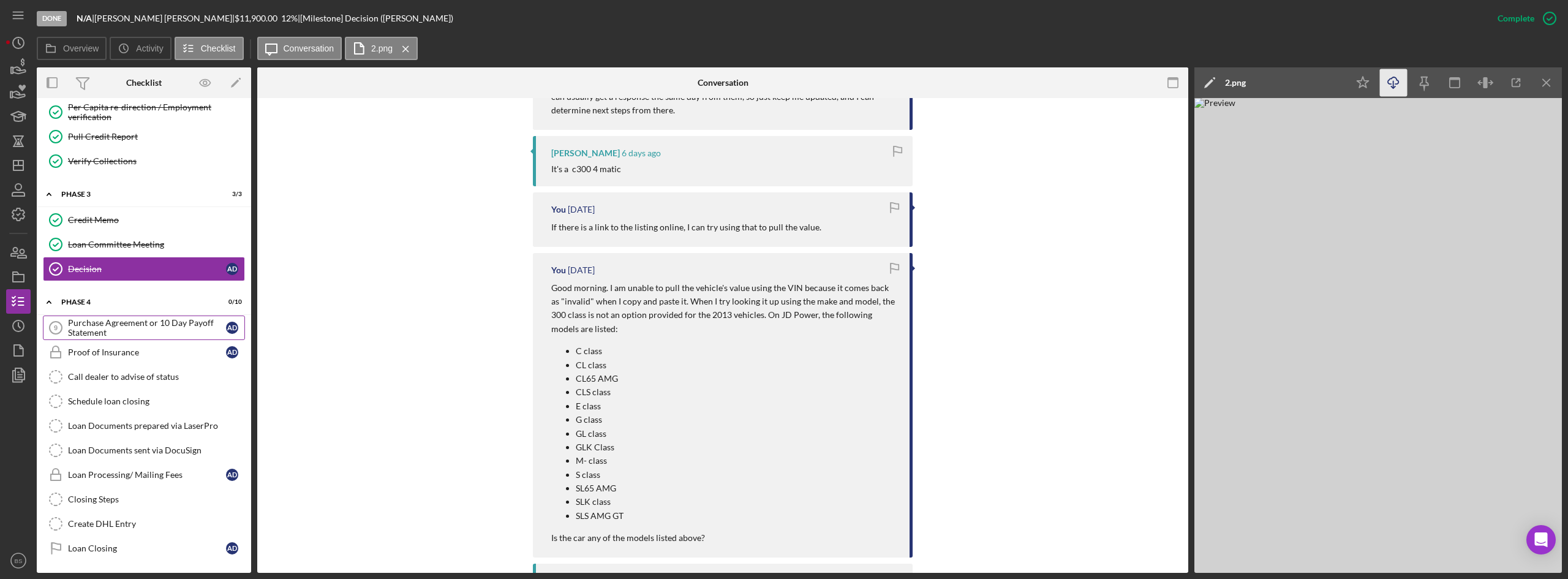
click at [200, 325] on div "Purchase Agreement or 10 Day Payoff Statement" at bounding box center [147, 328] width 158 height 19
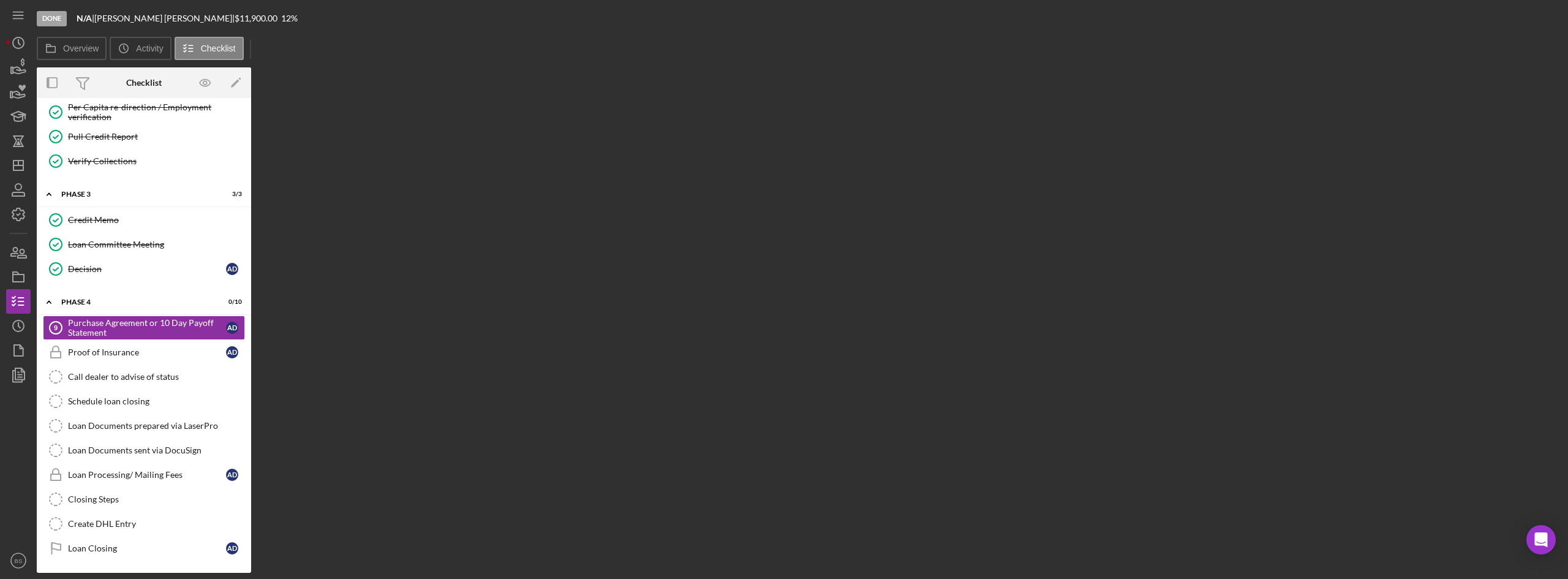
scroll to position [358, 0]
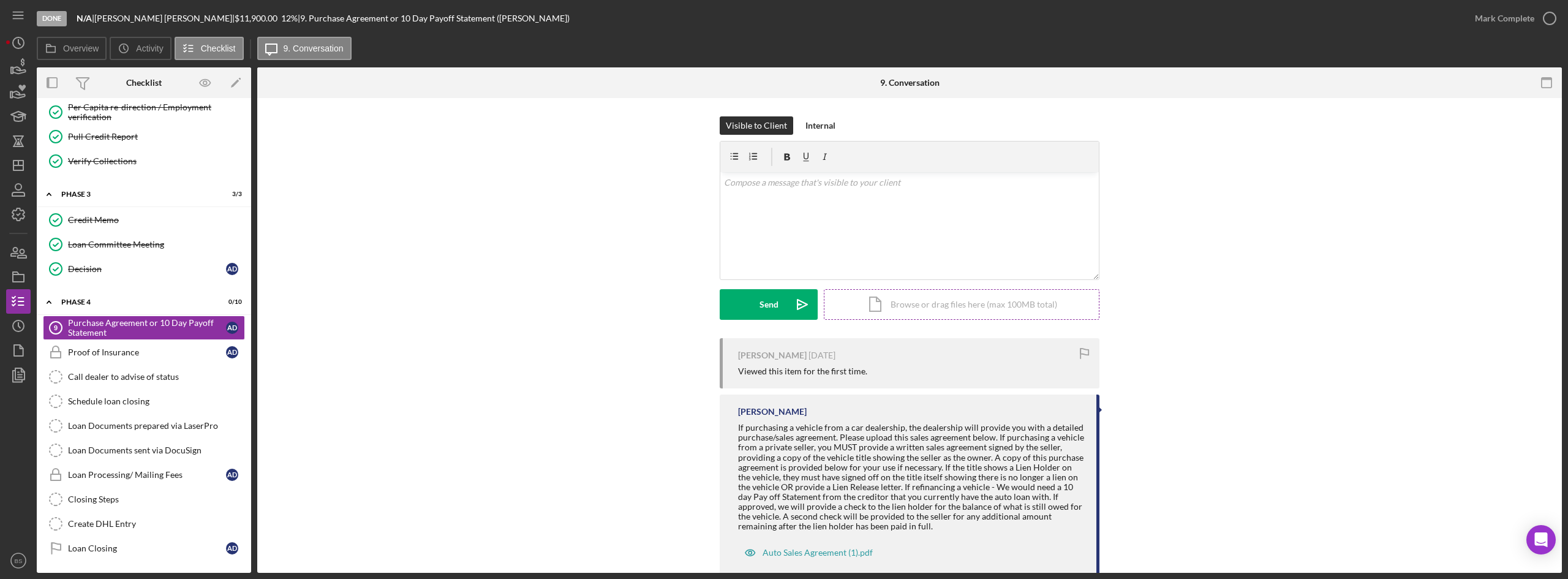
click at [858, 300] on div "Icon/Document Browse or drag files here (max 100MB total) Tap to choose files o…" at bounding box center [961, 305] width 275 height 31
click at [840, 293] on div "Icon/Document Browse or drag files here (max 100MB total) Tap to choose files o…" at bounding box center [961, 305] width 275 height 31
click at [848, 295] on div "Icon/Document Browse or drag files here (max 100MB total) Tap to choose files o…" at bounding box center [961, 305] width 275 height 31
click at [747, 300] on button "Upload Icon/Upload" at bounding box center [769, 305] width 98 height 31
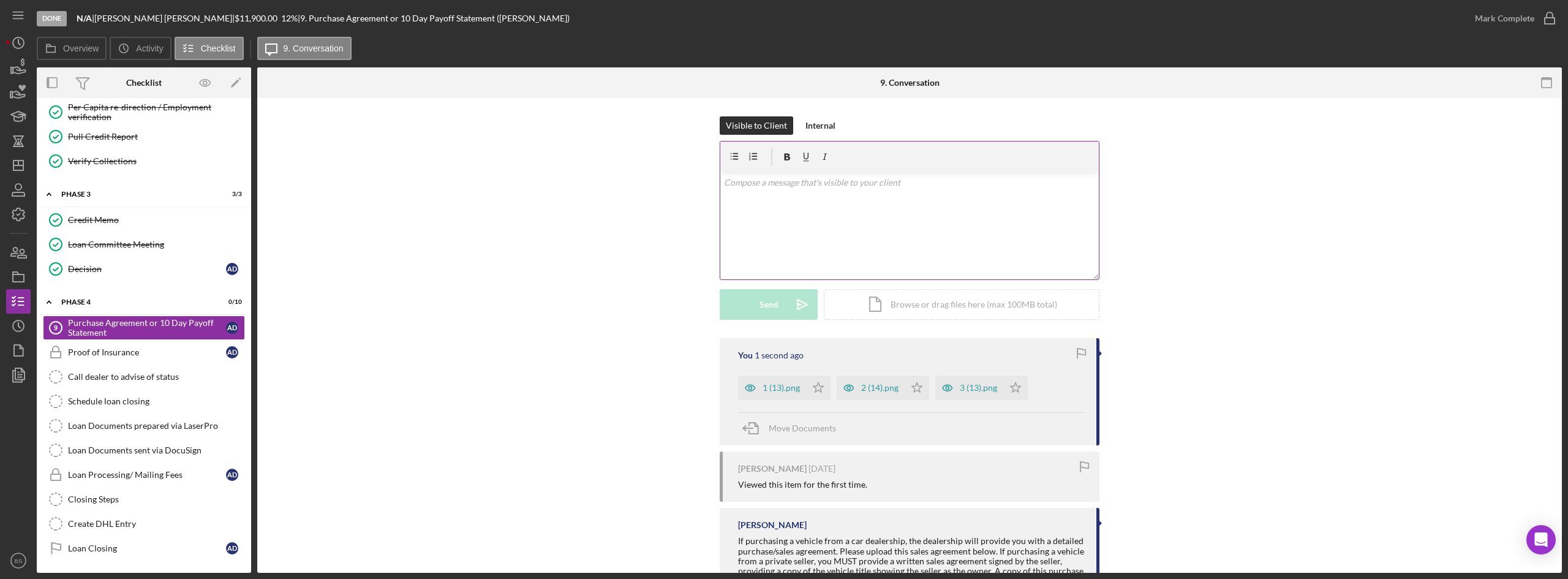
click at [862, 242] on div "v Color teal Color pink Remove color Add row above Add row below Add column bef…" at bounding box center [909, 225] width 378 height 107
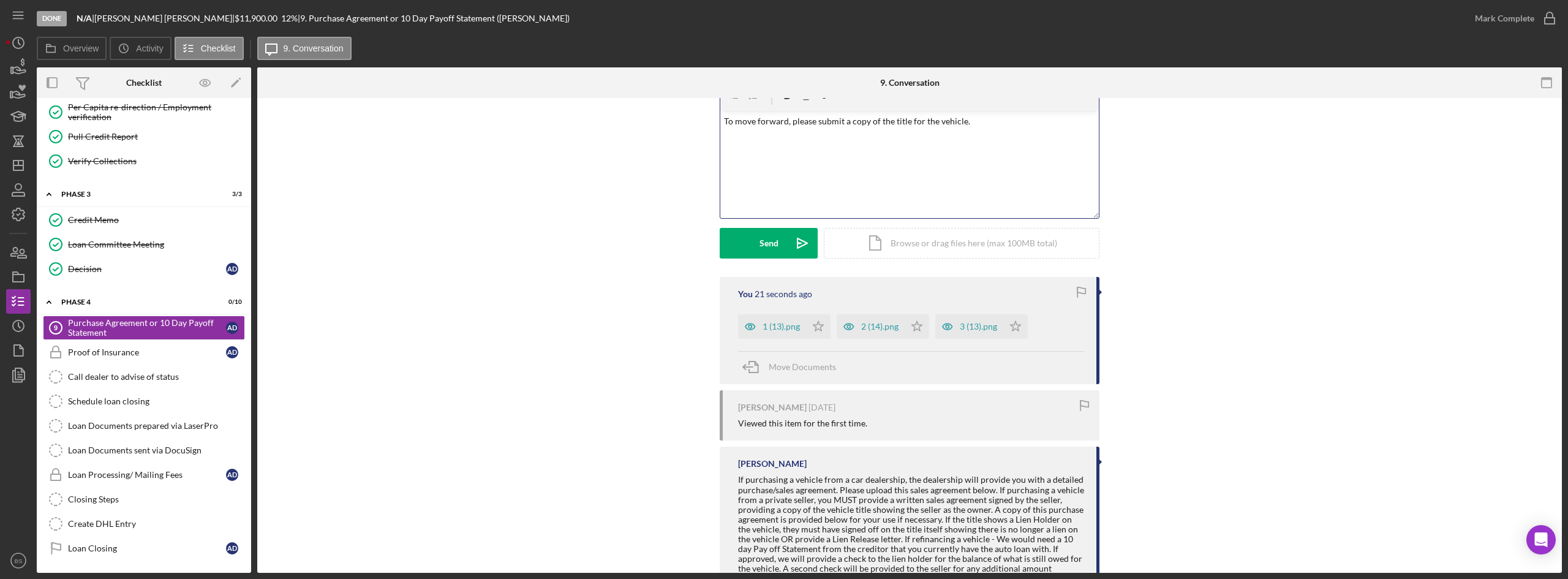
scroll to position [0, 0]
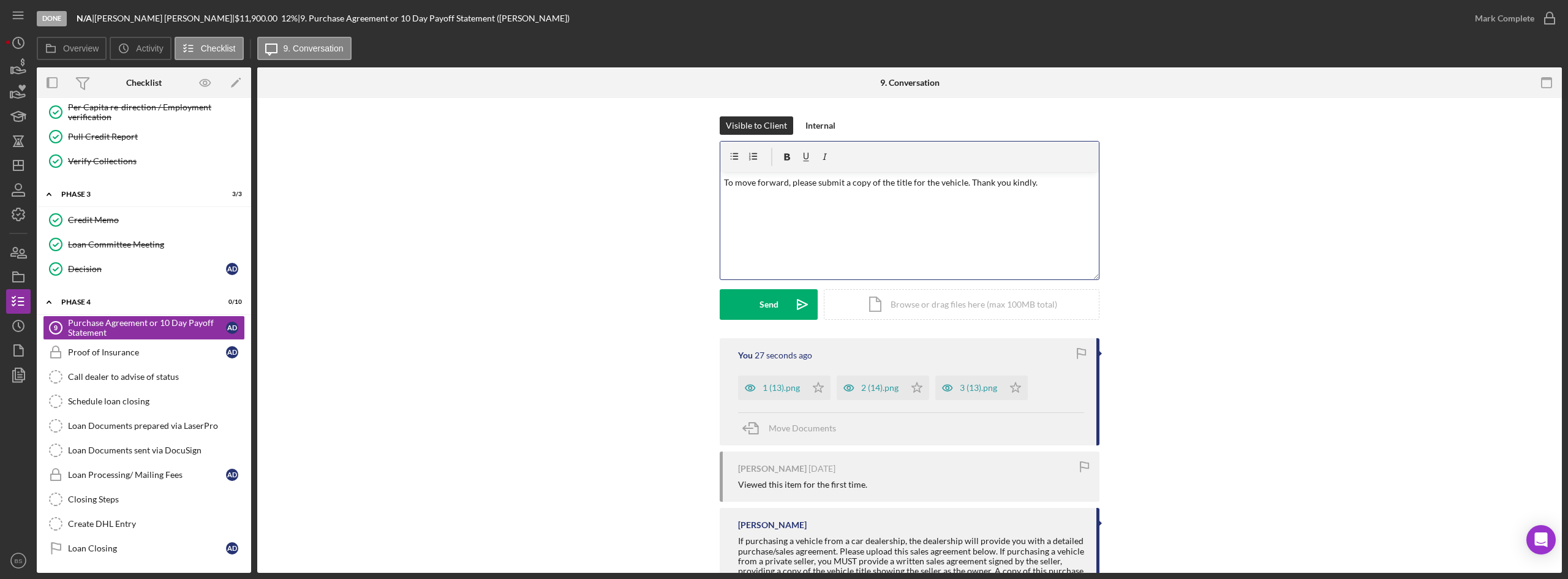
click at [961, 180] on p "To move forward, please submit a copy of the title for the vehicle. Thank you k…" at bounding box center [910, 182] width 371 height 13
click at [804, 293] on icon "Icon/icon-invite-send" at bounding box center [802, 305] width 31 height 31
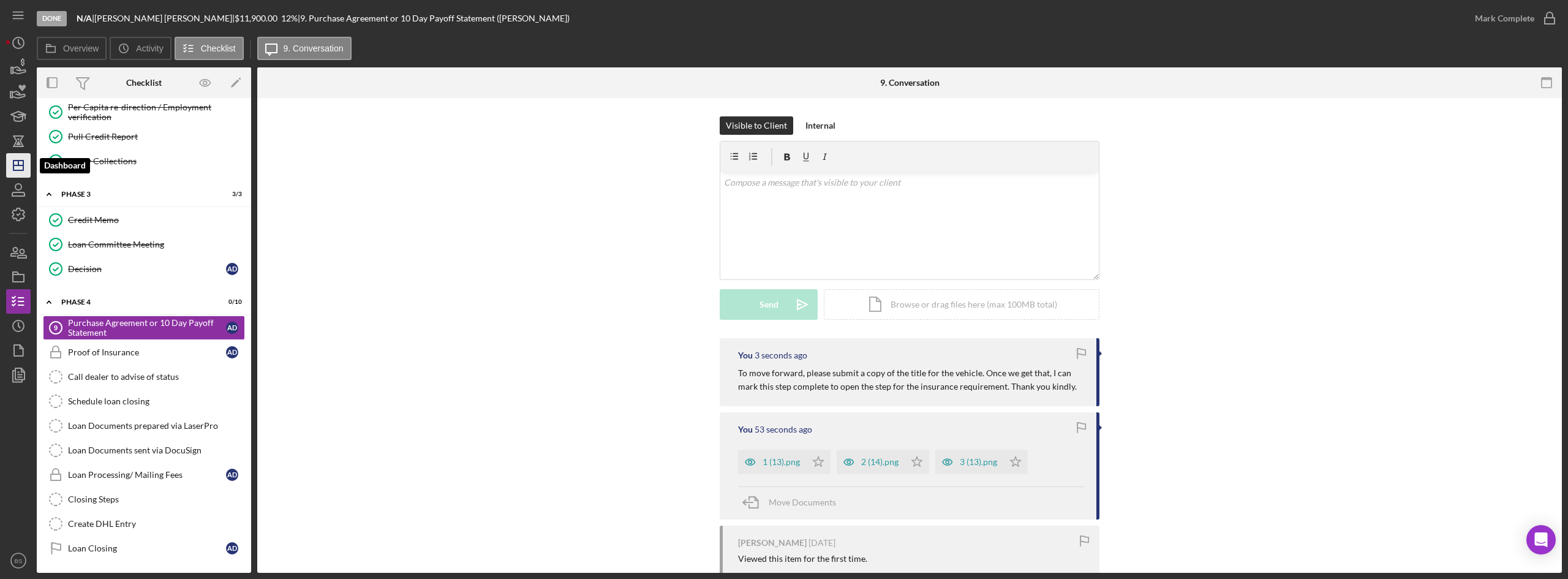
click at [10, 162] on icon "Icon/Dashboard" at bounding box center [18, 165] width 31 height 31
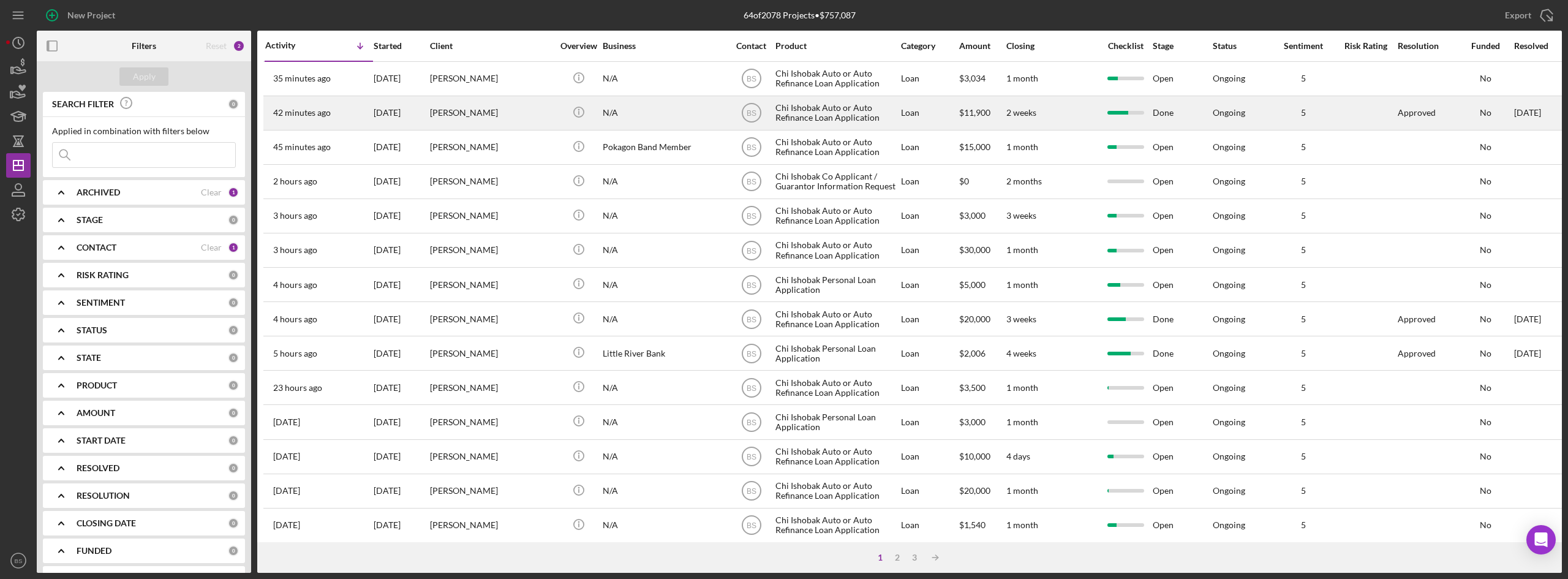
click at [419, 100] on div "[DATE]" at bounding box center [401, 113] width 55 height 33
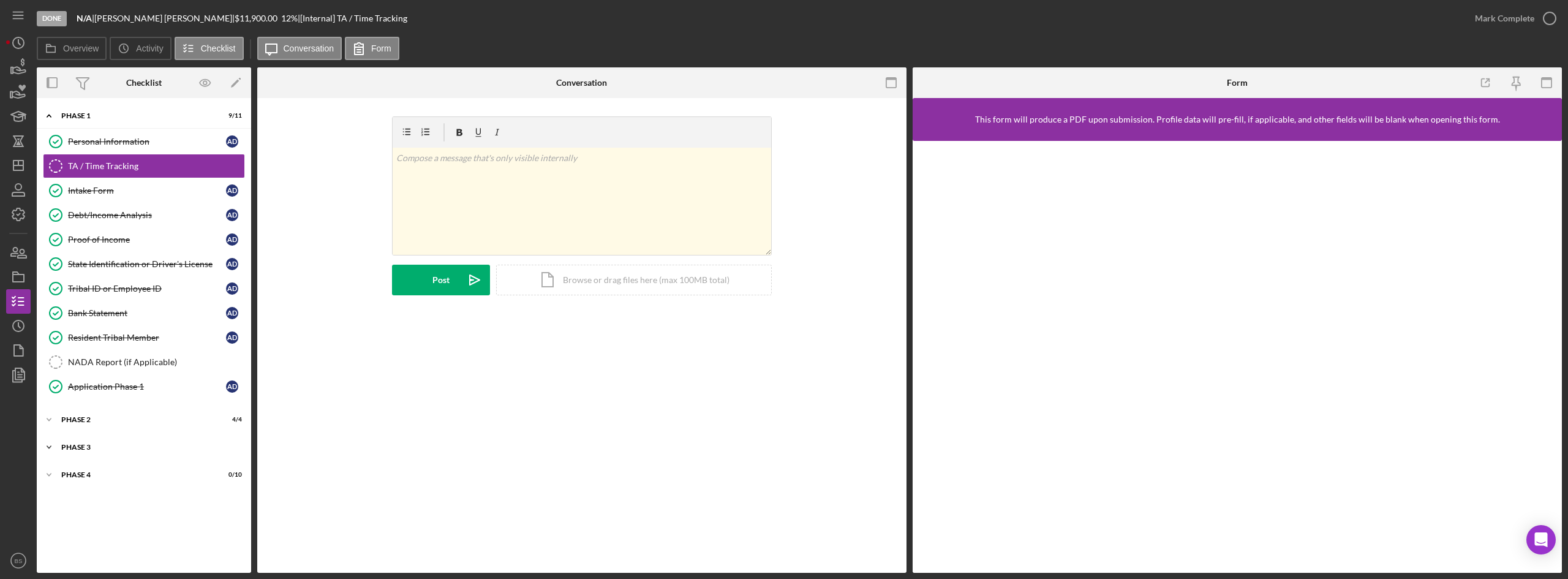
click at [169, 453] on div "Icon/Expander Phase 3 3 / 3" at bounding box center [144, 447] width 215 height 24
click at [151, 515] on link "Decision Decision A D" at bounding box center [144, 522] width 202 height 24
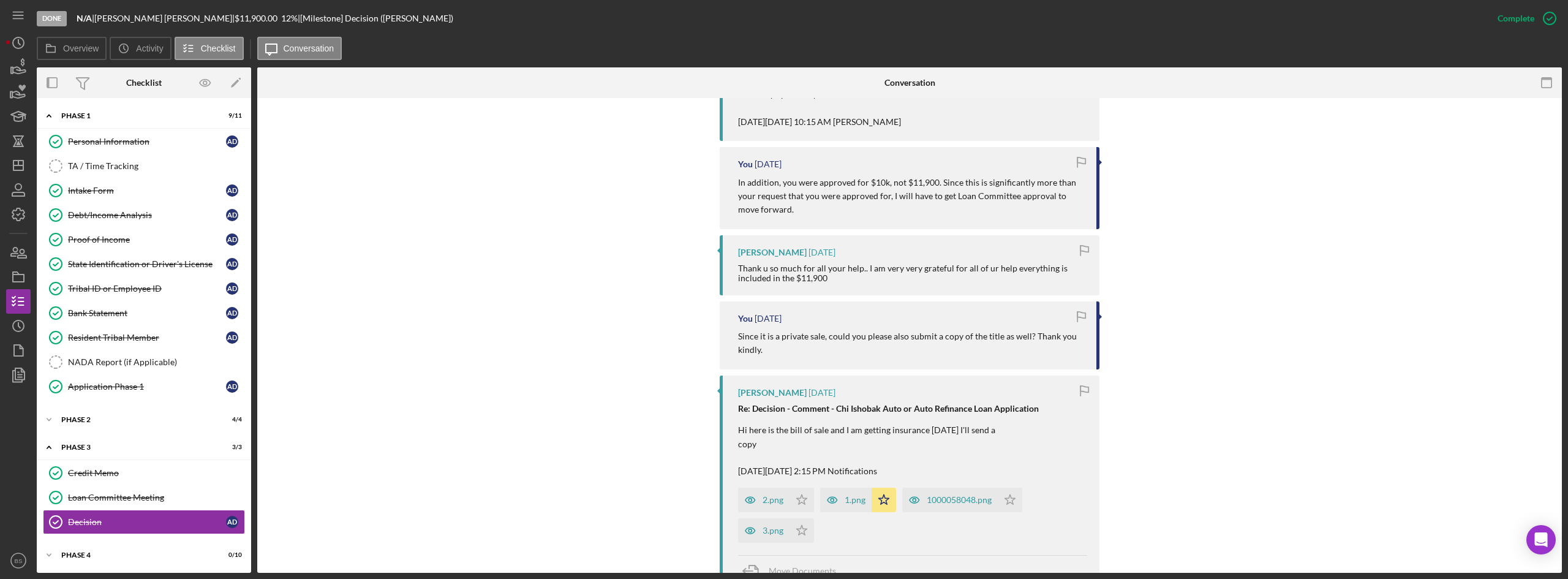
scroll to position [797, 0]
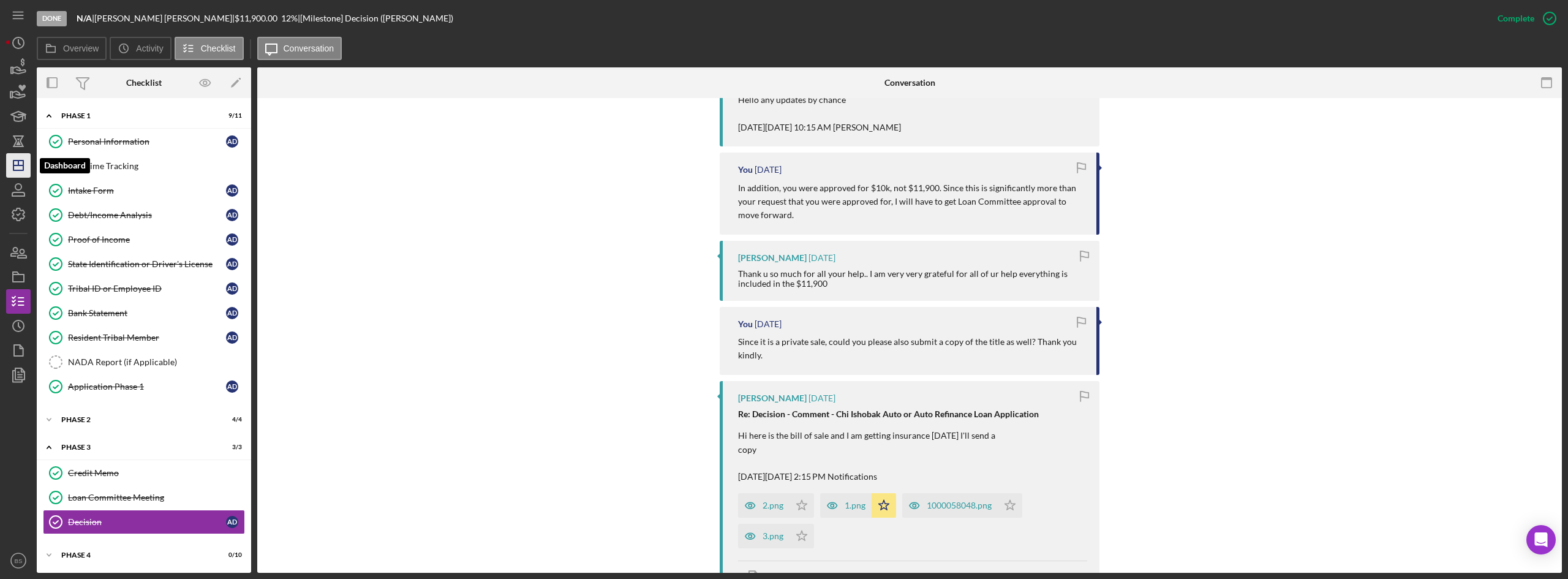
click at [18, 170] on icon "Icon/Dashboard" at bounding box center [18, 165] width 31 height 31
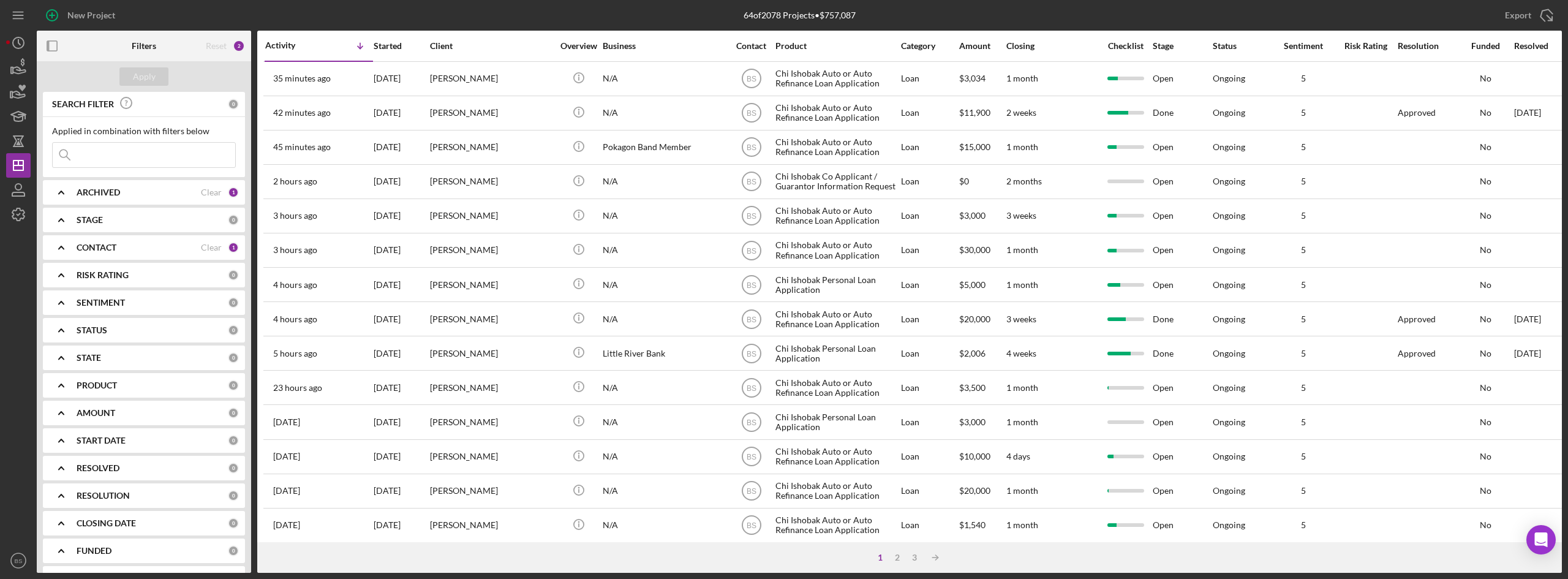
drag, startPoint x: 84, startPoint y: 114, endPoint x: 224, endPoint y: 11, distance: 173.8
click at [224, 11] on div "New Project" at bounding box center [291, 15] width 508 height 31
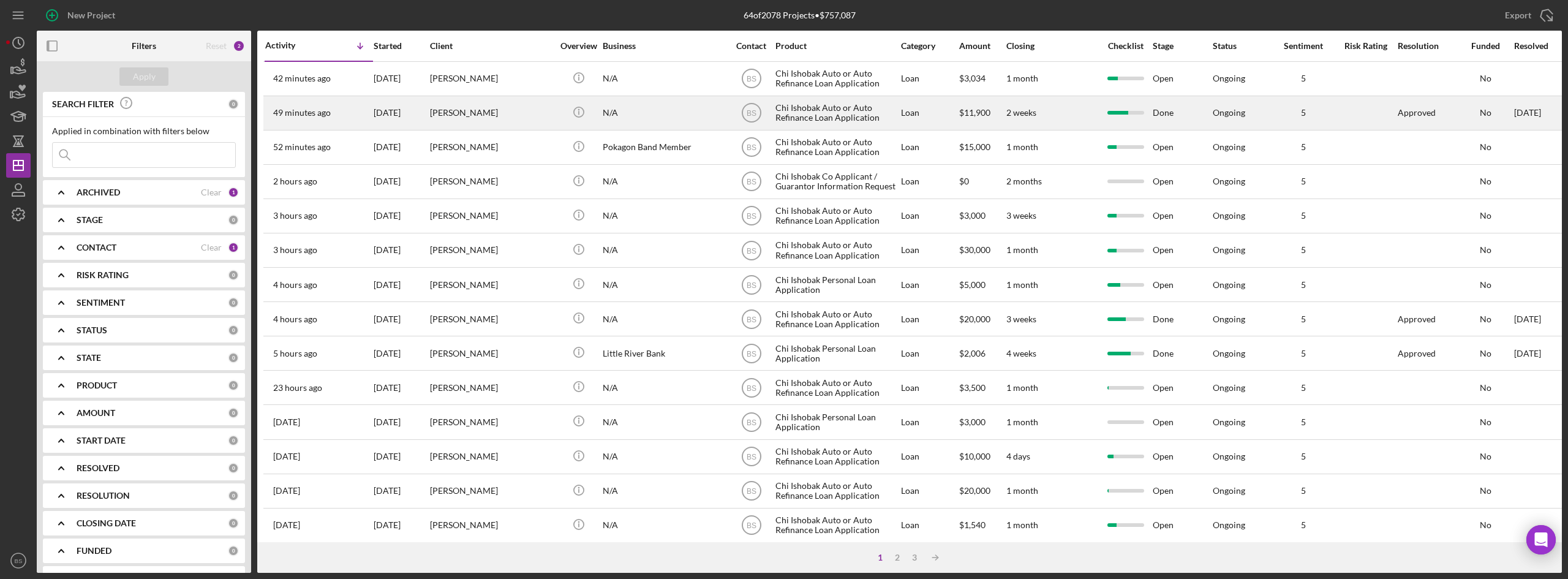
click at [400, 109] on div "[DATE]" at bounding box center [401, 113] width 55 height 33
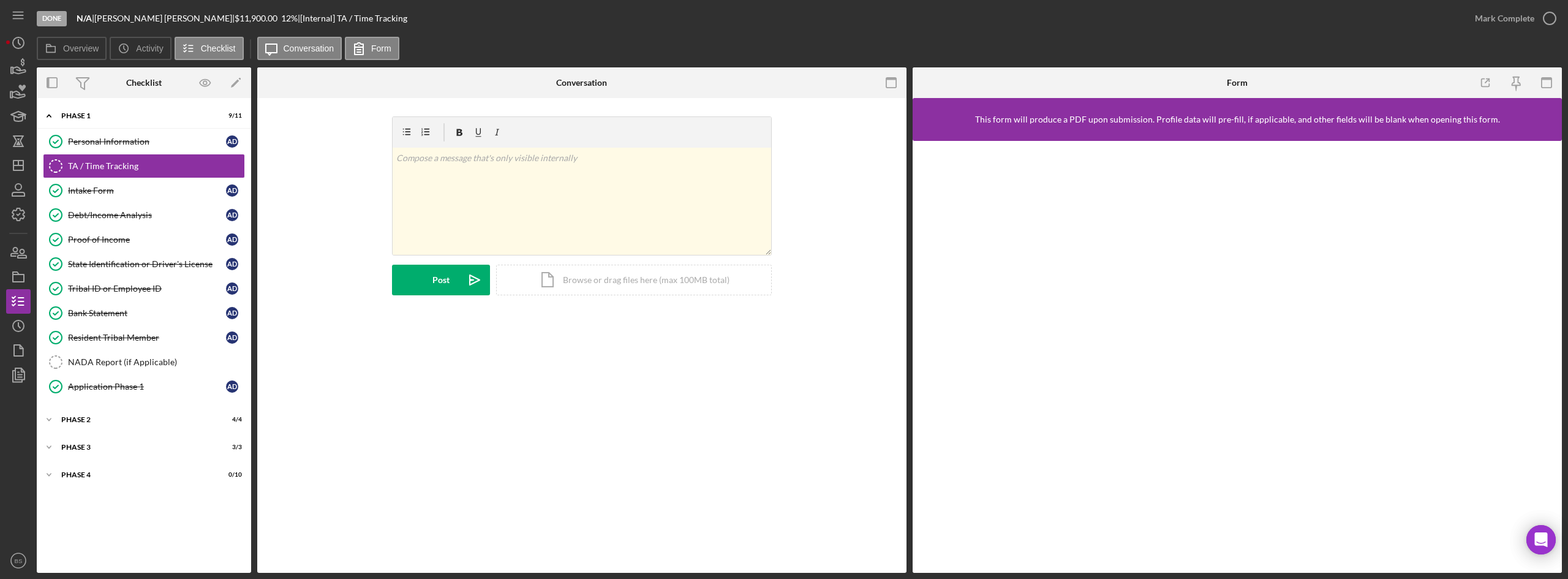
click at [112, 490] on div "Icon/Expander Phase 1 9 / 11 Personal Information Personal Information A D TA /…" at bounding box center [144, 335] width 215 height 463
click at [117, 482] on div "Icon/Expander Phase 4 0 / 10" at bounding box center [144, 475] width 215 height 24
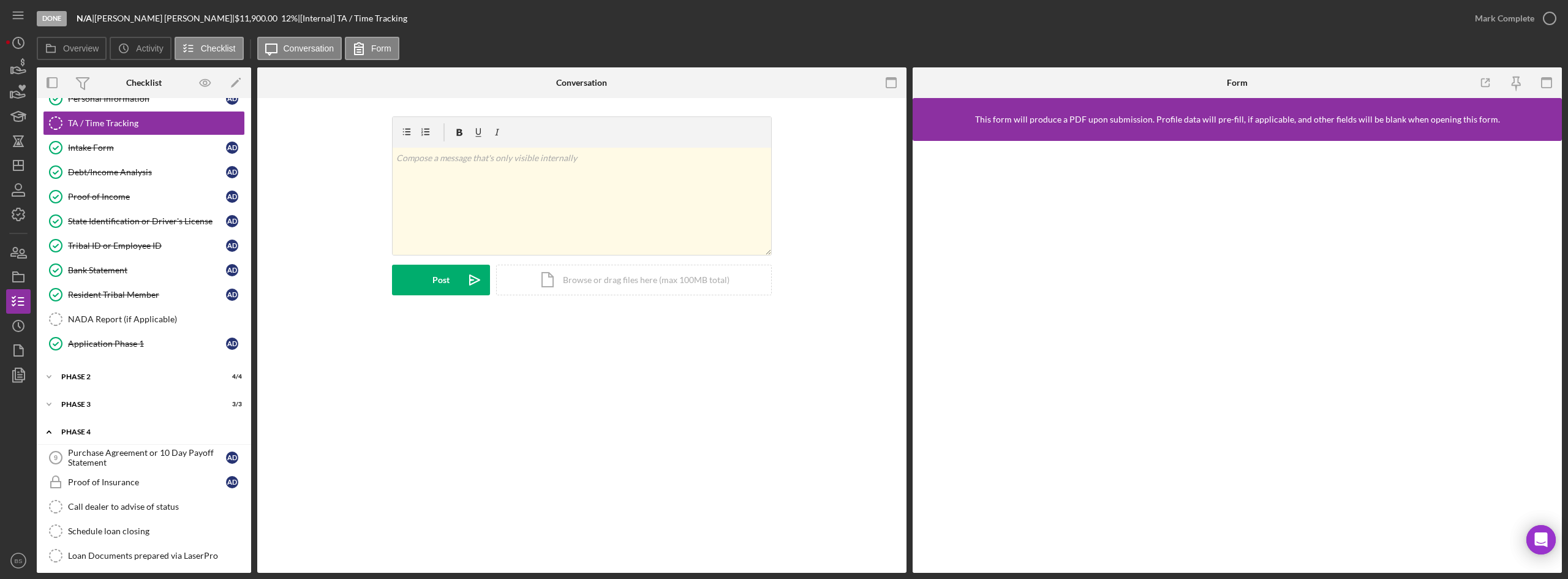
scroll to position [62, 0]
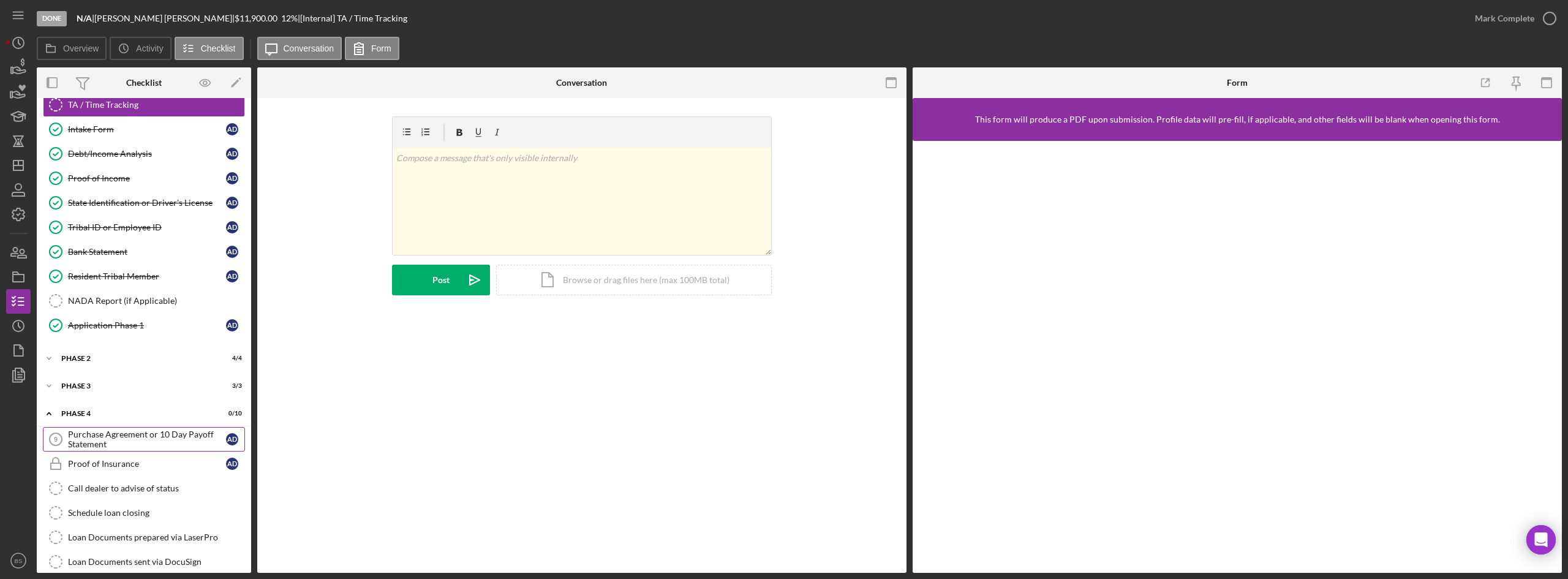
click at [126, 440] on div "Purchase Agreement or 10 Day Payoff Statement" at bounding box center [147, 439] width 158 height 19
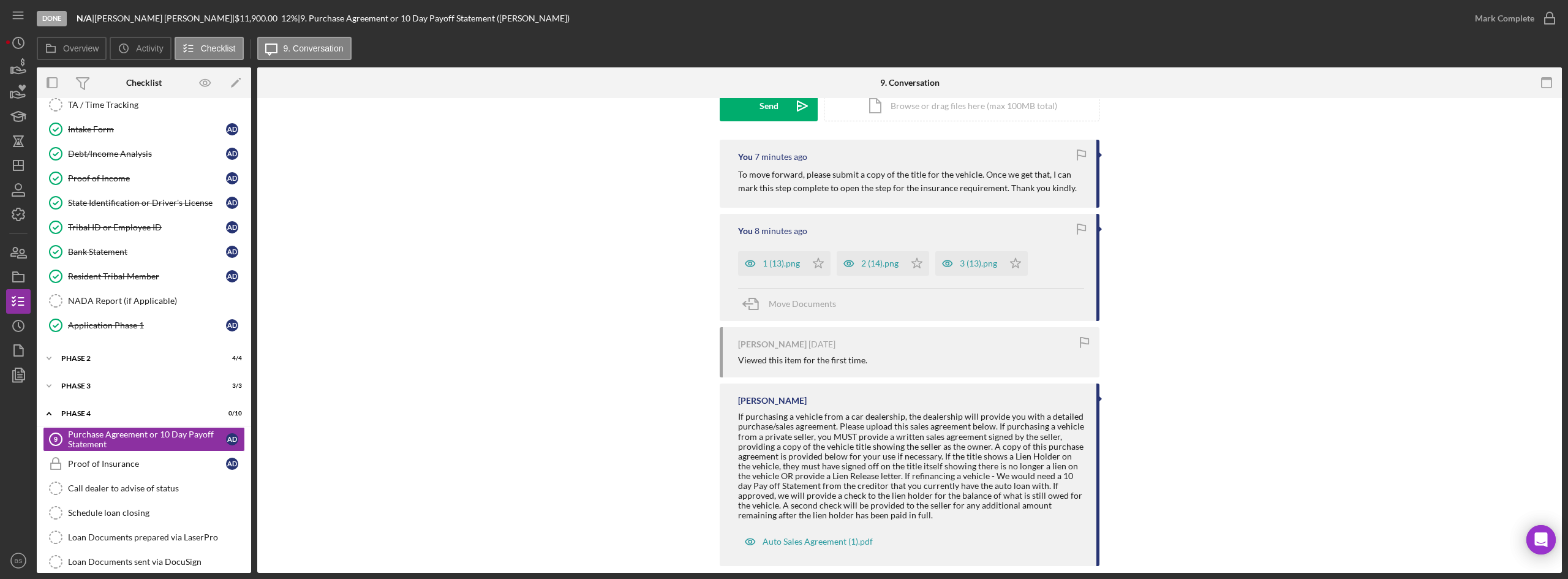
scroll to position [217, 0]
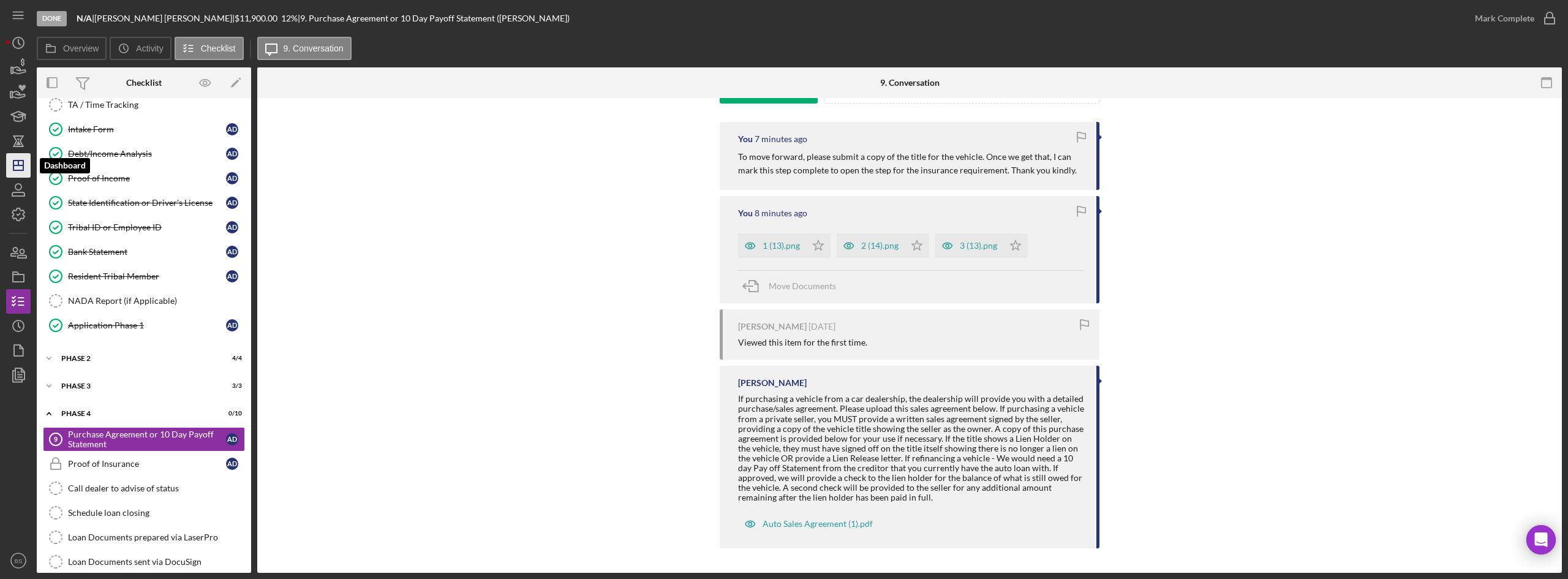
click at [13, 170] on polygon "button" at bounding box center [18, 166] width 10 height 10
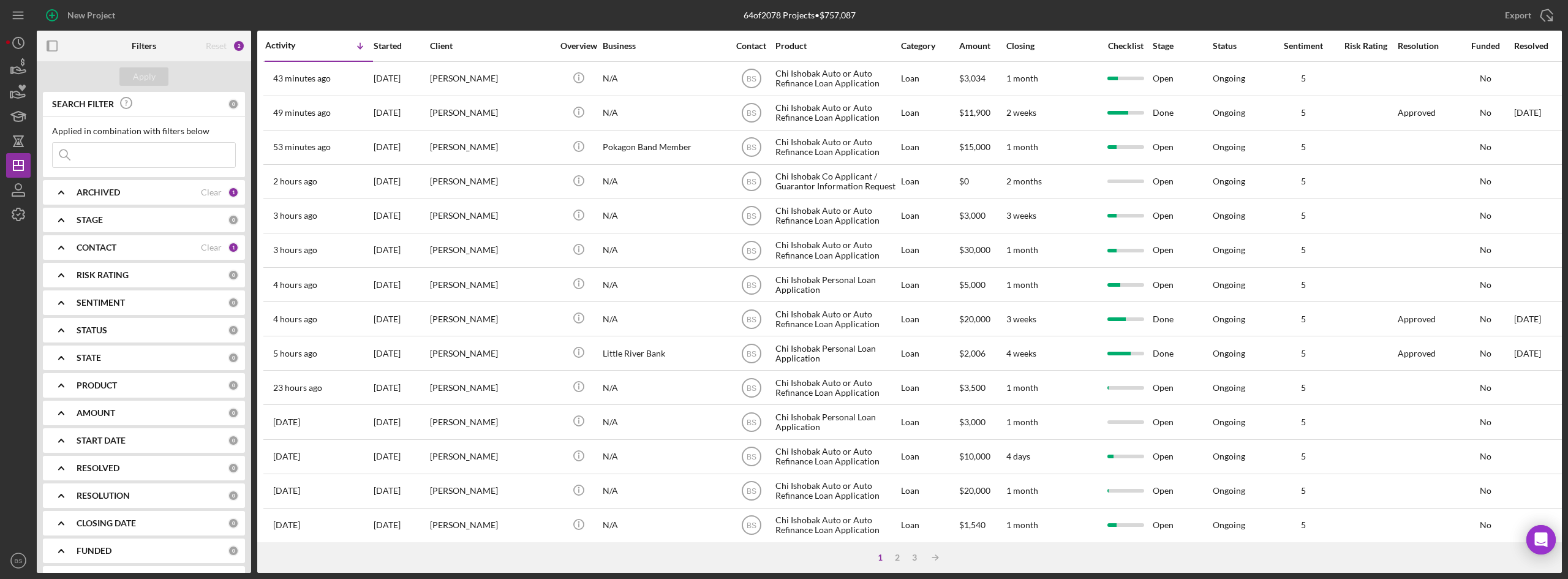
drag, startPoint x: 91, startPoint y: 148, endPoint x: 95, endPoint y: 143, distance: 6.4
click at [91, 148] on input at bounding box center [144, 154] width 183 height 24
type input "Bixler"
click at [147, 82] on div "Apply" at bounding box center [144, 76] width 23 height 18
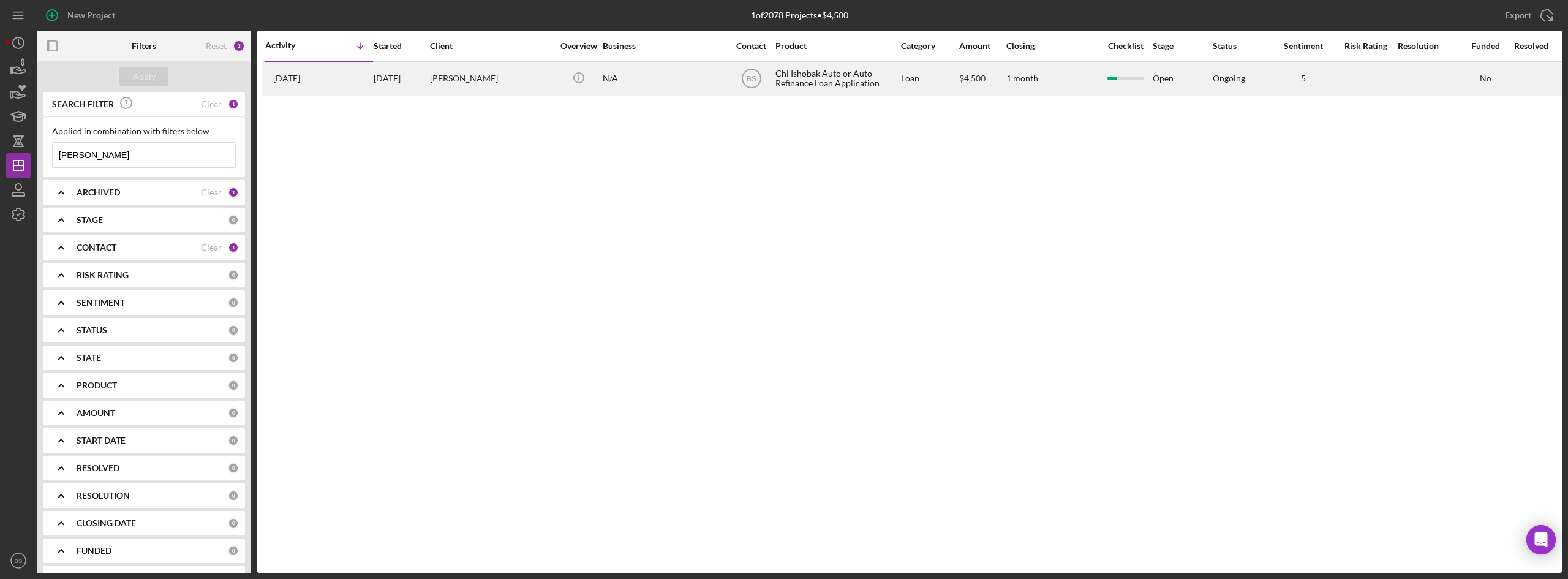
click at [348, 89] on div "1 week ago Vernita Bixler" at bounding box center [319, 79] width 107 height 33
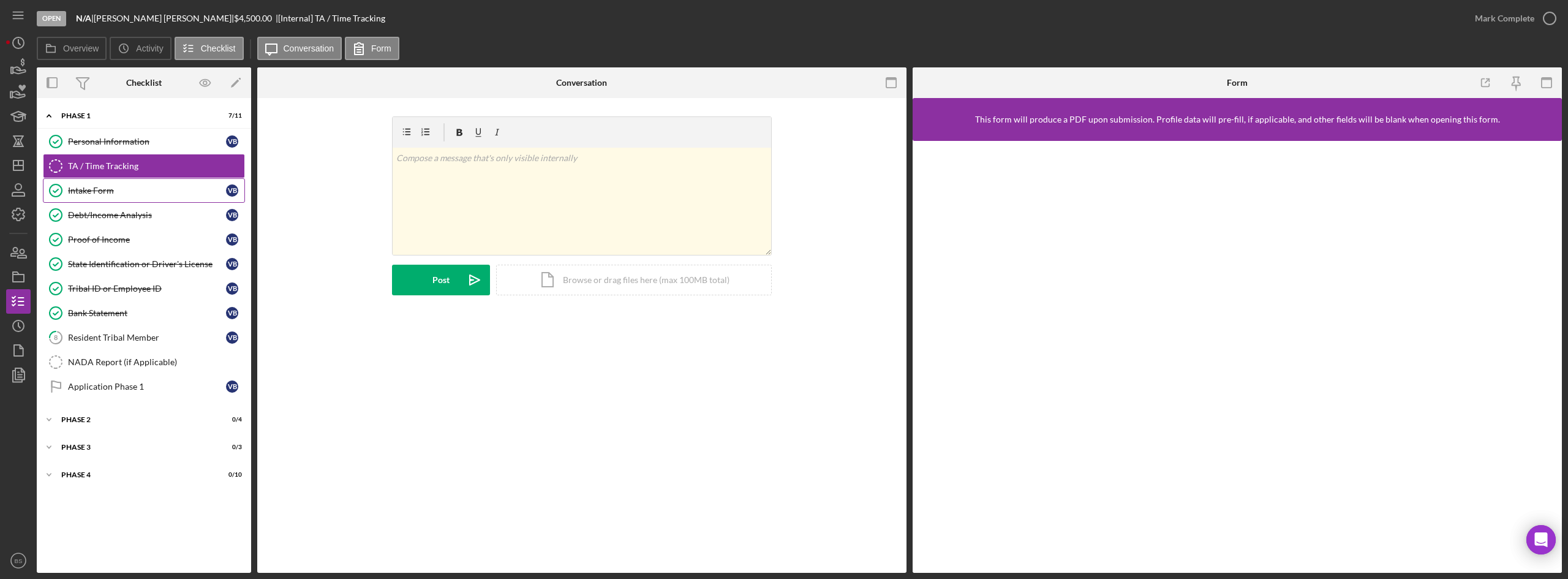
click at [185, 195] on div "Intake Form" at bounding box center [147, 191] width 158 height 10
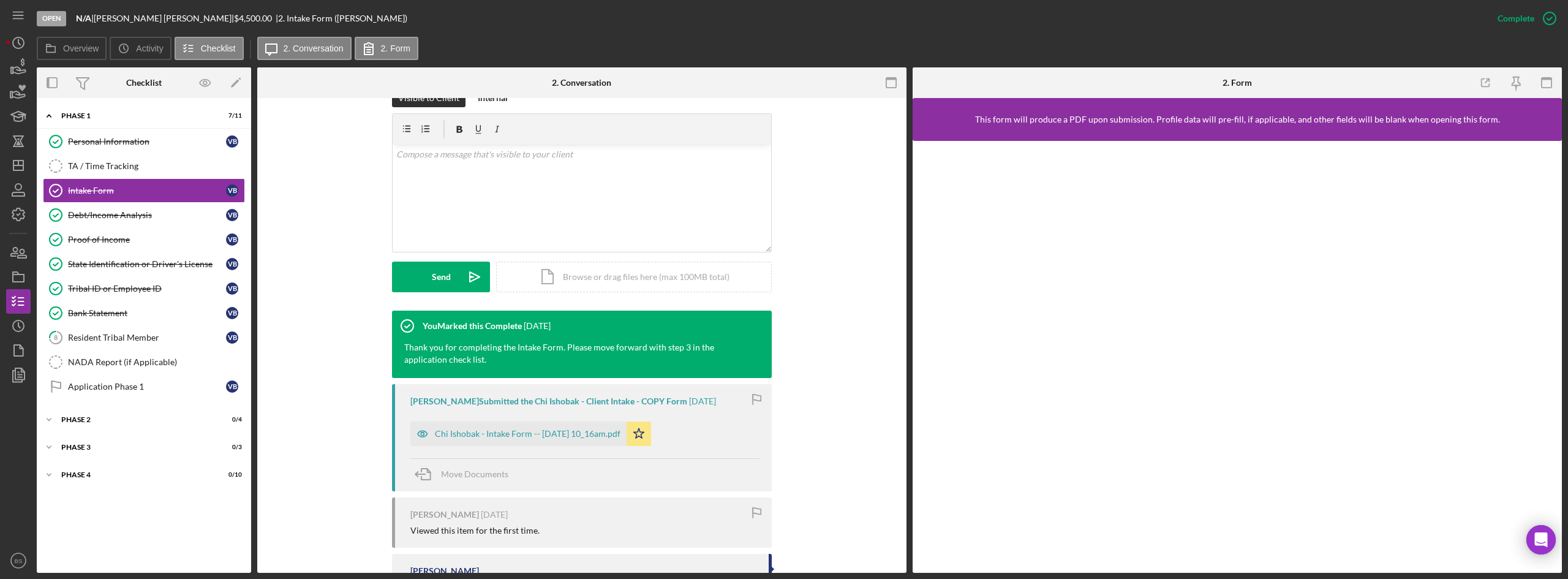
scroll to position [349, 0]
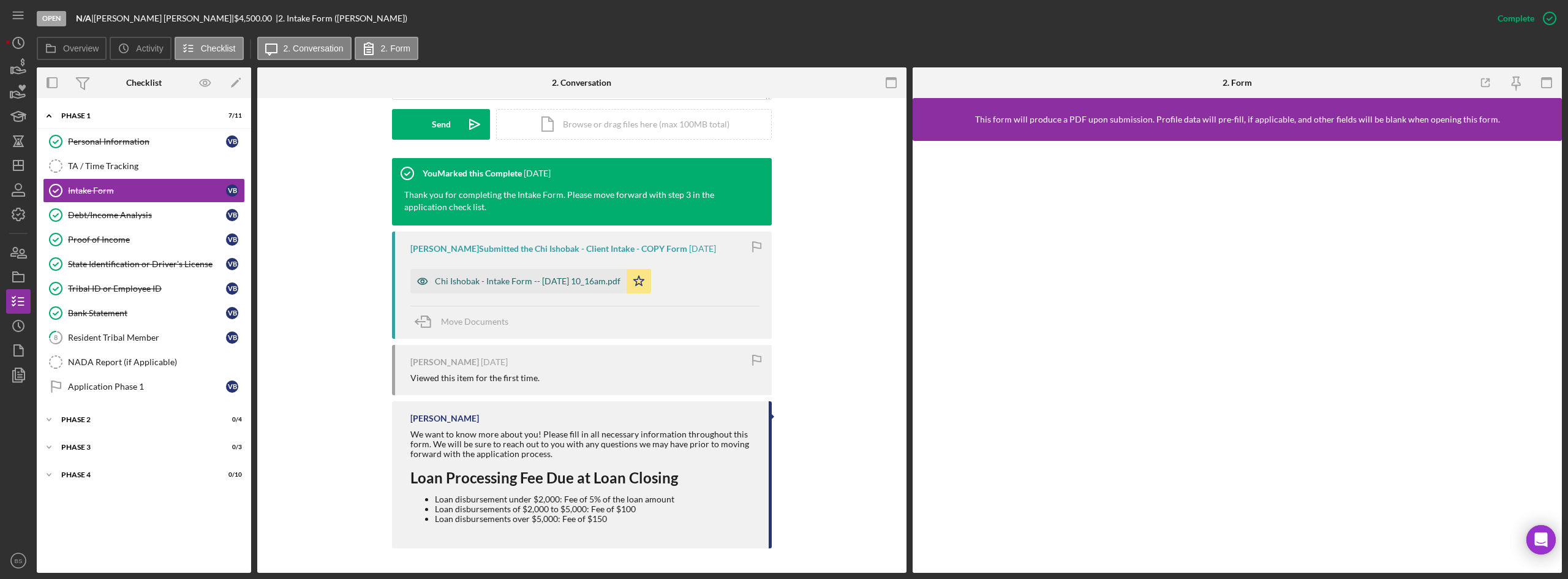
click at [612, 276] on div "Chi Ishobak - Intake Form -- 2025-08-04 10_16am.pdf" at bounding box center [528, 281] width 186 height 10
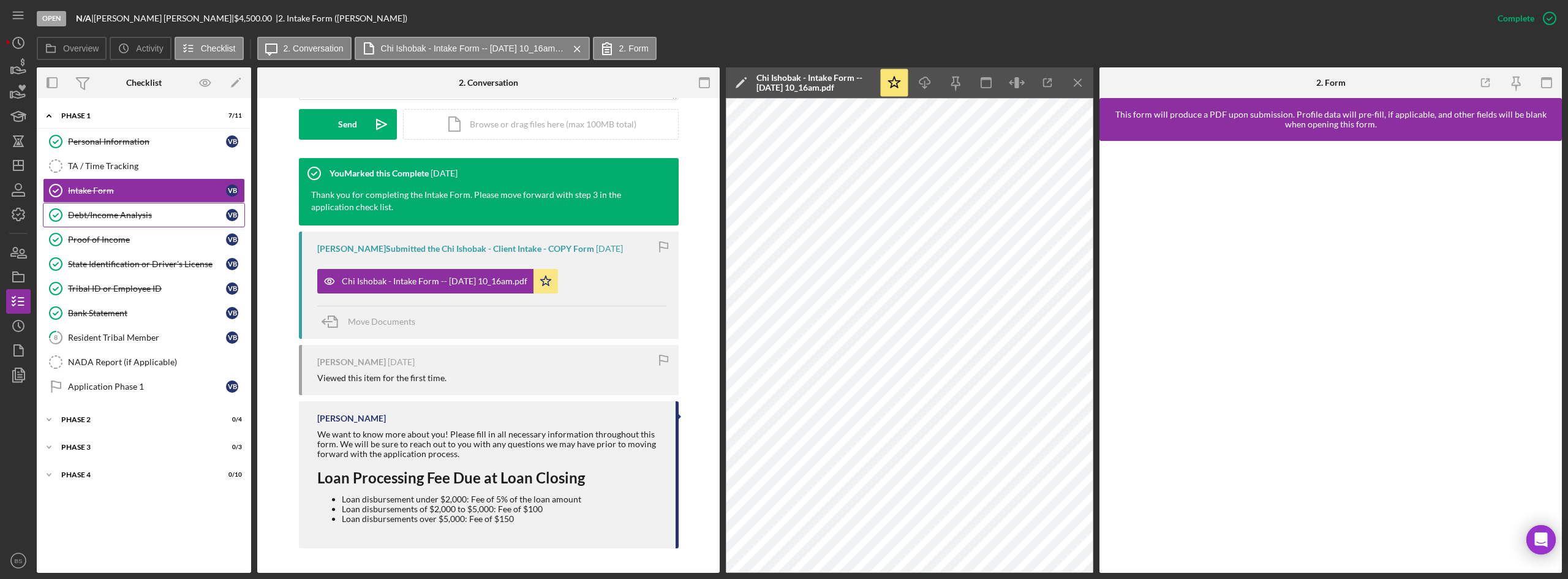
click at [211, 208] on link "Debt/Income Analysis Debt/Income Analysis V B" at bounding box center [144, 215] width 202 height 24
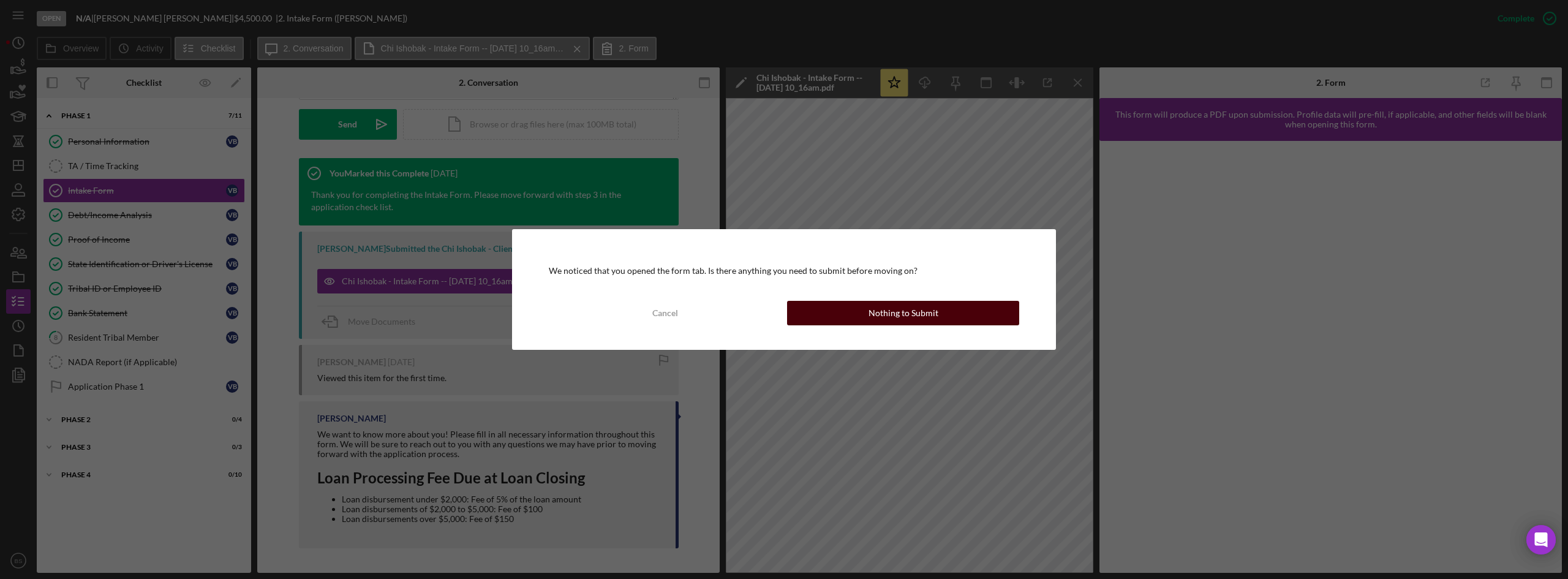
click at [913, 307] on div "Nothing to Submit" at bounding box center [903, 313] width 70 height 24
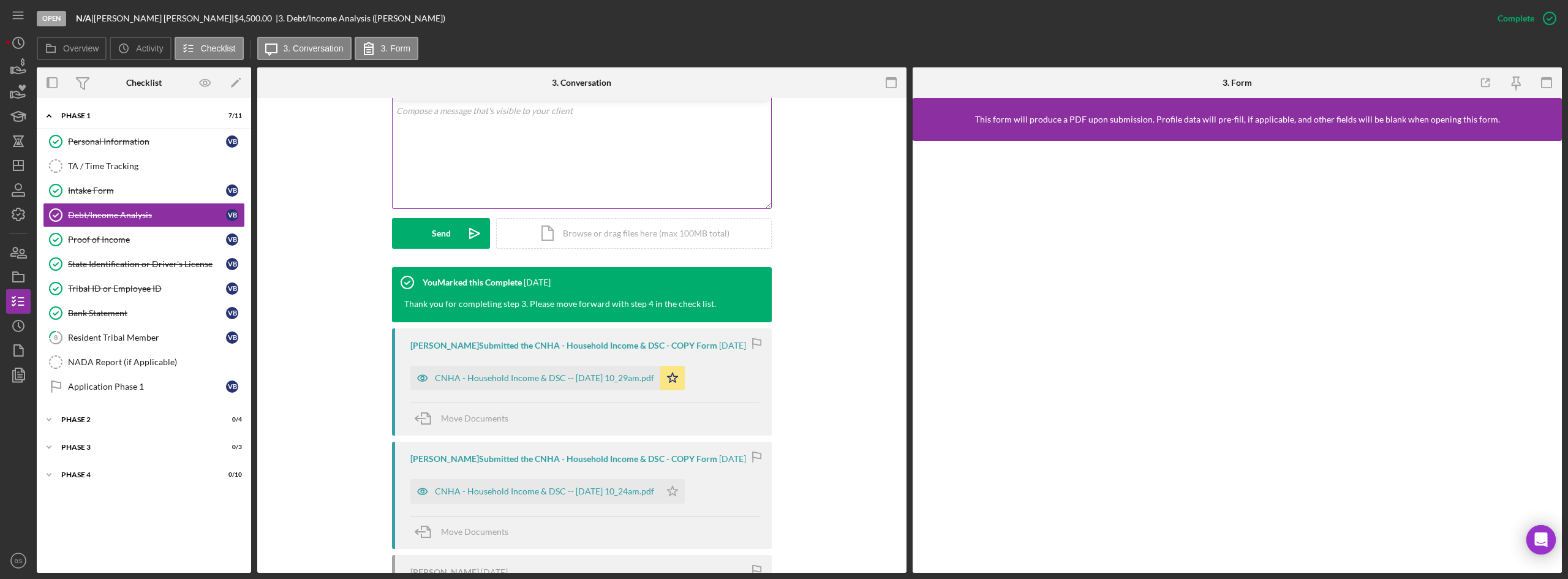
scroll to position [245, 0]
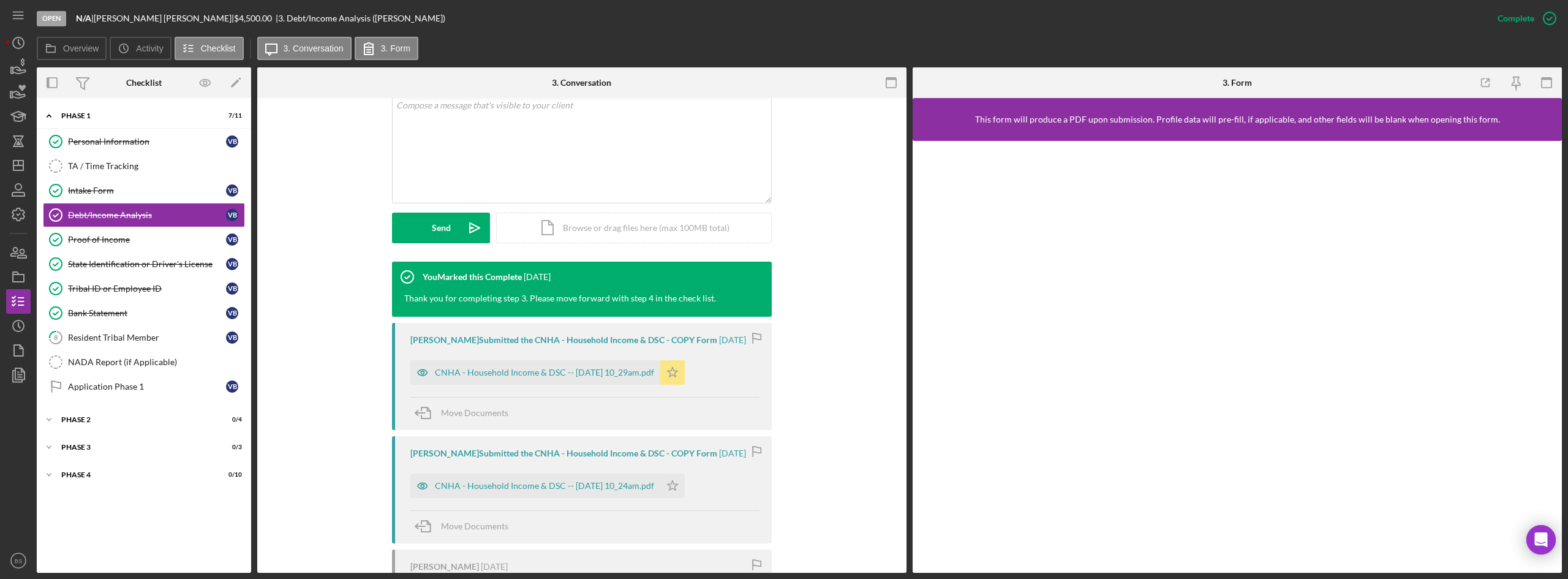
click at [584, 374] on div "CNHA - Household Income & DSC -- 2025-08-04 10_29am.pdf" at bounding box center [544, 373] width 219 height 10
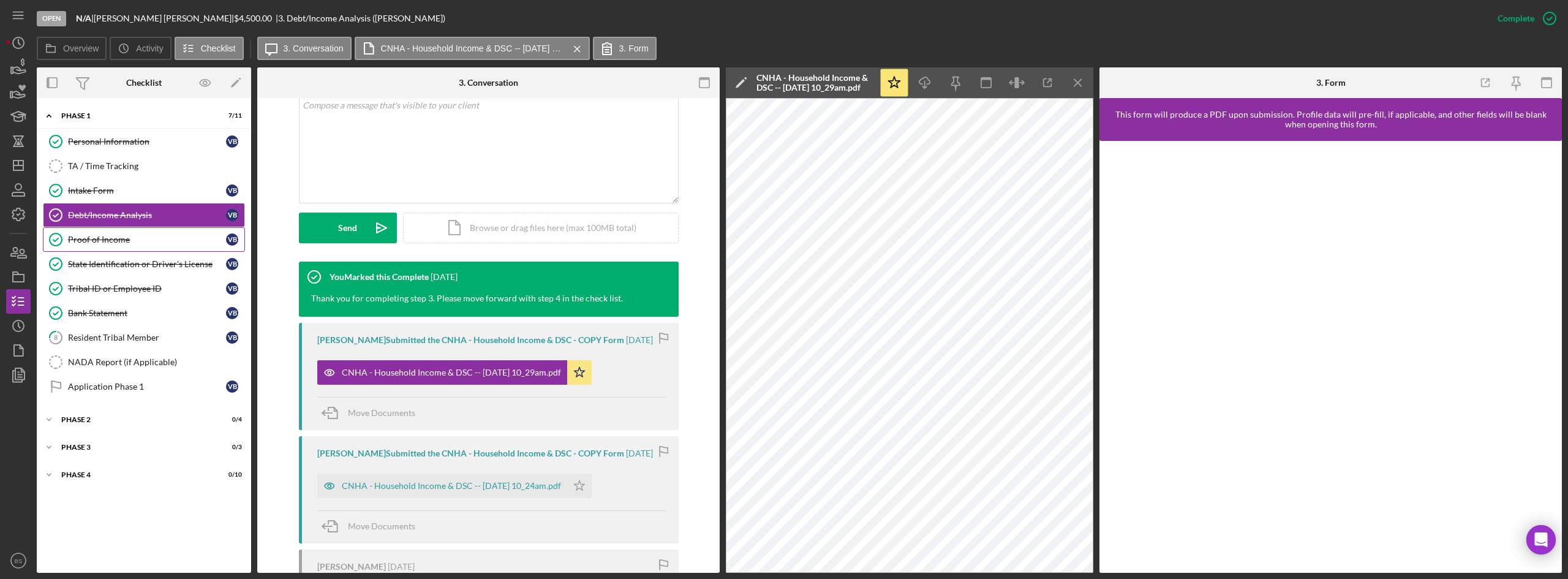
click at [67, 229] on icon "Proof of Income" at bounding box center [55, 239] width 31 height 31
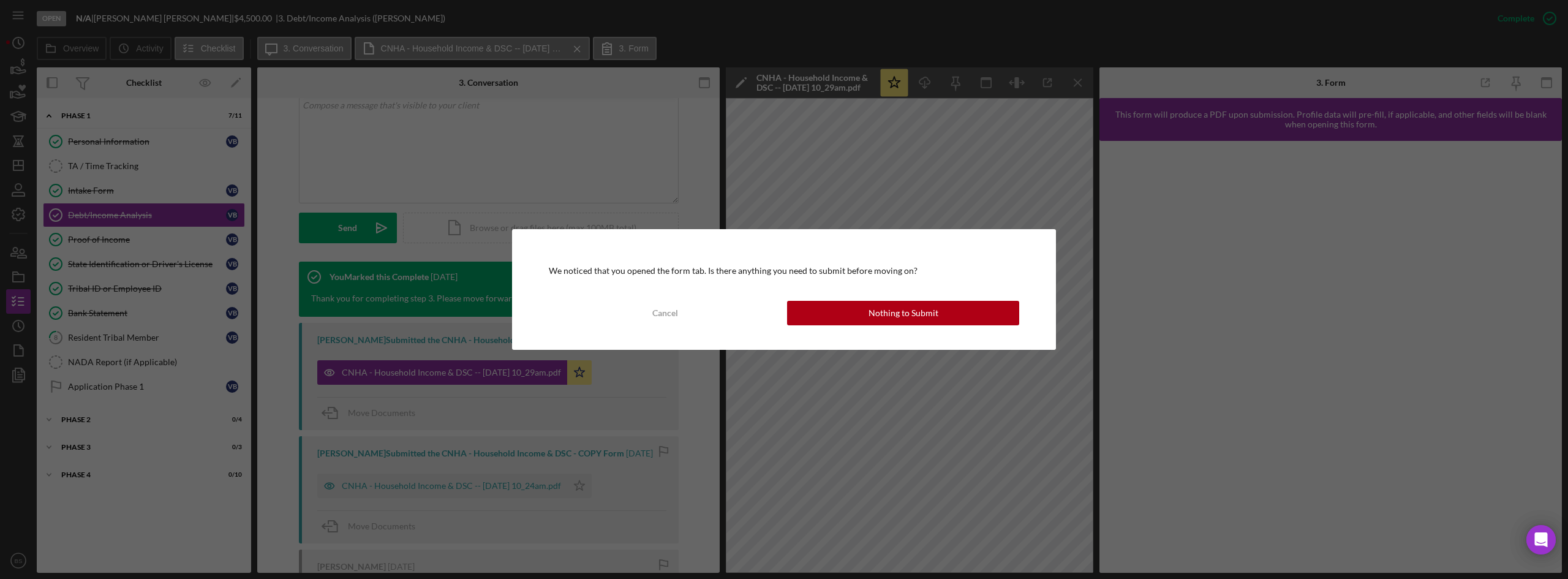
click at [915, 326] on div "We noticed that you opened the form tab. Is there anything you need to submit b…" at bounding box center [784, 289] width 544 height 120
click at [914, 320] on div "Nothing to Submit" at bounding box center [903, 313] width 70 height 24
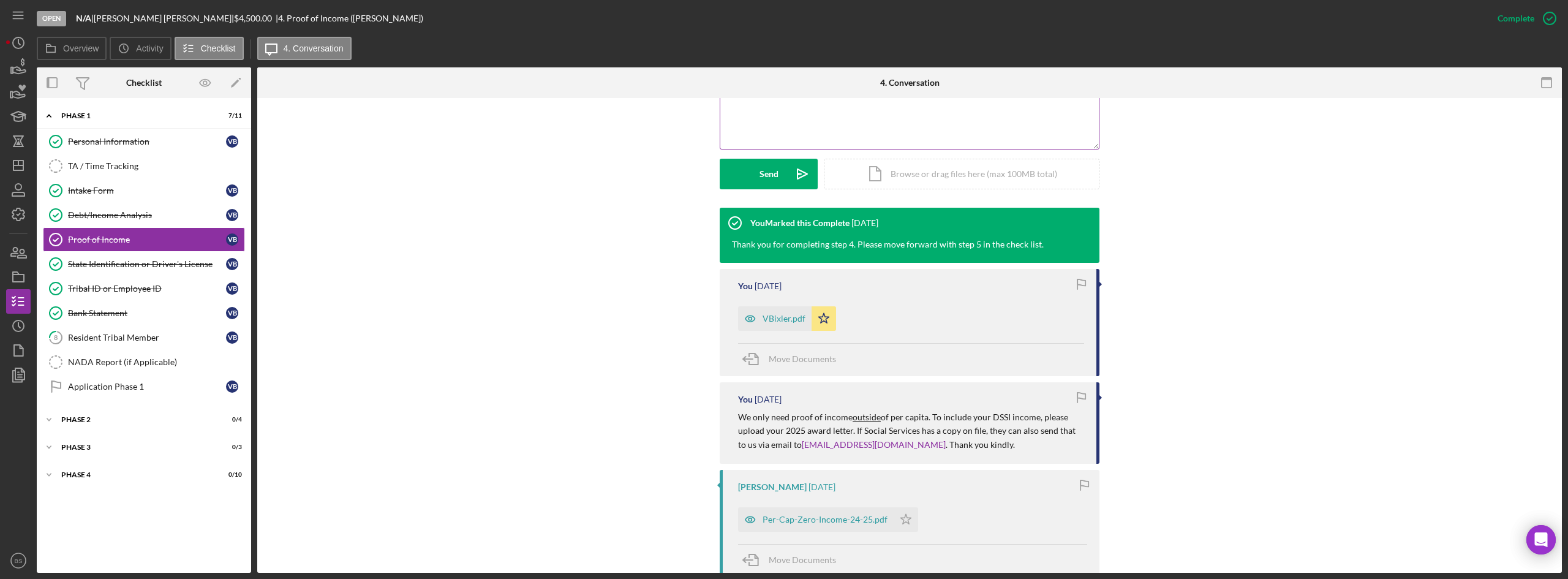
scroll to position [306, 0]
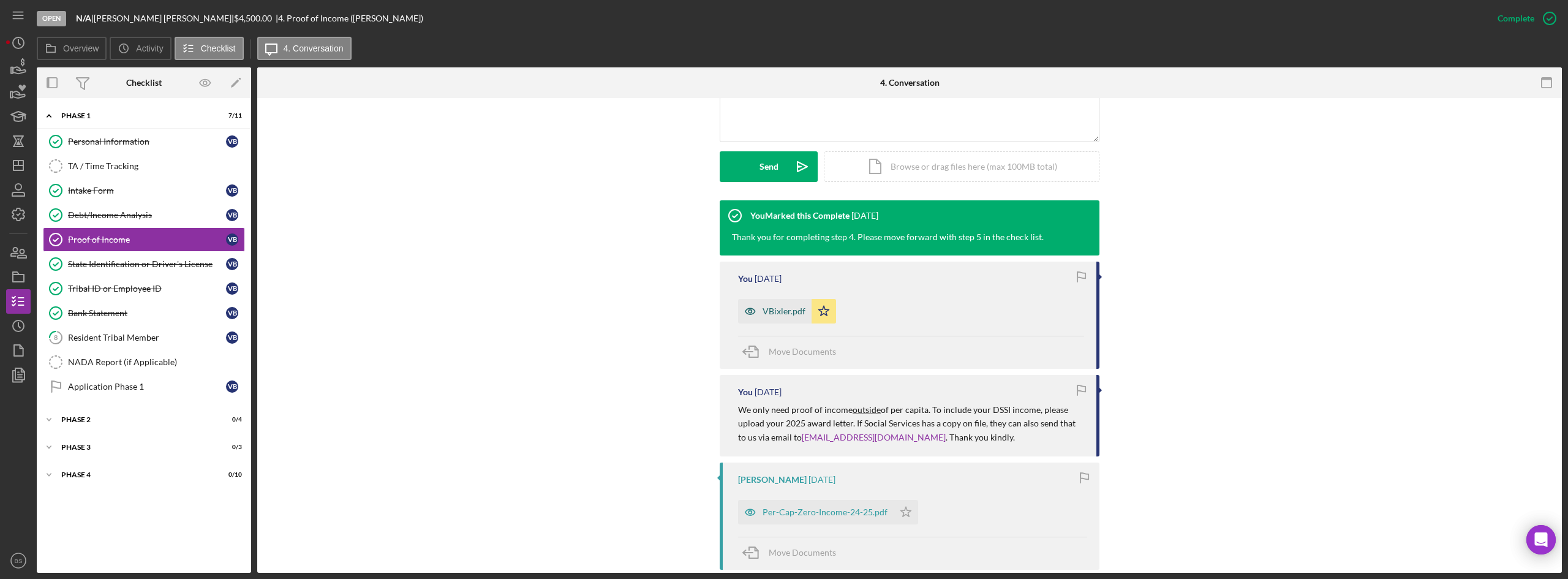
click at [774, 305] on div "VBixler.pdf" at bounding box center [774, 311] width 73 height 24
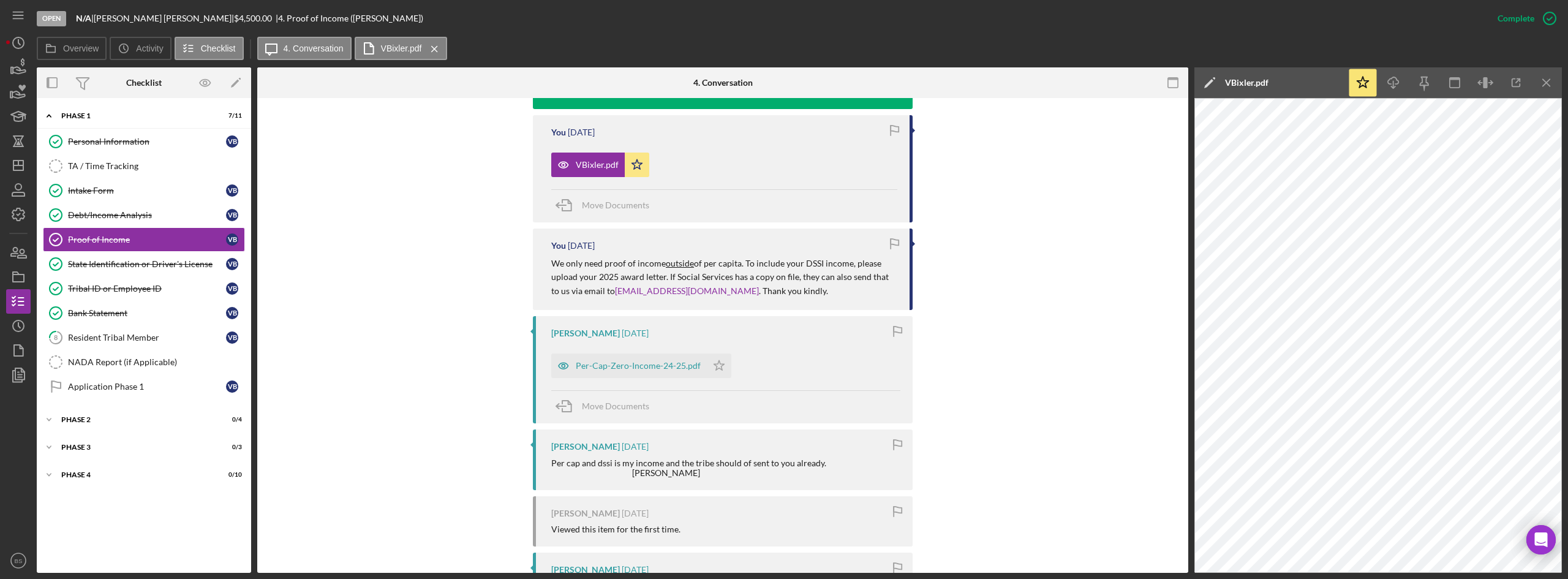
scroll to position [490, 0]
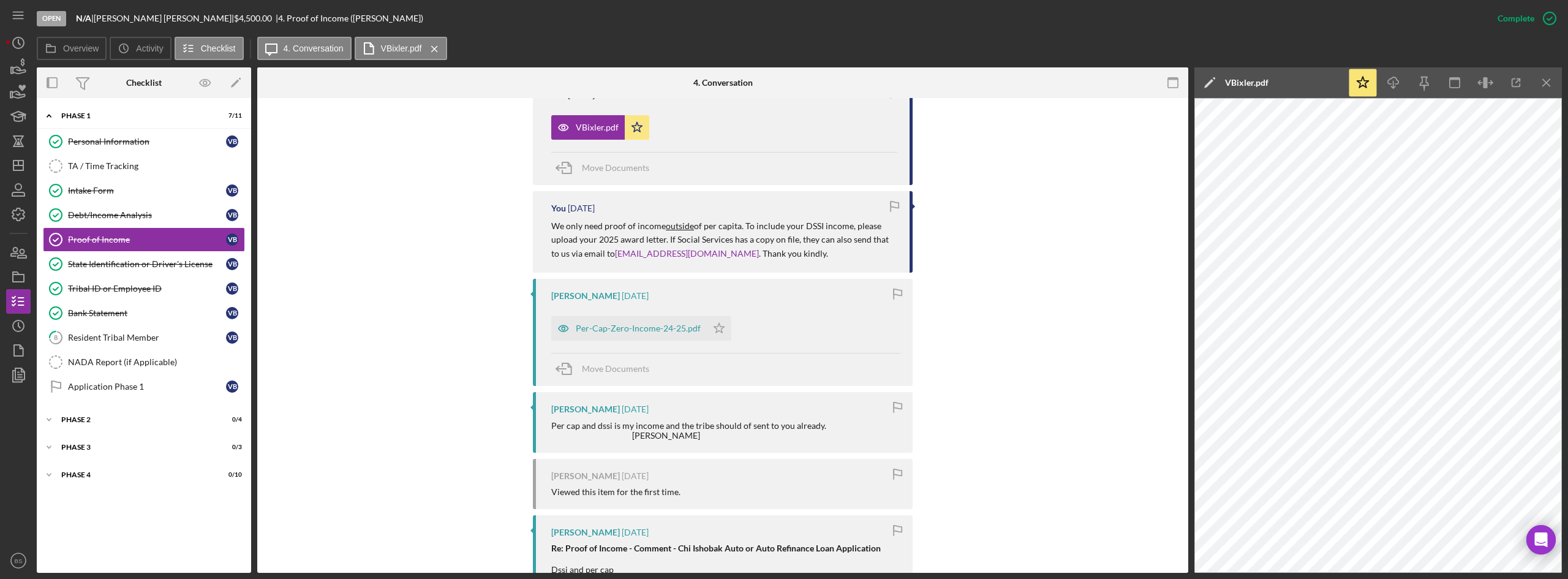
click at [746, 386] on div "Move Documents" at bounding box center [725, 369] width 349 height 33
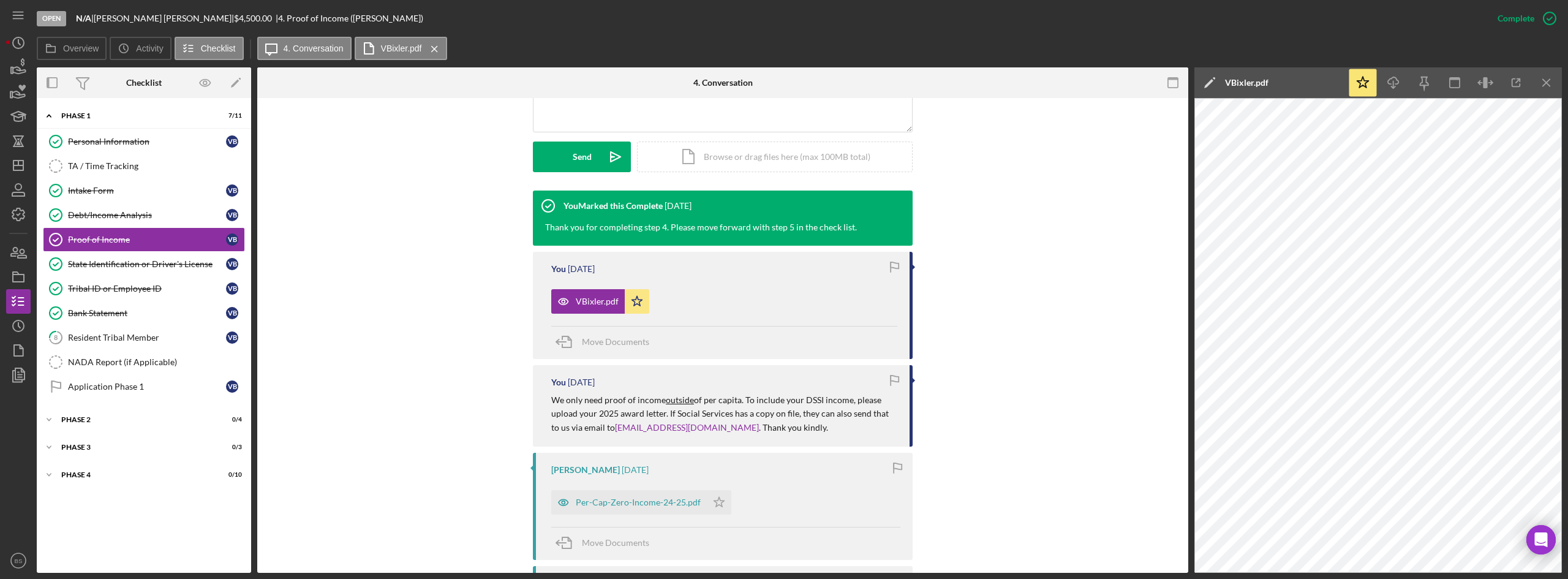
scroll to position [306, 0]
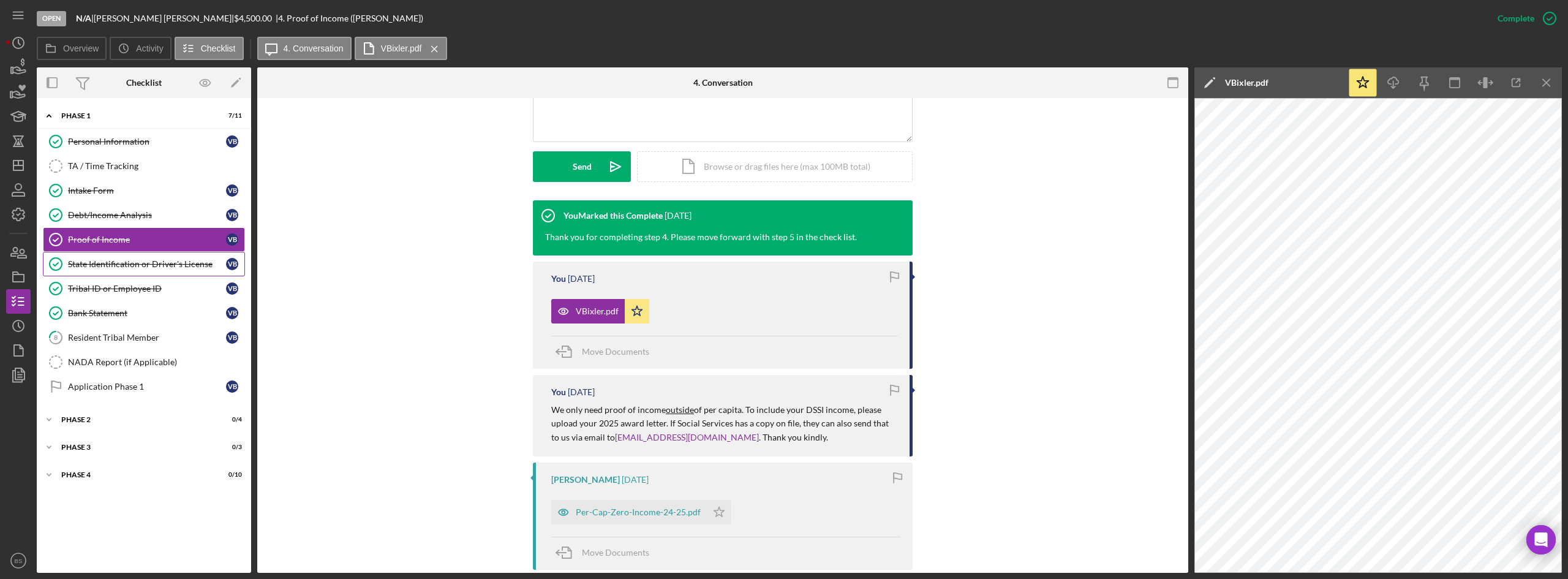
click at [166, 271] on link "State Identification or Driver's License State Identification or Driver's Licen…" at bounding box center [144, 264] width 202 height 24
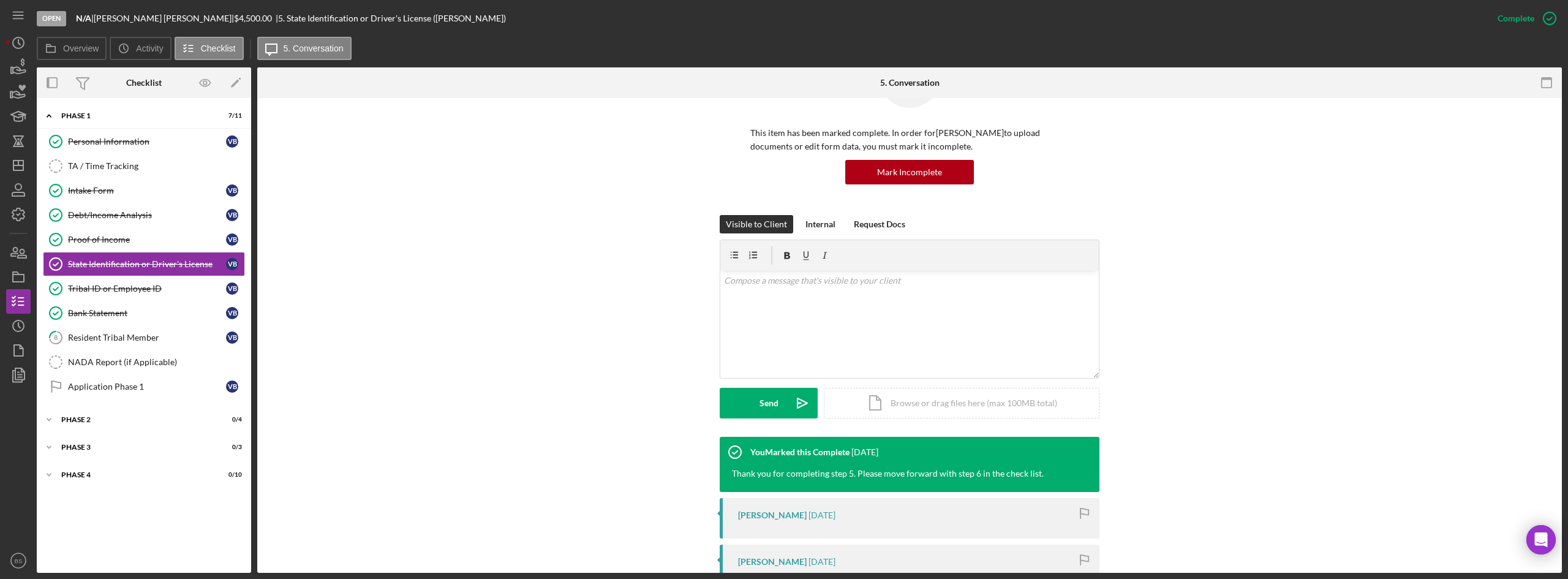
scroll to position [306, 0]
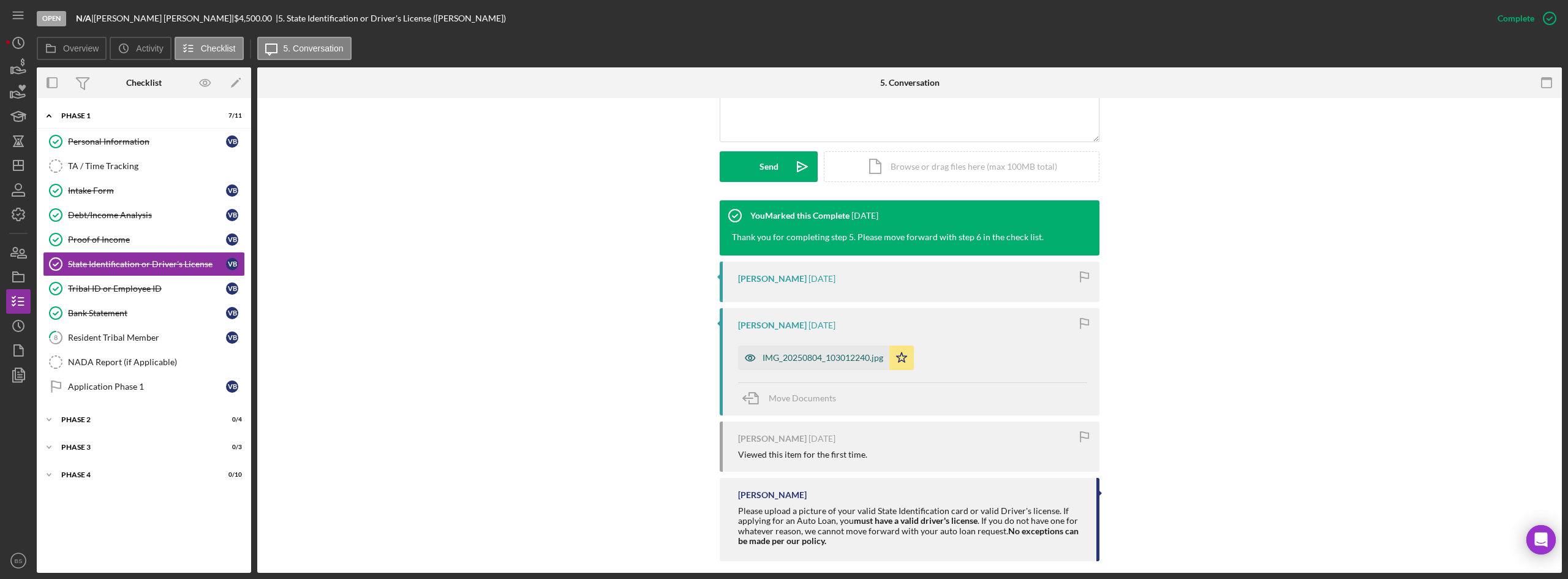
click at [831, 360] on div "IMG_20250804_103012240.jpg" at bounding box center [823, 358] width 120 height 10
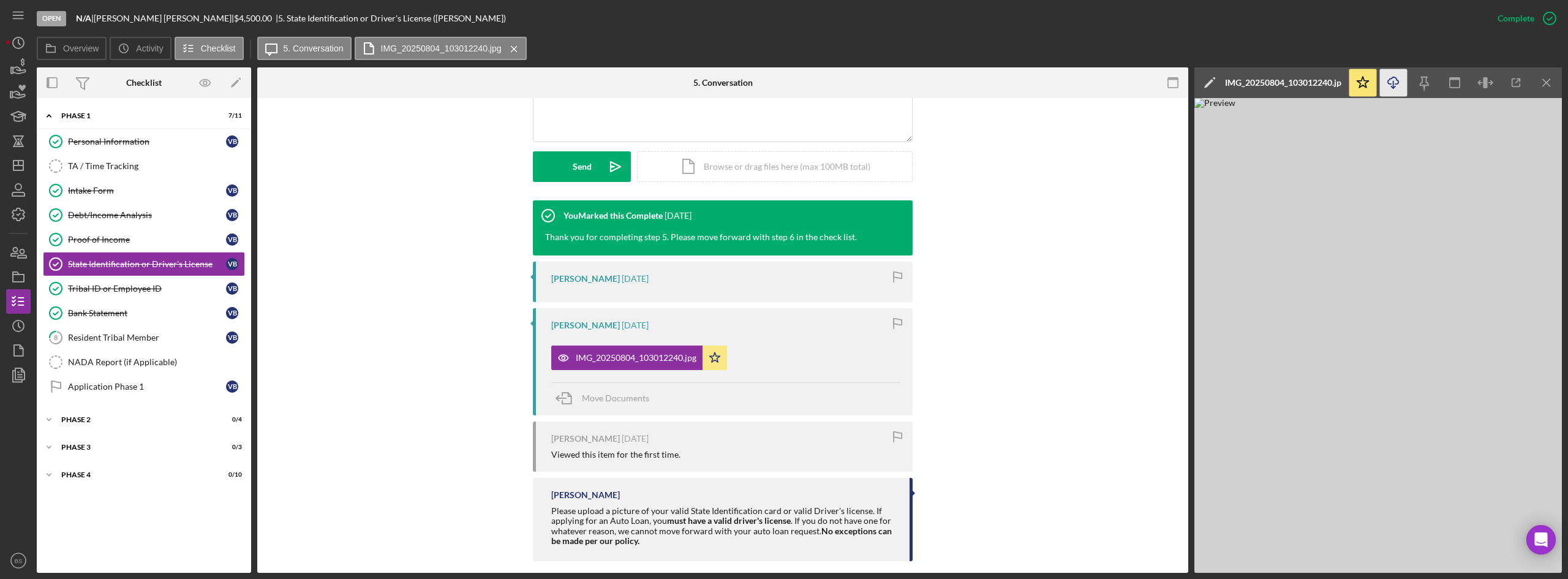
click at [1400, 72] on icon "Icon/Download" at bounding box center [1394, 83] width 28 height 28
click at [1053, 391] on div "You Marked this Complete 2 weeks ago Thank you for completing step 5. Please mo…" at bounding box center [722, 384] width 894 height 367
click at [1008, 235] on div "You Marked this Complete 2 weeks ago Thank you for completing step 5. Please mo…" at bounding box center [722, 384] width 894 height 367
click at [166, 286] on div "Tribal ID or Employee ID" at bounding box center [147, 289] width 158 height 10
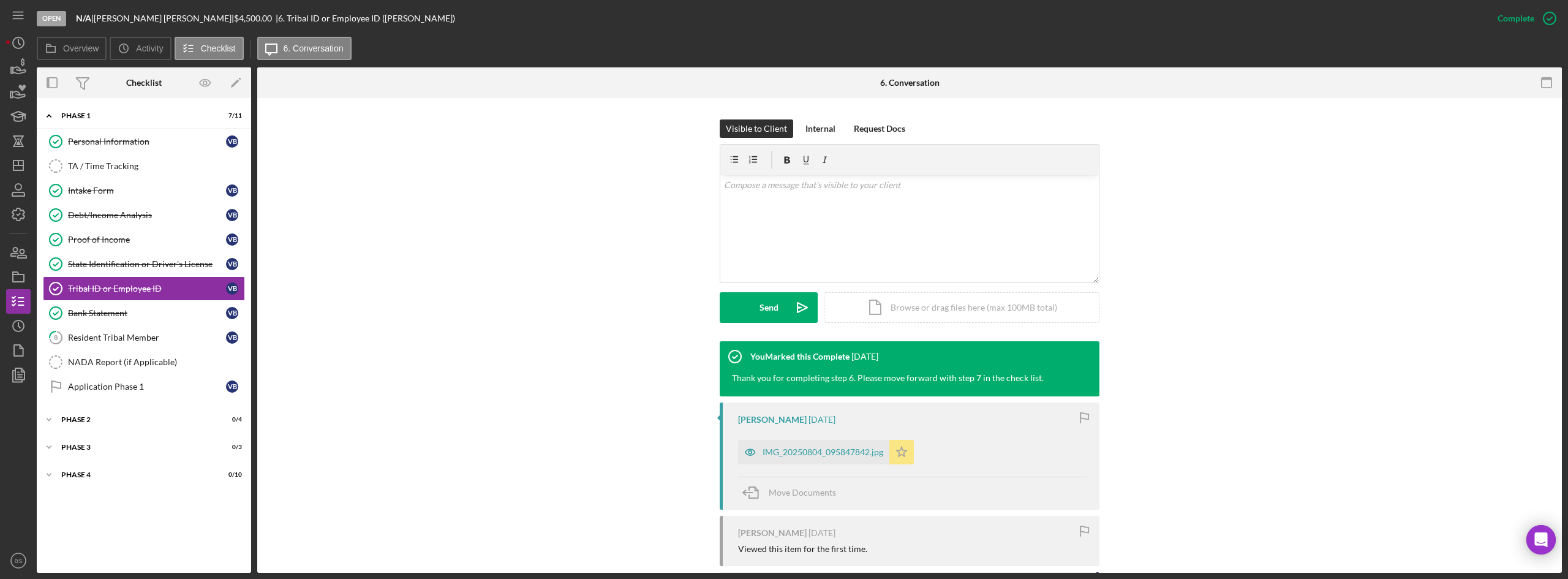
scroll to position [184, 0]
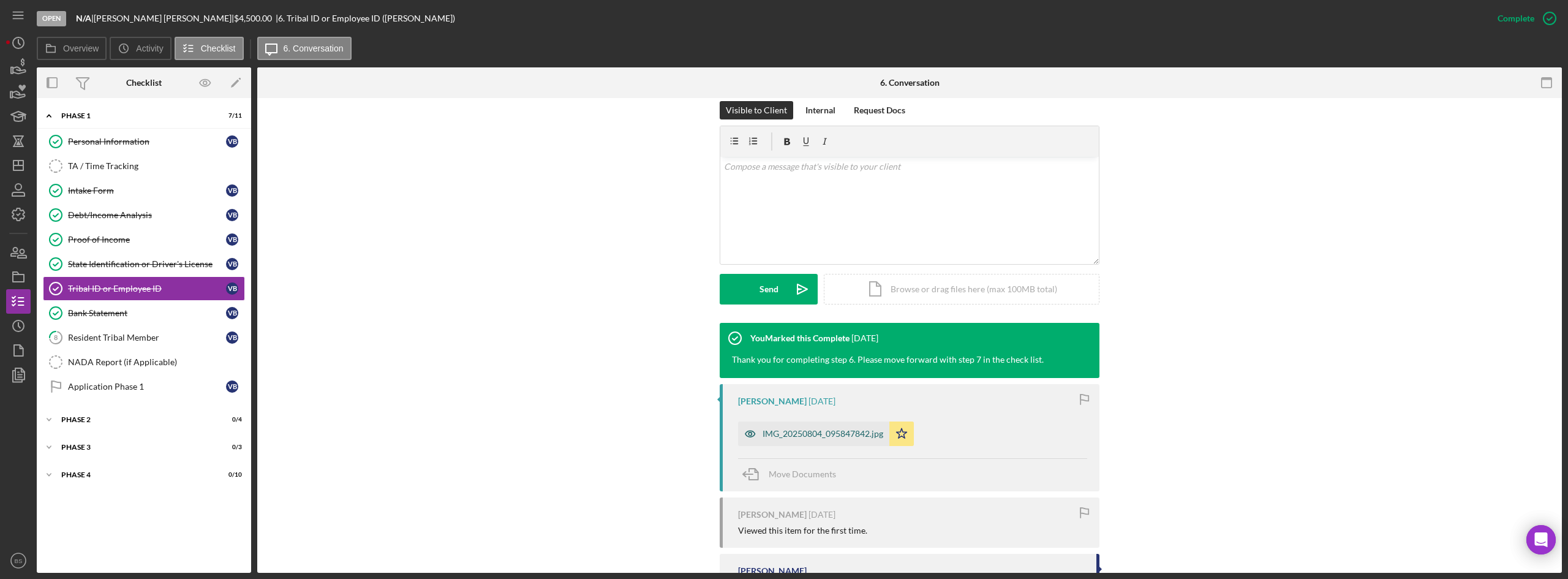
click at [873, 426] on div "IMG_20250804_095847842.jpg" at bounding box center [813, 434] width 151 height 24
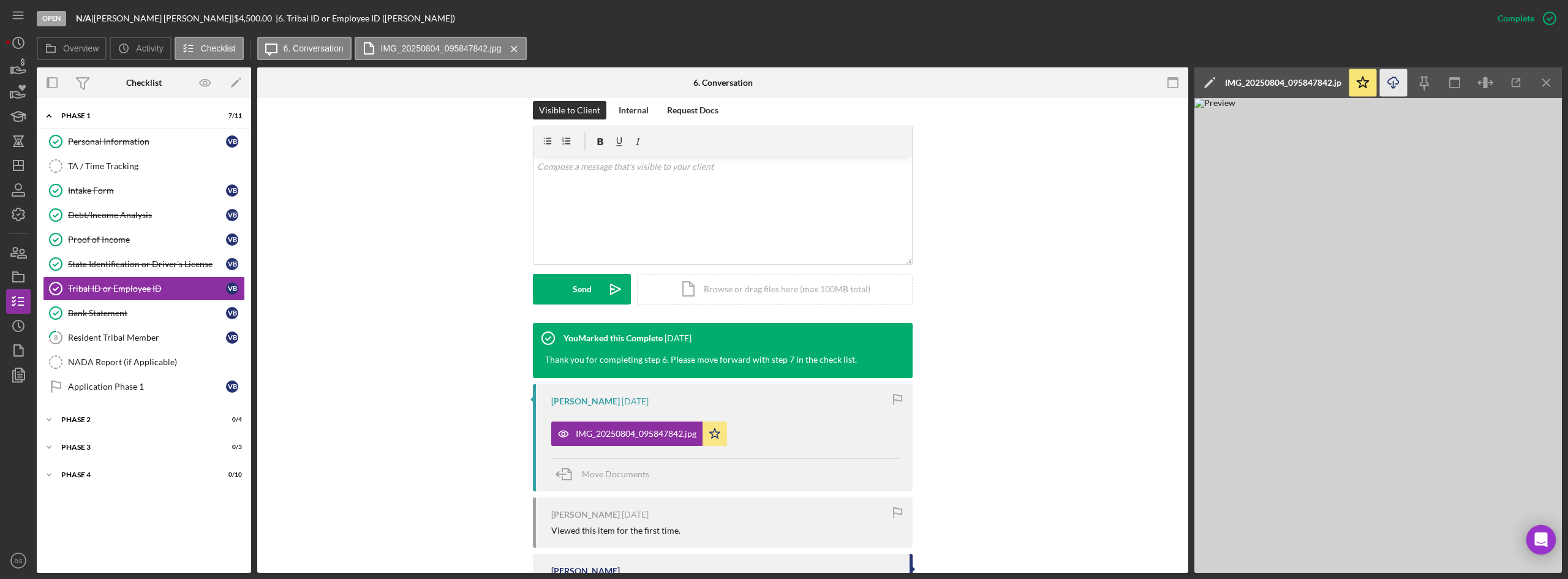
click at [1390, 84] on icon "Icon/Download" at bounding box center [1394, 83] width 28 height 28
click at [211, 314] on div "Bank Statement" at bounding box center [147, 313] width 158 height 10
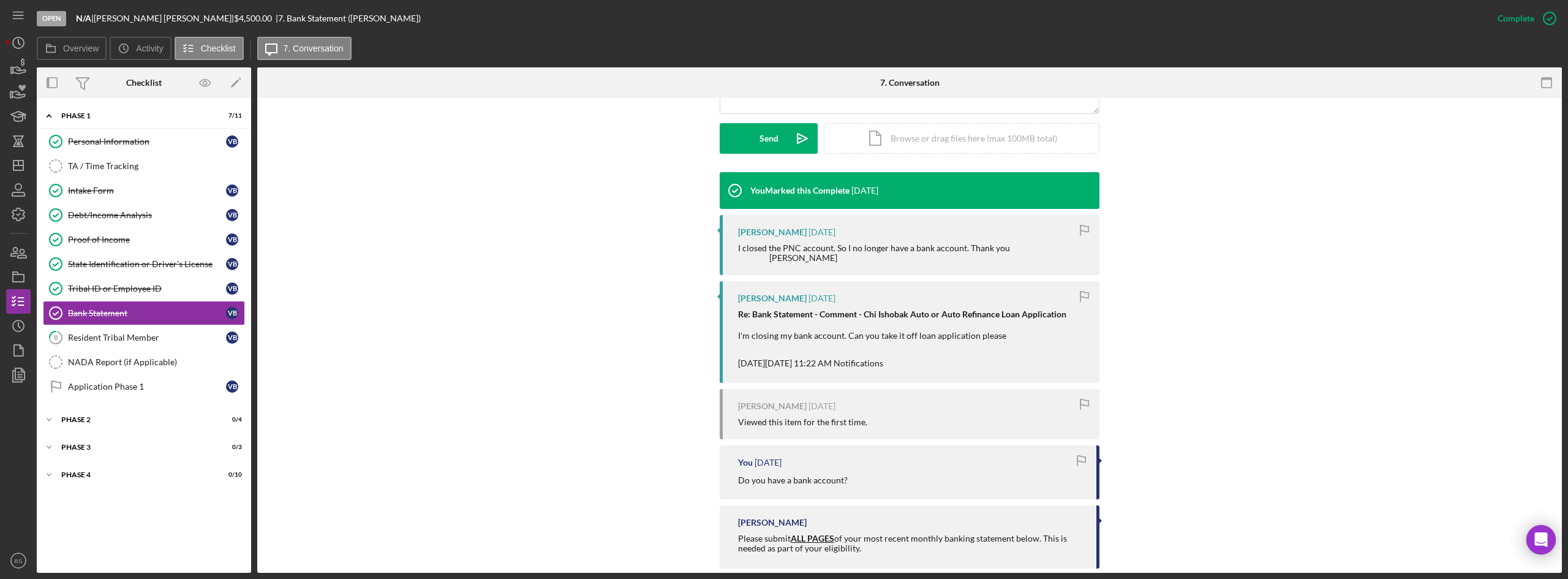
scroll to position [355, 0]
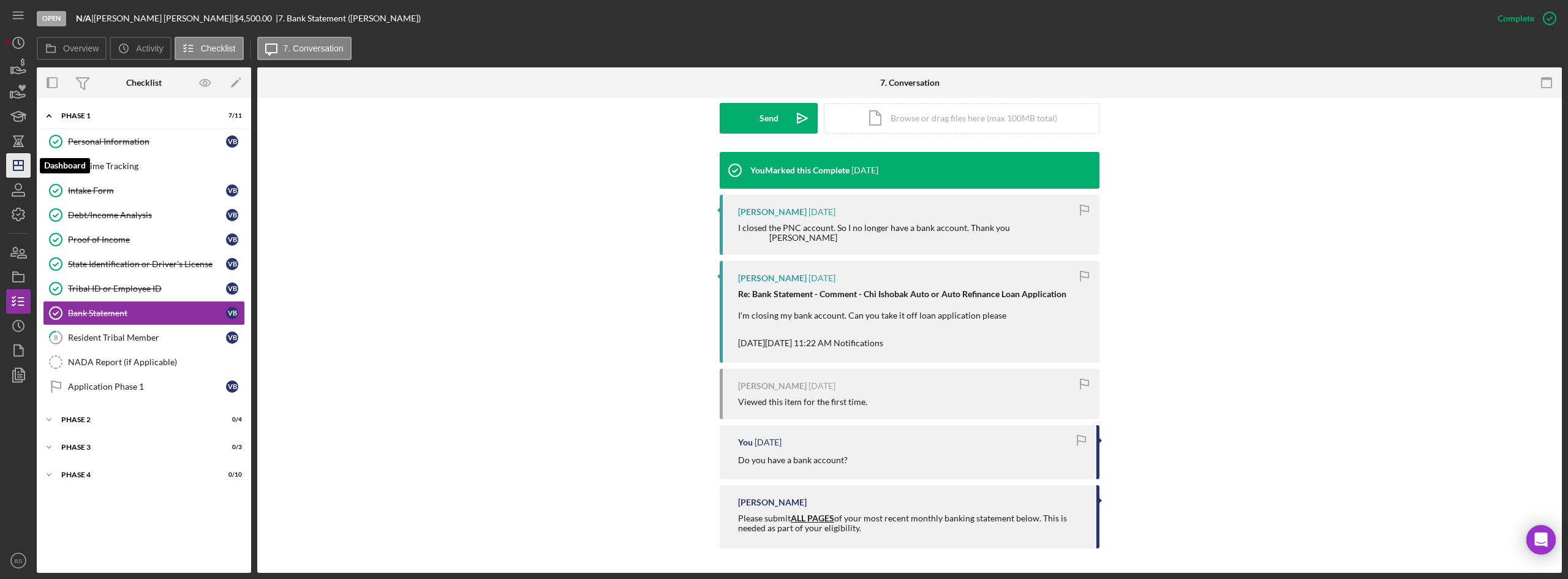
click at [18, 165] on icon "Icon/Dashboard" at bounding box center [18, 165] width 31 height 31
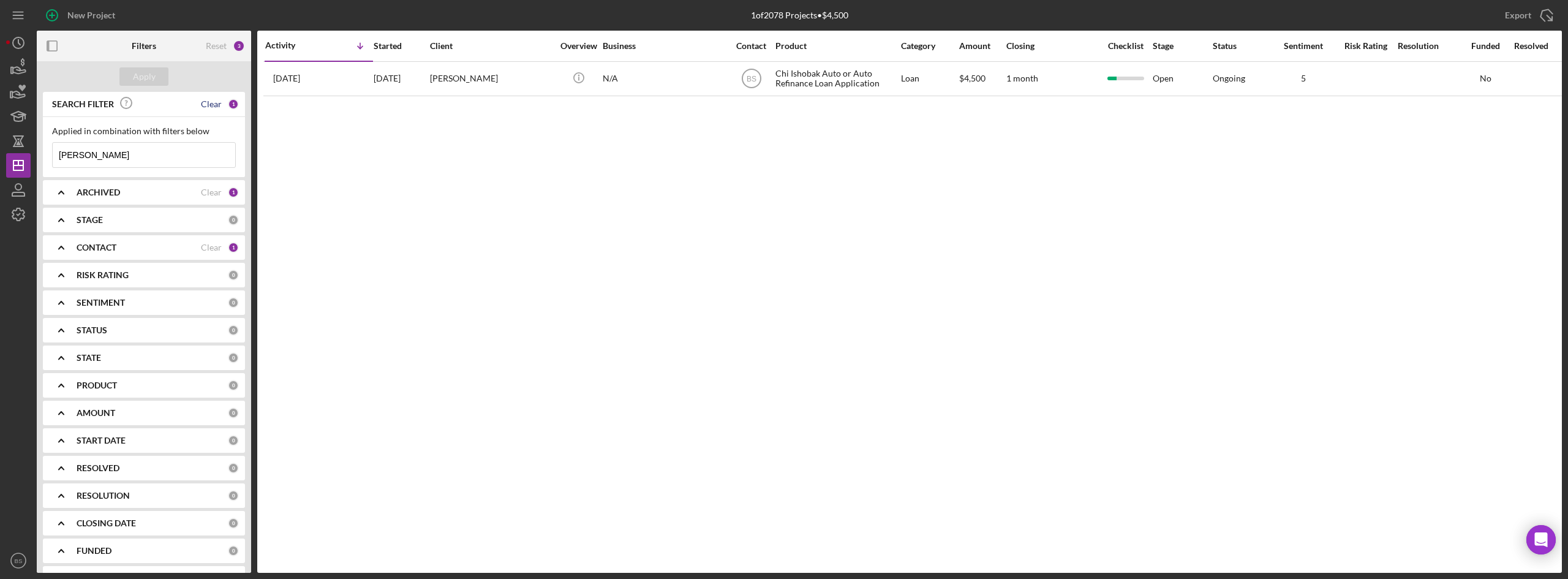
click at [210, 104] on div "Clear" at bounding box center [211, 104] width 21 height 10
click at [164, 77] on button "Apply" at bounding box center [144, 76] width 49 height 18
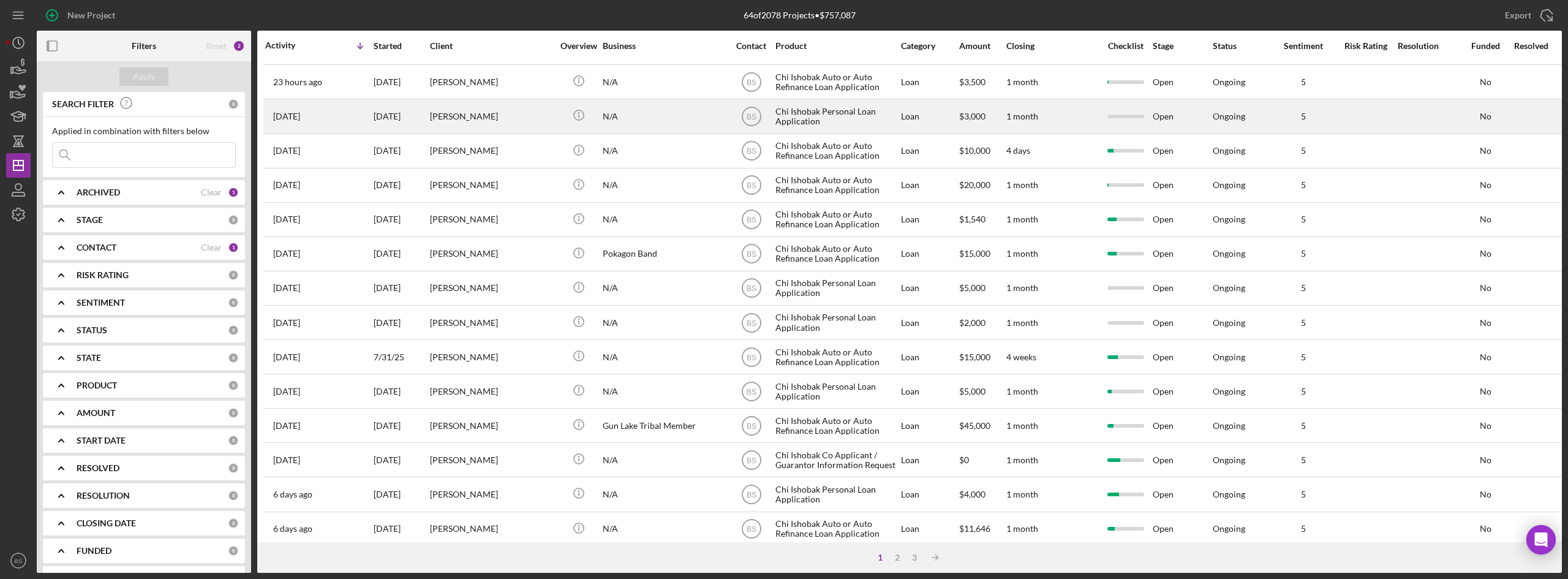
scroll to position [306, 0]
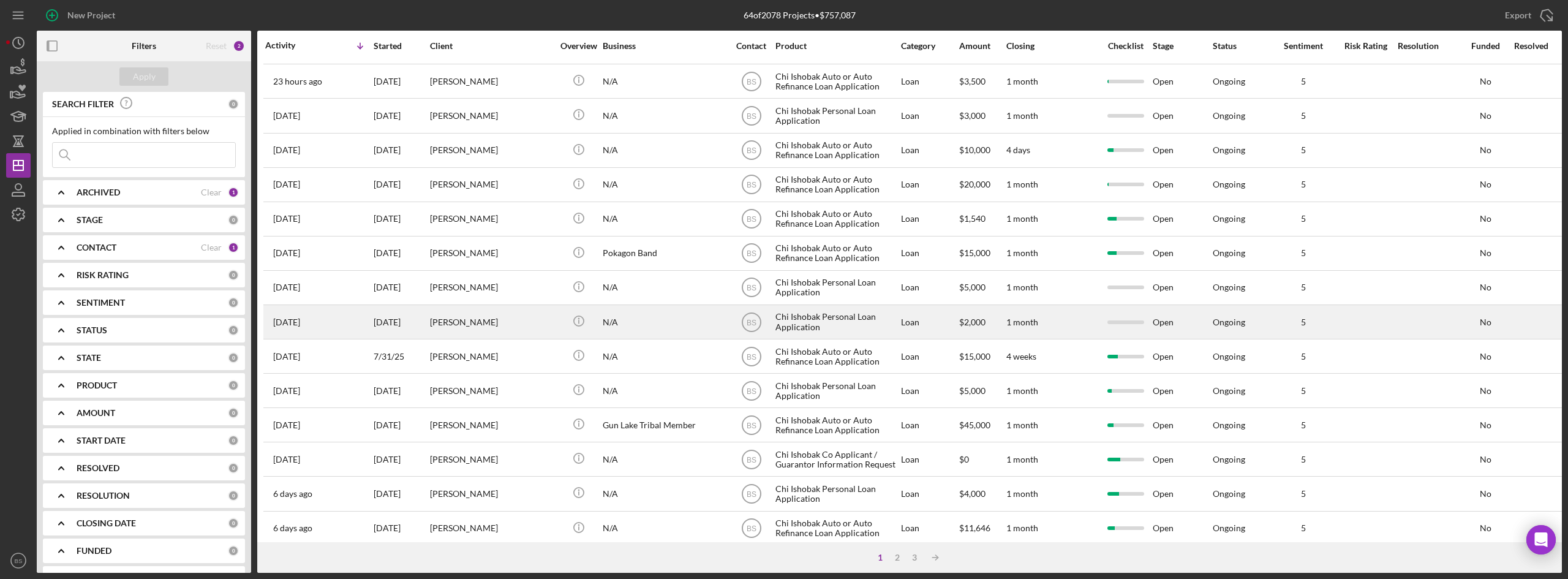
click at [452, 330] on div "[PERSON_NAME]" at bounding box center [491, 322] width 122 height 33
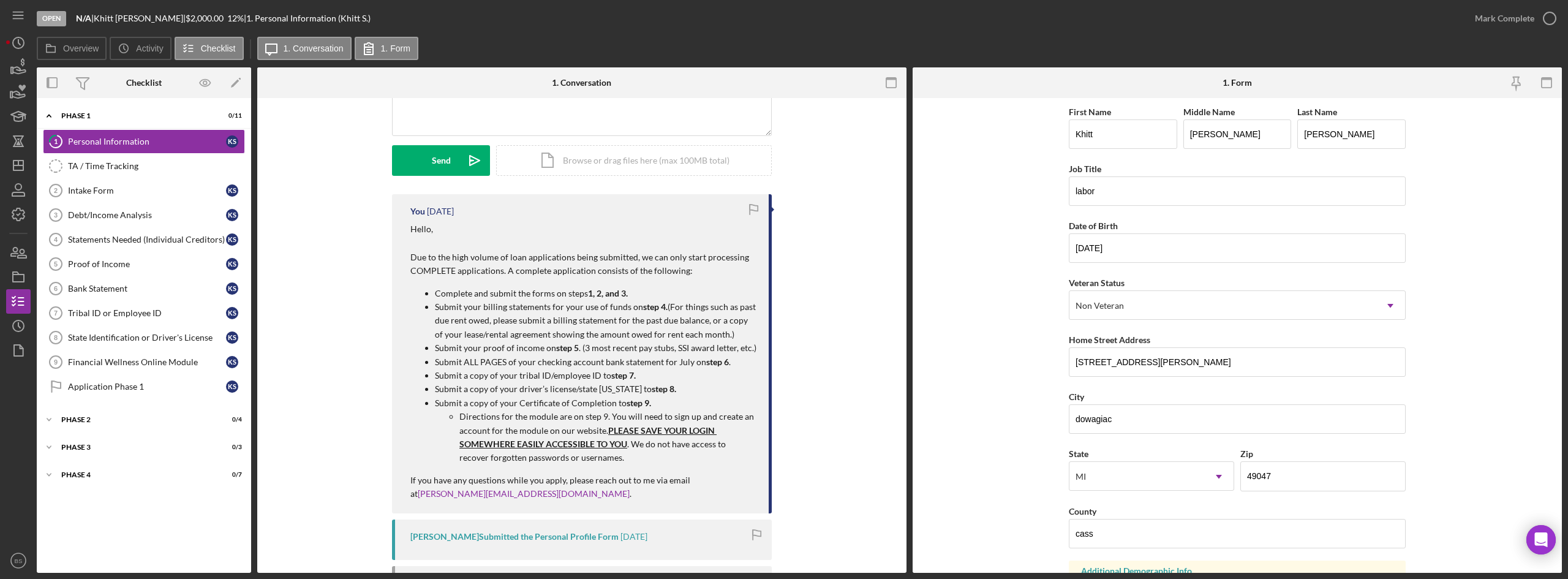
scroll to position [122, 0]
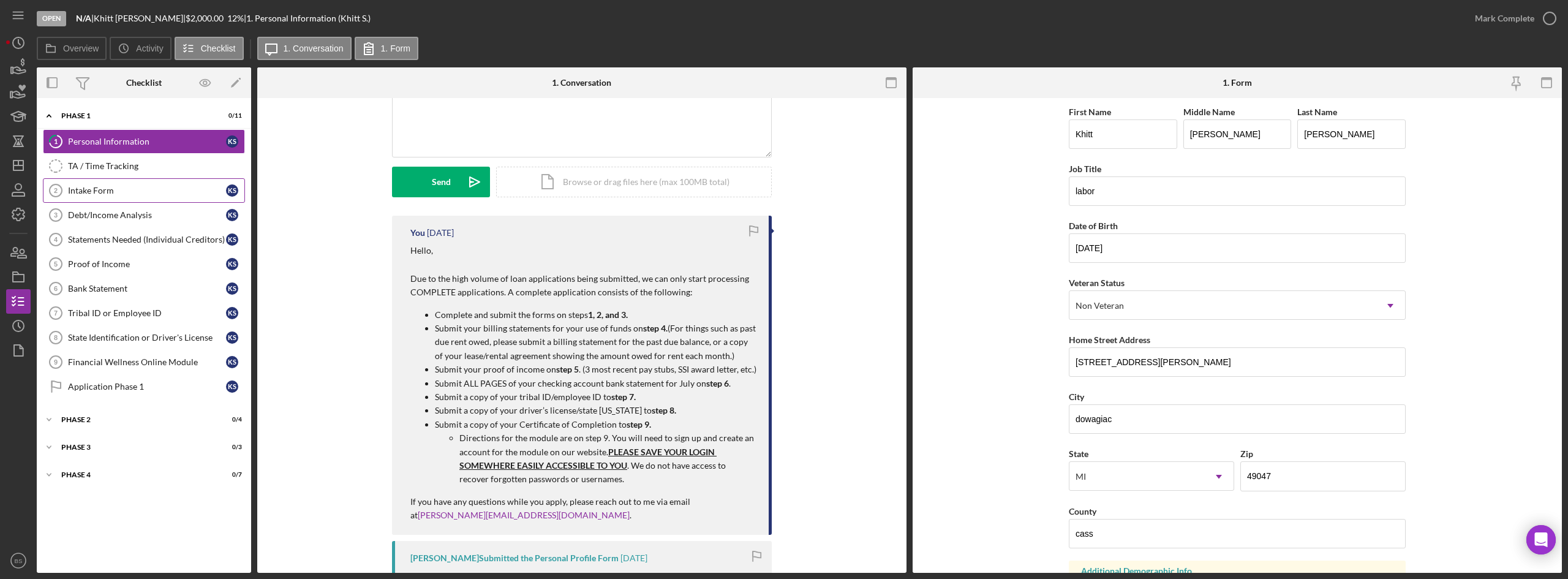
click at [68, 194] on div "Intake Form" at bounding box center [147, 191] width 158 height 10
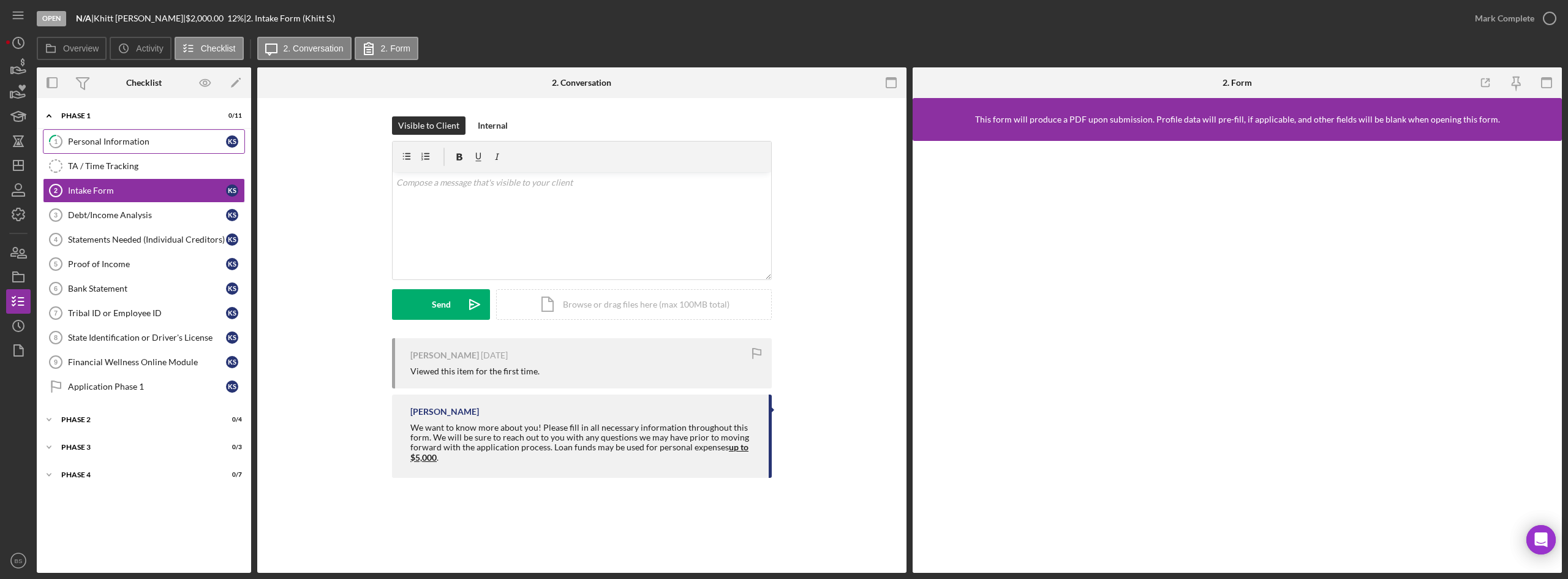
click at [110, 142] on div "Personal Information" at bounding box center [147, 142] width 158 height 10
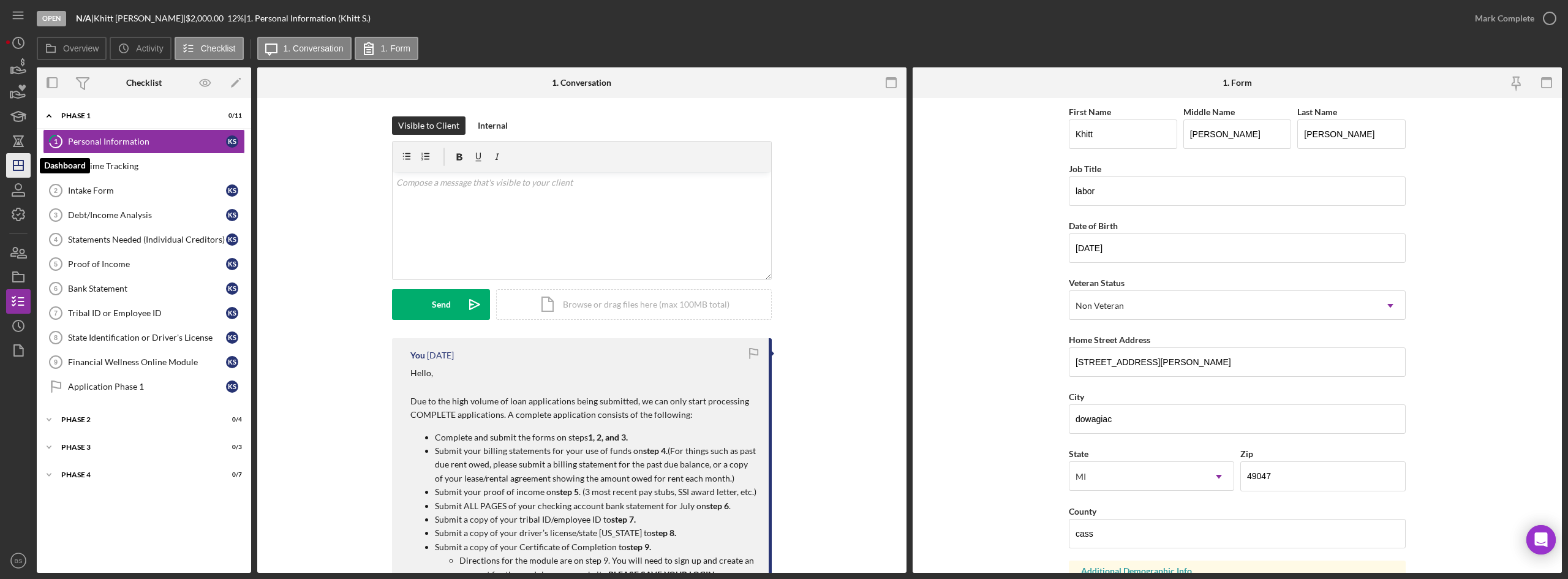
click at [19, 156] on icon "Icon/Dashboard" at bounding box center [18, 165] width 31 height 31
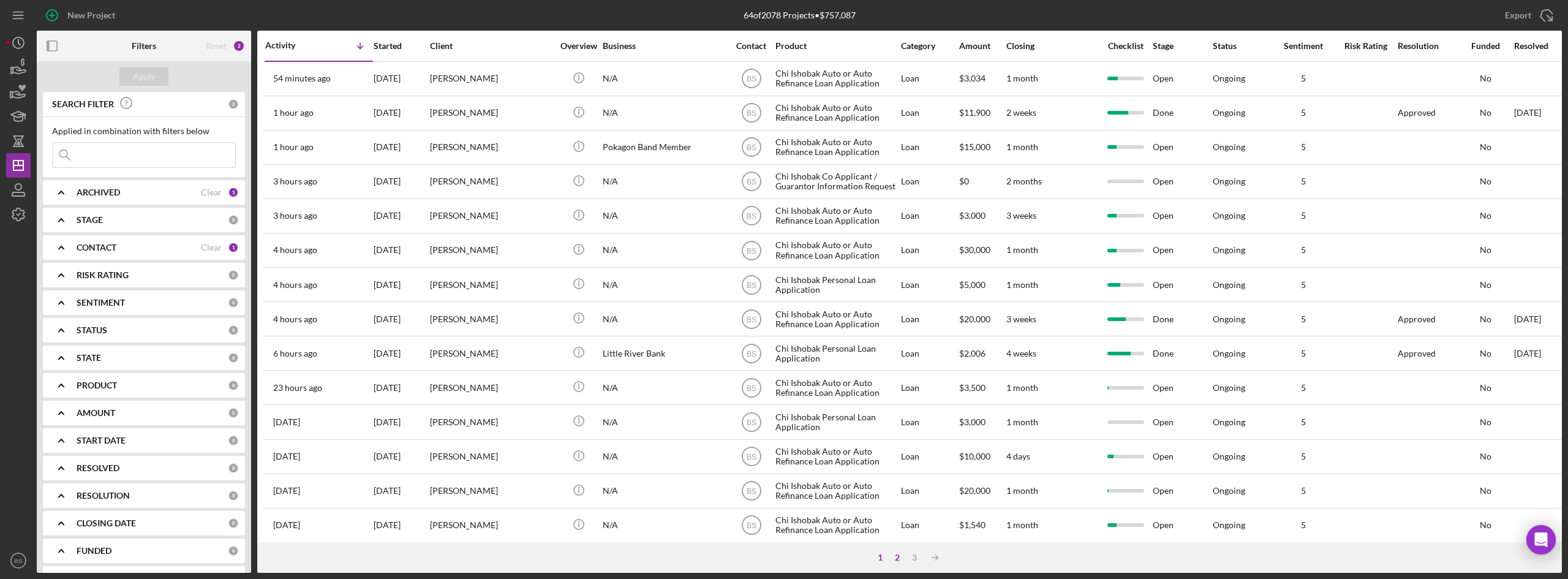
click at [890, 556] on div "2" at bounding box center [897, 558] width 17 height 10
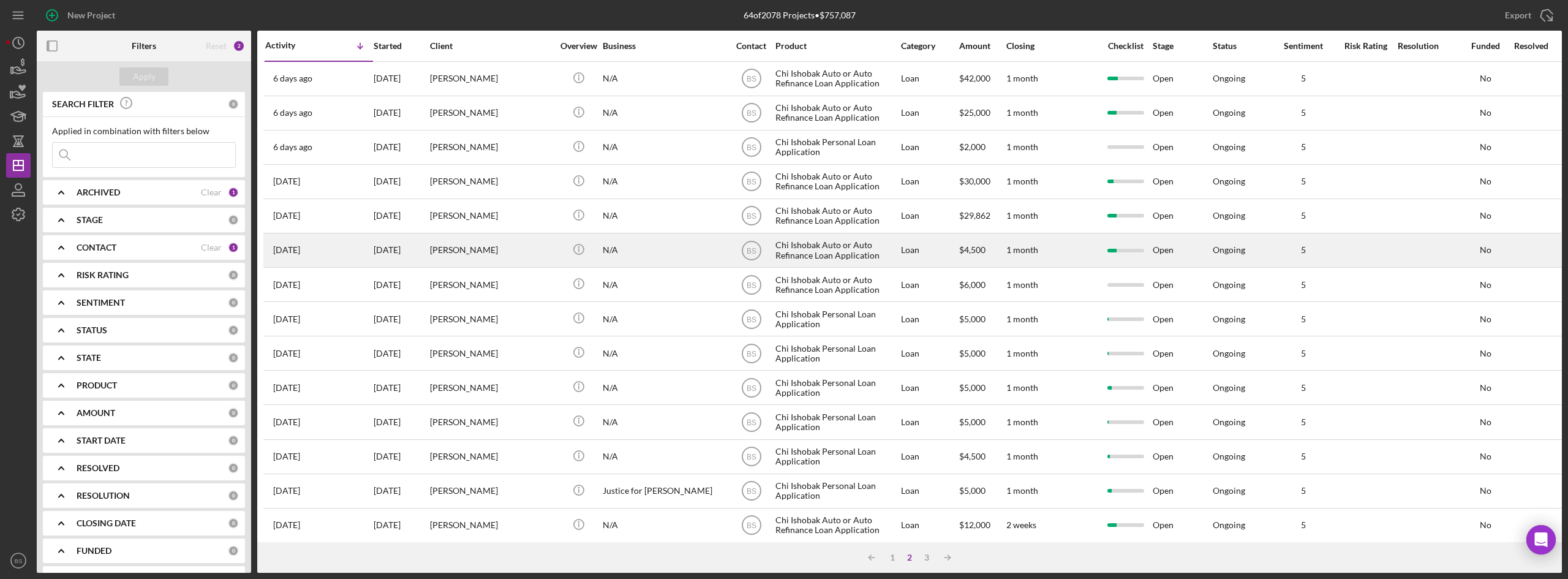
click at [493, 254] on div "Vernita Bixler" at bounding box center [491, 251] width 122 height 33
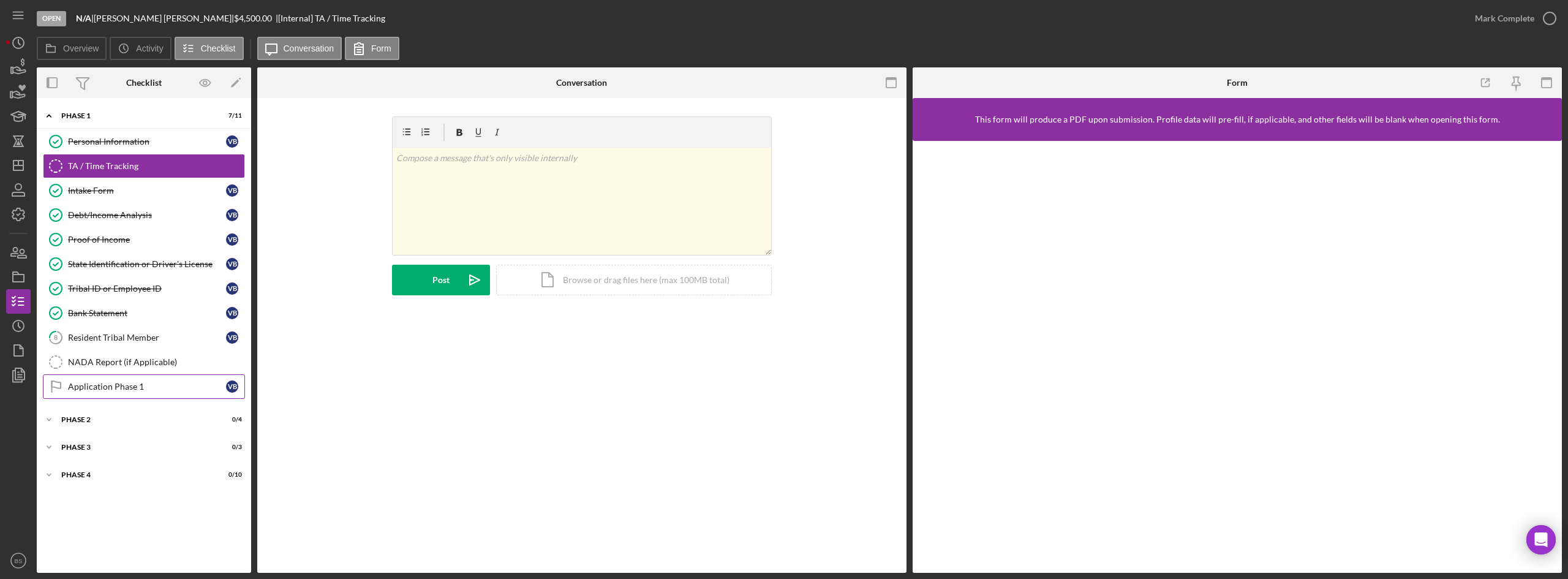
click at [121, 379] on link "Application Phase 1 Application Phase 1 V B" at bounding box center [144, 386] width 202 height 24
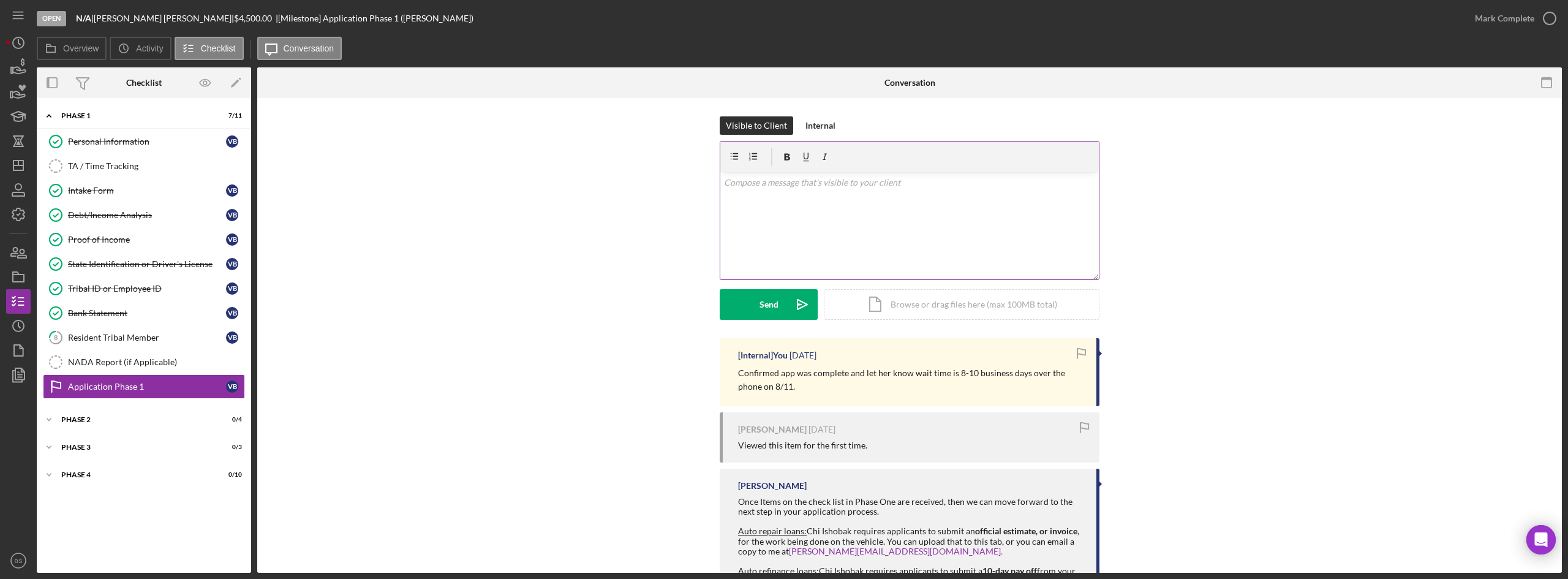
click at [900, 222] on div "v Color teal Color pink Remove color Add row above Add row below Add column bef…" at bounding box center [909, 225] width 378 height 107
click at [1080, 200] on p "Hi Vernita. We are working from home, so I can't call, but I needed to run some…" at bounding box center [910, 196] width 371 height 41
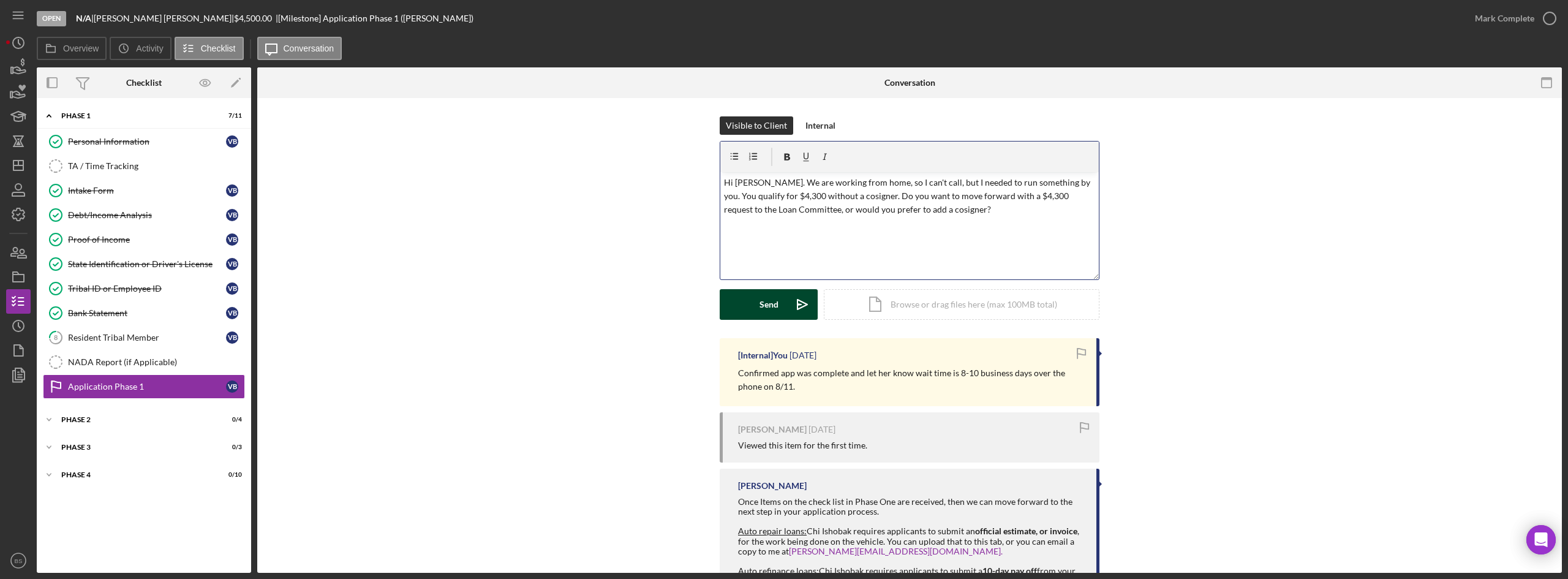
click at [801, 300] on icon "Icon/icon-invite-send" at bounding box center [802, 305] width 31 height 31
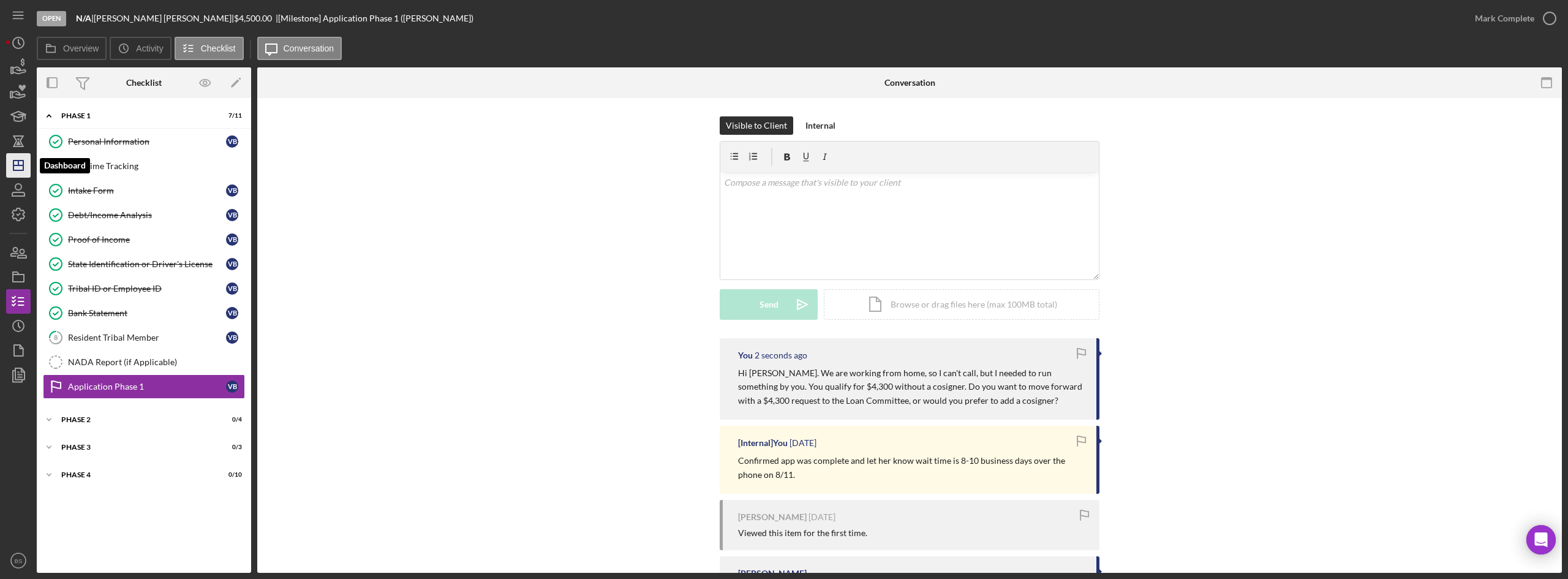
click at [25, 163] on icon "Icon/Dashboard" at bounding box center [18, 165] width 31 height 31
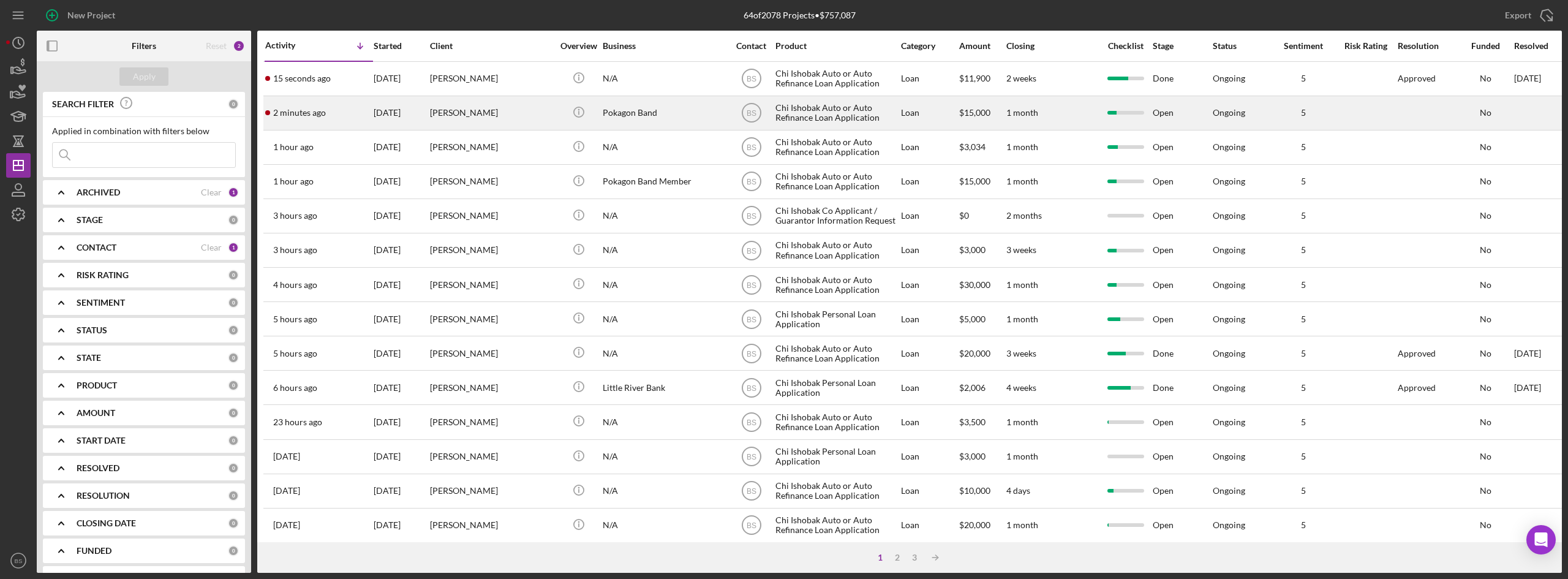
click at [504, 106] on div "[PERSON_NAME]" at bounding box center [491, 113] width 122 height 33
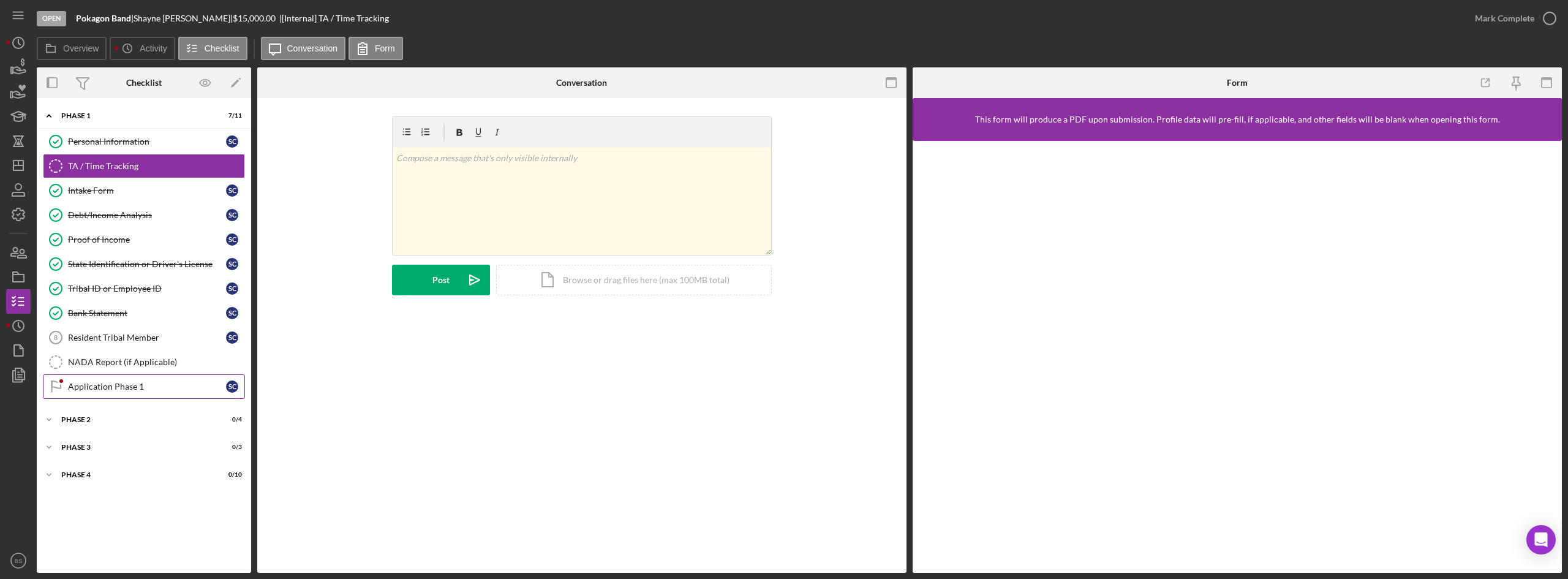
click at [120, 396] on link "Application Phase 1 Application Phase 1 S C" at bounding box center [144, 386] width 202 height 24
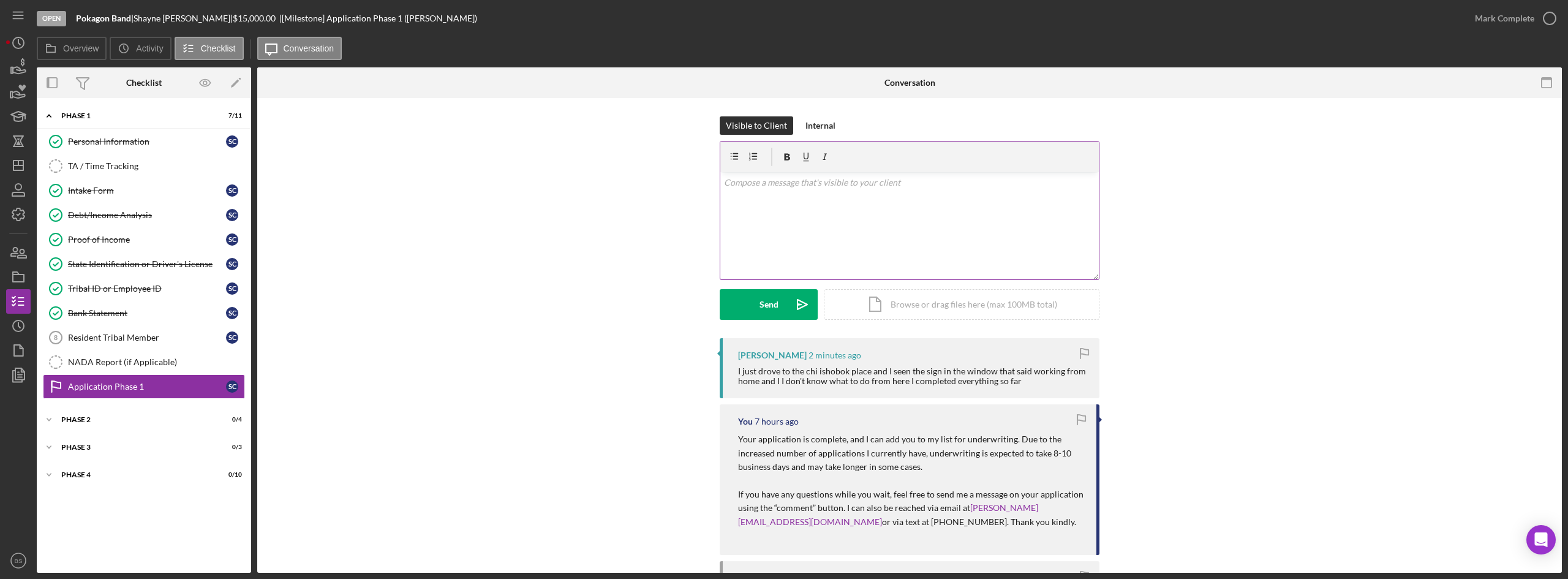
click at [796, 244] on div "v Color teal Color pink Remove color Add row above Add row below Add column bef…" at bounding box center [909, 225] width 378 height 107
click at [829, 194] on p "There is no need to come to the office. In addition, please schedule an appoint…" at bounding box center [910, 190] width 371 height 28
click at [728, 195] on p "There is no need to come to the office. In addition, please schedule an appoint…" at bounding box center [910, 190] width 371 height 28
click at [904, 197] on p "There is no need to come to the office. In addition, please schedule an appoint…" at bounding box center [910, 190] width 371 height 28
click at [1069, 194] on p "There is no need to come to the office. In addition, please schedule an appoint…" at bounding box center [910, 190] width 371 height 28
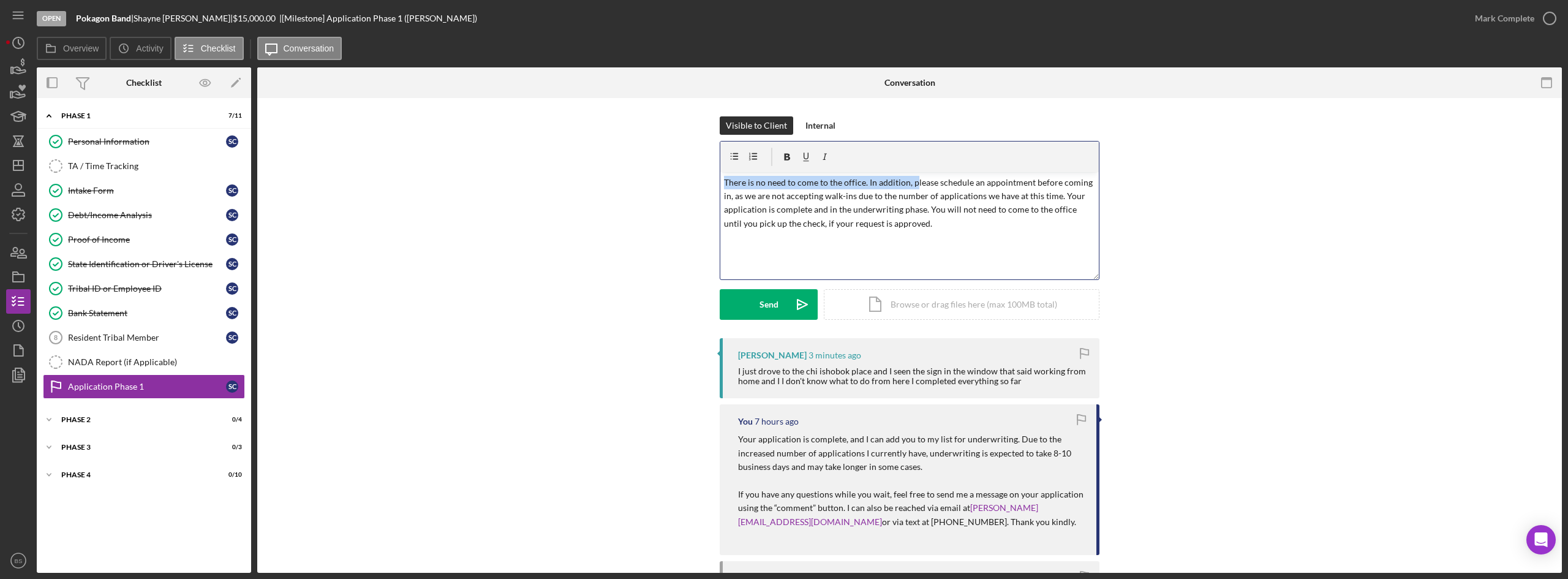
drag, startPoint x: 912, startPoint y: 183, endPoint x: 723, endPoint y: 181, distance: 189.0
click at [724, 181] on p "There is no need to come to the office. In addition, please schedule an appoint…" at bounding box center [910, 203] width 371 height 55
drag, startPoint x: 887, startPoint y: 197, endPoint x: 919, endPoint y: 226, distance: 43.2
click at [919, 226] on p "Please schedule an appointment before coming in, as we are not accepting walk-i…" at bounding box center [910, 203] width 371 height 55
copy p "Your application is complete and in the underwriting phase. You will not need t…"
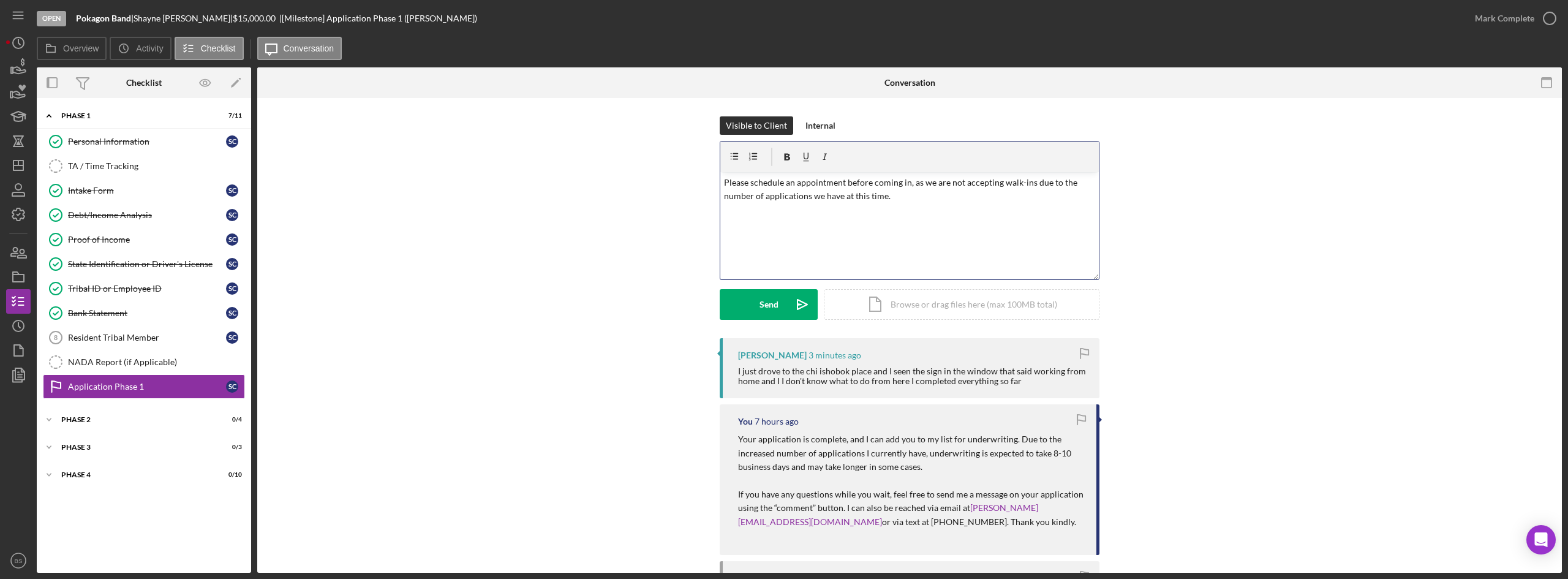
click at [721, 183] on div "v Color teal Color pink Remove color Add row above Add row below Add column bef…" at bounding box center [909, 225] width 378 height 107
click at [954, 201] on p "Your application is complete and in the underwriting phase. You will not need t…" at bounding box center [910, 203] width 371 height 55
click at [933, 208] on p "Your application is complete and in the underwriting phase. You will not need t…" at bounding box center [910, 203] width 371 height 55
click at [878, 210] on p "Your application is complete and in the underwriting phase. You will not need t…" at bounding box center [910, 203] width 371 height 55
drag, startPoint x: 728, startPoint y: 183, endPoint x: 717, endPoint y: 192, distance: 14.2
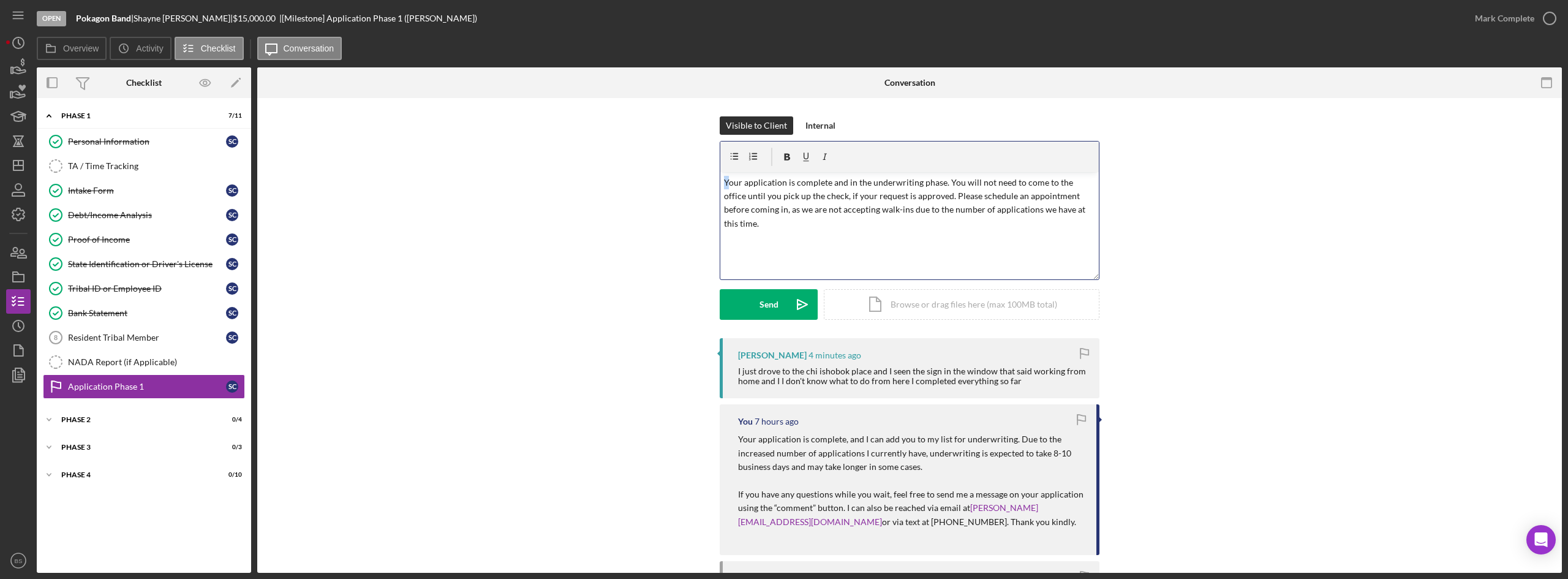
click at [720, 187] on div "v Color teal Color pink Remove color Add row above Add row below Add column bef…" at bounding box center [909, 225] width 378 height 107
click at [876, 198] on p "There is no need for you to come to the office as your application is complete …" at bounding box center [910, 203] width 371 height 55
click at [907, 200] on p "There is no need for you to come to the office as your application is complete …" at bounding box center [910, 203] width 371 height 55
click at [909, 205] on p "There is no need for you to come to the office as your application is complete …" at bounding box center [910, 203] width 371 height 55
click at [794, 310] on icon "Icon/icon-invite-send" at bounding box center [802, 305] width 31 height 31
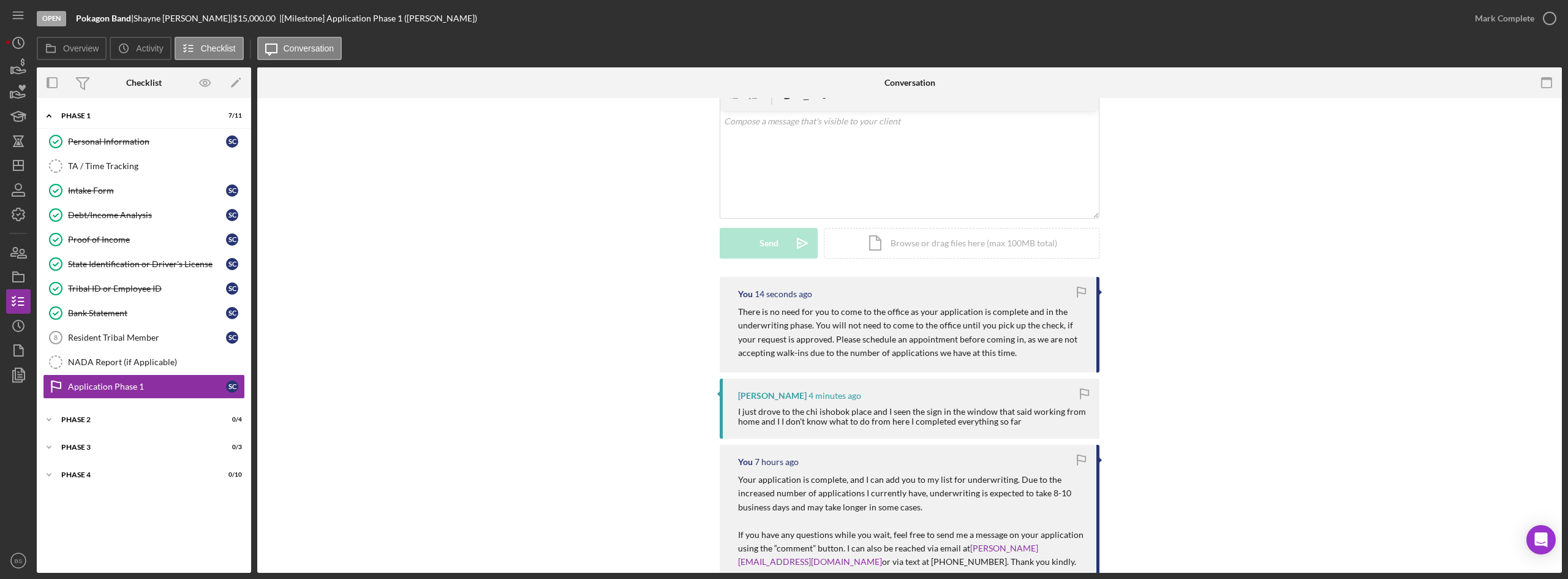
scroll to position [122, 0]
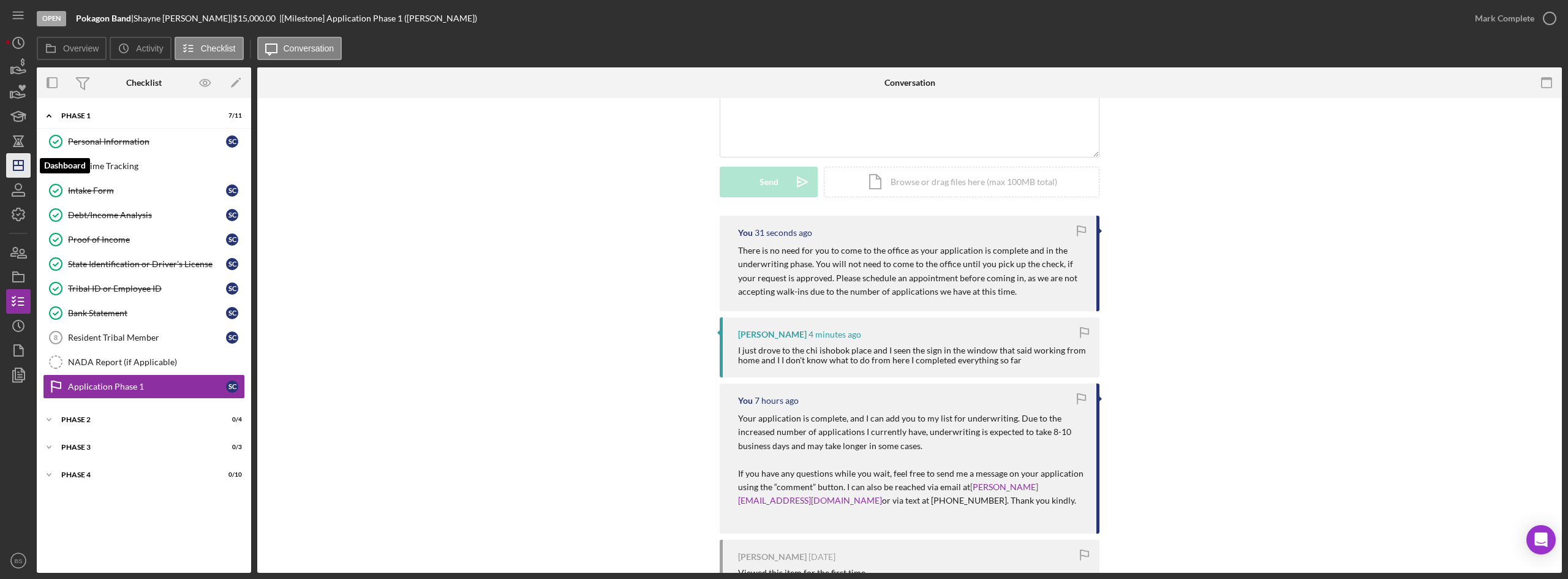
click at [30, 165] on icon "Icon/Dashboard" at bounding box center [18, 165] width 31 height 31
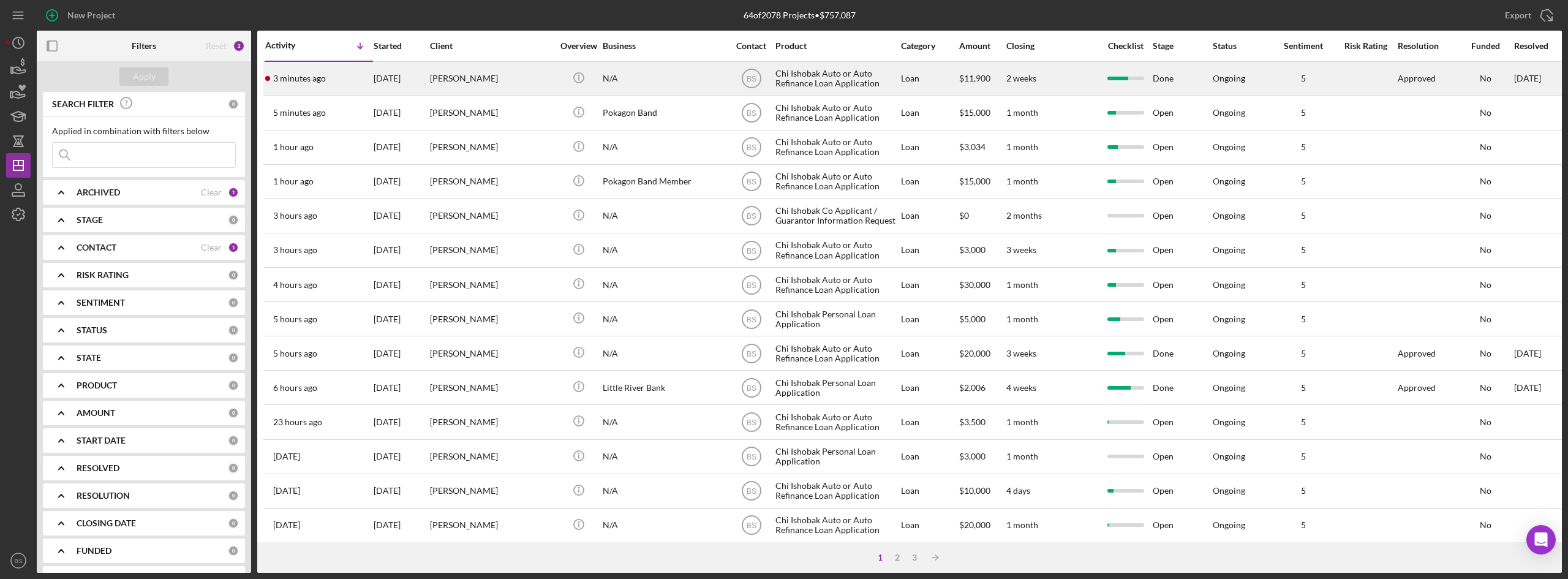
click at [448, 85] on div "[PERSON_NAME]" at bounding box center [491, 79] width 122 height 33
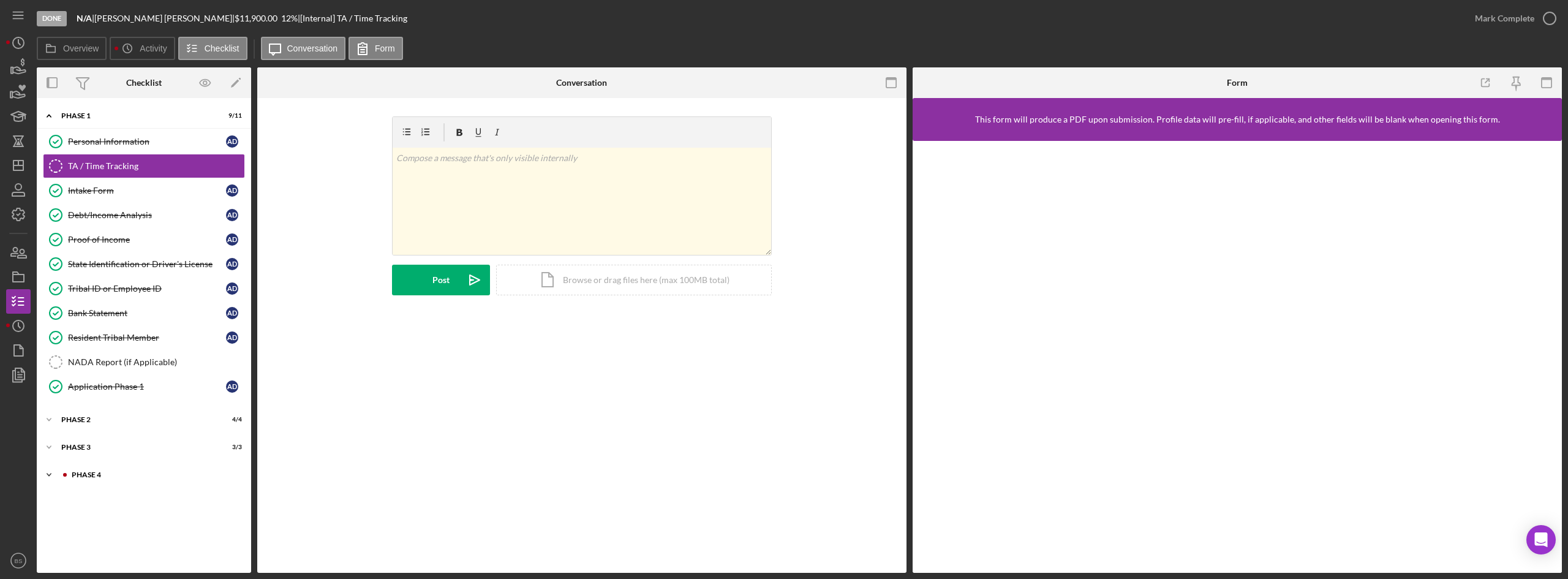
click at [149, 469] on div "Icon/Expander Phase 4 0 / 10" at bounding box center [144, 475] width 215 height 24
click at [156, 509] on div "Purchase Agreement or 10 Day Payoff Statement" at bounding box center [147, 501] width 158 height 19
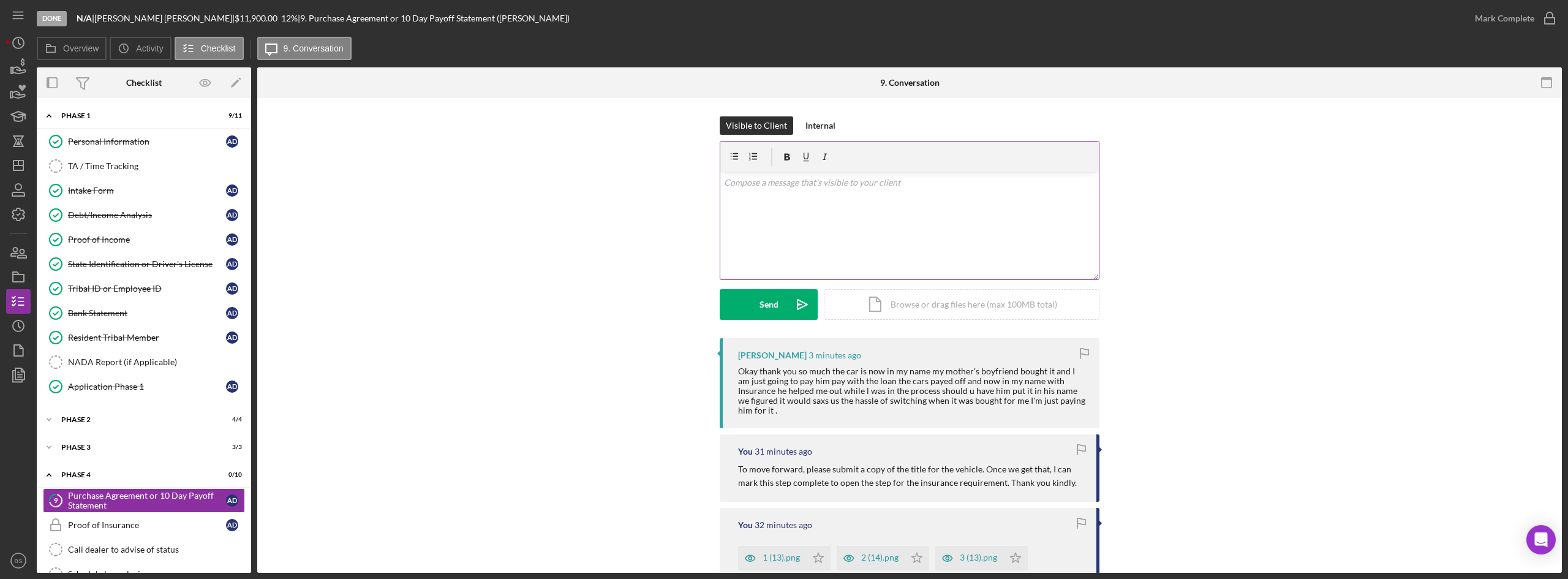
click at [993, 246] on div "v Color teal Color pink Remove color Add row above Add row below Add column bef…" at bounding box center [909, 225] width 378 height 107
click at [978, 234] on div "v Color teal Color pink Remove color Add row above Add row below Add column bef…" at bounding box center [909, 225] width 378 height 107
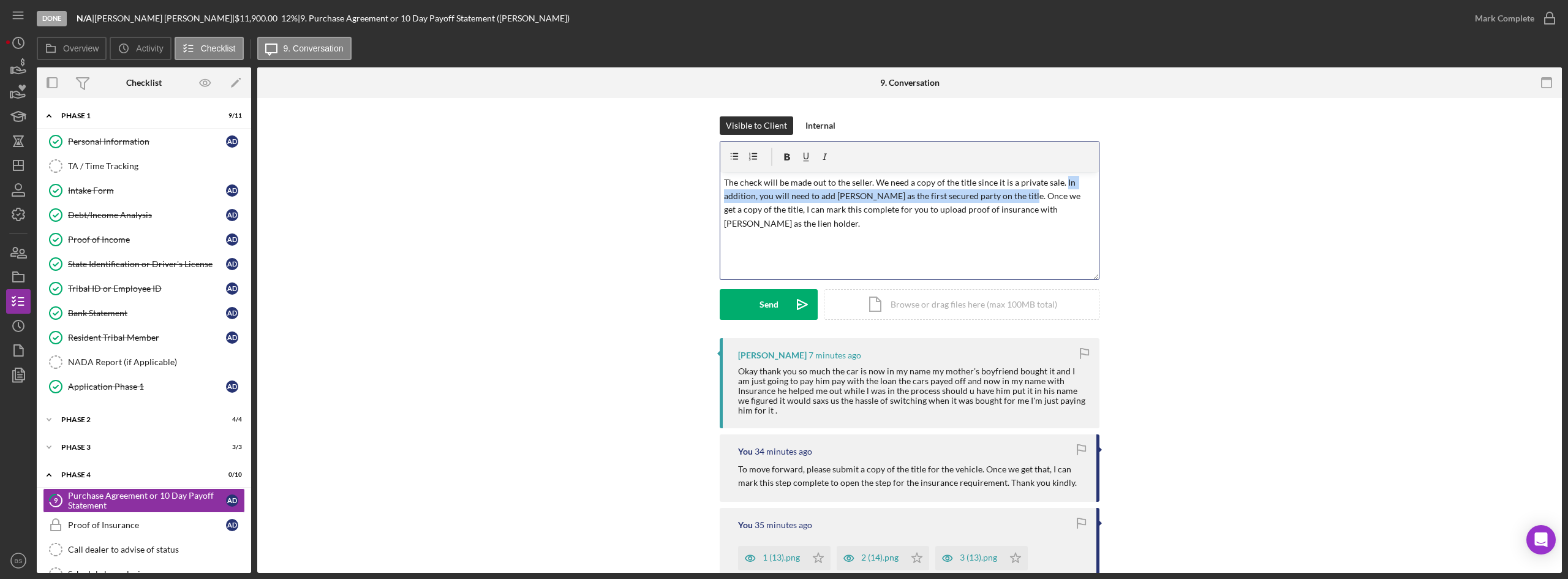
drag, startPoint x: 1015, startPoint y: 199, endPoint x: 1060, endPoint y: 176, distance: 50.5
click at [1060, 176] on p "The check will be made out to the seller. We need a copy of the title since it …" at bounding box center [910, 203] width 371 height 55
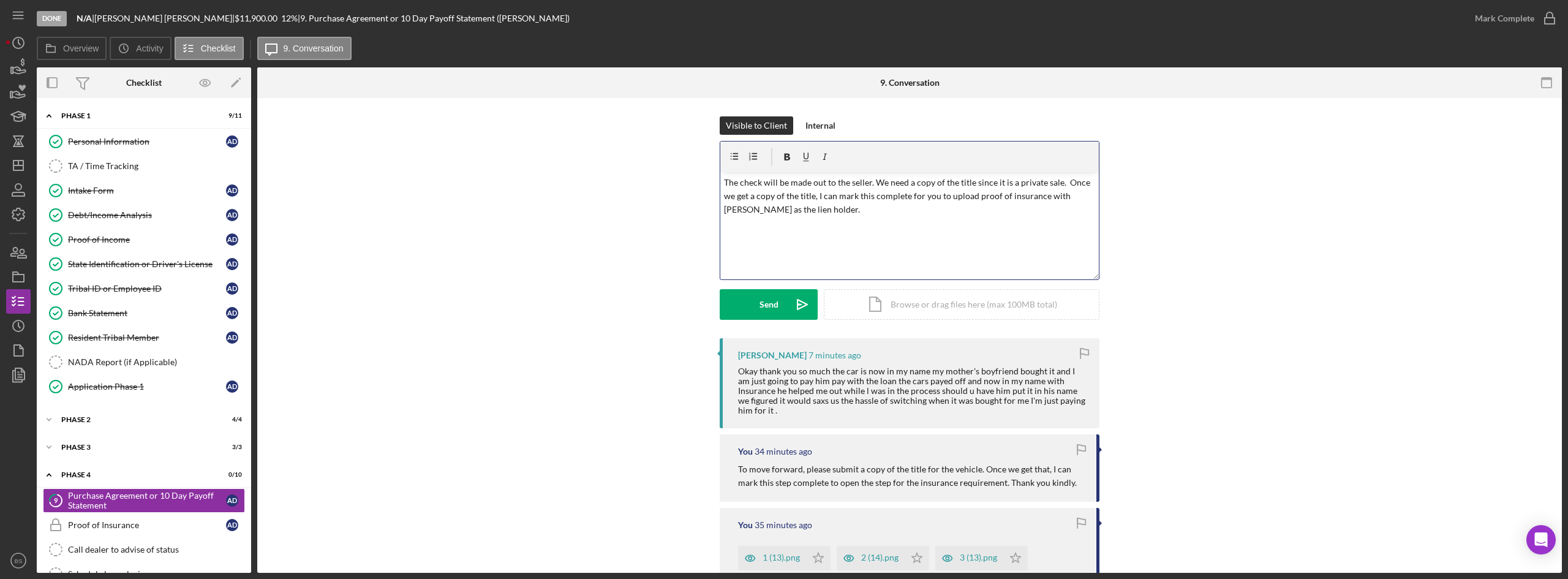
click at [971, 180] on p "The check will be made out to the seller. We need a copy of the title since it …" at bounding box center [910, 196] width 371 height 41
click at [910, 191] on p "The check will be made out to the seller. We need a copy of the title to move f…" at bounding box center [910, 196] width 371 height 41
click at [935, 183] on p "The check will be made out to the seller. We need a copy of the title to move f…" at bounding box center [910, 196] width 371 height 41
click at [963, 202] on p "The check will be made out to the seller. We need a copy of the title to move f…" at bounding box center [910, 196] width 371 height 41
click at [897, 212] on p "The check will be made out to the seller. We need a copy of the title to move f…" at bounding box center [910, 196] width 371 height 41
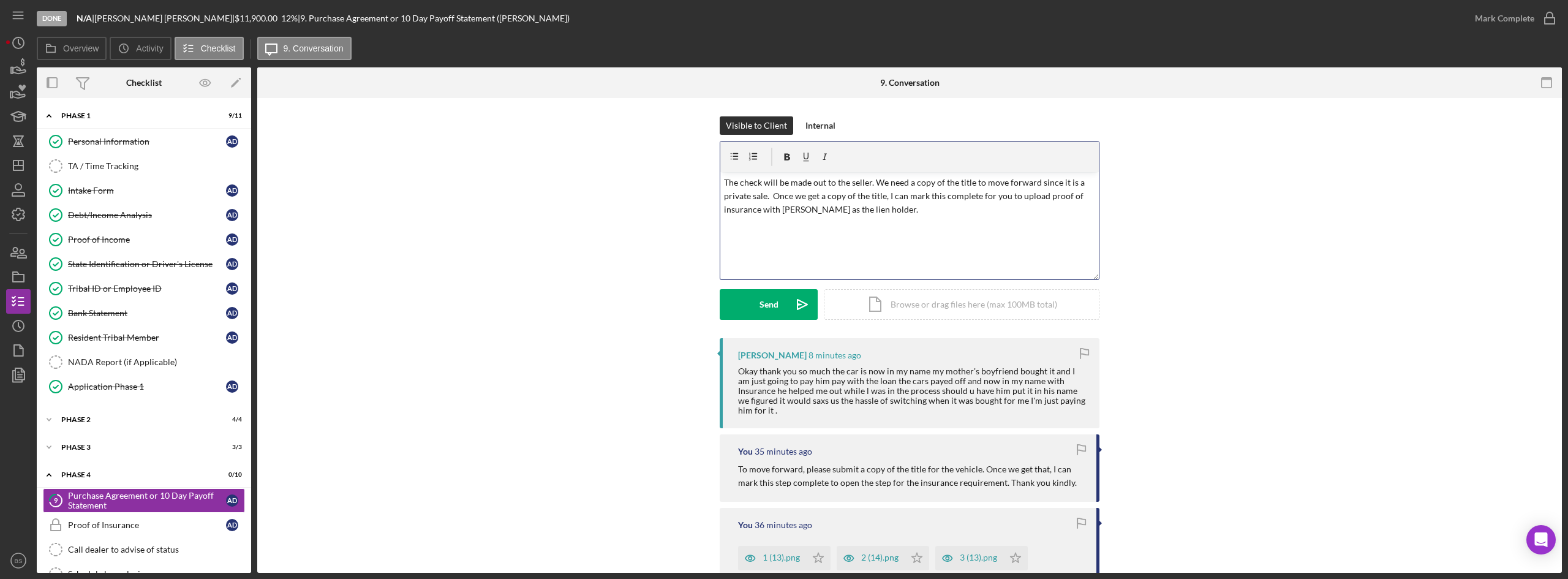
click at [886, 212] on p "The check will be made out to the seller. We need a copy of the title to move f…" at bounding box center [910, 196] width 371 height 41
click at [787, 303] on icon "Icon/icon-invite-send" at bounding box center [802, 305] width 31 height 31
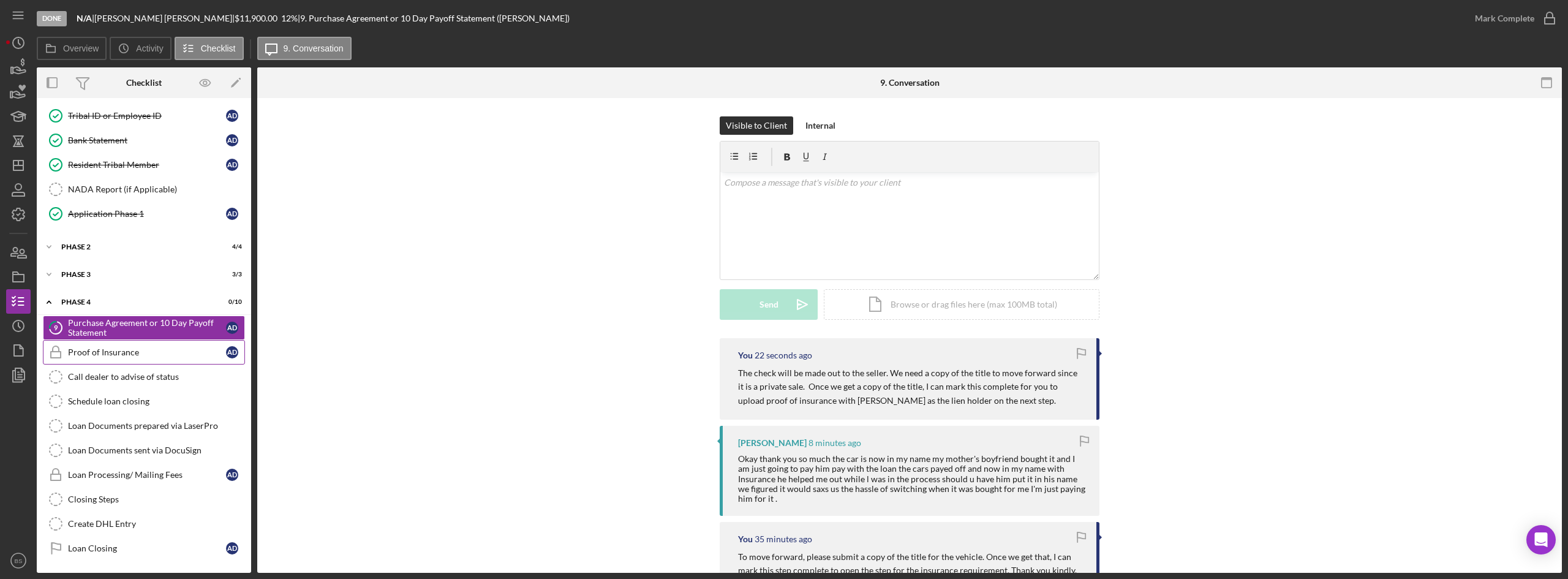
click at [163, 347] on div "Proof of Insurance" at bounding box center [147, 352] width 158 height 10
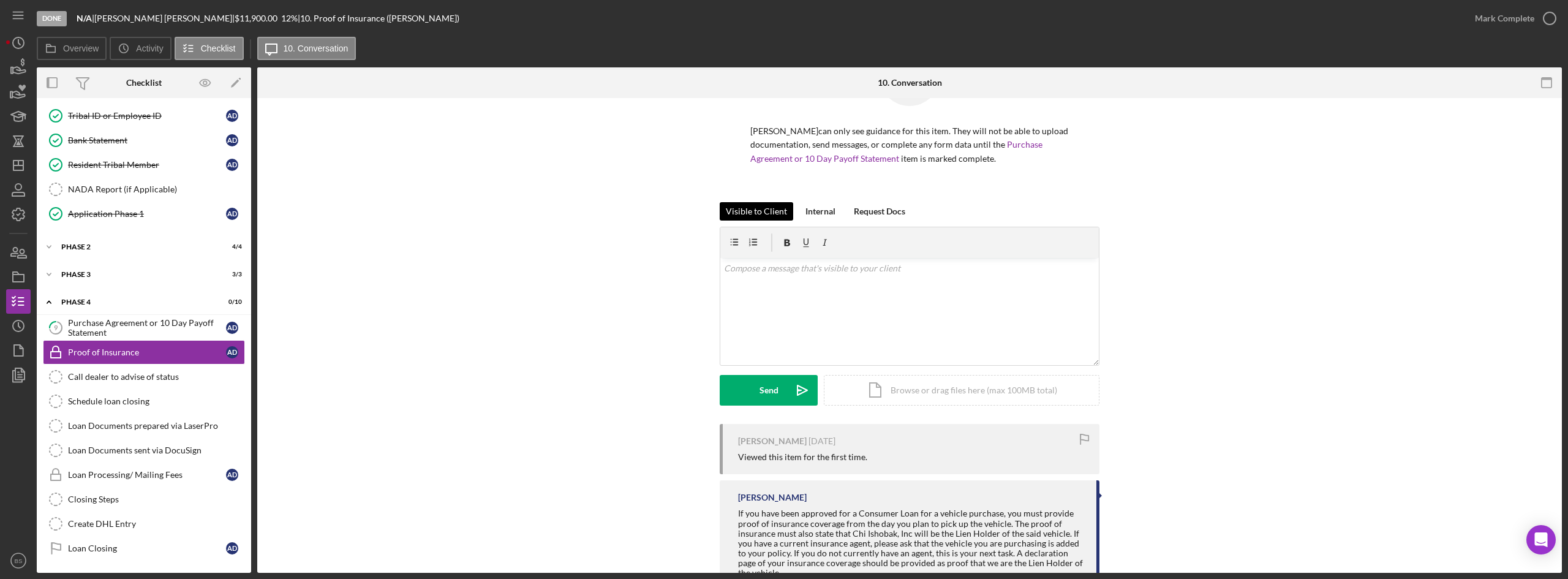
scroll to position [176, 0]
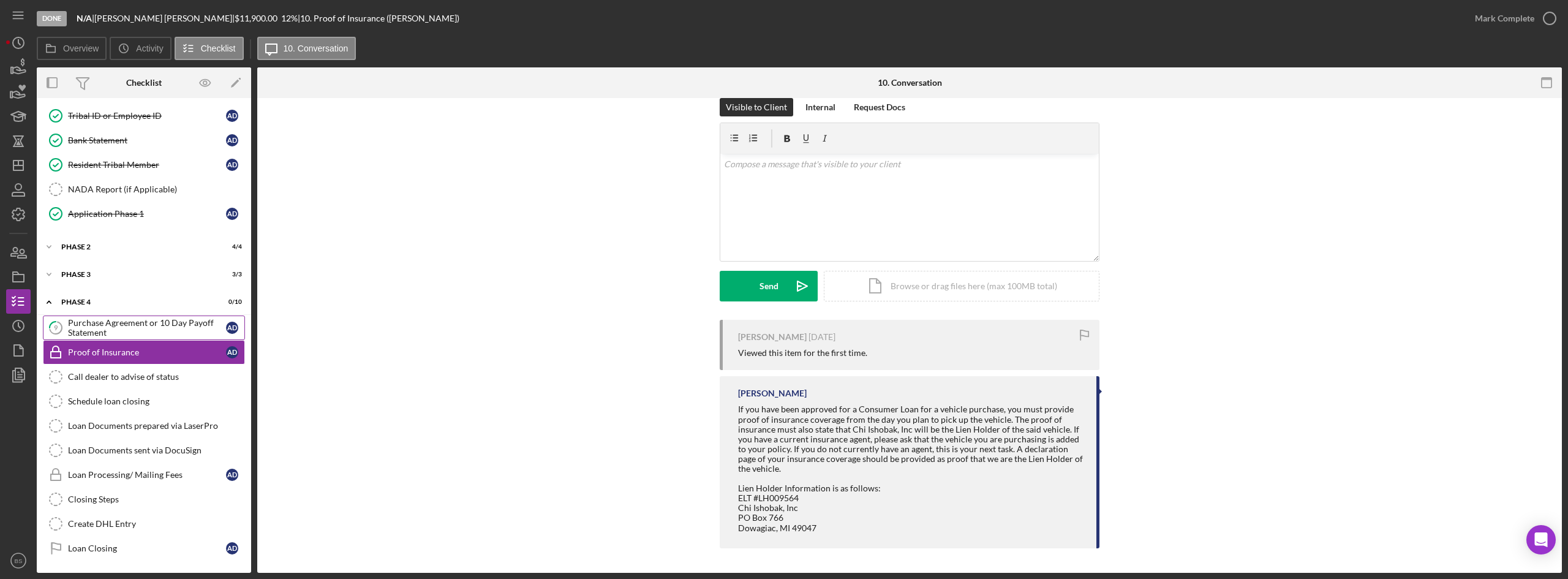
click at [149, 332] on div "Purchase Agreement or 10 Day Payoff Statement" at bounding box center [147, 328] width 158 height 19
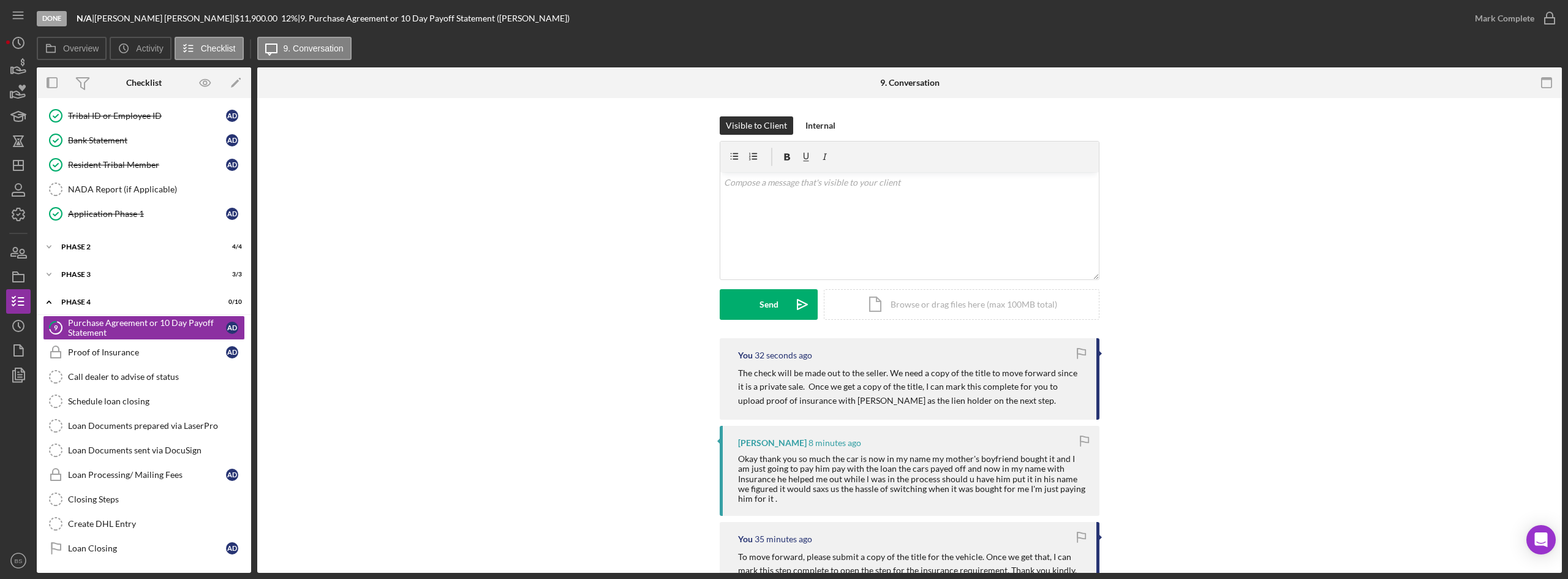
drag, startPoint x: 1070, startPoint y: 494, endPoint x: 732, endPoint y: 453, distance: 340.5
click at [732, 453] on div "Alexis Doorlag 8 minutes ago Okay thank you so much the car is now in my name m…" at bounding box center [909, 470] width 380 height 90
copy div "Okay thank you so much the car is now in my name my mother's boyfriend bought i…"
drag, startPoint x: 23, startPoint y: 169, endPoint x: 29, endPoint y: 160, distance: 10.8
click at [23, 169] on polygon "button" at bounding box center [18, 166] width 10 height 10
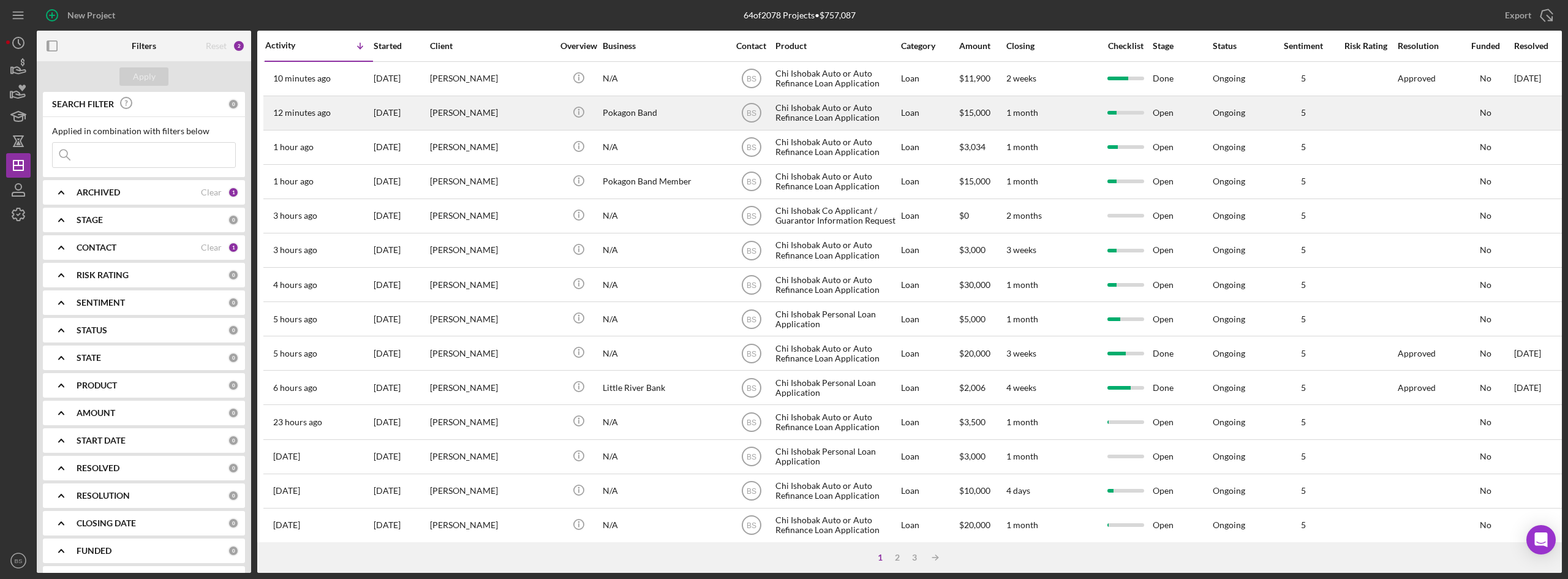
click at [334, 117] on div "12 minutes ago Shayne Cooper-Olin" at bounding box center [319, 113] width 107 height 33
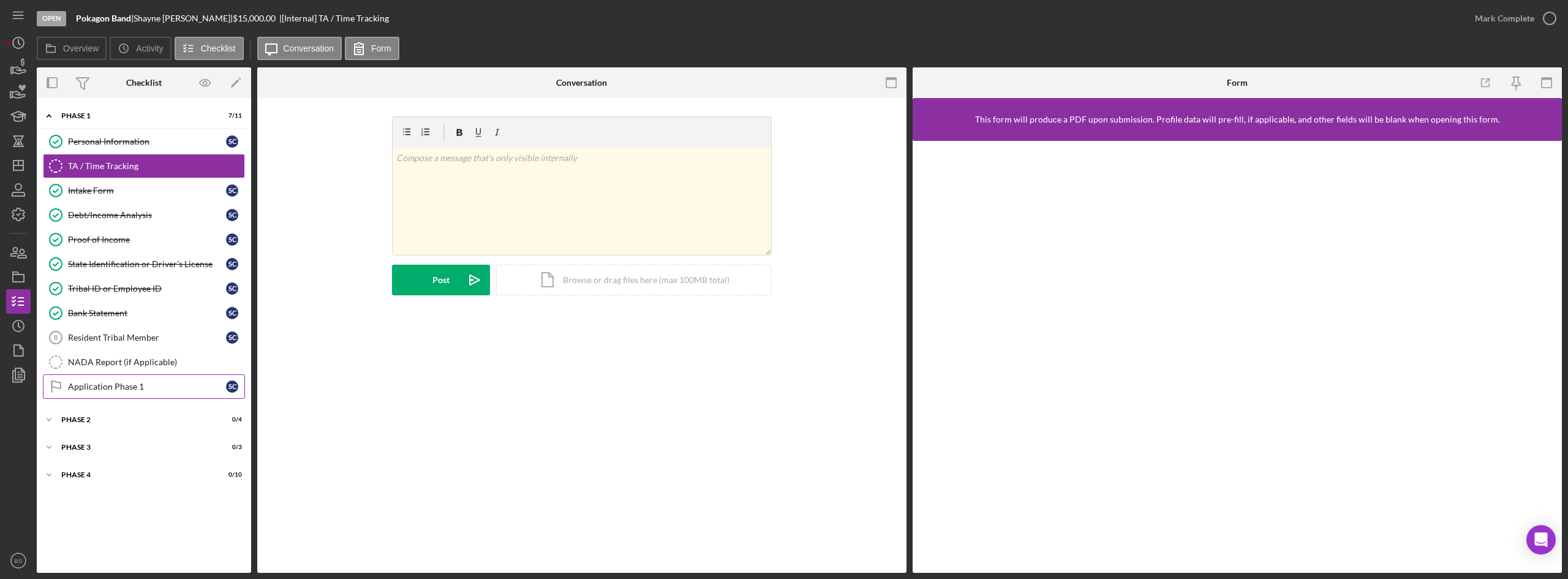
click at [144, 386] on div "Application Phase 1" at bounding box center [147, 387] width 158 height 10
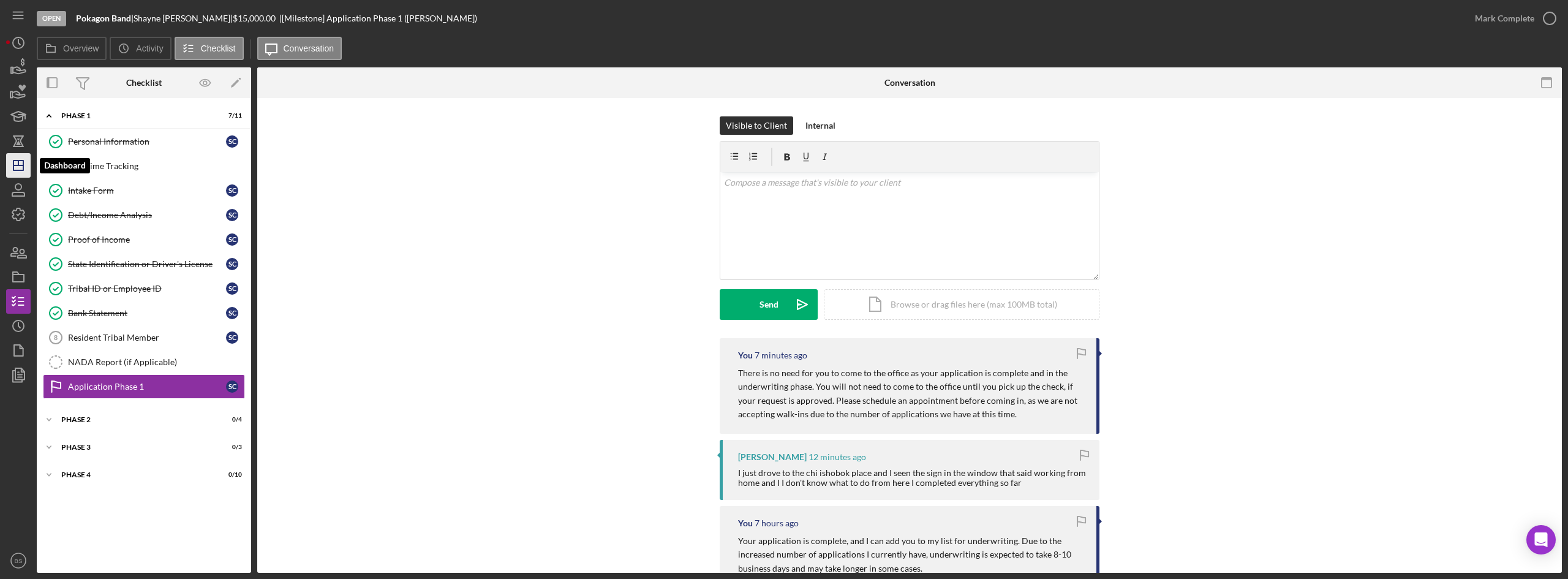
click at [26, 167] on icon "Icon/Dashboard" at bounding box center [18, 165] width 31 height 31
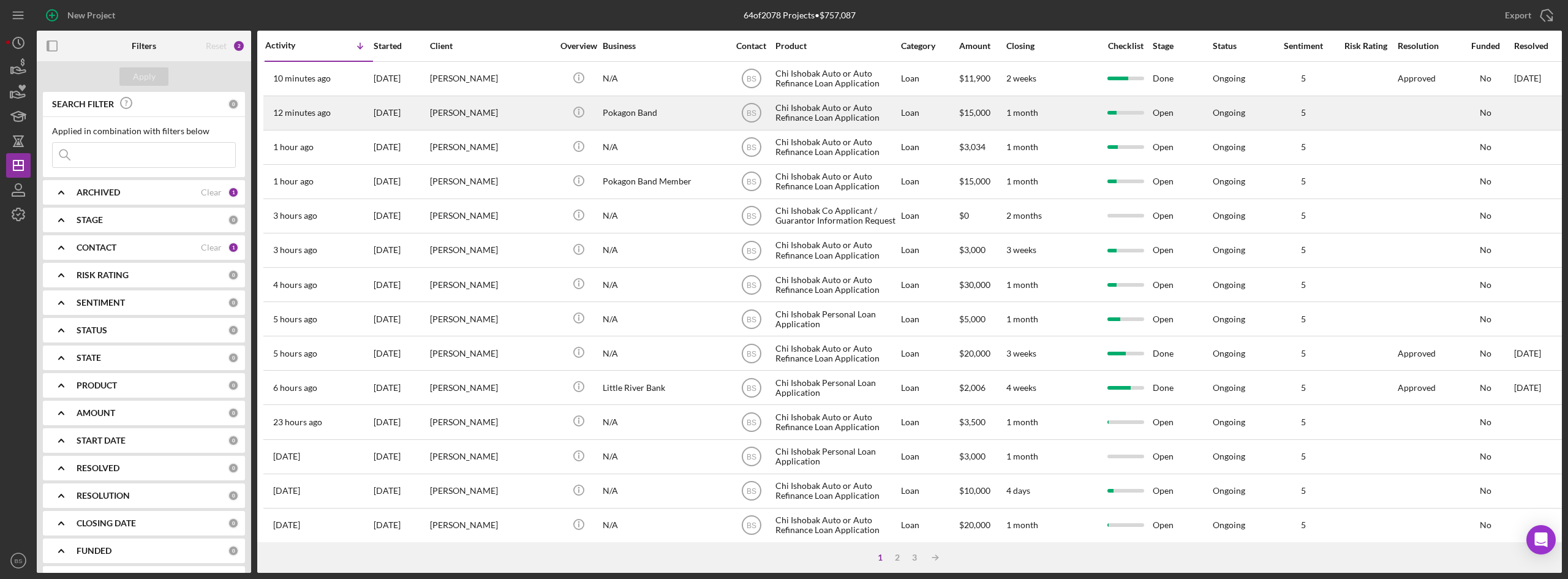
click at [395, 116] on div "[DATE]" at bounding box center [401, 113] width 55 height 33
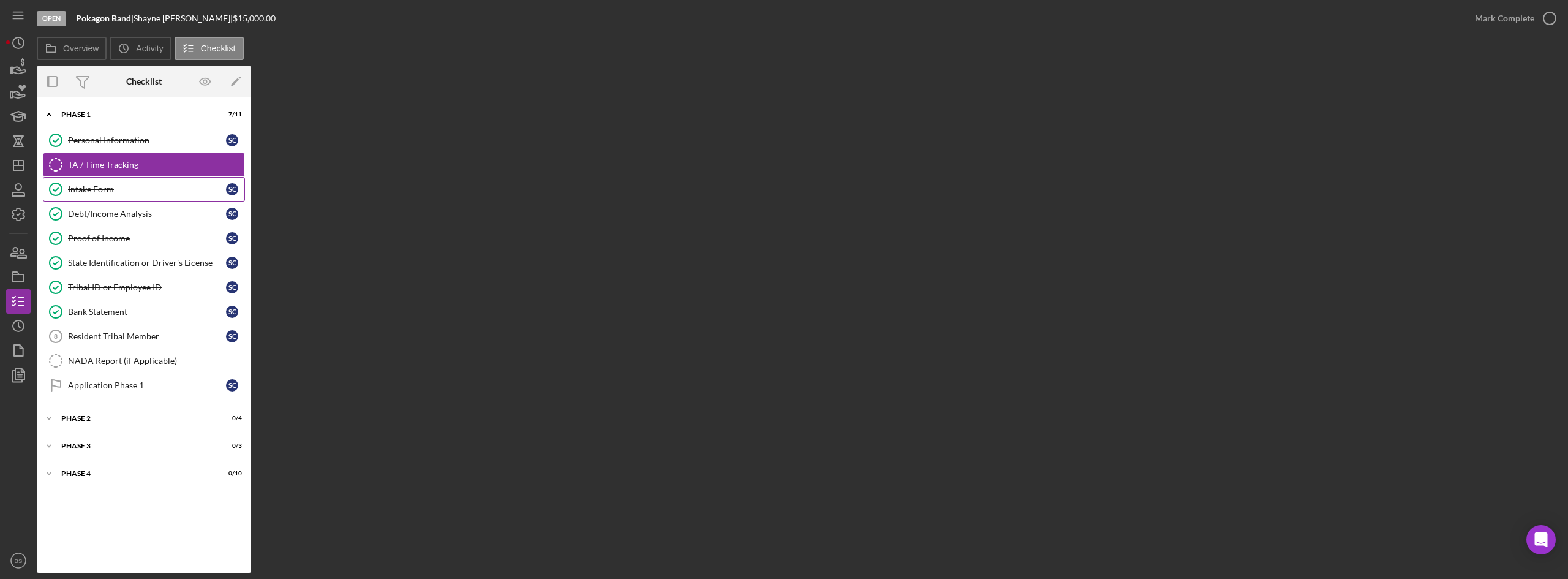
drag, startPoint x: 152, startPoint y: 197, endPoint x: 181, endPoint y: 200, distance: 29.2
click at [152, 197] on link "Intake Form Intake Form S C" at bounding box center [144, 189] width 202 height 24
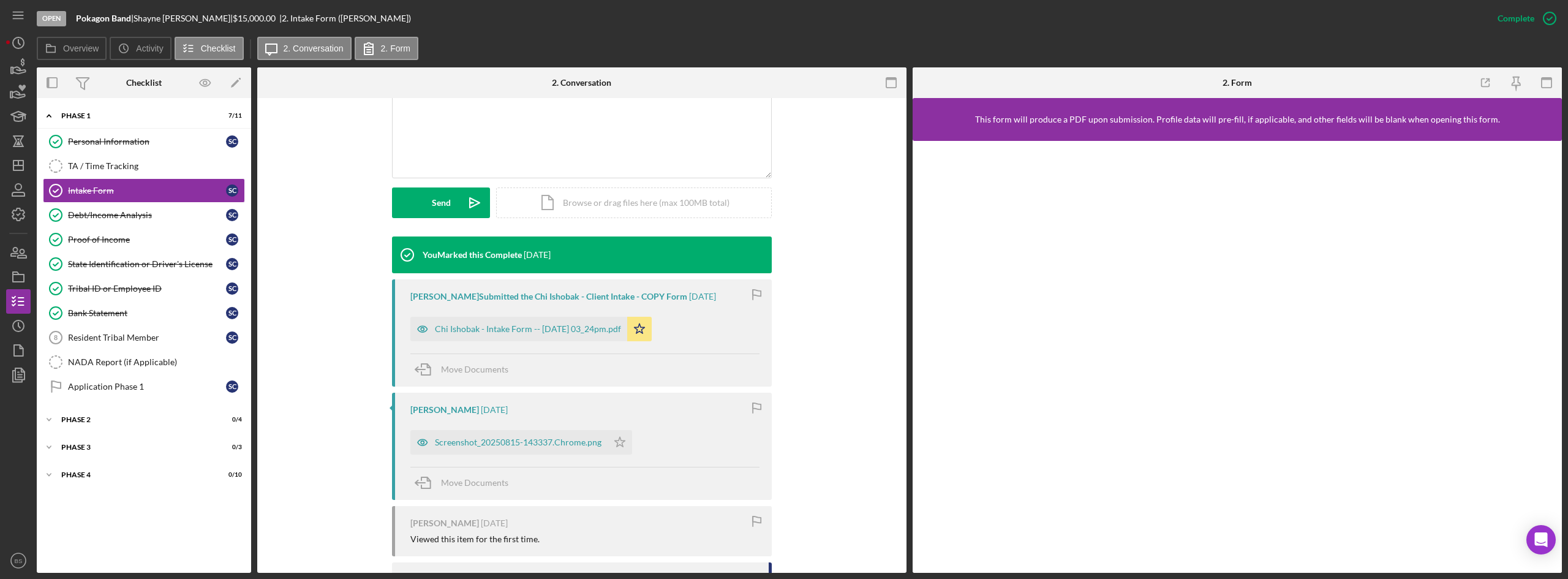
scroll to position [306, 0]
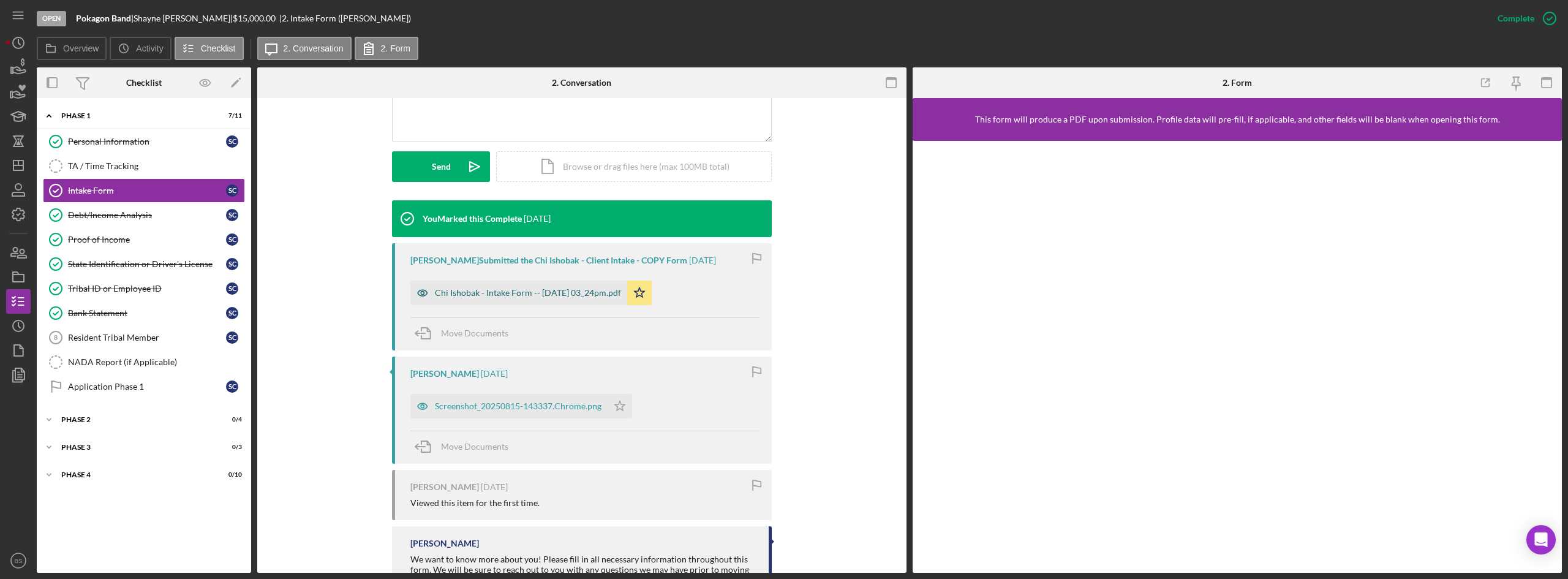
click at [529, 300] on div "Chi Ishobak - Intake Form -- 2025-08-15 03_24pm.pdf" at bounding box center [519, 293] width 217 height 24
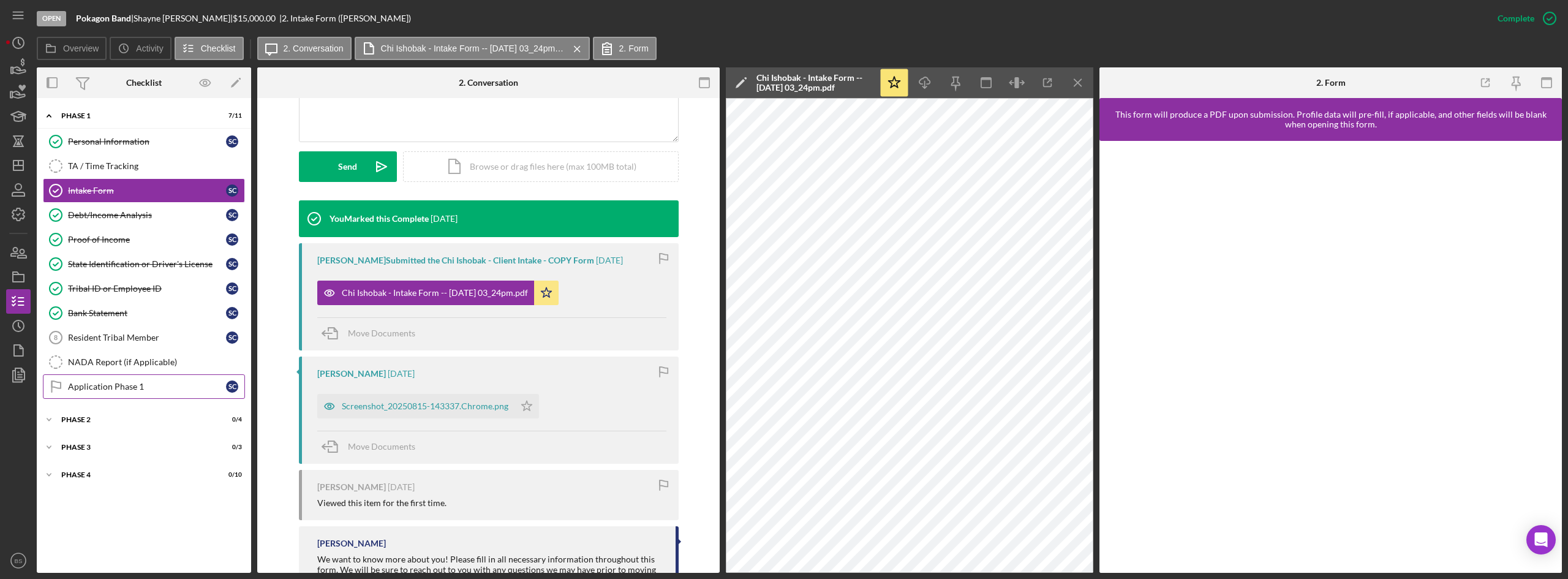
click at [162, 379] on link "Application Phase 1 Application Phase 1 S C" at bounding box center [144, 386] width 202 height 24
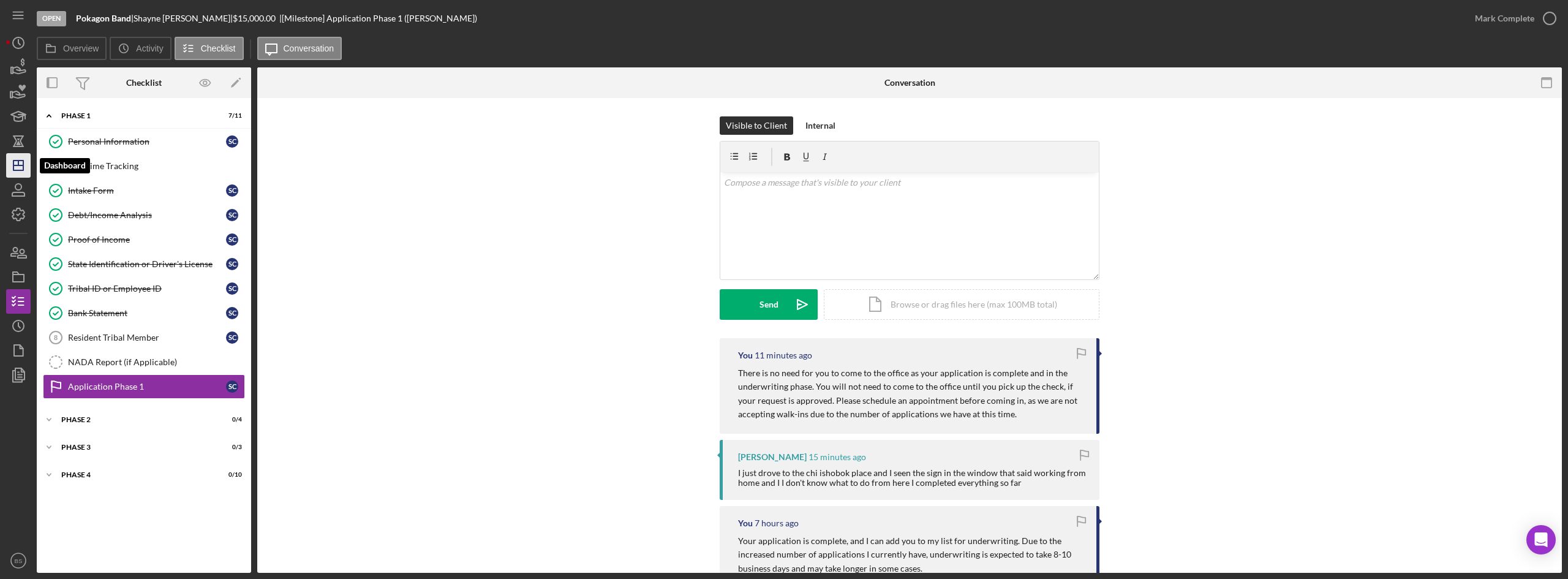
click at [26, 168] on icon "Icon/Dashboard" at bounding box center [18, 165] width 31 height 31
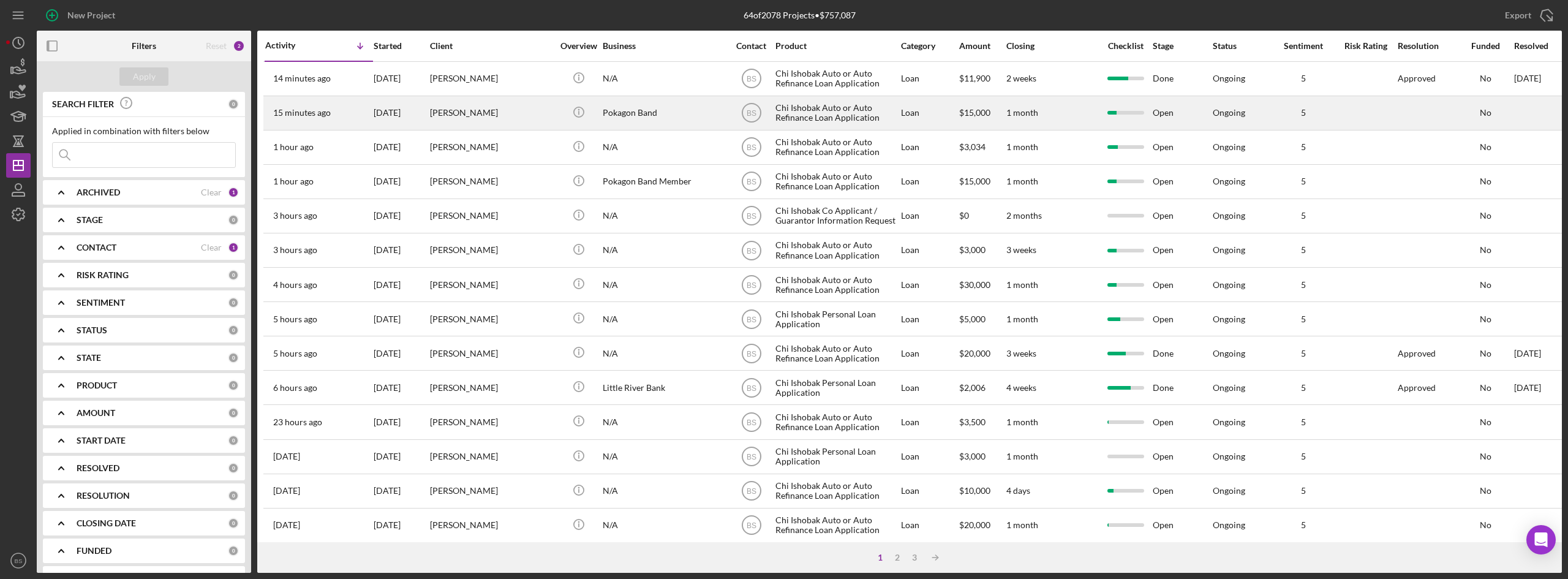
click at [411, 98] on div "[DATE]" at bounding box center [401, 113] width 55 height 33
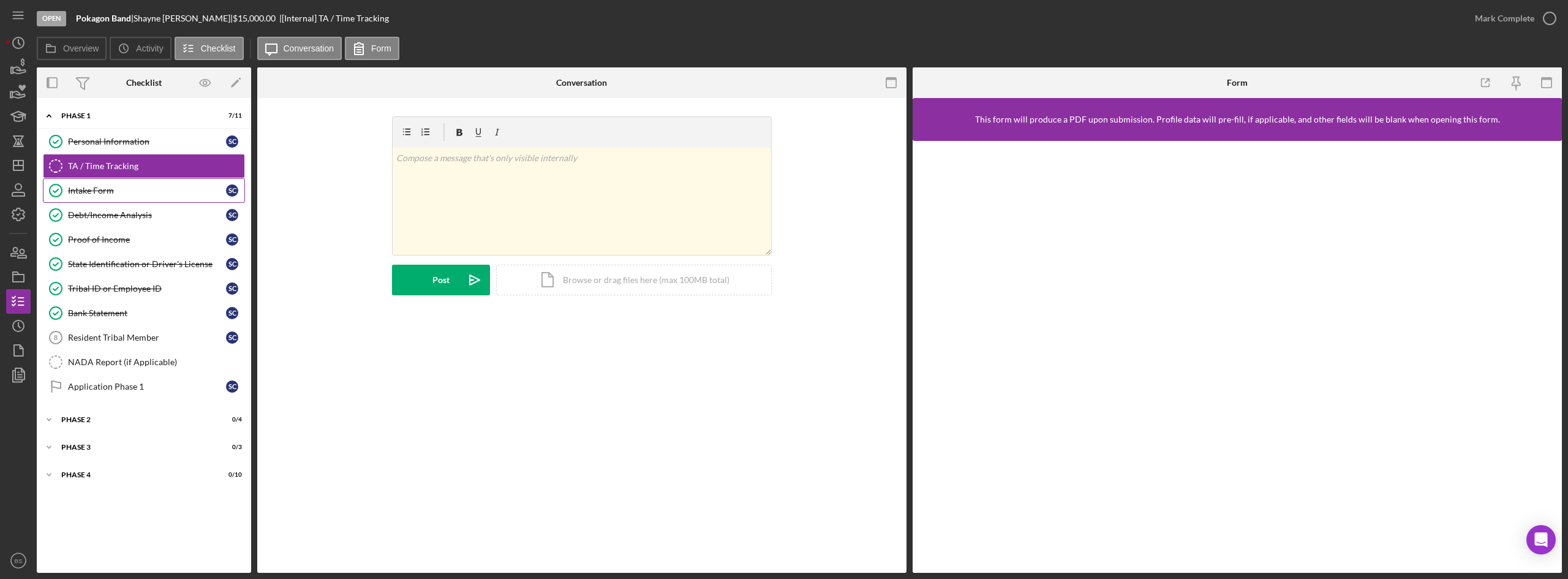
click at [161, 193] on div "Intake Form" at bounding box center [147, 191] width 158 height 10
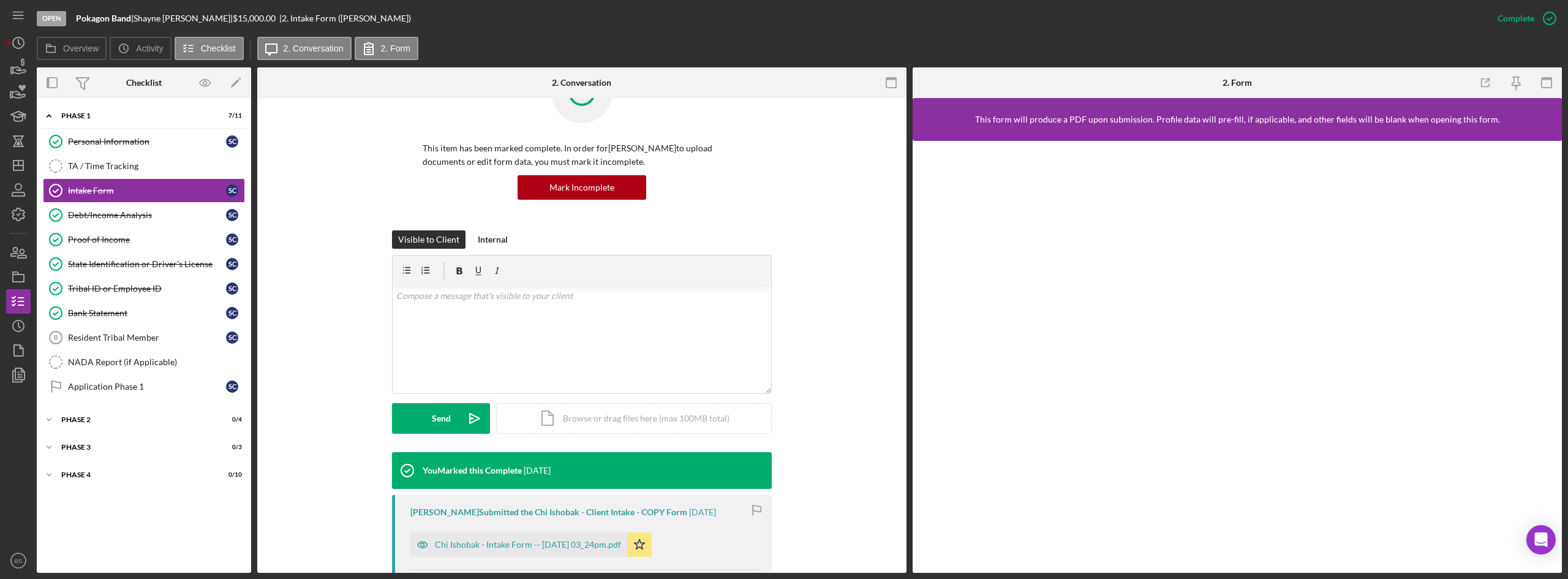
scroll to position [122, 0]
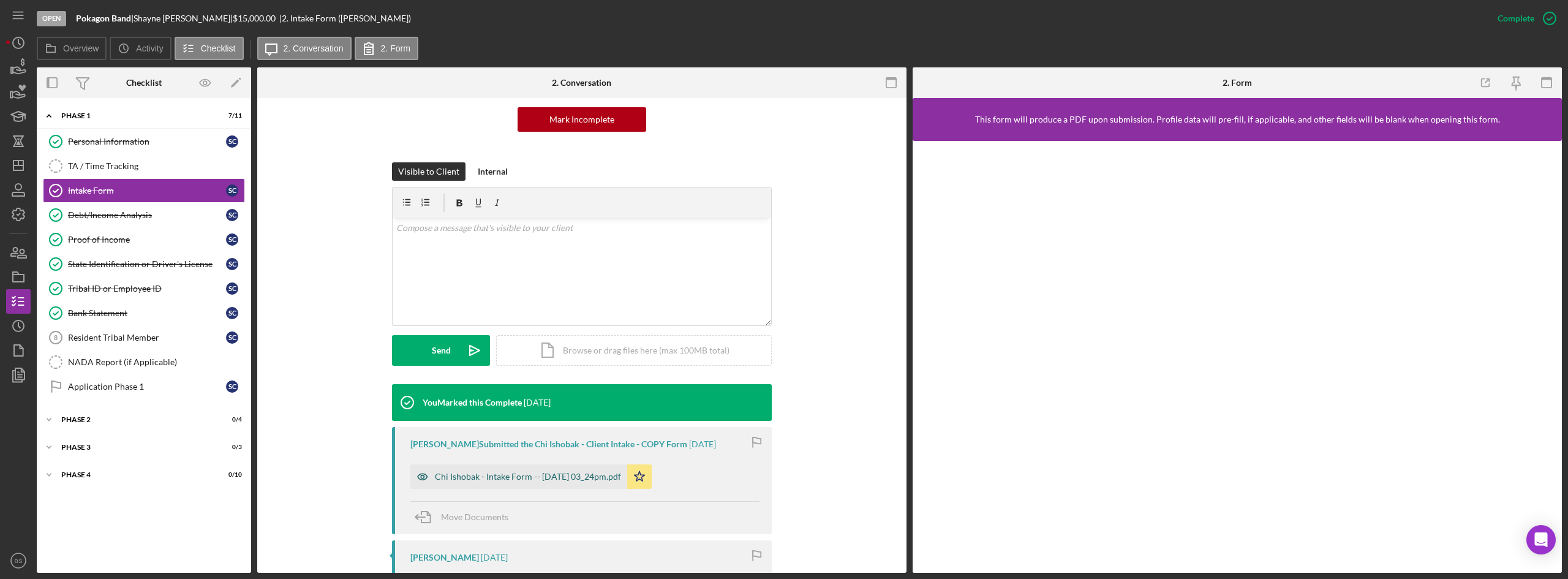
click at [614, 477] on div "Chi Ishobak - Intake Form -- 2025-08-15 03_24pm.pdf" at bounding box center [528, 477] width 186 height 10
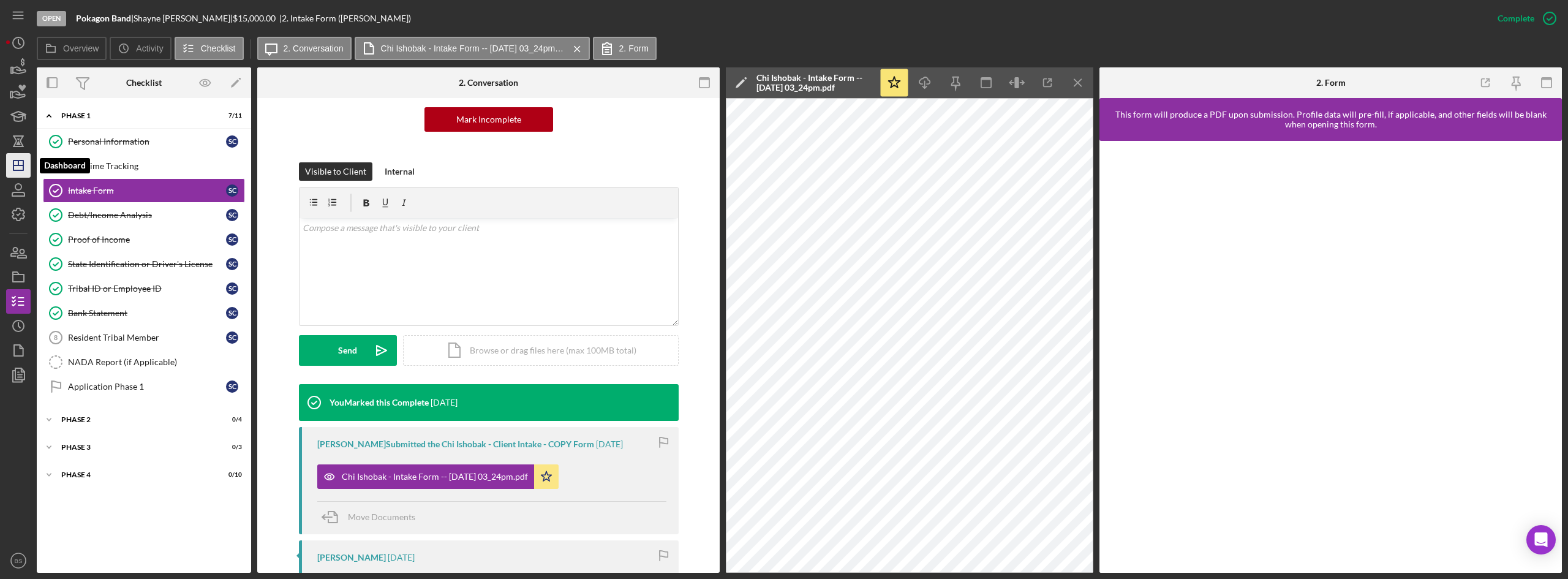
click at [21, 163] on icon "Icon/Dashboard" at bounding box center [18, 165] width 31 height 31
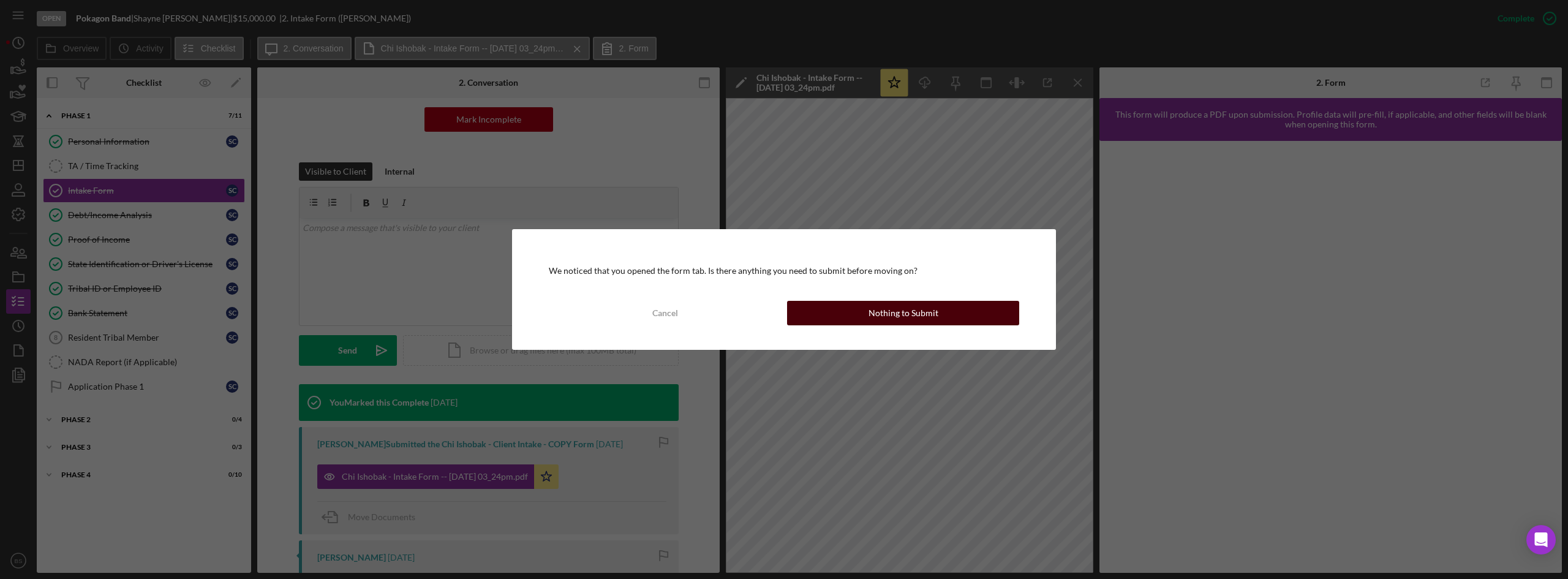
click at [905, 316] on div "Nothing to Submit" at bounding box center [903, 313] width 70 height 24
